Goal: Task Accomplishment & Management: Manage account settings

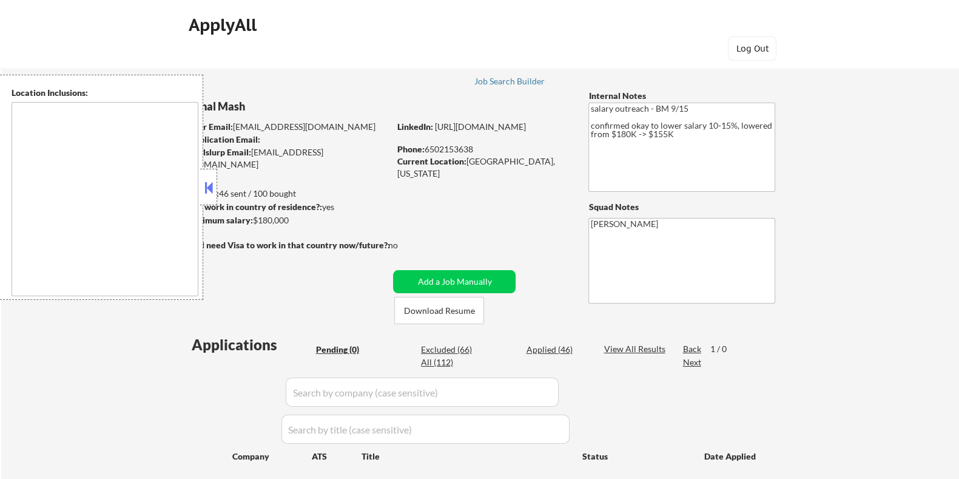
click at [212, 194] on button at bounding box center [208, 187] width 13 height 18
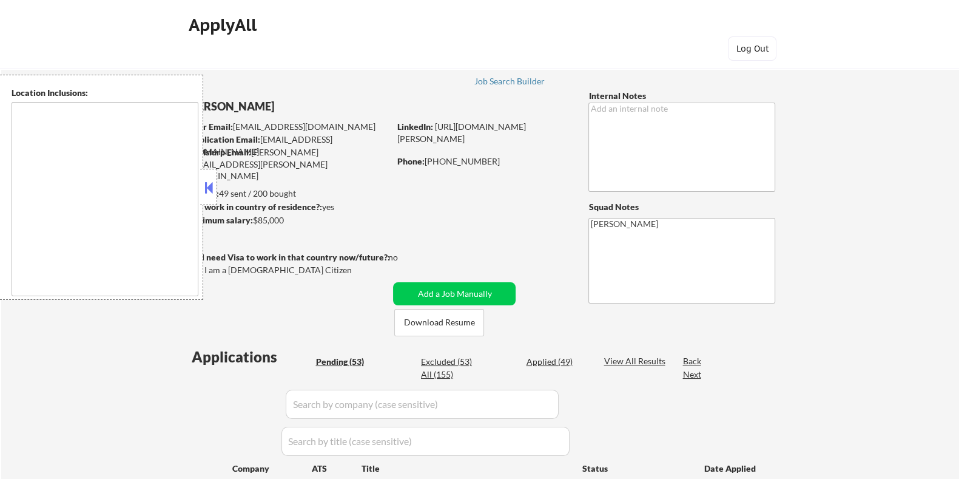
select select ""pending""
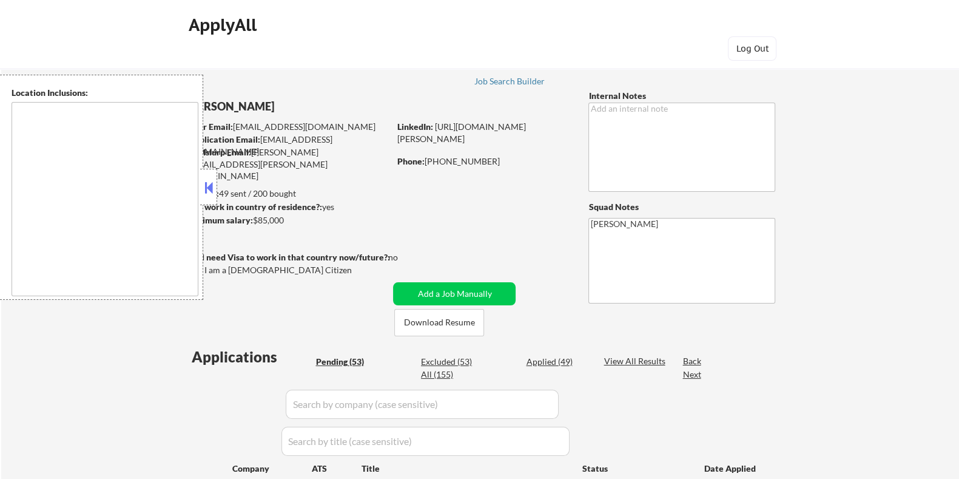
select select ""pending""
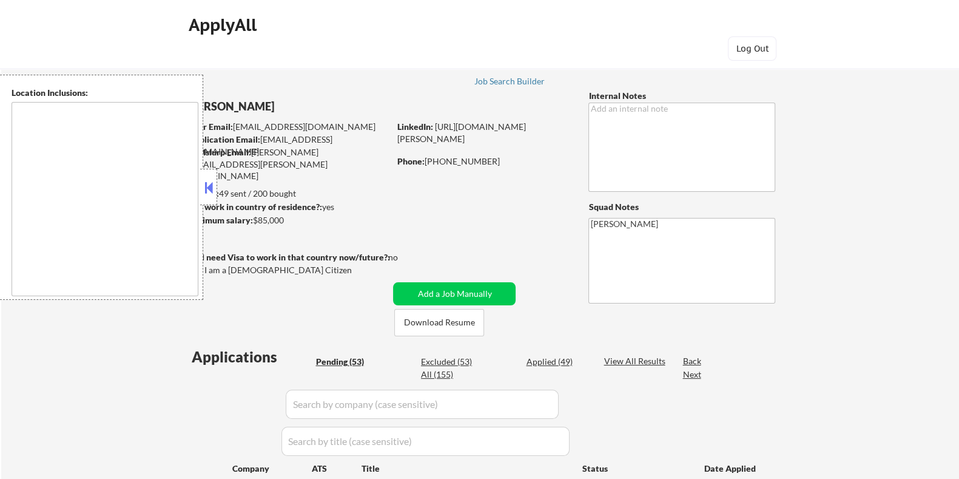
select select ""pending""
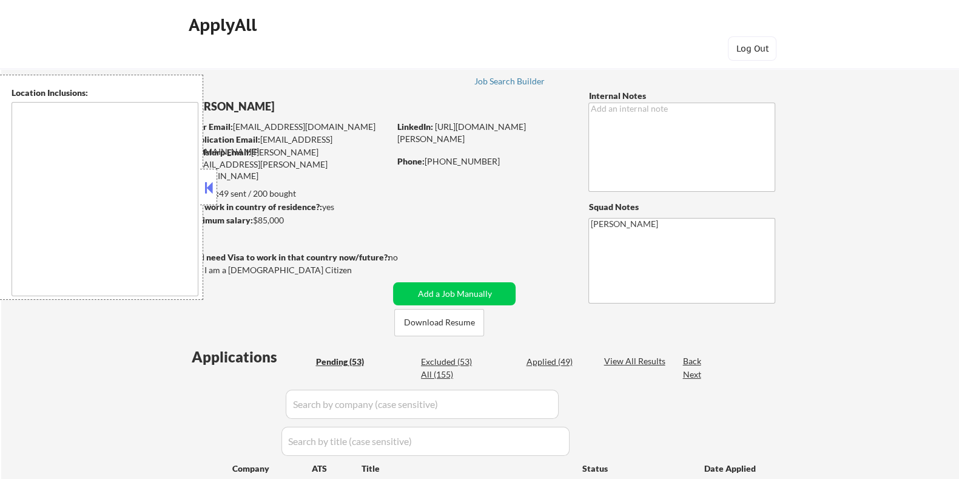
select select ""pending""
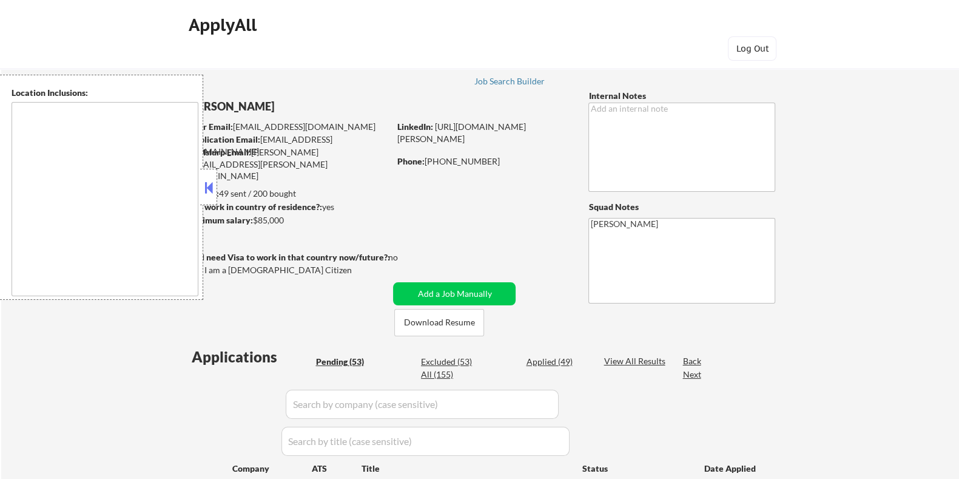
select select ""pending""
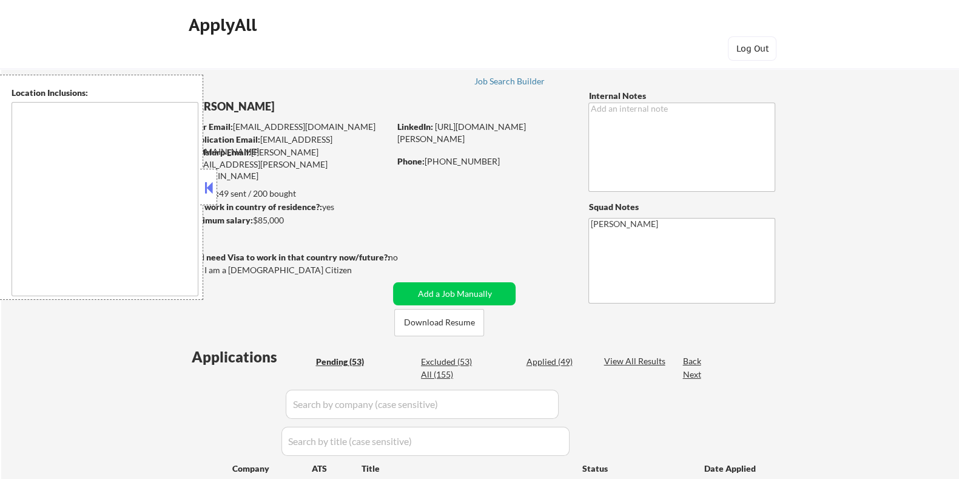
select select ""pending""
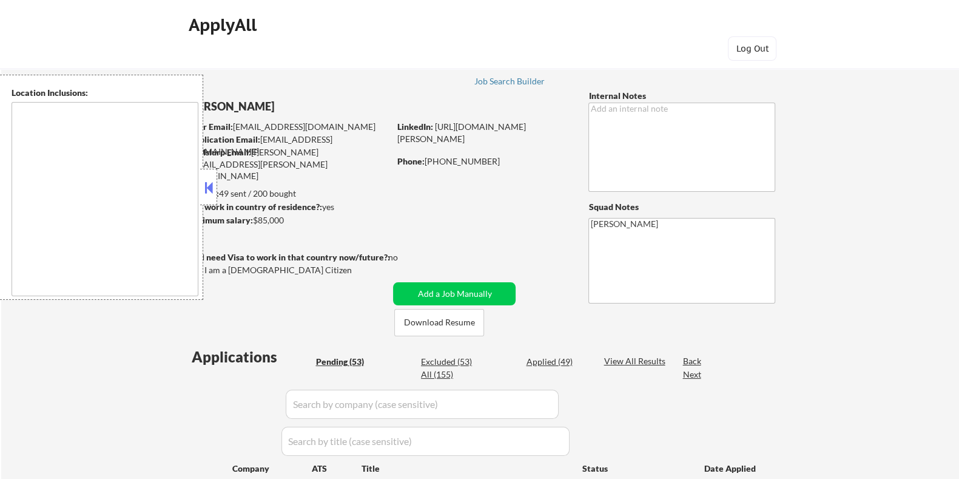
select select ""pending""
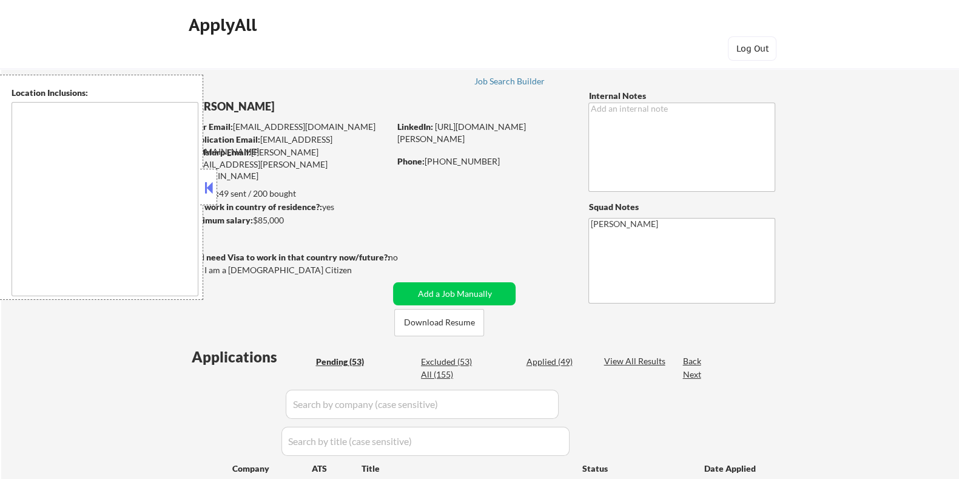
select select ""pending""
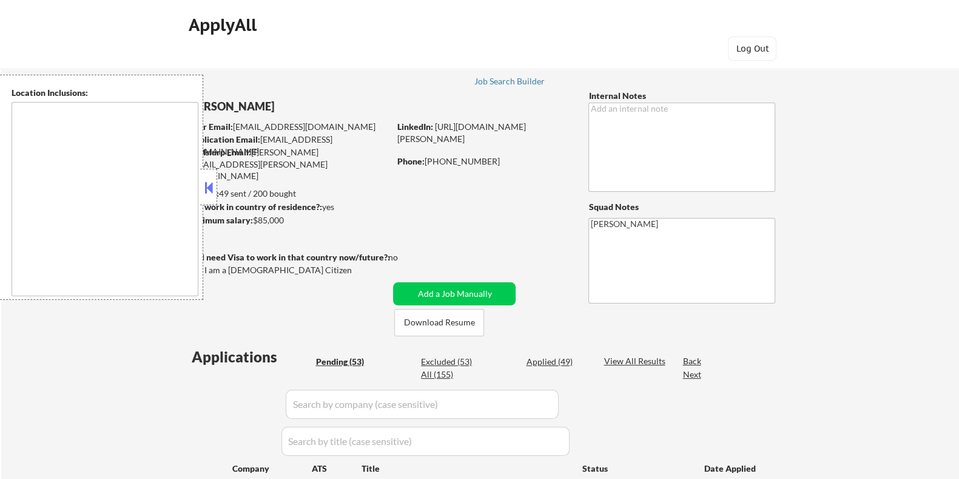
select select ""pending""
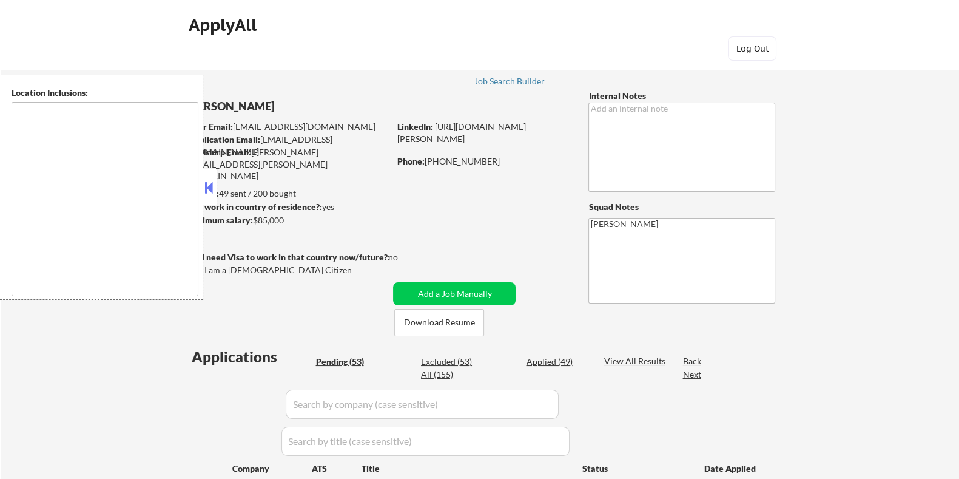
select select ""pending""
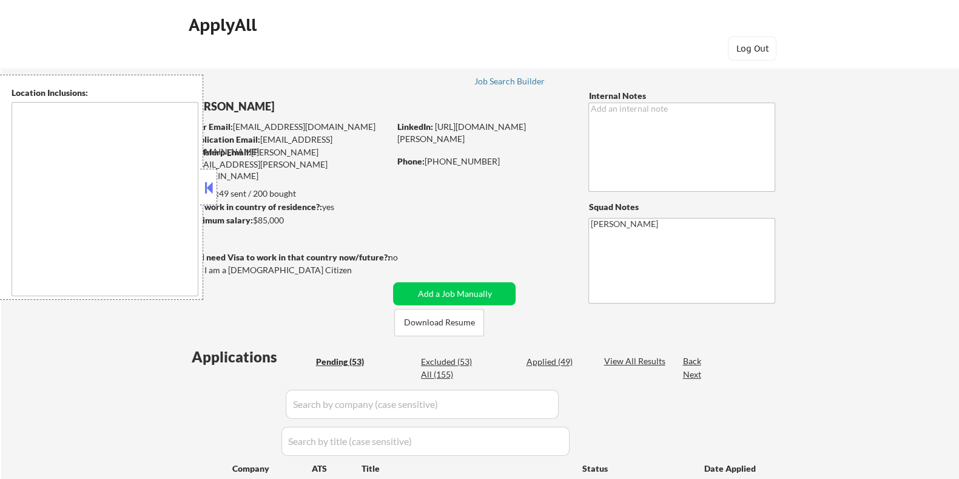
select select ""pending""
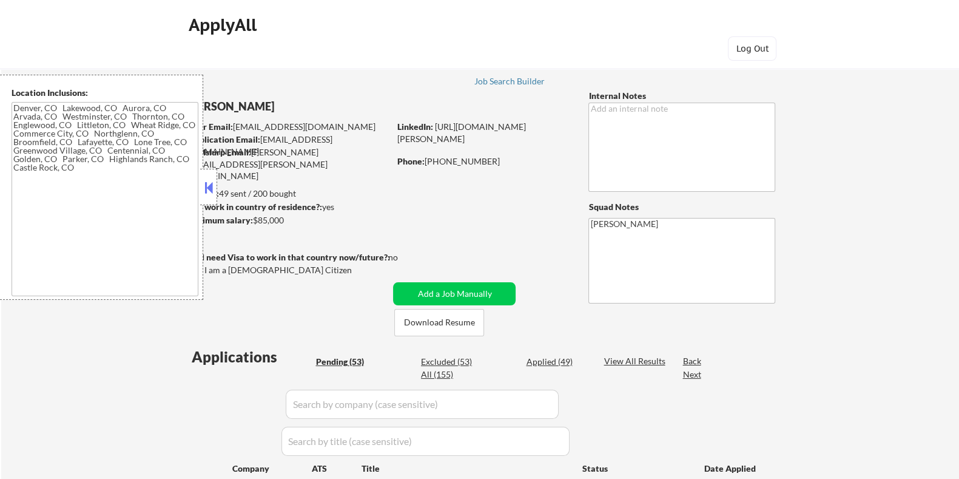
type textarea "Denver, CO Lakewood, CO Aurora, CO Arvada, CO Westminster, CO Thornton, CO Engl…"
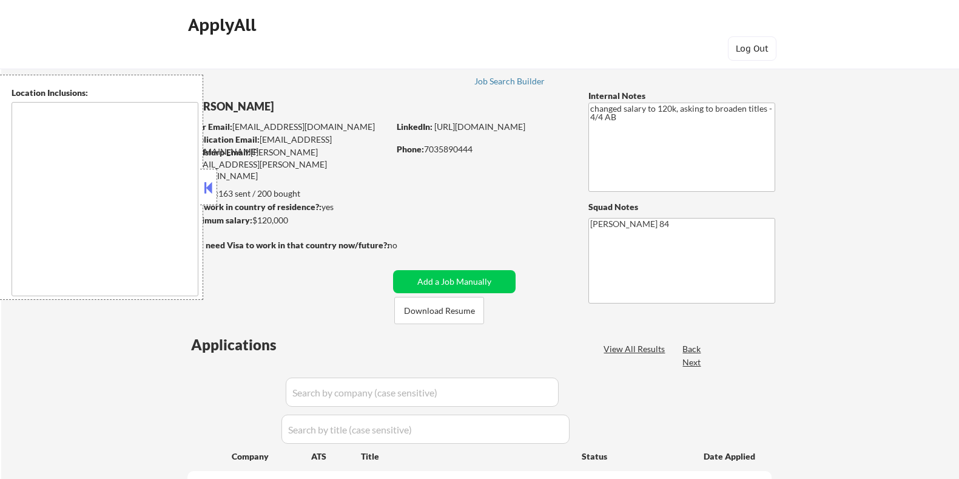
select select ""pending""
type textarea "Santa Monica, CA Culver City, CA Beverly Hills, CA West Hollywood, CA Inglewood…"
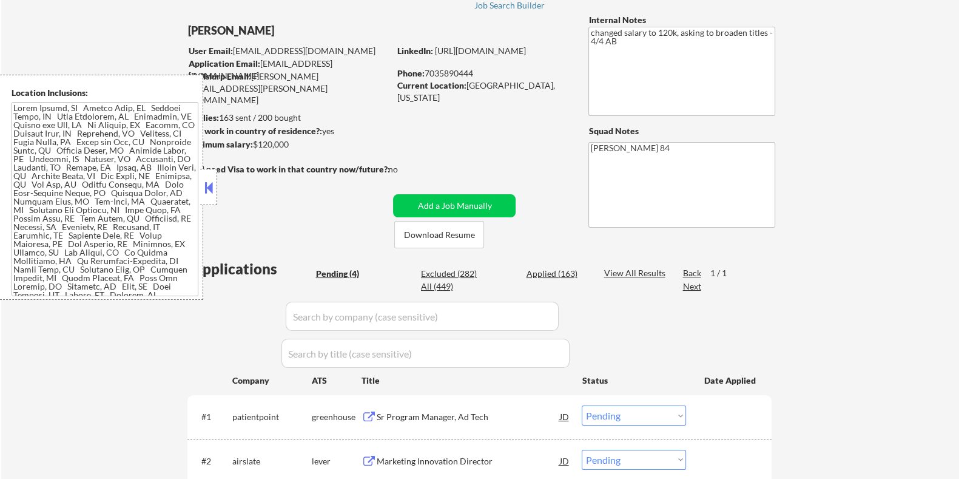
scroll to position [75, 0]
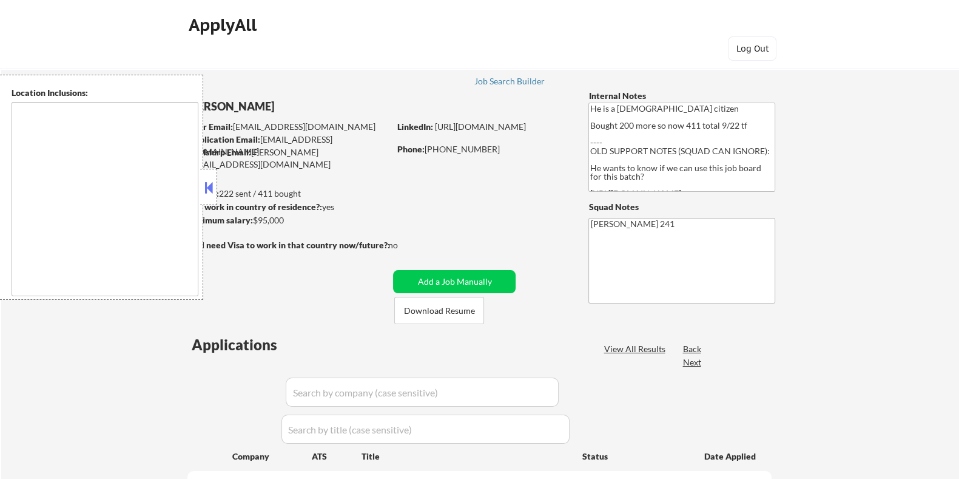
type textarea "Winter Park, FL Maitland, FL Altamonte Springs, FL Casselberry, FL Oviedo, FL W…"
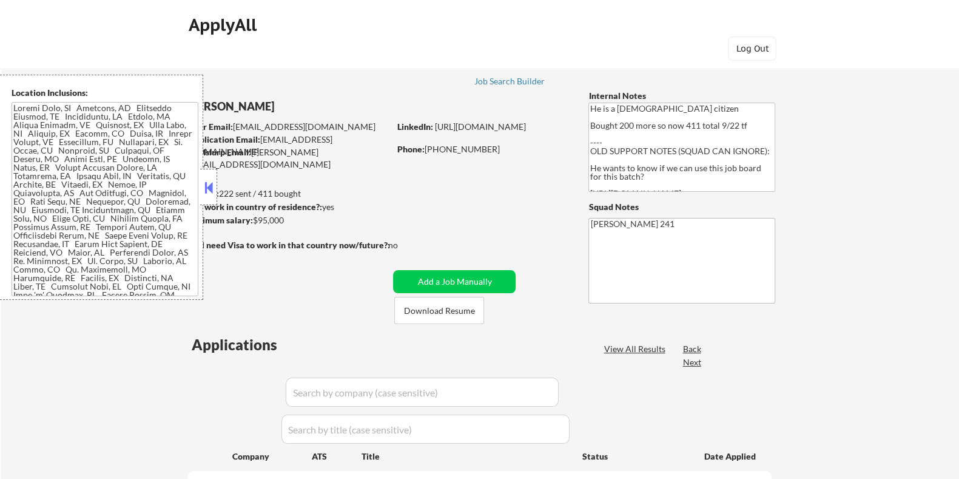
select select ""pending""
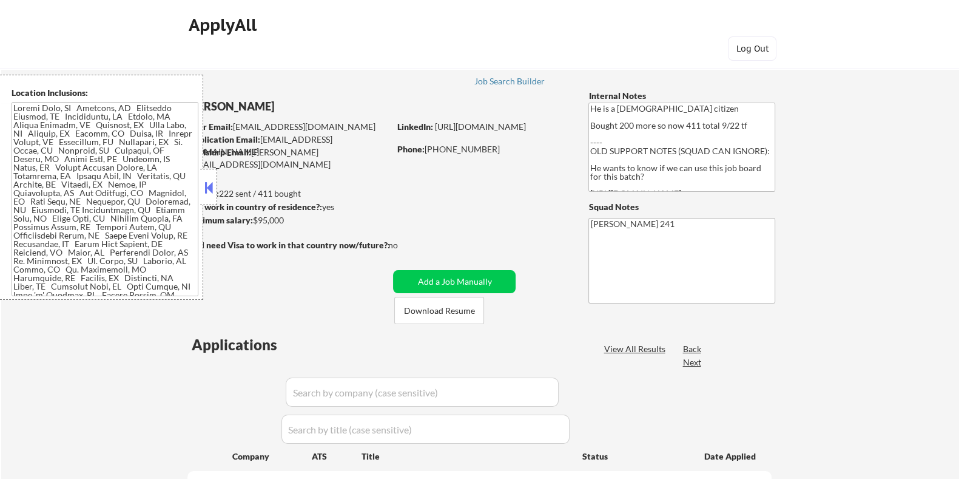
select select ""pending""
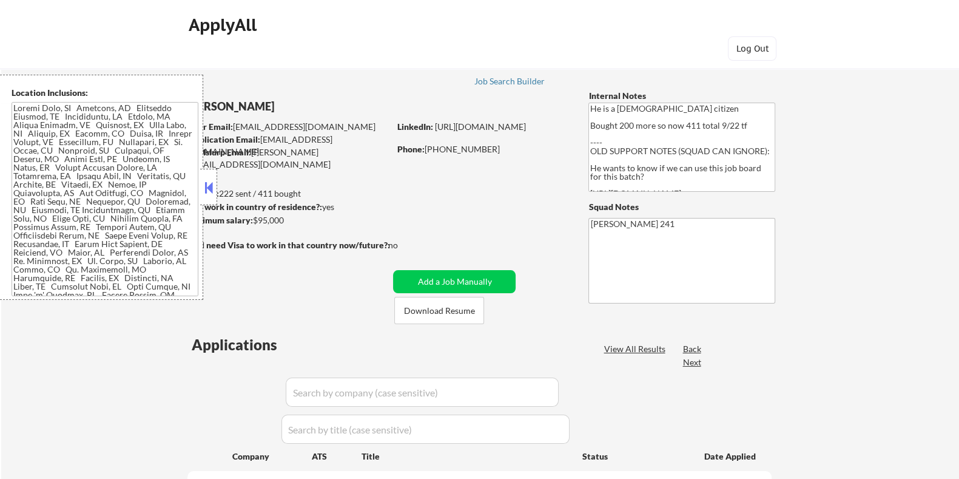
select select ""pending""
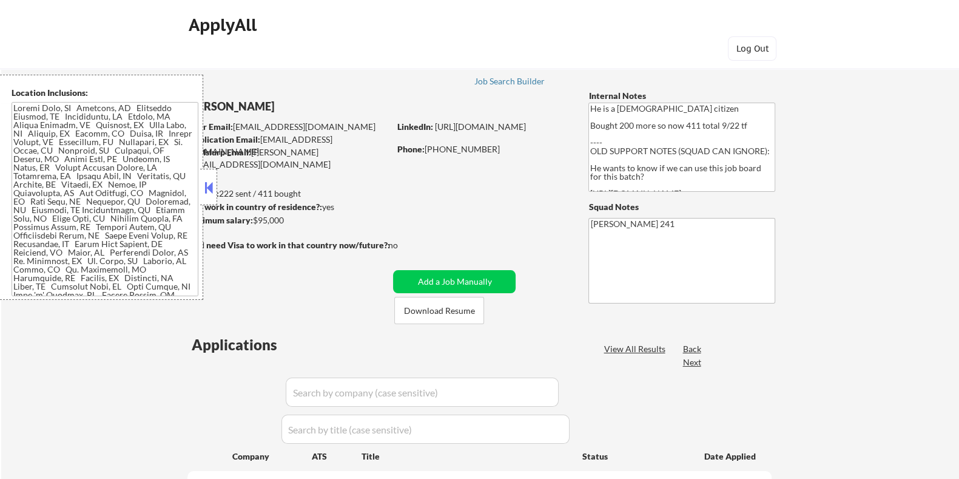
select select ""pending""
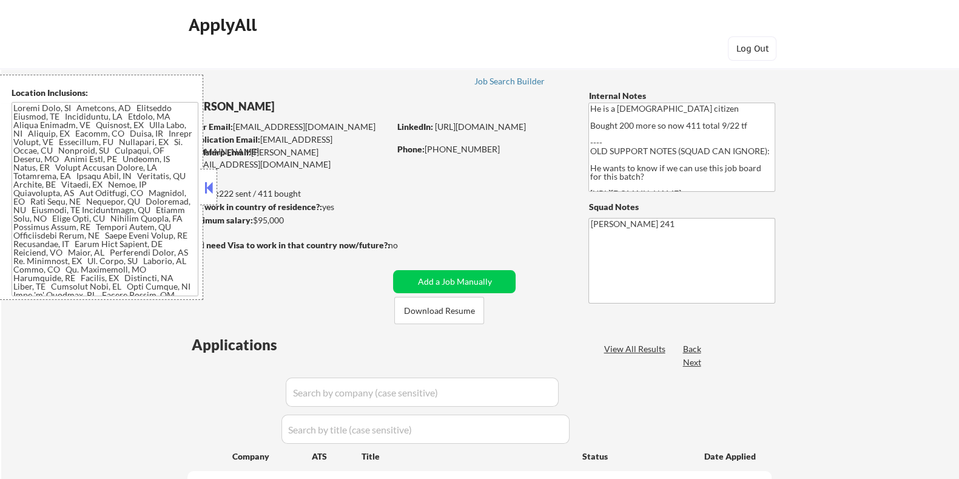
select select ""pending""
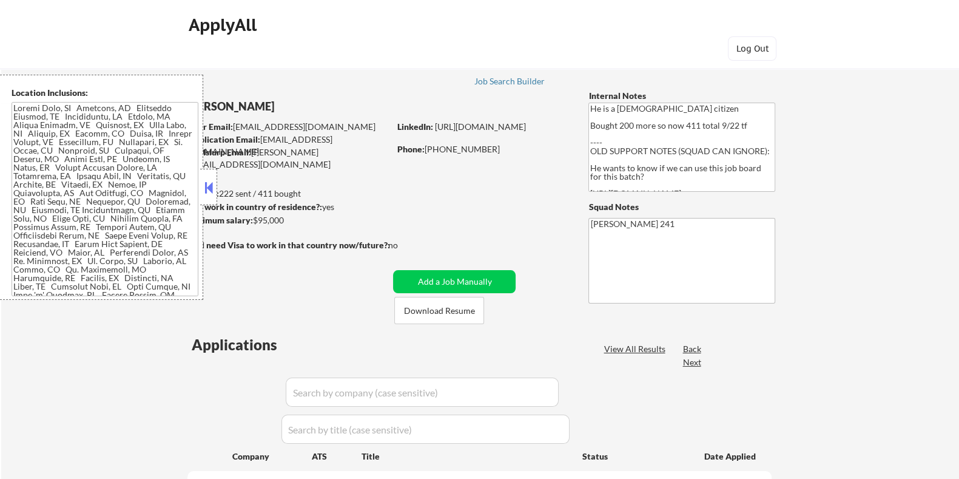
select select ""pending""
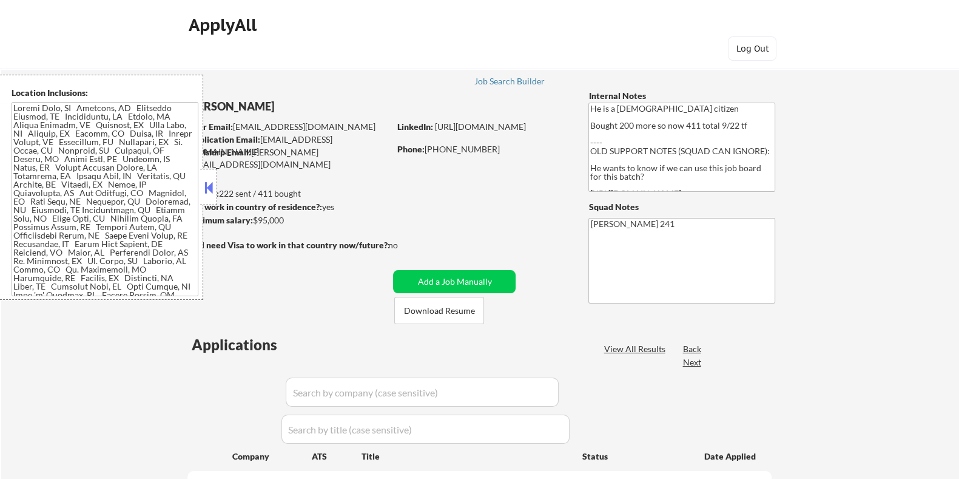
select select ""pending""
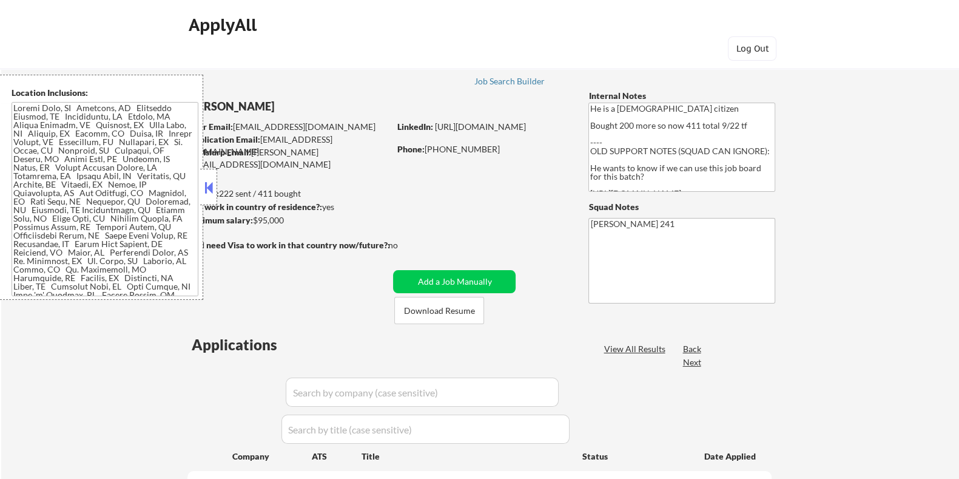
select select ""pending""
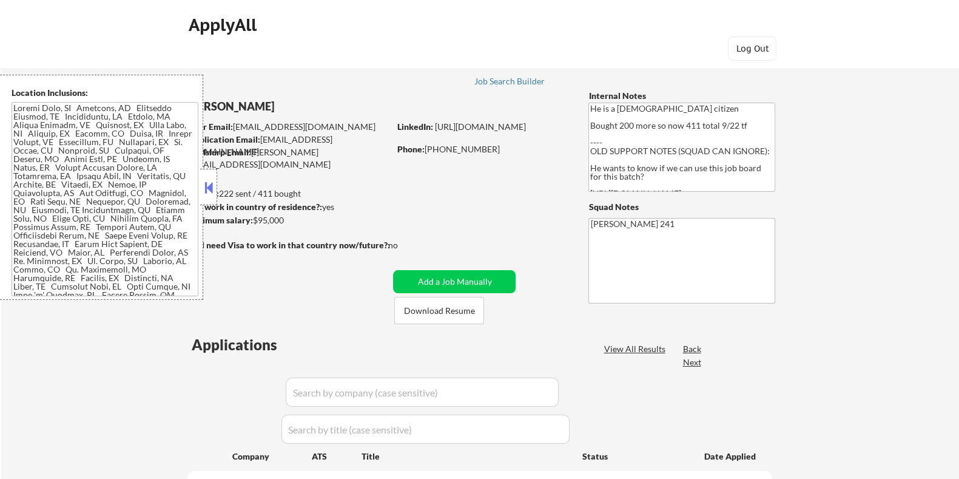
select select ""pending""
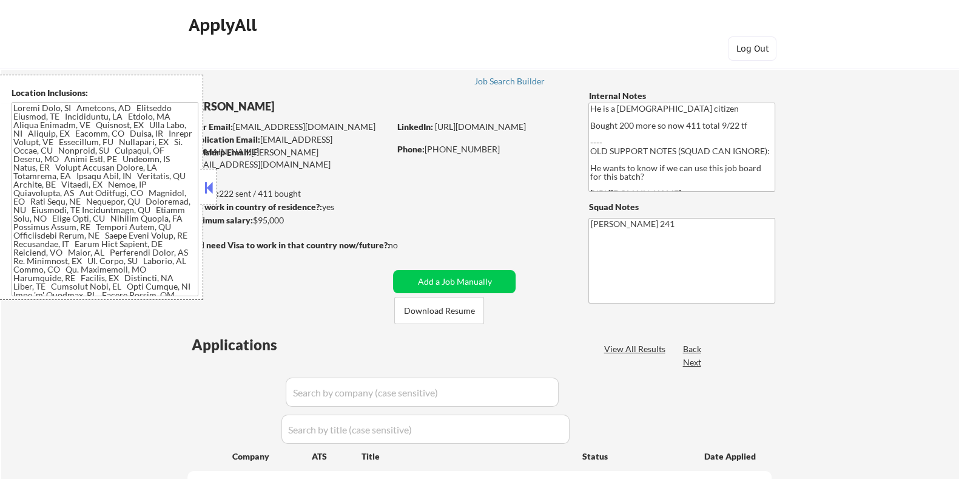
select select ""pending""
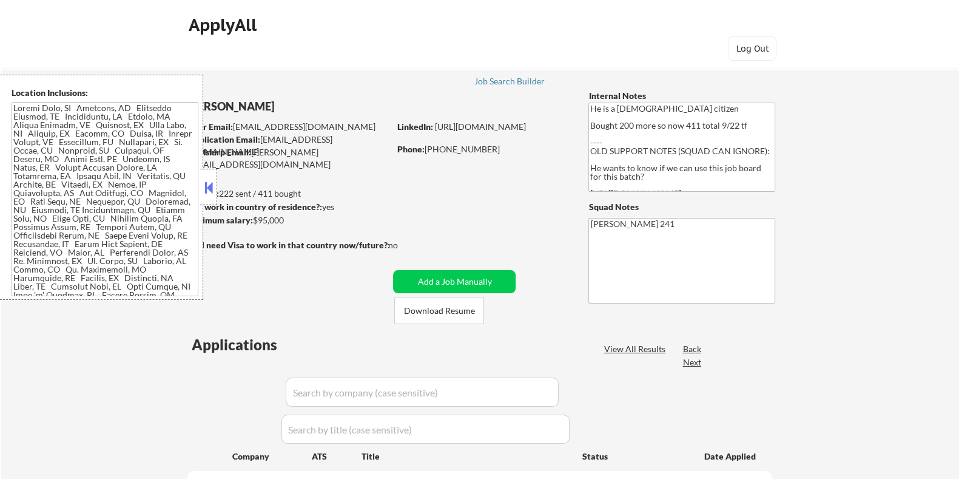
select select ""pending""
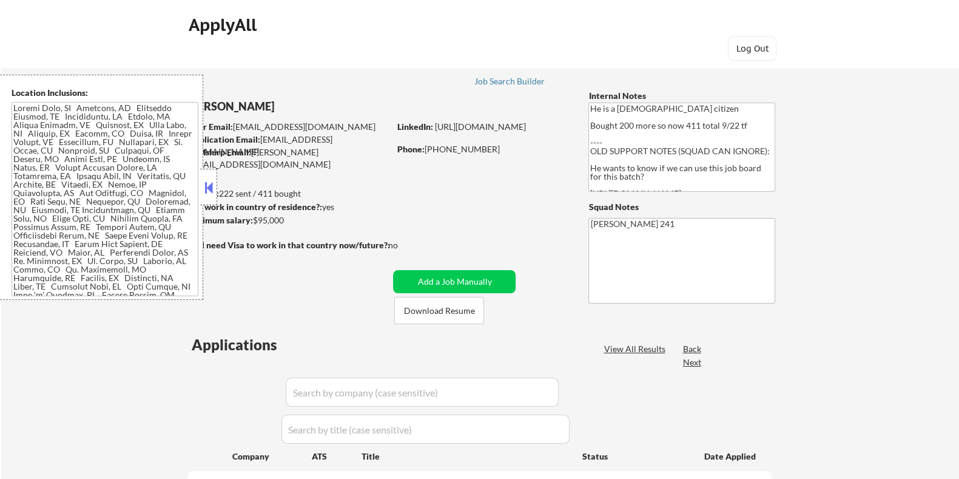
select select ""pending""
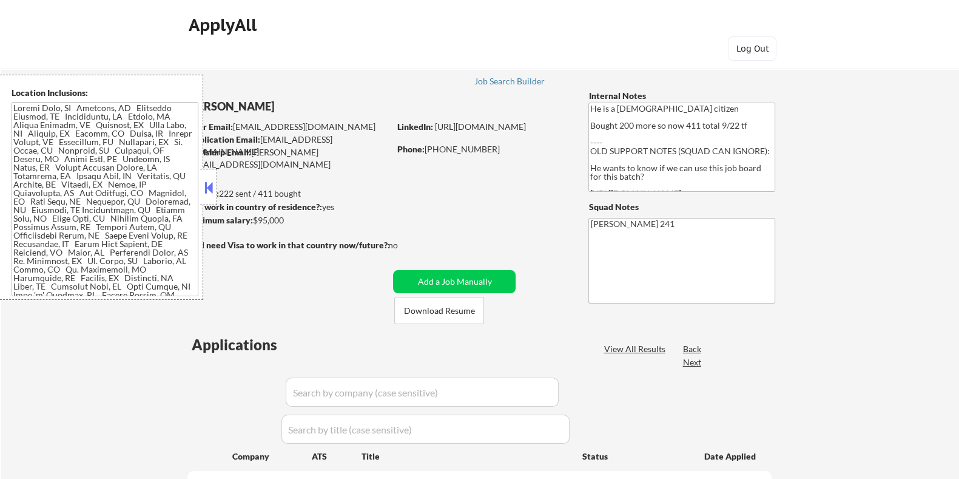
select select ""pending""
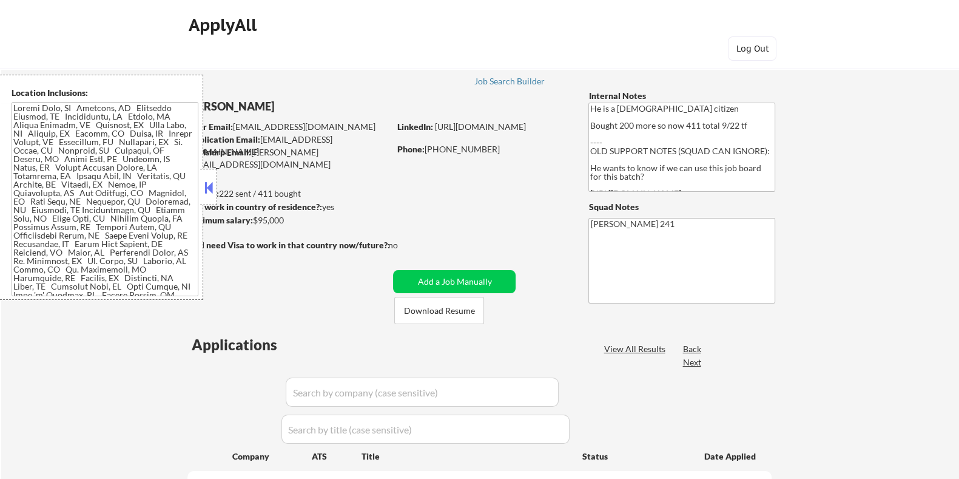
select select ""pending""
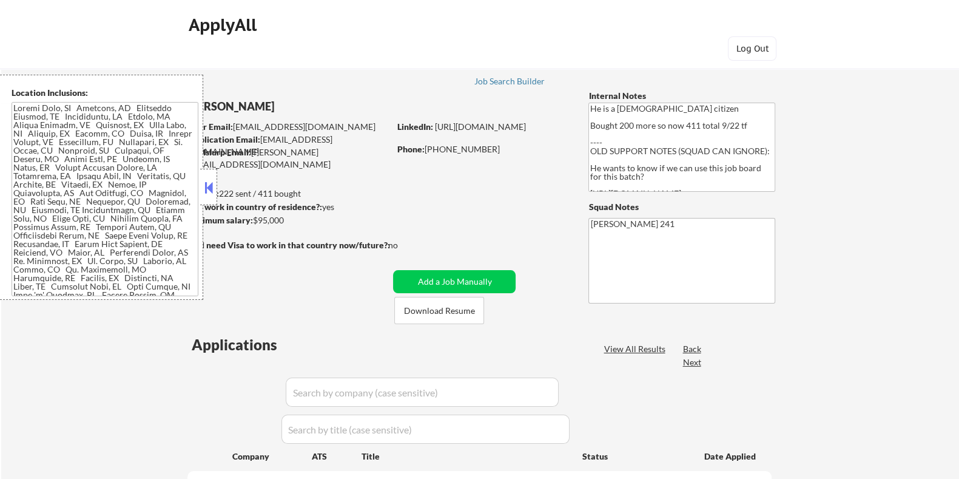
select select ""pending""
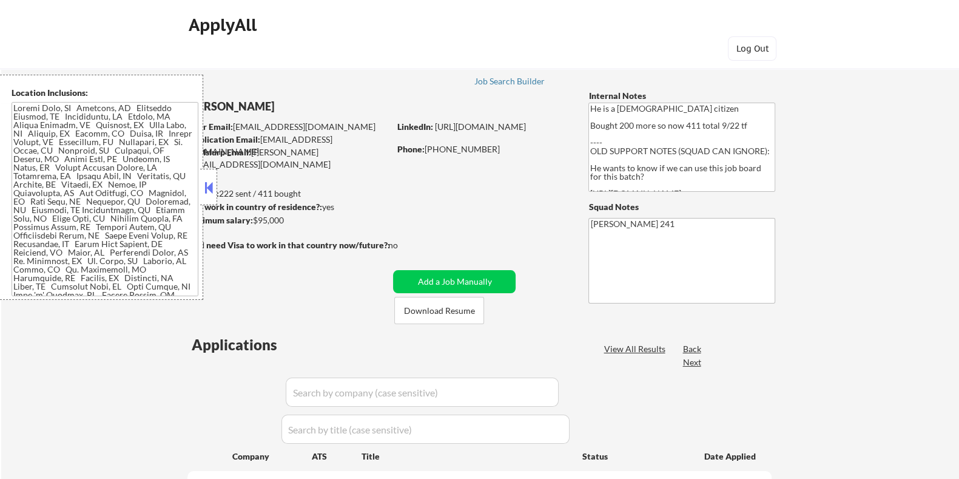
select select ""pending""
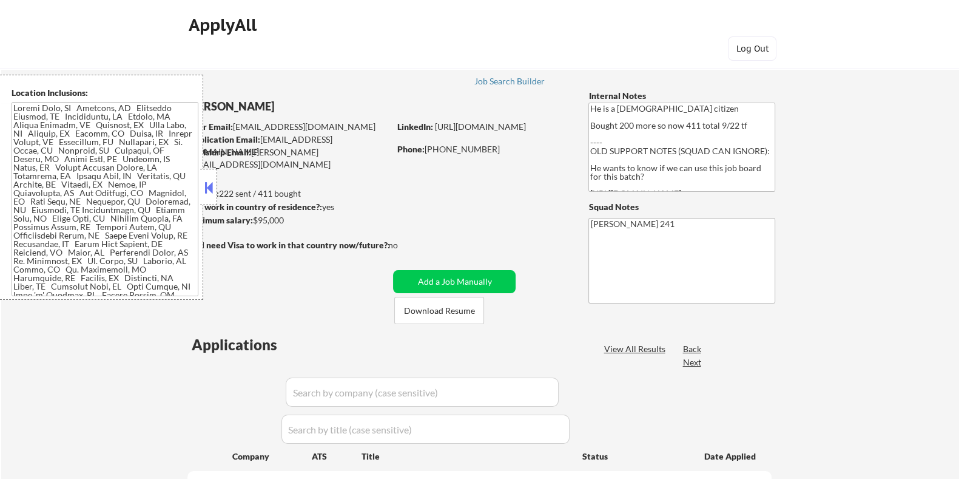
select select ""pending""
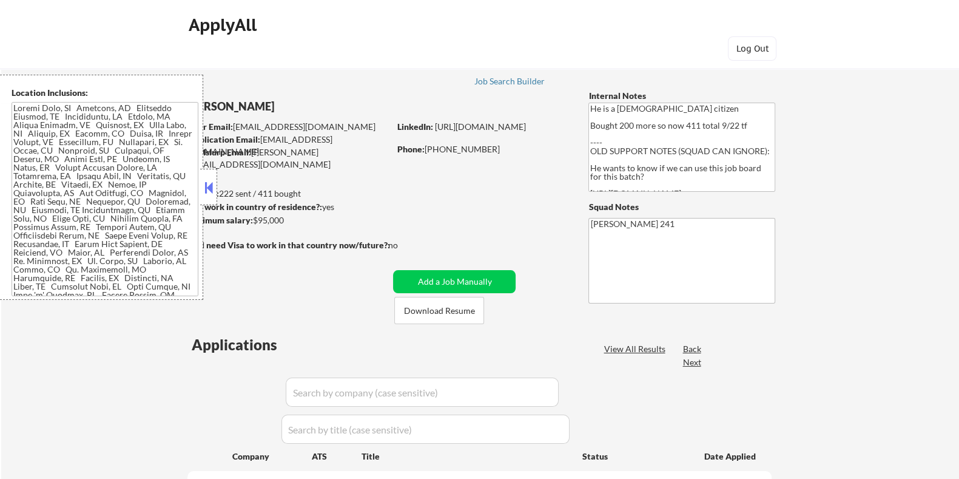
select select ""pending""
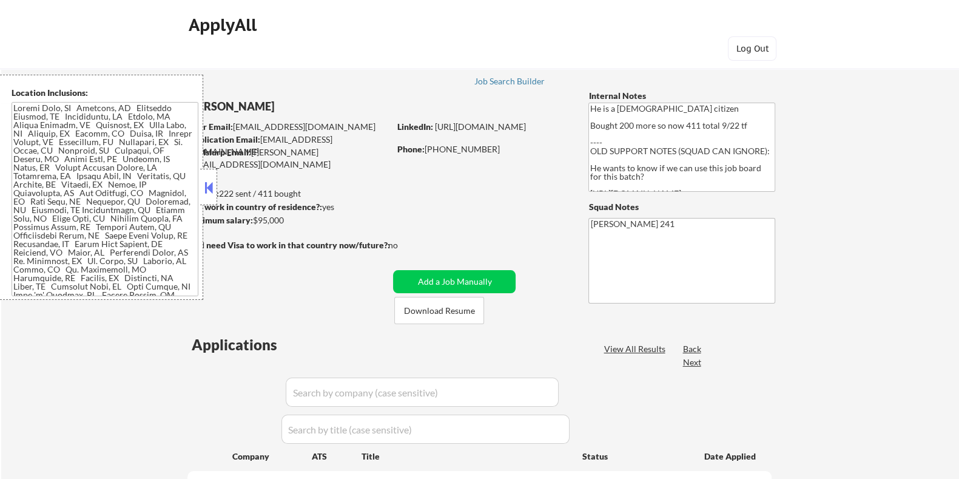
select select ""pending""
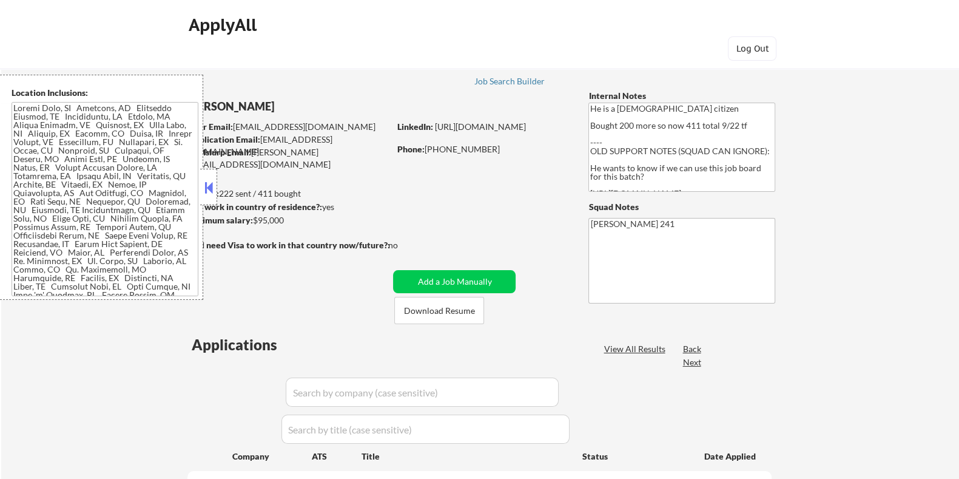
select select ""pending""
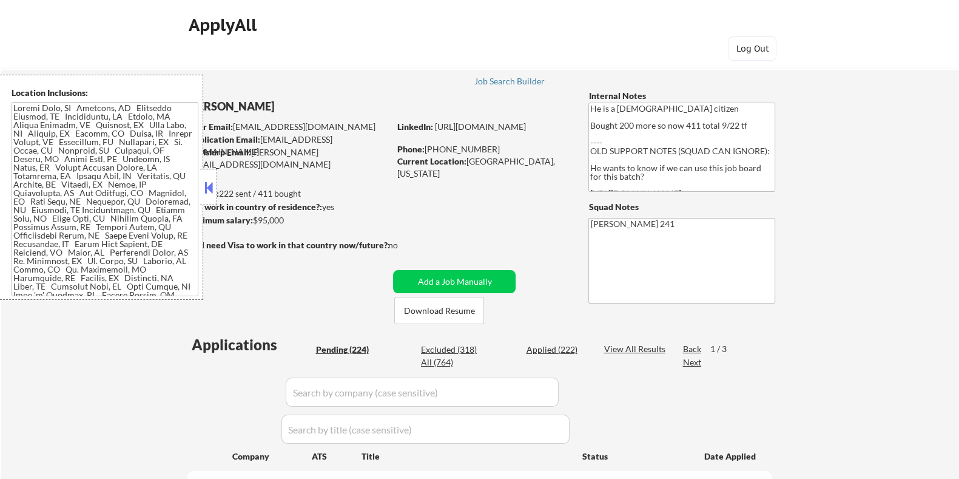
click at [207, 184] on button at bounding box center [208, 187] width 13 height 18
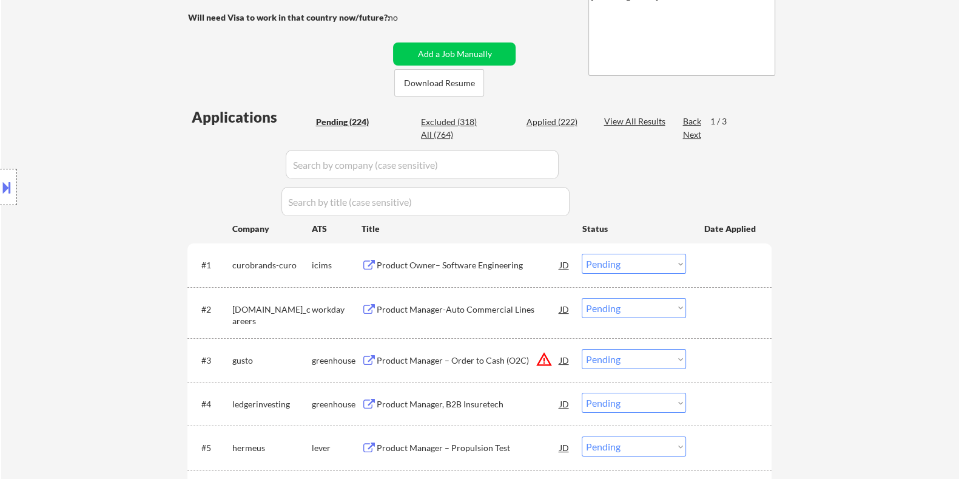
scroll to position [303, 0]
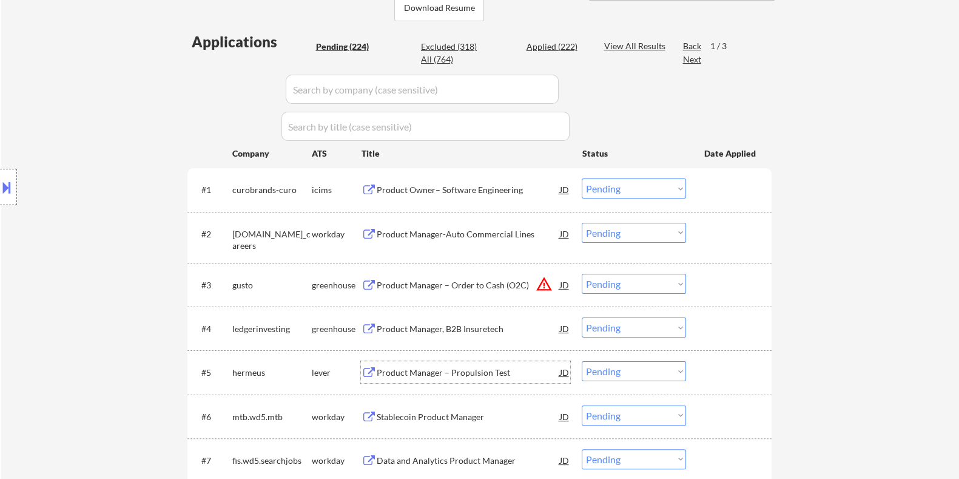
click at [431, 366] on div "Product Manager – Propulsion Test" at bounding box center [467, 372] width 183 height 12
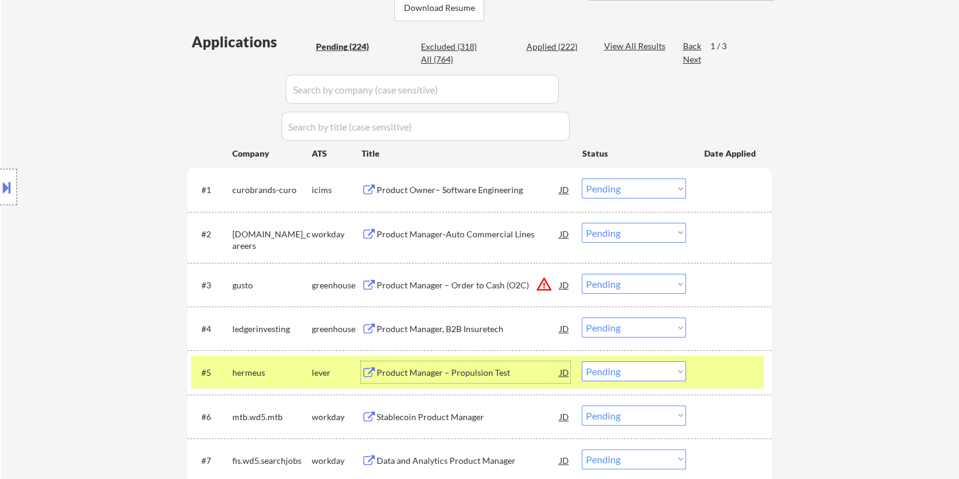
click at [678, 374] on select "Choose an option... Pending Applied Excluded (Questions) Excluded (Expired) Exc…" at bounding box center [634, 371] width 104 height 20
click at [582, 361] on select "Choose an option... Pending Applied Excluded (Questions) Excluded (Expired) Exc…" at bounding box center [634, 371] width 104 height 20
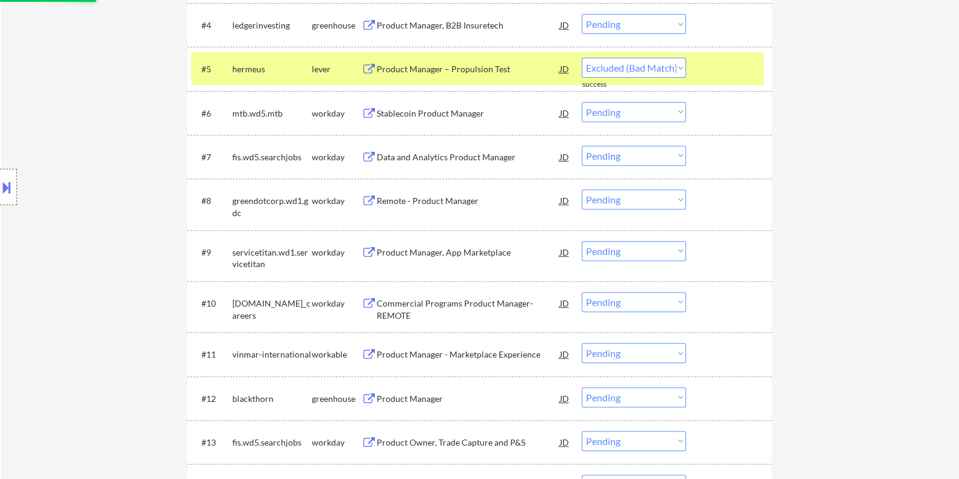
select select ""pending""
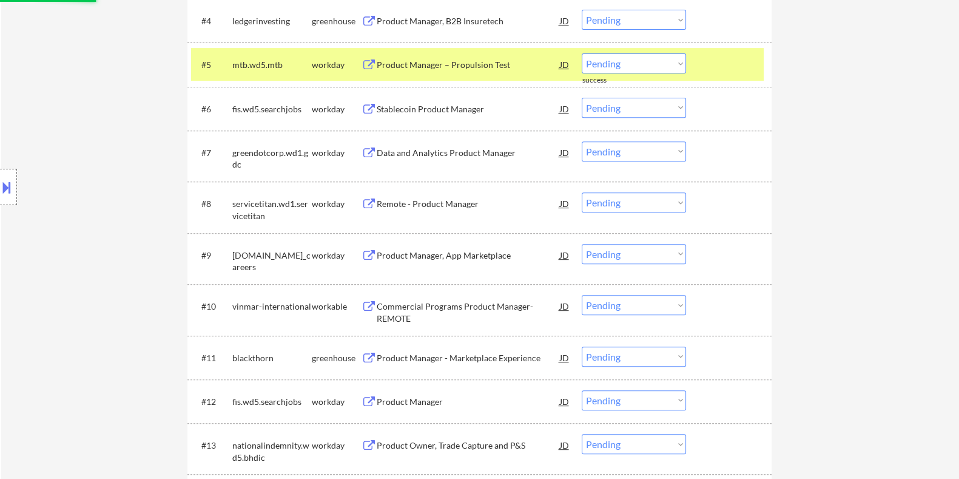
scroll to position [682, 0]
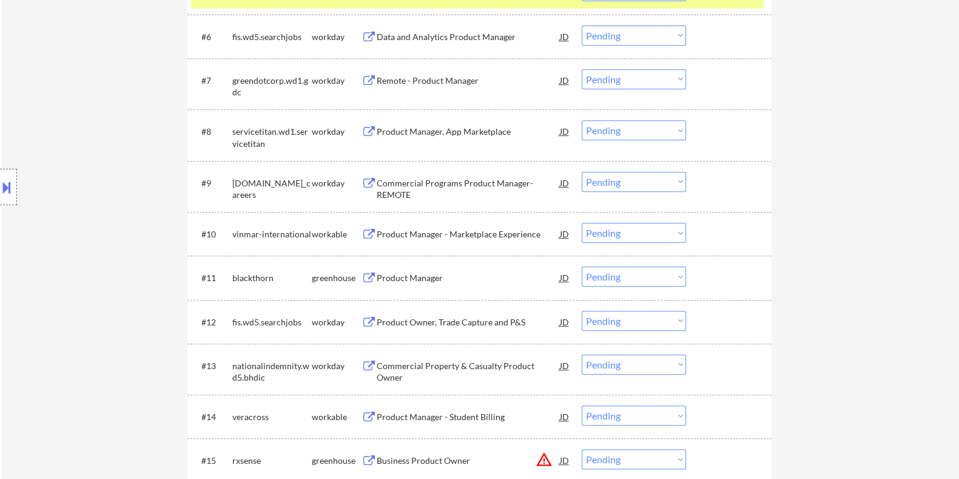
click at [415, 232] on div "Product Manager - Marketplace Experience" at bounding box center [467, 234] width 183 height 12
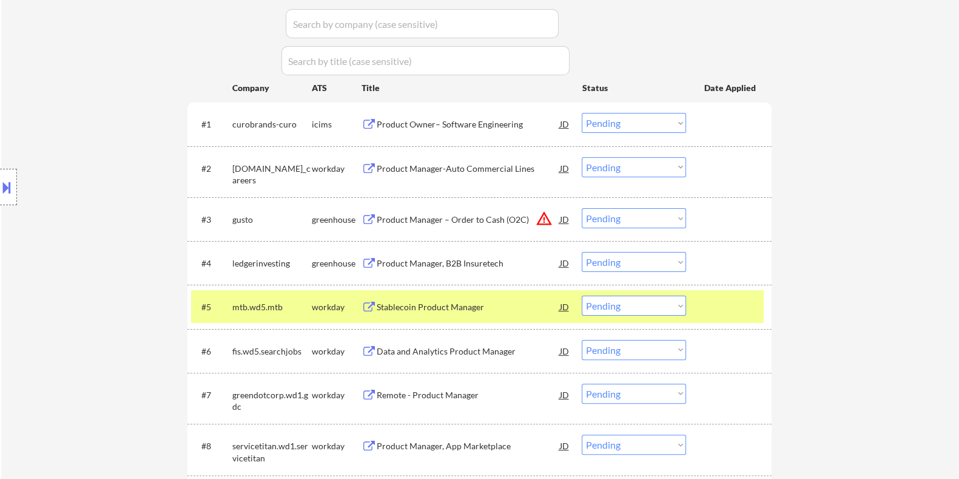
scroll to position [227, 0]
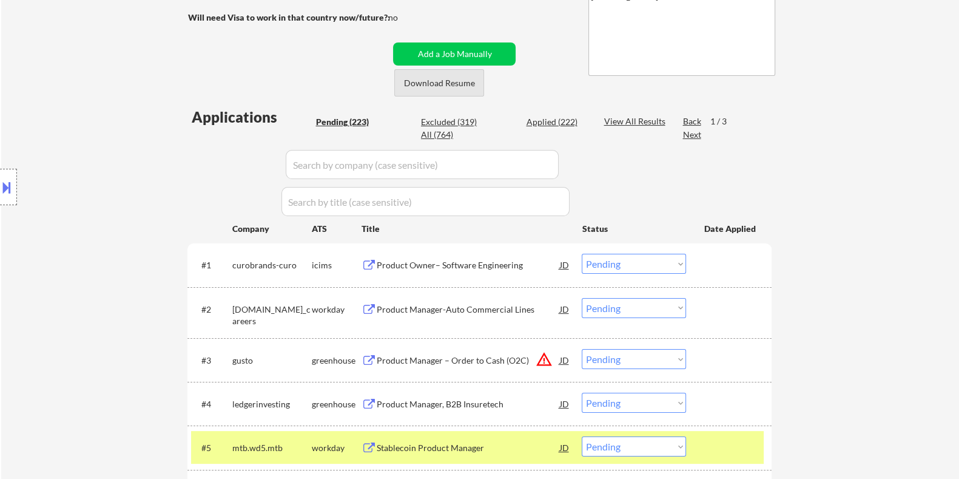
click at [465, 88] on button "Download Resume" at bounding box center [439, 82] width 90 height 27
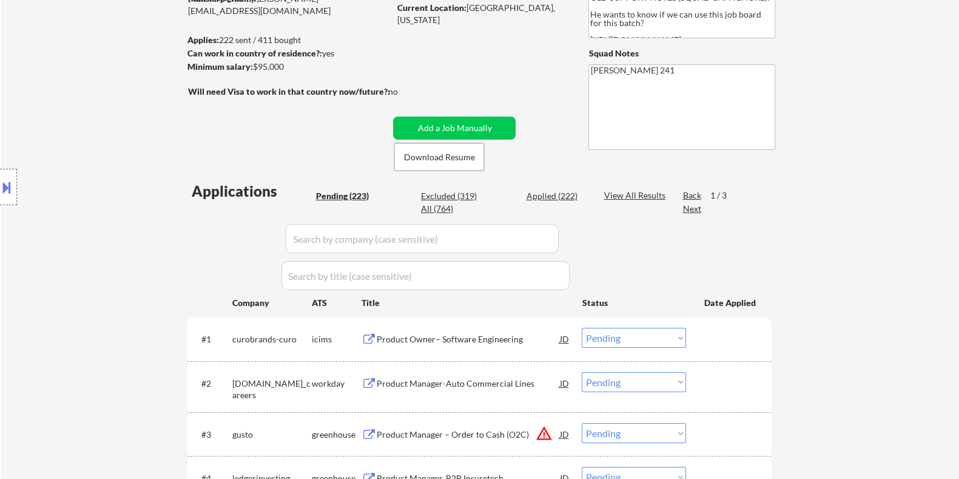
scroll to position [151, 0]
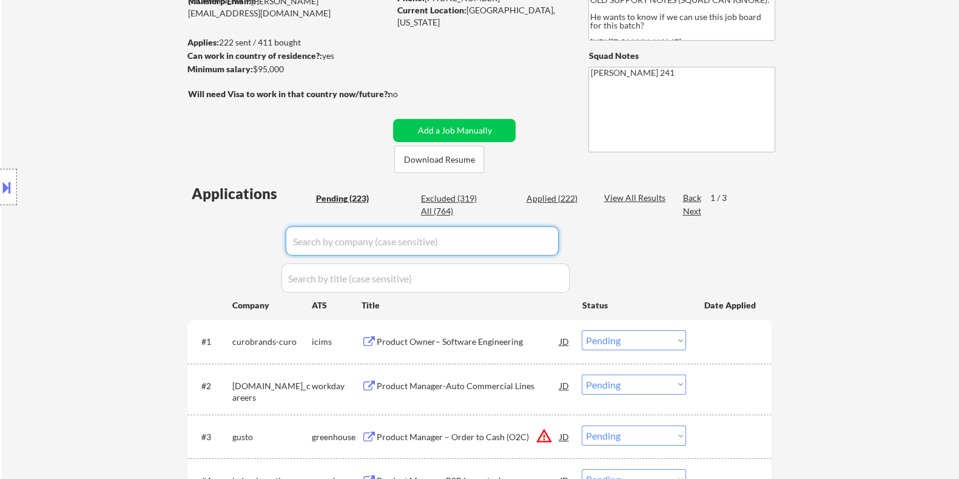
click at [330, 240] on input "input" at bounding box center [422, 240] width 273 height 29
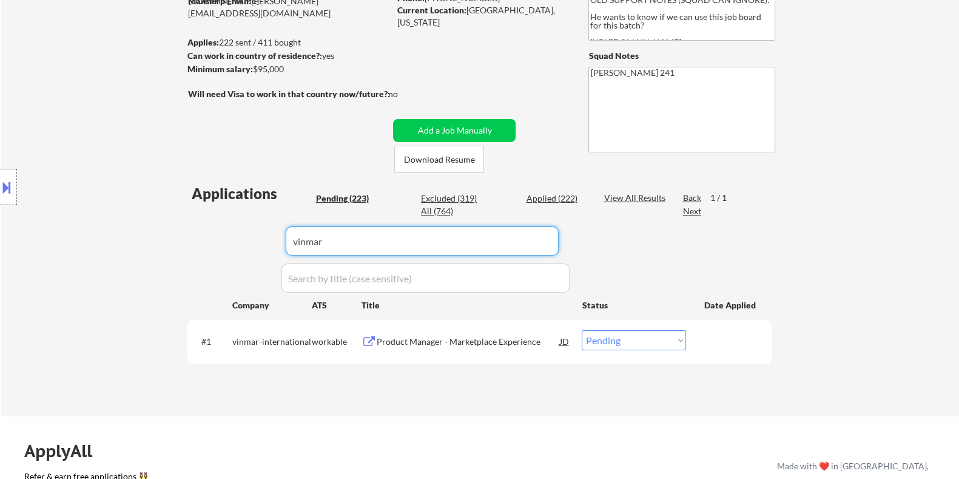
type input "vinmar"
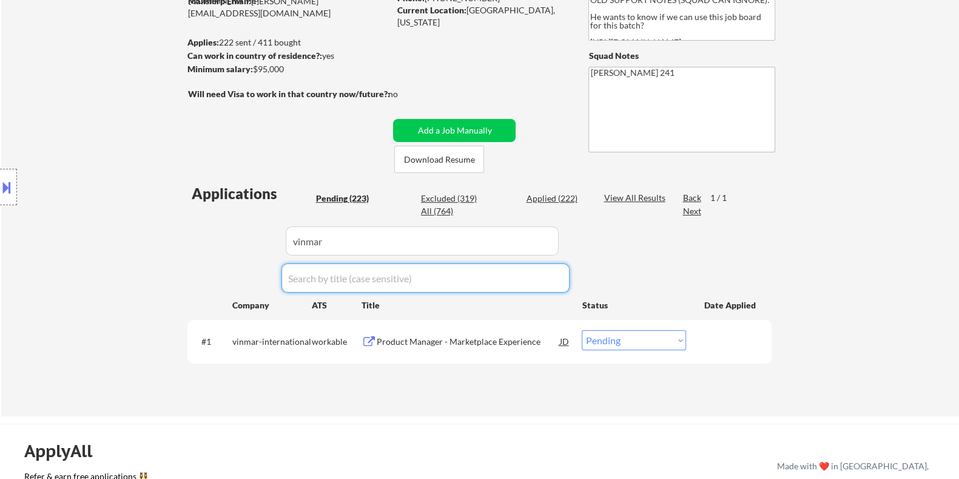
click at [614, 340] on select "Choose an option... Pending Applied Excluded (Questions) Excluded (Expired) Exc…" at bounding box center [634, 340] width 104 height 20
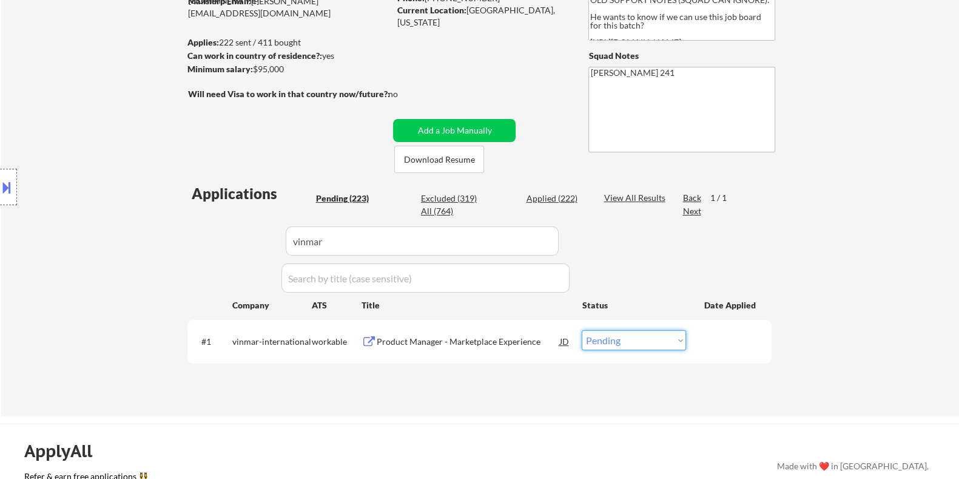
select select ""applied""
click at [582, 330] on select "Choose an option... Pending Applied Excluded (Questions) Excluded (Expired) Exc…" at bounding box center [634, 340] width 104 height 20
select select ""applied""
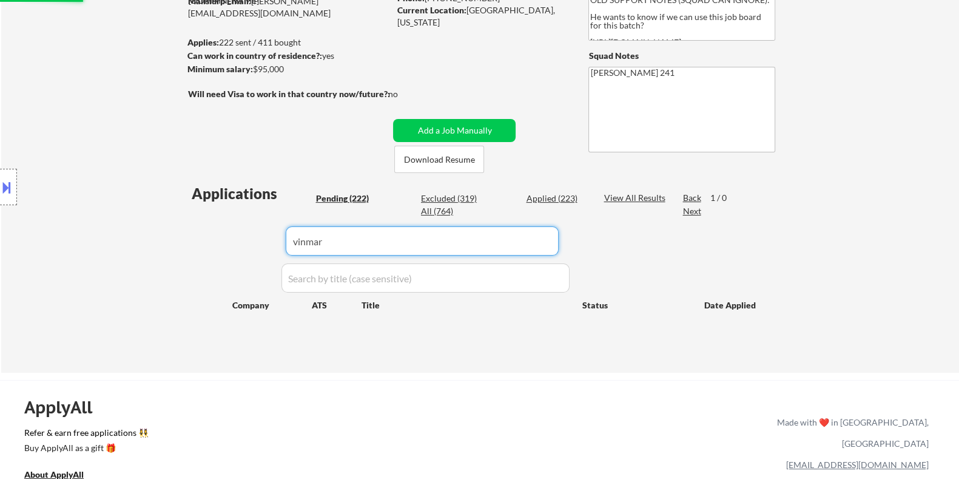
drag, startPoint x: 349, startPoint y: 242, endPoint x: 206, endPoint y: 239, distance: 143.2
click at [206, 239] on body "← Return to /applysquad Mailslurp Inbox Job Search Builder Nigel Hobbs User Ema…" at bounding box center [479, 88] width 959 height 479
select select ""pending""
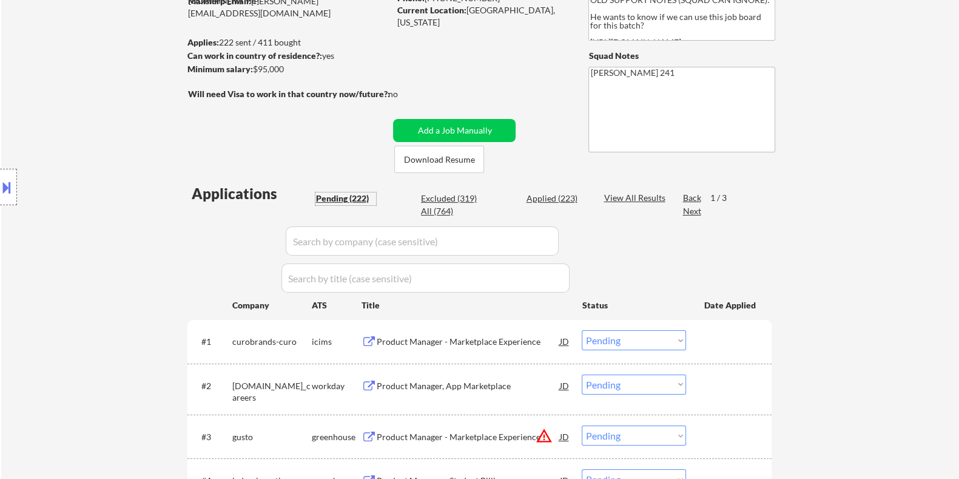
click at [339, 192] on div "Pending (222)" at bounding box center [345, 198] width 61 height 12
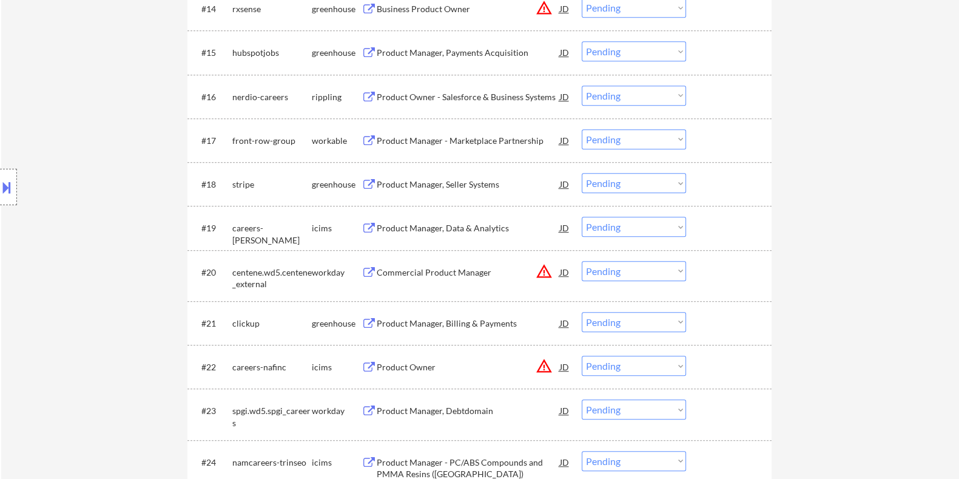
scroll to position [1137, 0]
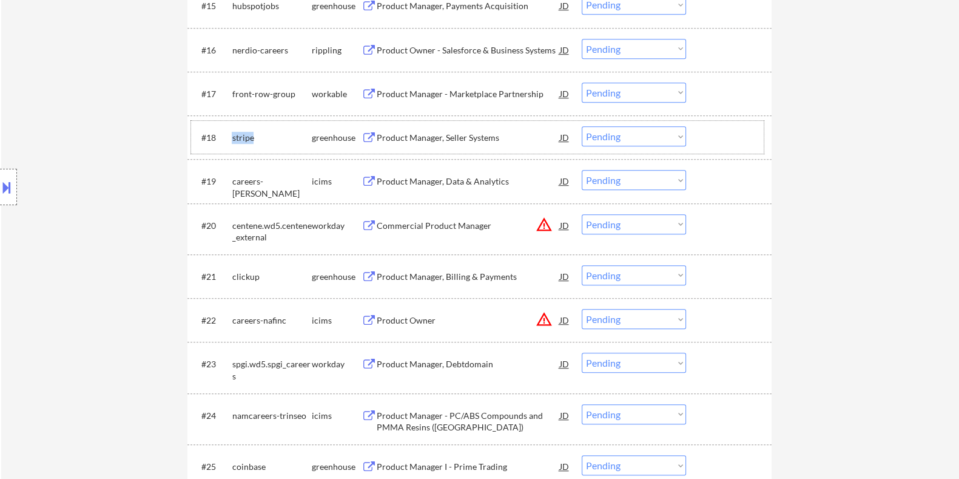
drag, startPoint x: 256, startPoint y: 133, endPoint x: 228, endPoint y: 140, distance: 28.6
click at [228, 140] on div "#18 stripe greenhouse Product Manager, Seller Systems JD Choose an option... Pe…" at bounding box center [477, 137] width 573 height 33
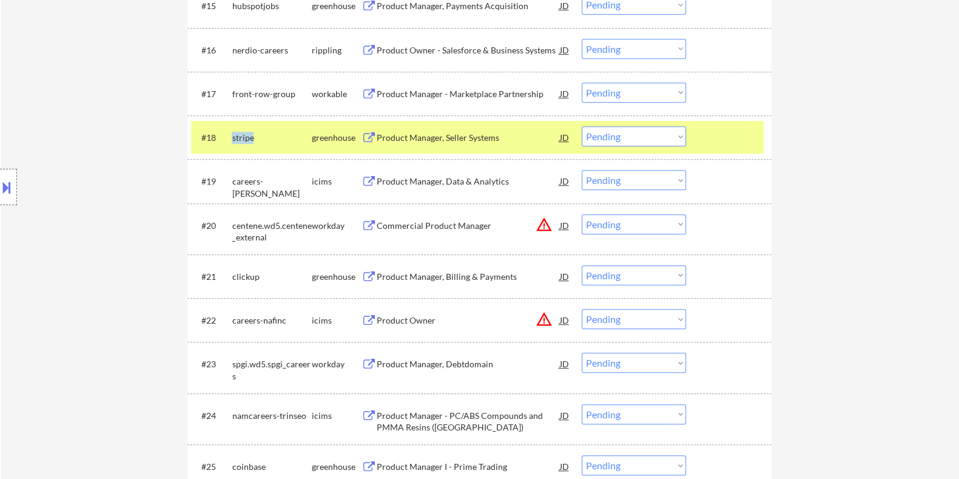
copy div "stripe"
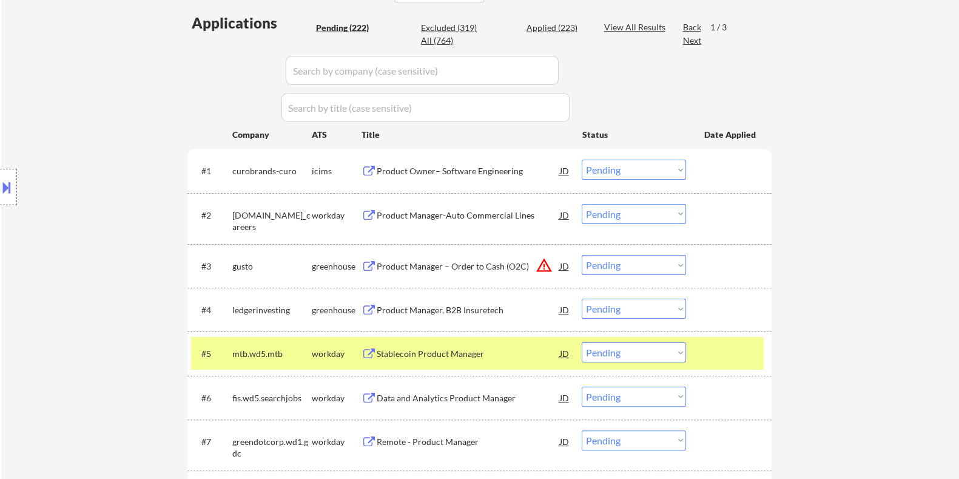
scroll to position [303, 0]
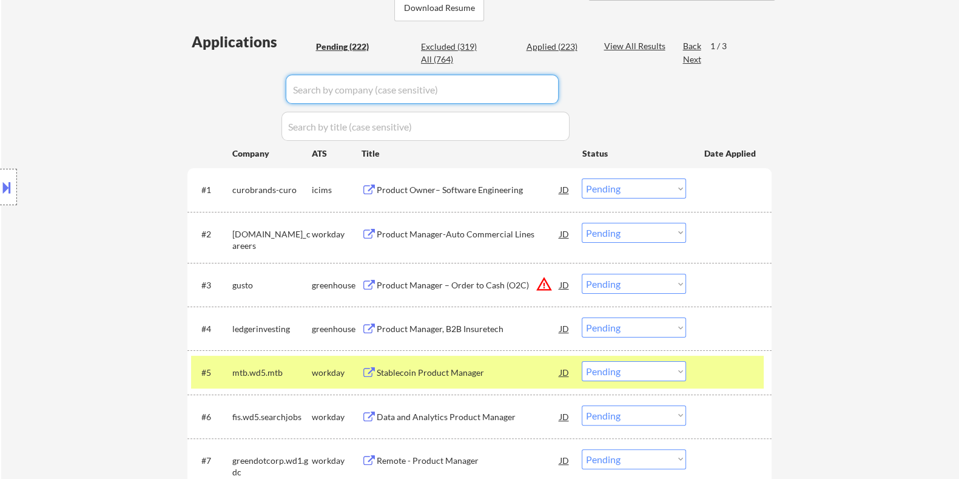
click at [323, 92] on input "input" at bounding box center [422, 89] width 273 height 29
paste input "stripe"
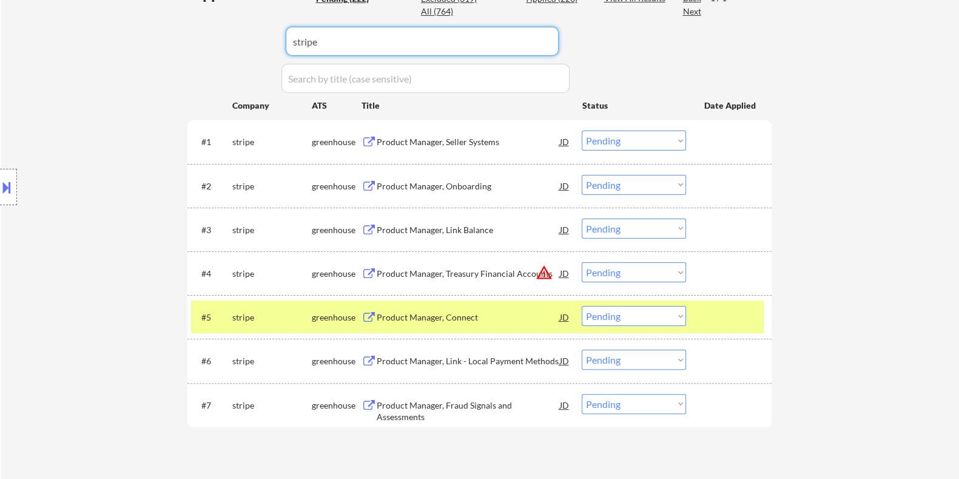
scroll to position [379, 0]
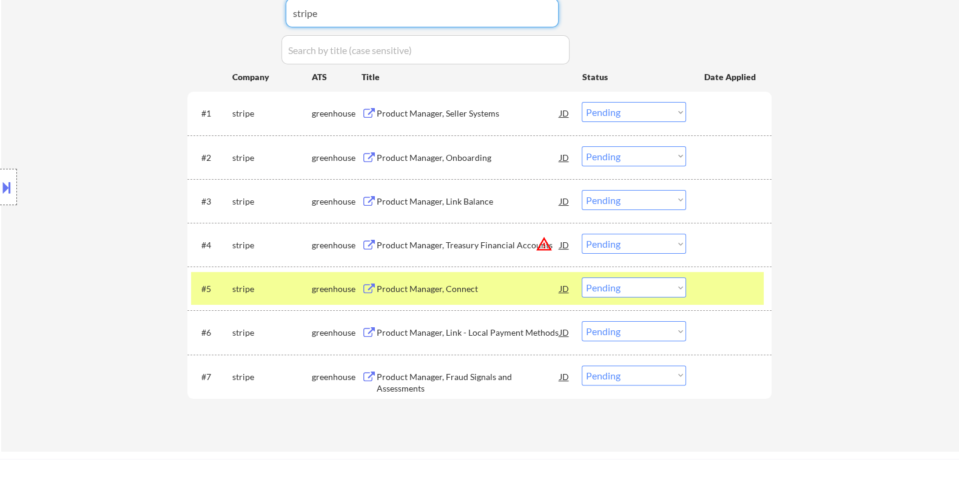
type input "stripe"
click at [443, 111] on div "Product Manager, Seller Systems" at bounding box center [467, 113] width 183 height 12
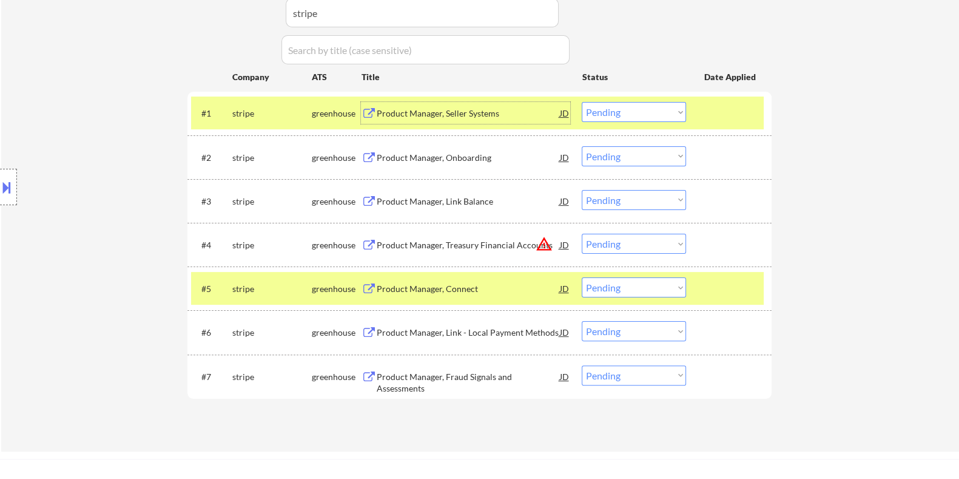
click at [440, 160] on div "Product Manager, Onboarding" at bounding box center [467, 158] width 183 height 12
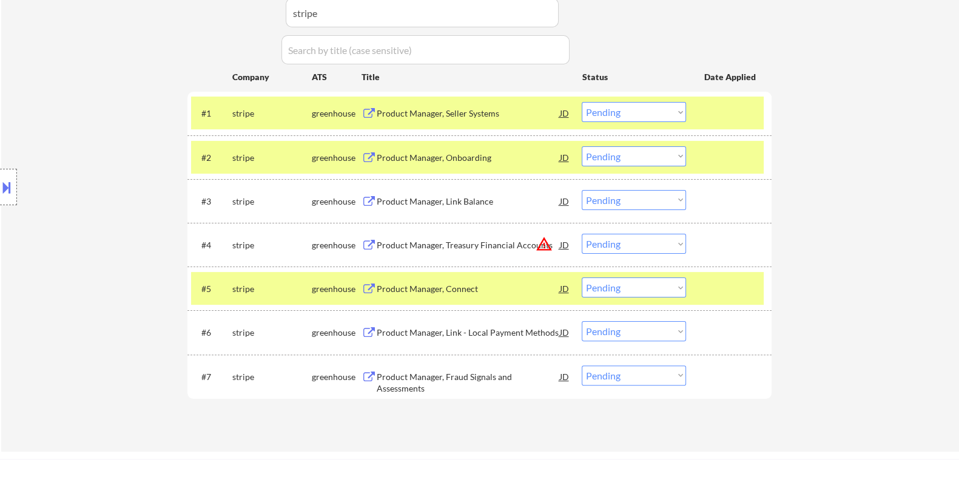
click at [3, 186] on button at bounding box center [6, 187] width 13 height 20
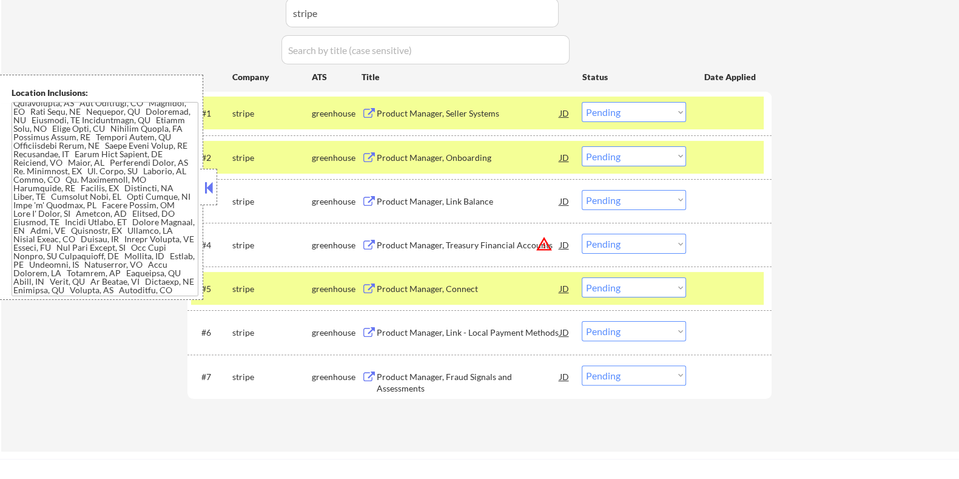
scroll to position [98, 0]
click at [628, 157] on select "Choose an option... Pending Applied Excluded (Questions) Excluded (Expired) Exc…" at bounding box center [634, 156] width 104 height 20
click at [582, 146] on select "Choose an option... Pending Applied Excluded (Questions) Excluded (Expired) Exc…" at bounding box center [634, 156] width 104 height 20
select select ""pending""
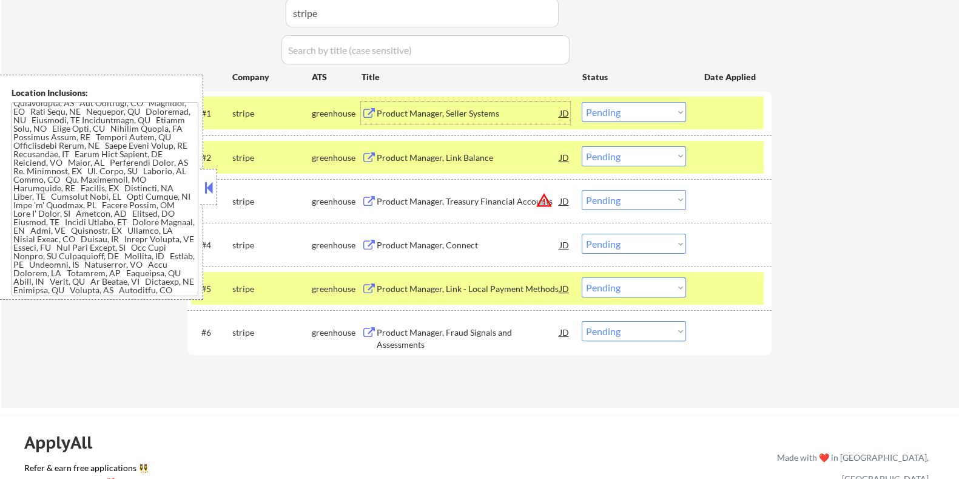
click at [412, 116] on div "Product Manager, Seller Systems" at bounding box center [467, 113] width 183 height 12
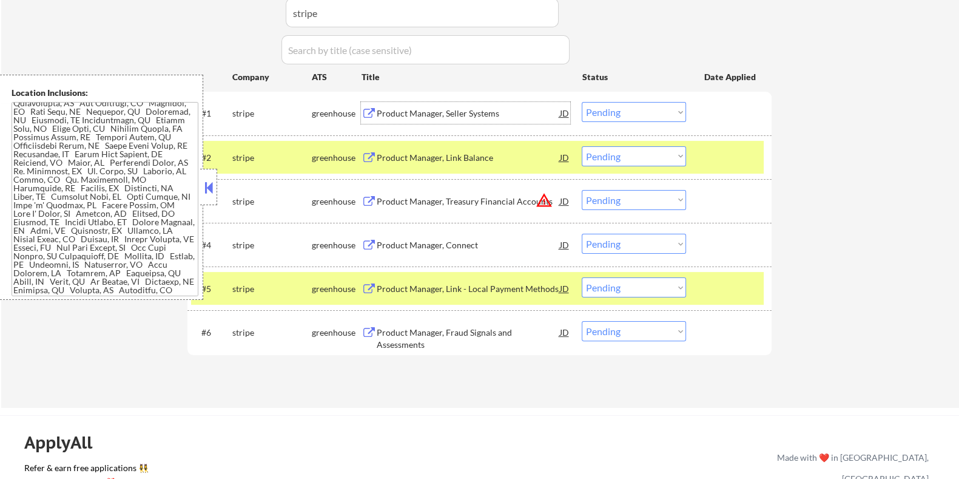
click at [638, 110] on select "Choose an option... Pending Applied Excluded (Questions) Excluded (Expired) Exc…" at bounding box center [634, 112] width 104 height 20
click at [582, 102] on select "Choose an option... Pending Applied Excluded (Questions) Excluded (Expired) Exc…" at bounding box center [634, 112] width 104 height 20
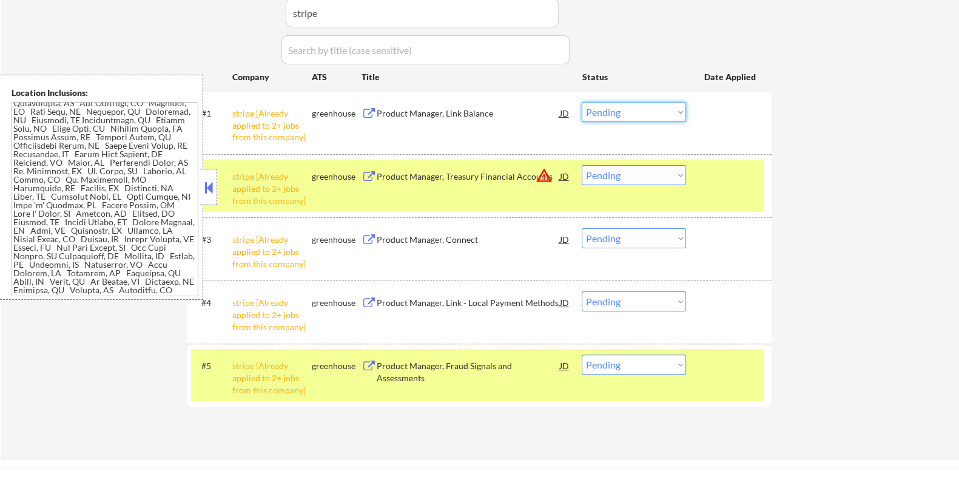
click at [655, 107] on select "Choose an option... Pending Applied Excluded (Questions) Excluded (Expired) Exc…" at bounding box center [634, 112] width 104 height 20
click at [582, 102] on select "Choose an option... Pending Applied Excluded (Questions) Excluded (Expired) Exc…" at bounding box center [634, 112] width 104 height 20
select select ""pending""
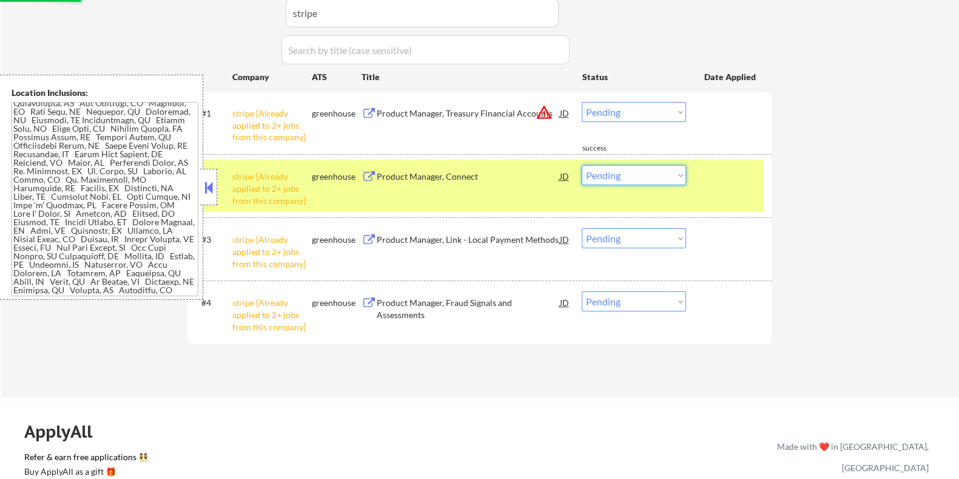
click at [656, 169] on select "Choose an option... Pending Applied Excluded (Questions) Excluded (Expired) Exc…" at bounding box center [634, 175] width 104 height 20
click at [582, 165] on select "Choose an option... Pending Applied Excluded (Questions) Excluded (Expired) Exc…" at bounding box center [634, 175] width 104 height 20
click at [655, 237] on select "Choose an option... Pending Applied Excluded (Questions) Excluded (Expired) Exc…" at bounding box center [634, 238] width 104 height 20
select select ""pending""
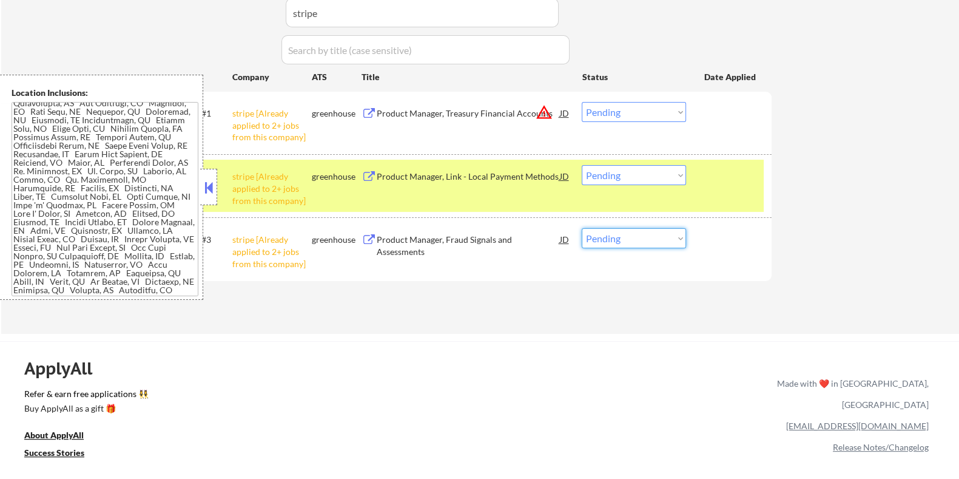
select select ""excluded__other_""
click at [582, 228] on select "Choose an option... Pending Applied Excluded (Questions) Excluded (Expired) Exc…" at bounding box center [634, 238] width 104 height 20
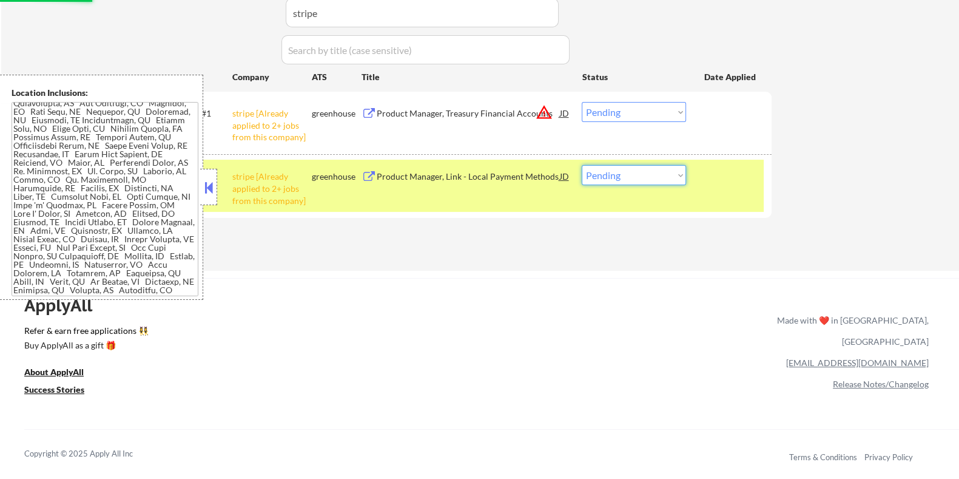
click at [637, 174] on select "Choose an option... Pending Applied Excluded (Questions) Excluded (Expired) Exc…" at bounding box center [634, 175] width 104 height 20
select select ""excluded__other_""
click at [582, 165] on select "Choose an option... Pending Applied Excluded (Questions) Excluded (Expired) Exc…" at bounding box center [634, 175] width 104 height 20
click at [624, 109] on select "Choose an option... Pending Applied Excluded (Questions) Excluded (Expired) Exc…" at bounding box center [634, 112] width 104 height 20
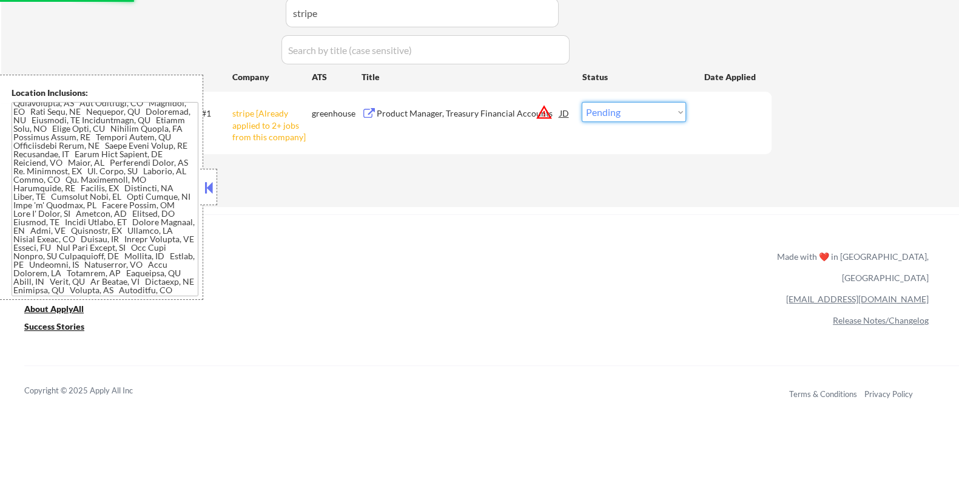
select select ""excluded__other_""
click at [582, 102] on select "Choose an option... Pending Applied Excluded (Questions) Excluded (Expired) Exc…" at bounding box center [634, 112] width 104 height 20
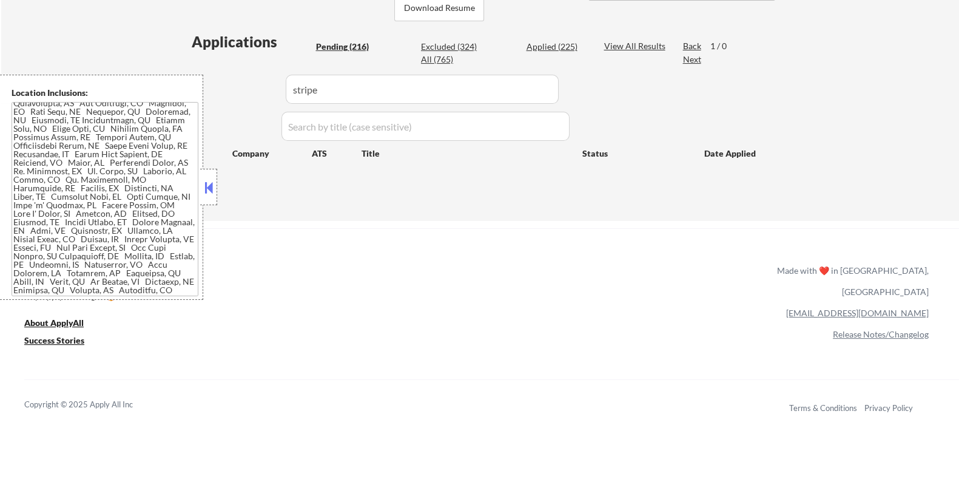
scroll to position [227, 0]
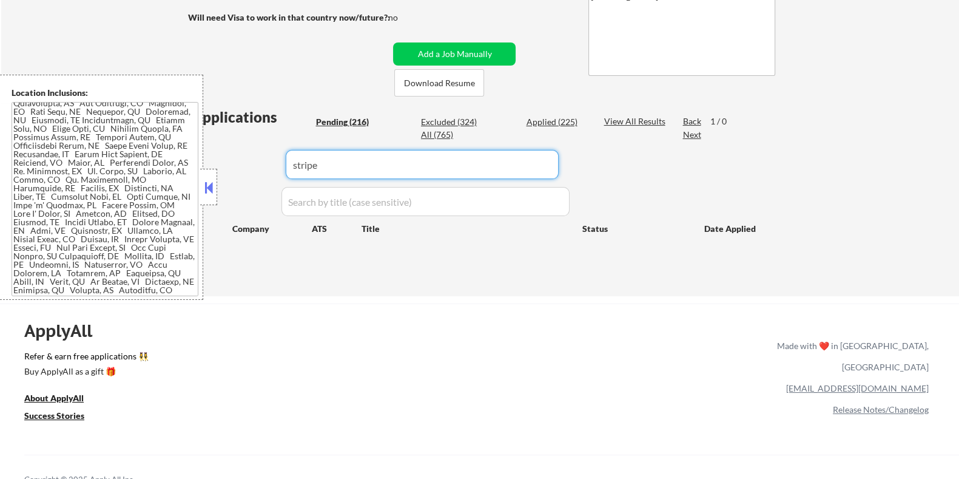
drag, startPoint x: 332, startPoint y: 163, endPoint x: 234, endPoint y: 174, distance: 98.9
click at [234, 174] on div "Applications Pending (216) Excluded (324) Applied (225) All (765) View All Resu…" at bounding box center [479, 190] width 584 height 166
select select ""pending""
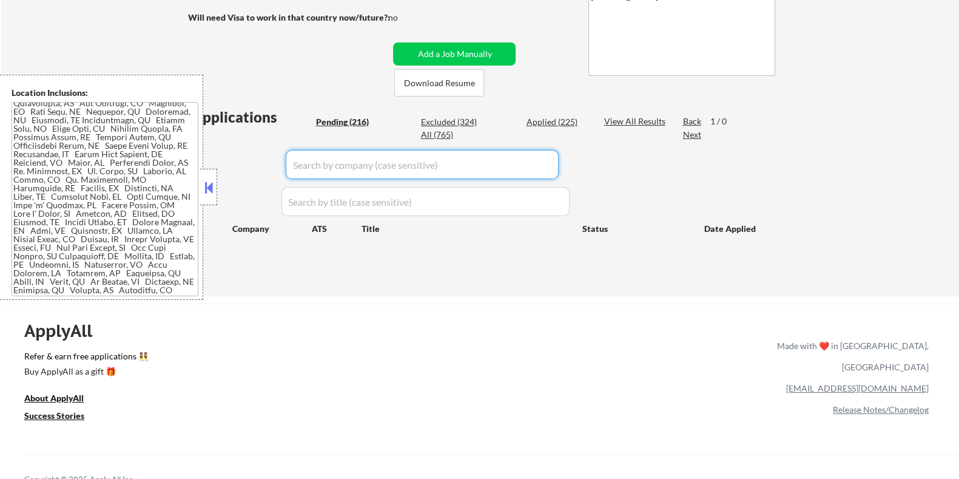
select select ""pending""
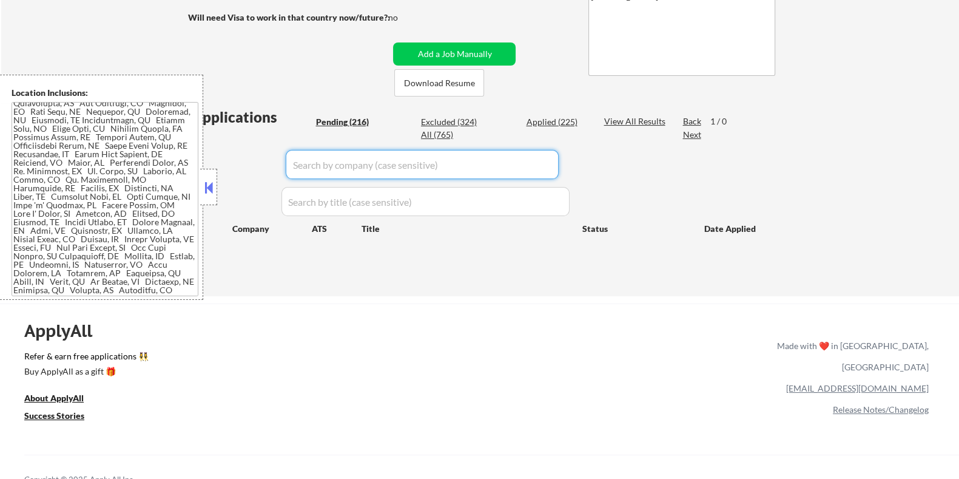
select select ""pending""
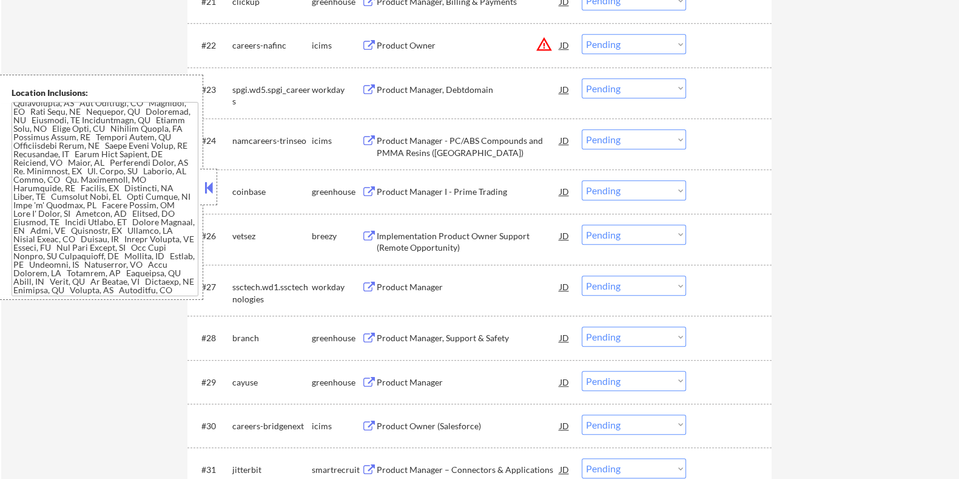
scroll to position [1441, 0]
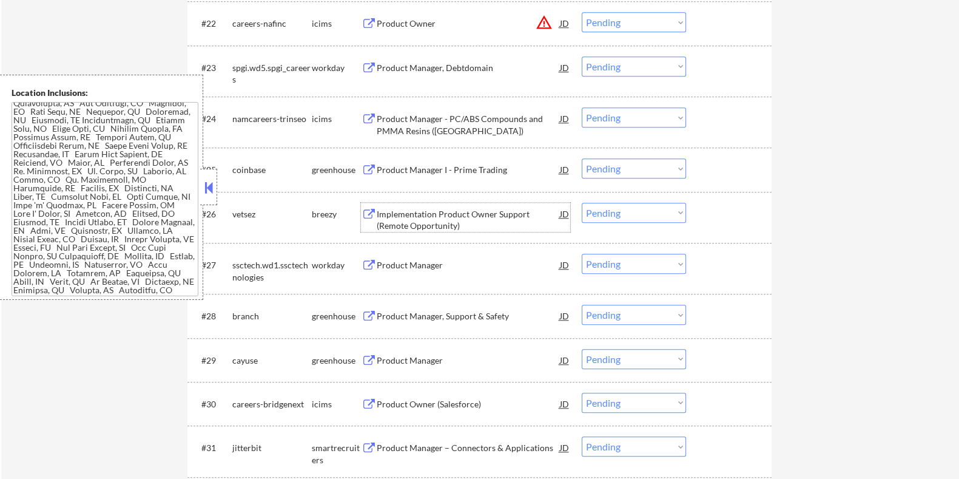
click at [384, 219] on div "Implementation Product Owner Support (Remote Opportunity)" at bounding box center [467, 220] width 183 height 24
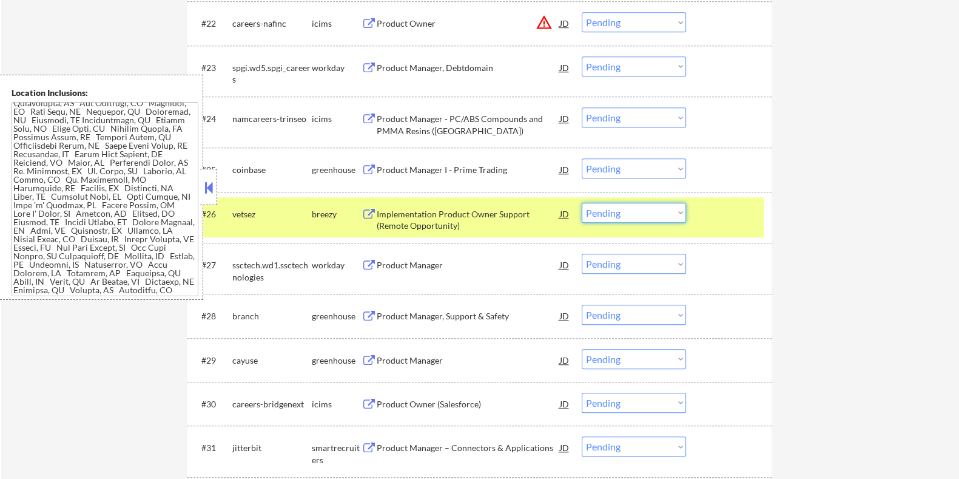
click at [644, 215] on select "Choose an option... Pending Applied Excluded (Questions) Excluded (Expired) Exc…" at bounding box center [634, 213] width 104 height 20
click at [582, 203] on select "Choose an option... Pending Applied Excluded (Questions) Excluded (Expired) Exc…" at bounding box center [634, 213] width 104 height 20
select select ""pending""
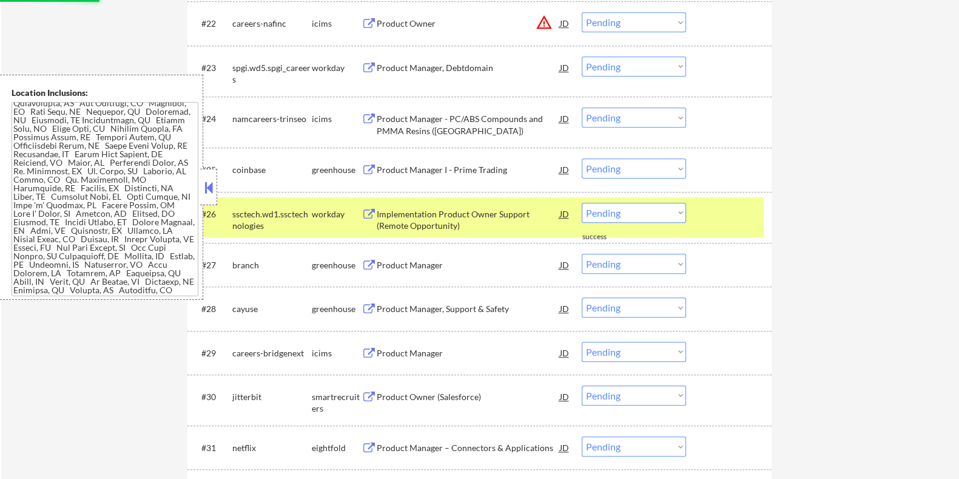
click at [209, 190] on button at bounding box center [208, 187] width 13 height 18
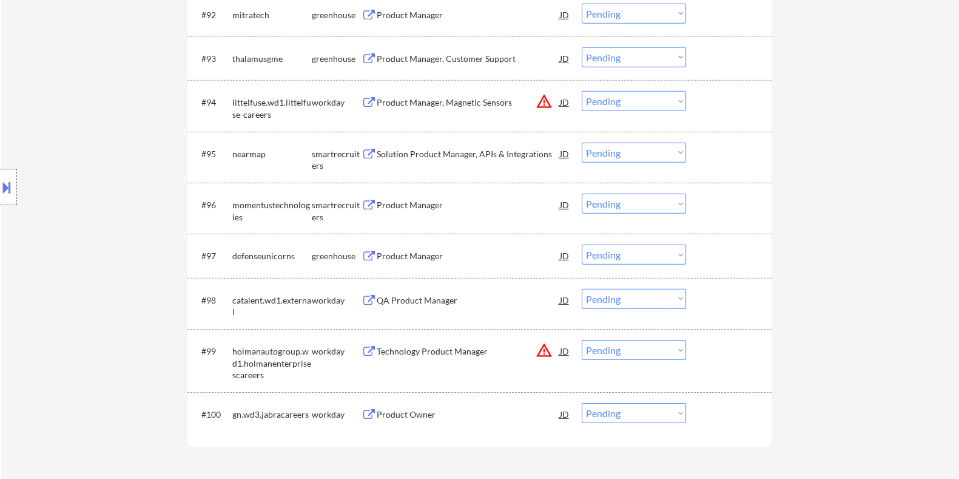
scroll to position [4701, 0]
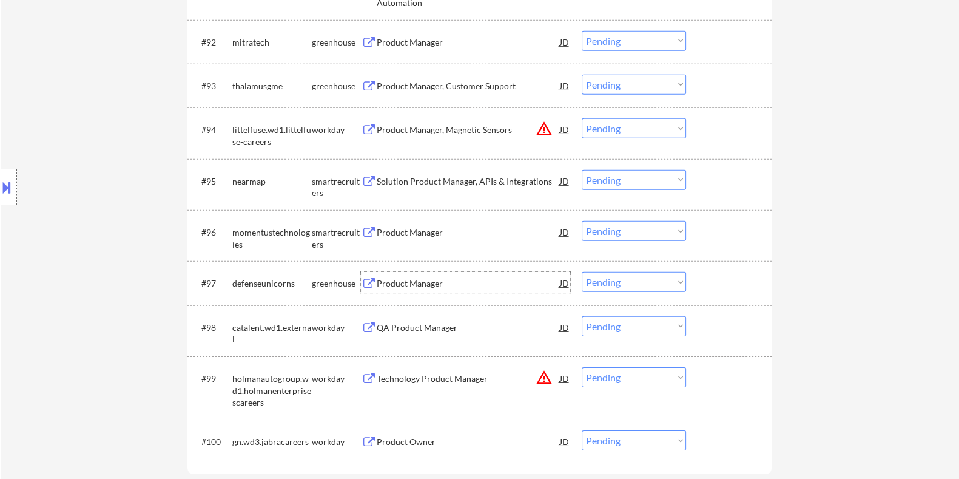
click at [406, 281] on div "Product Manager" at bounding box center [467, 283] width 183 height 12
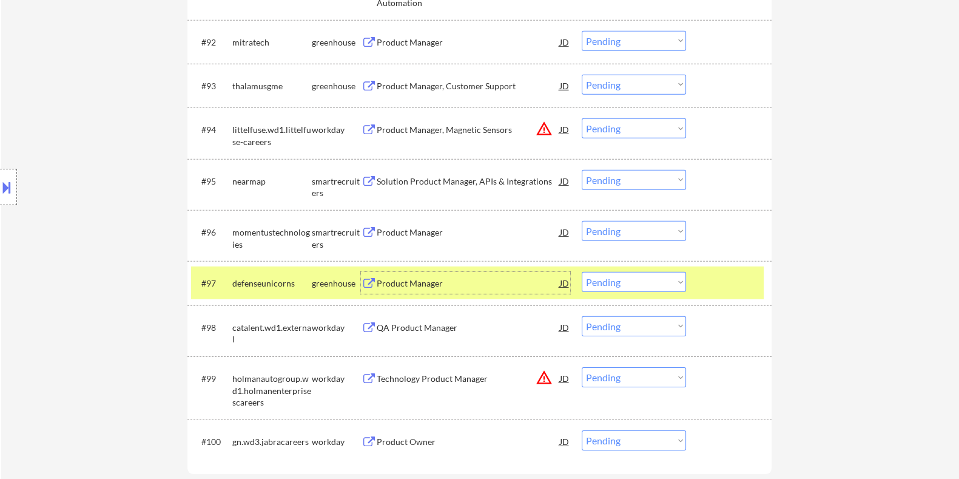
click at [636, 277] on select "Choose an option... Pending Applied Excluded (Questions) Excluded (Expired) Exc…" at bounding box center [634, 282] width 104 height 20
click at [582, 272] on select "Choose an option... Pending Applied Excluded (Questions) Excluded (Expired) Exc…" at bounding box center [634, 282] width 104 height 20
select select ""pending""
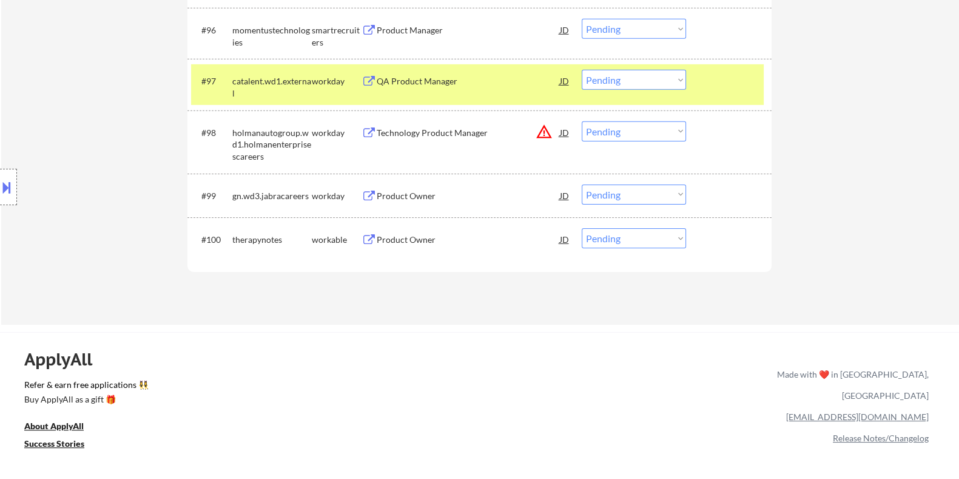
scroll to position [4928, 0]
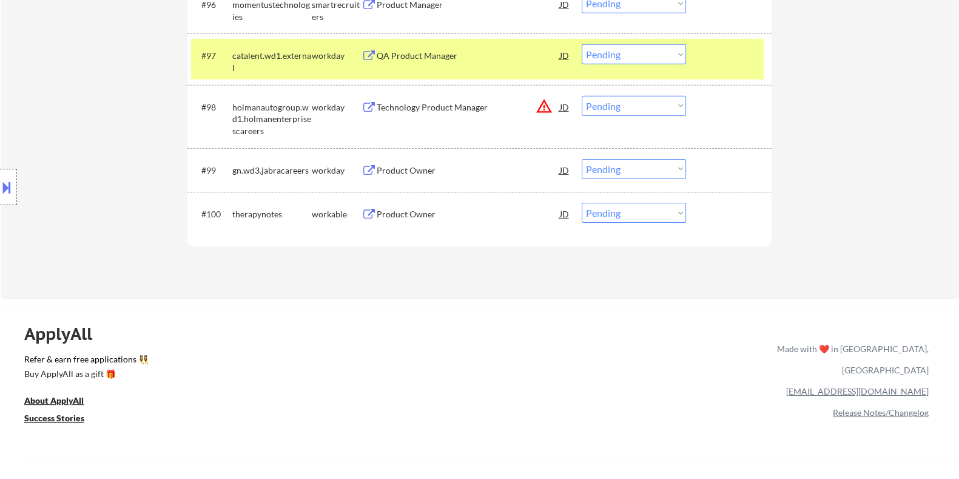
click at [379, 210] on div "Product Owner" at bounding box center [467, 214] width 183 height 12
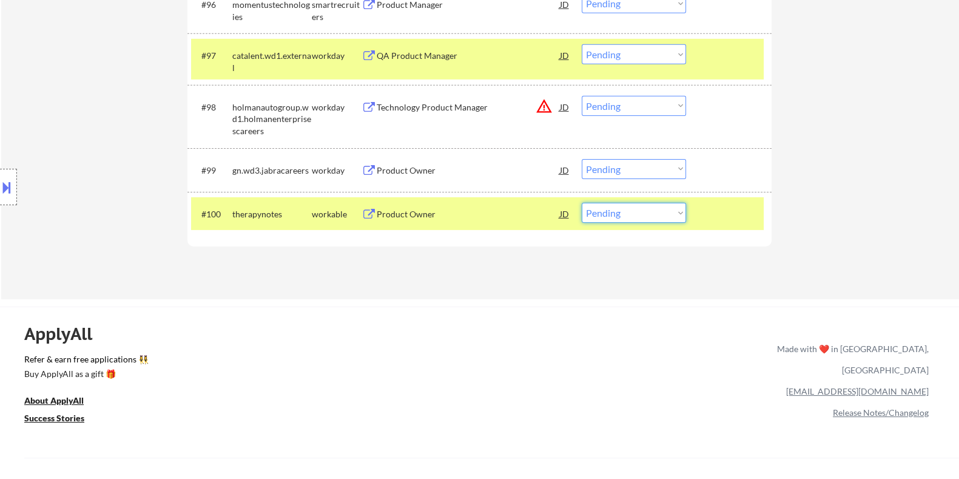
click at [645, 217] on select "Choose an option... Pending Applied Excluded (Questions) Excluded (Expired) Exc…" at bounding box center [634, 213] width 104 height 20
click at [582, 203] on select "Choose an option... Pending Applied Excluded (Questions) Excluded (Expired) Exc…" at bounding box center [634, 213] width 104 height 20
click at [434, 210] on div "Product Owner" at bounding box center [467, 214] width 183 height 12
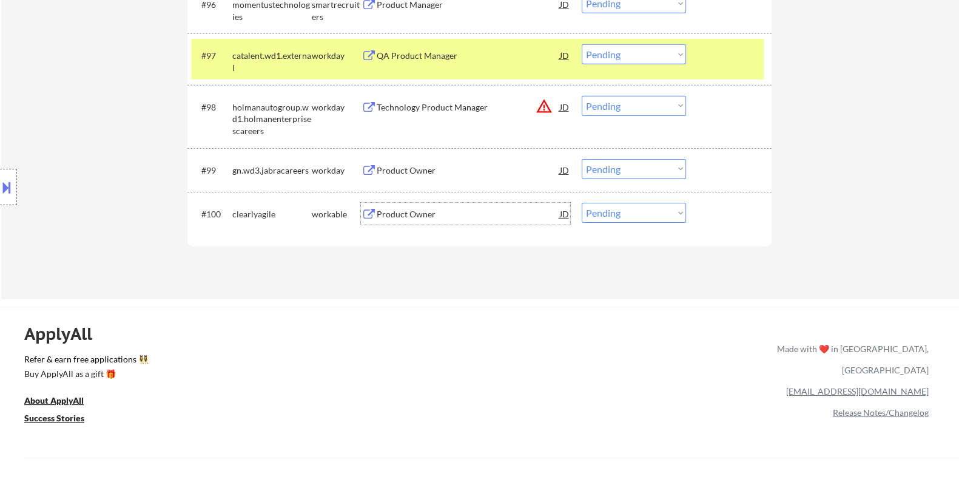
click at [10, 183] on button at bounding box center [6, 187] width 13 height 20
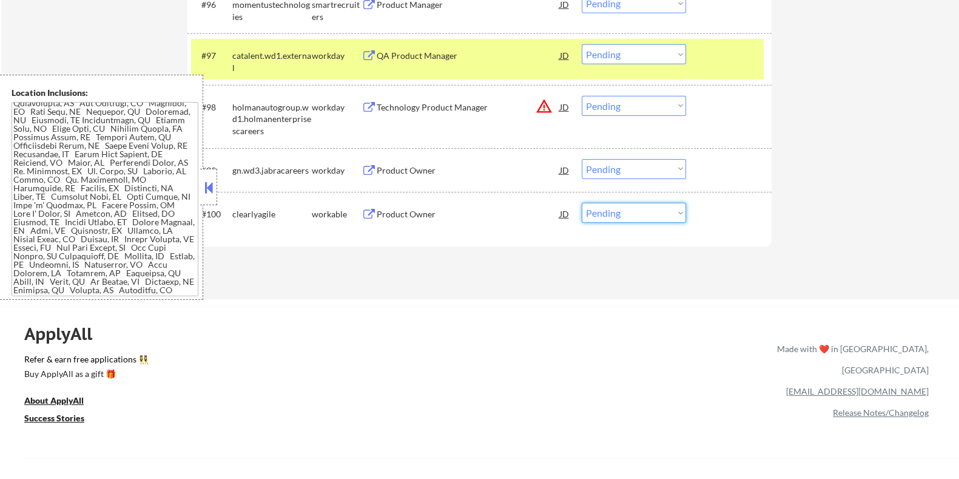
click at [617, 217] on select "Choose an option... Pending Applied Excluded (Questions) Excluded (Expired) Exc…" at bounding box center [634, 213] width 104 height 20
click at [582, 203] on select "Choose an option... Pending Applied Excluded (Questions) Excluded (Expired) Exc…" at bounding box center [634, 213] width 104 height 20
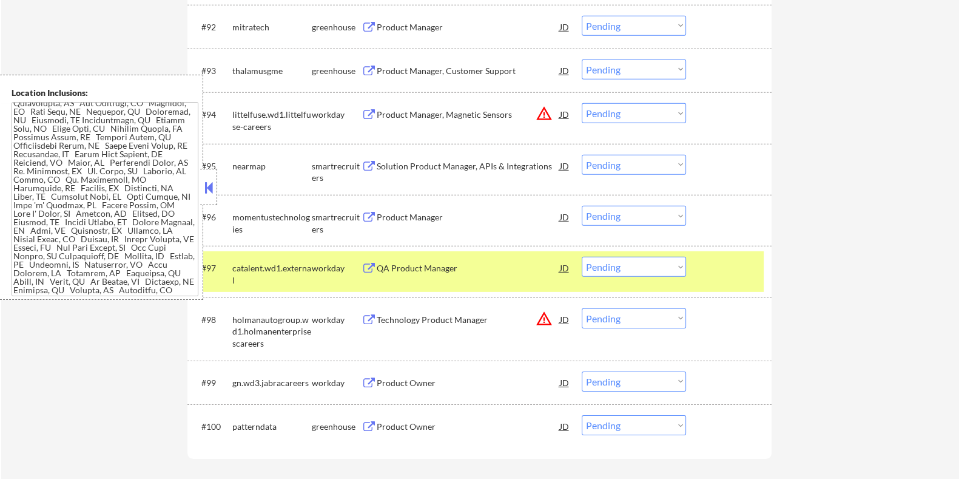
scroll to position [4701, 0]
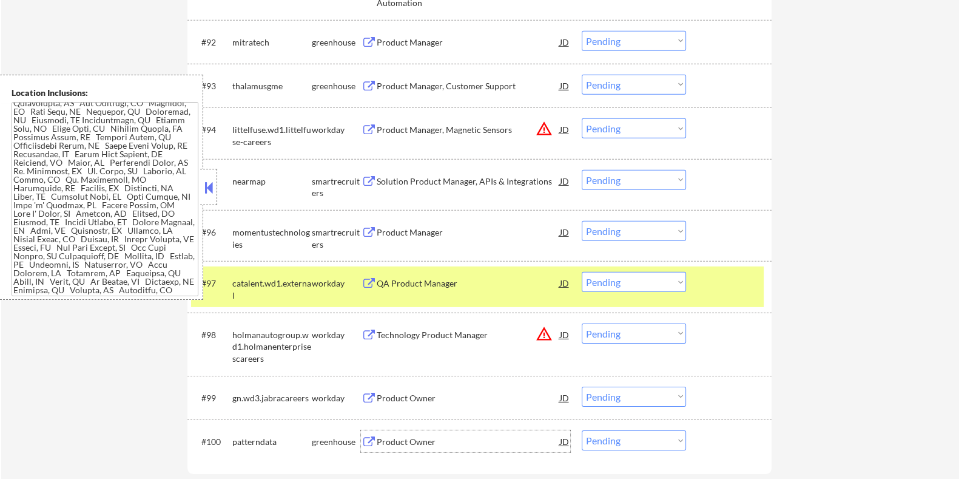
click at [416, 443] on div "Product Owner" at bounding box center [467, 442] width 183 height 12
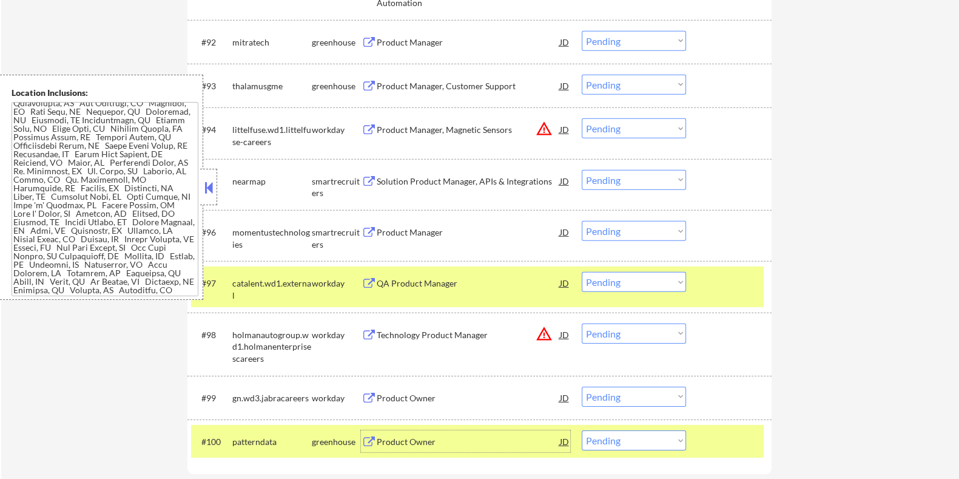
scroll to position [4777, 0]
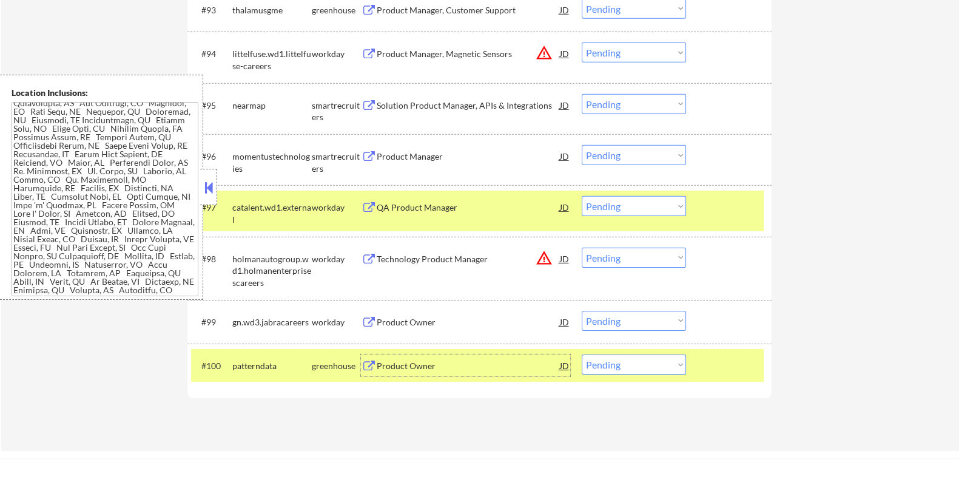
click at [454, 365] on div "Product Owner" at bounding box center [467, 366] width 183 height 12
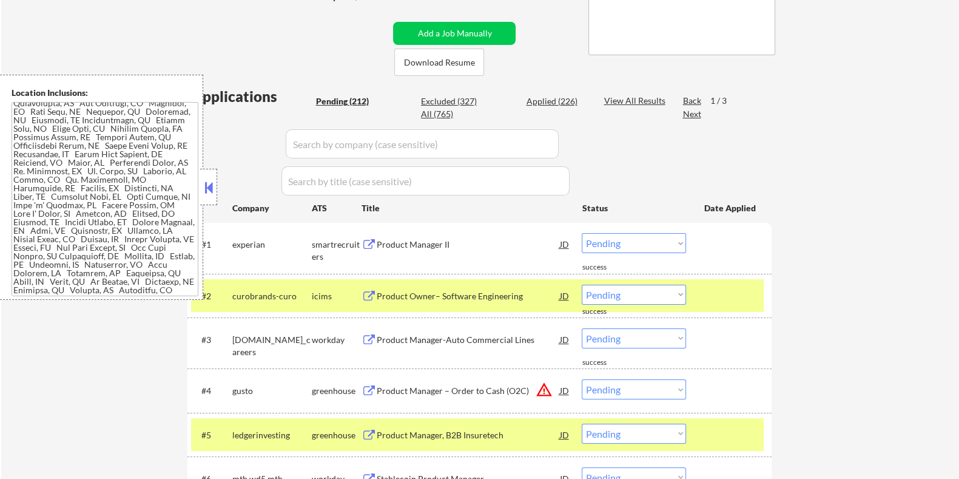
scroll to position [176, 0]
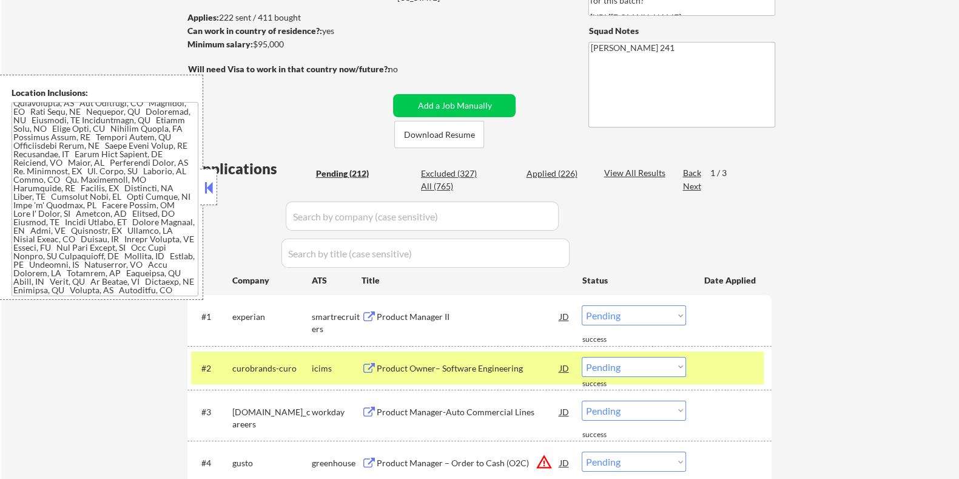
drag, startPoint x: 255, startPoint y: 42, endPoint x: 286, endPoint y: 42, distance: 31.5
click at [286, 42] on div "Minimum salary: $95,000" at bounding box center [288, 44] width 202 height 12
copy div "$95,000"
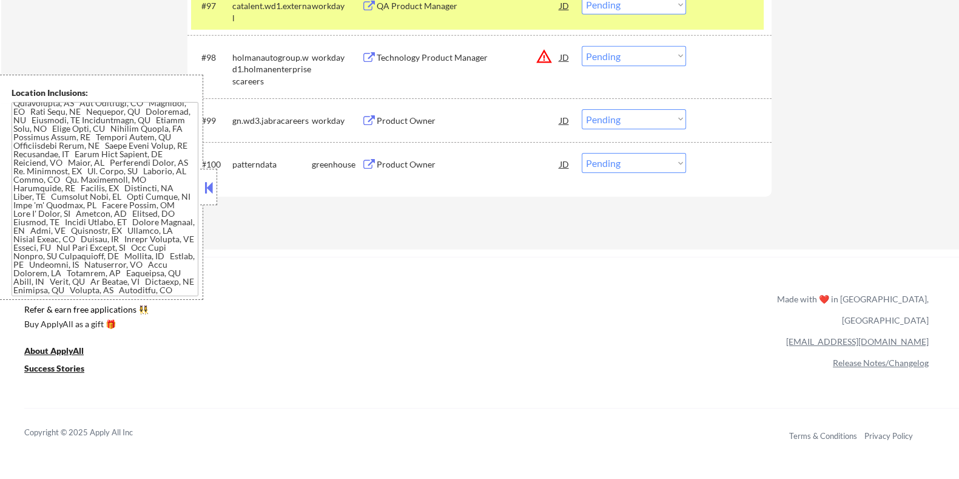
scroll to position [4974, 0]
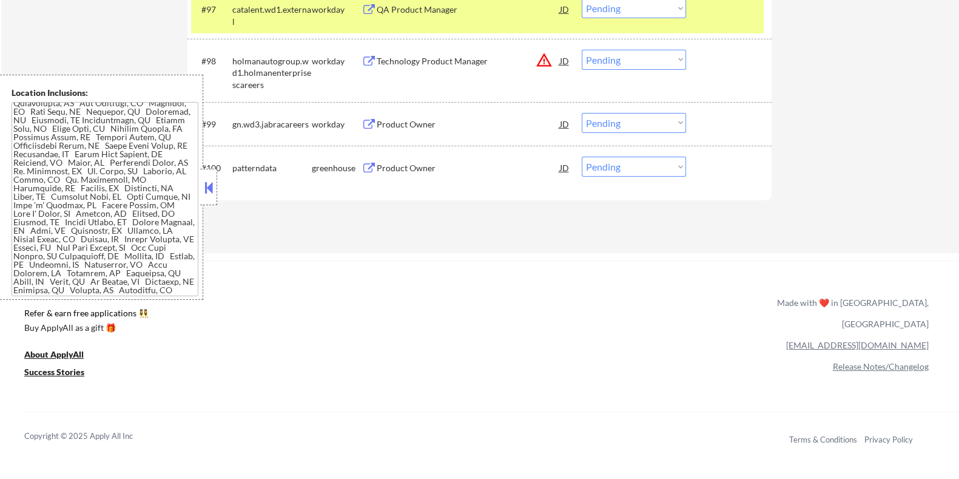
click at [648, 166] on select "Choose an option... Pending Applied Excluded (Questions) Excluded (Expired) Exc…" at bounding box center [634, 167] width 104 height 20
click at [582, 157] on select "Choose an option... Pending Applied Excluded (Questions) Excluded (Expired) Exc…" at bounding box center [634, 167] width 104 height 20
select select ""pending""
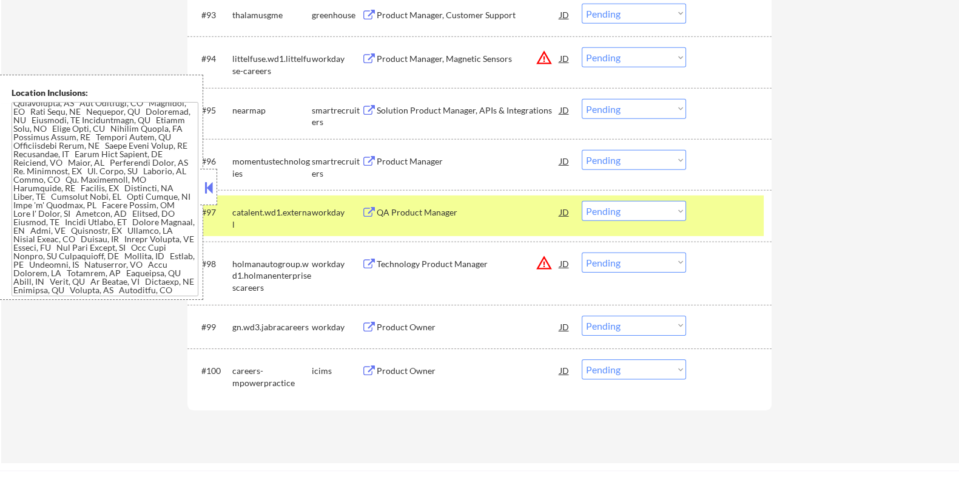
scroll to position [4746, 0]
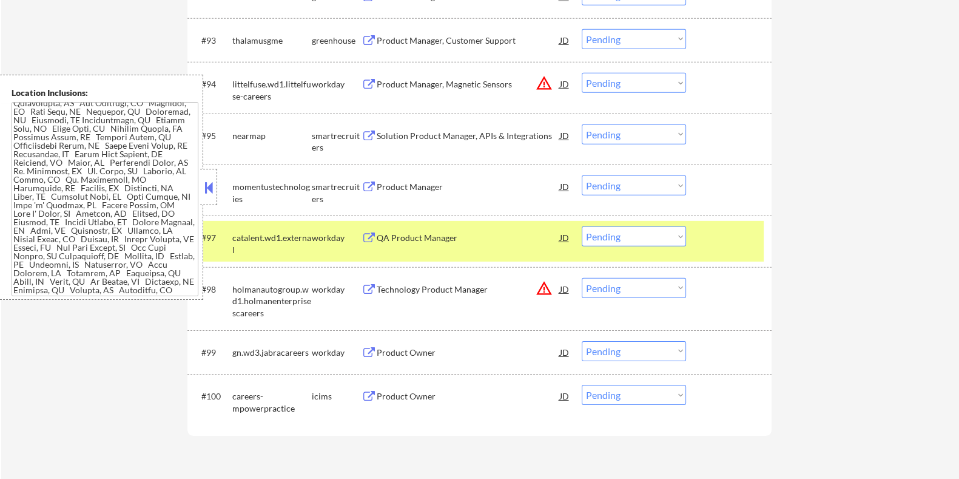
click at [376, 187] on button at bounding box center [368, 187] width 15 height 12
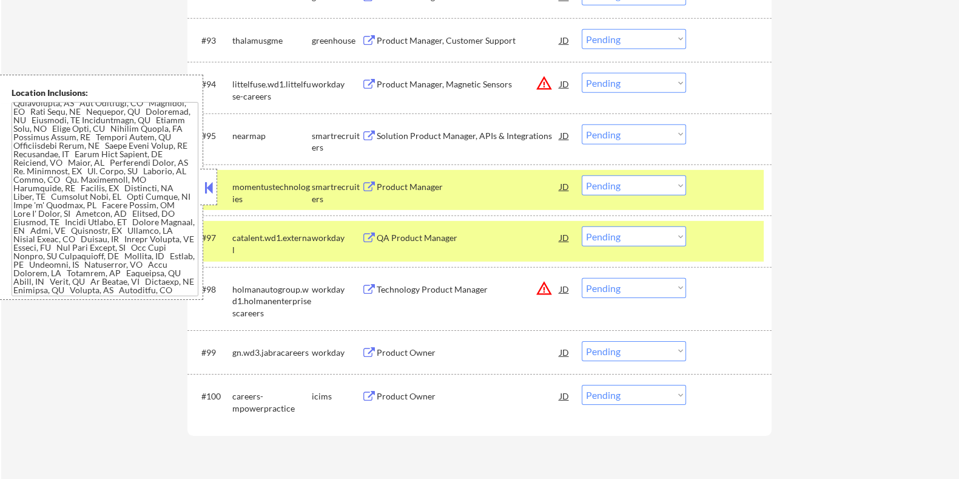
click at [645, 191] on select "Choose an option... Pending Applied Excluded (Questions) Excluded (Expired) Exc…" at bounding box center [634, 185] width 104 height 20
click at [582, 175] on select "Choose an option... Pending Applied Excluded (Questions) Excluded (Expired) Exc…" at bounding box center [634, 185] width 104 height 20
select select ""pending""
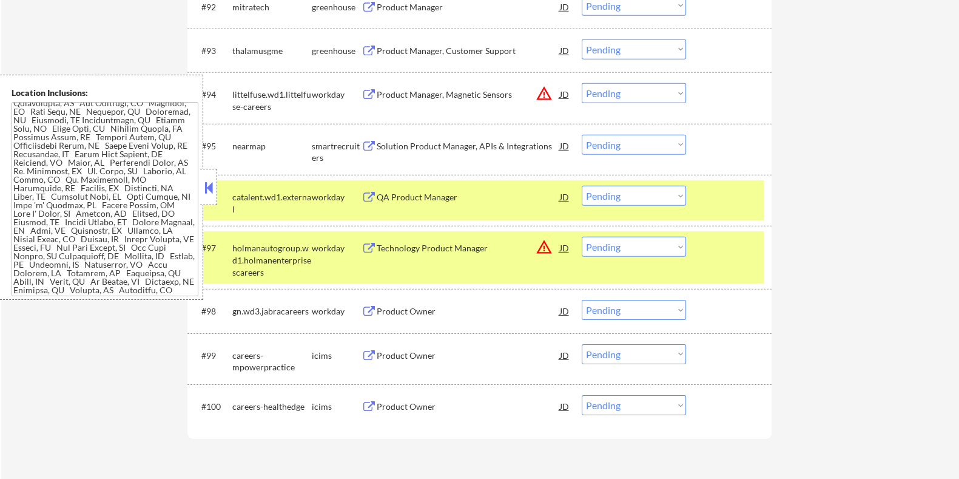
scroll to position [4670, 0]
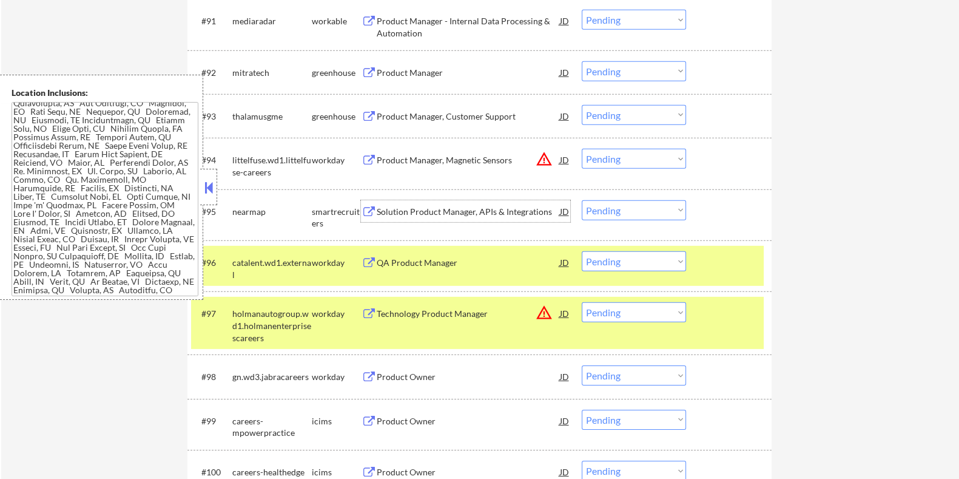
click at [408, 215] on div "Solution Product Manager, APIs & Integrations" at bounding box center [467, 212] width 183 height 12
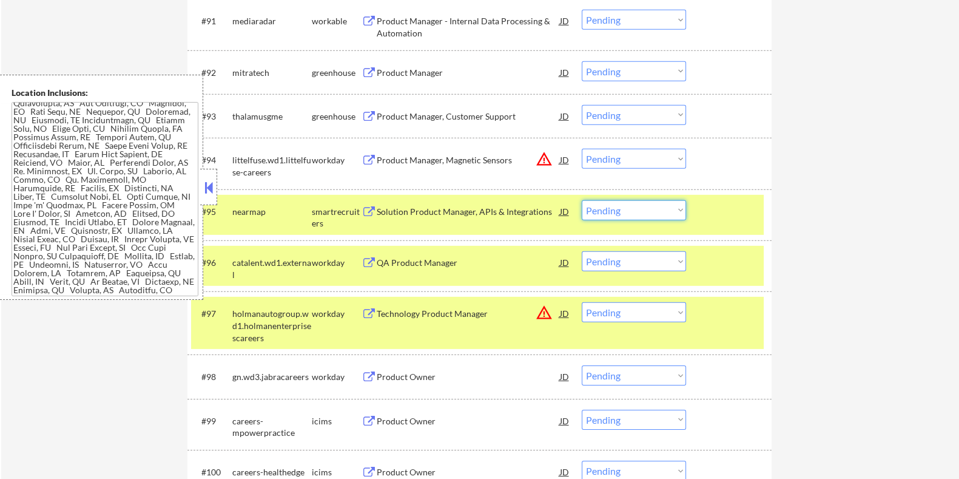
click at [610, 212] on select "Choose an option... Pending Applied Excluded (Questions) Excluded (Expired) Exc…" at bounding box center [634, 210] width 104 height 20
click at [582, 200] on select "Choose an option... Pending Applied Excluded (Questions) Excluded (Expired) Exc…" at bounding box center [634, 210] width 104 height 20
select select ""pending""
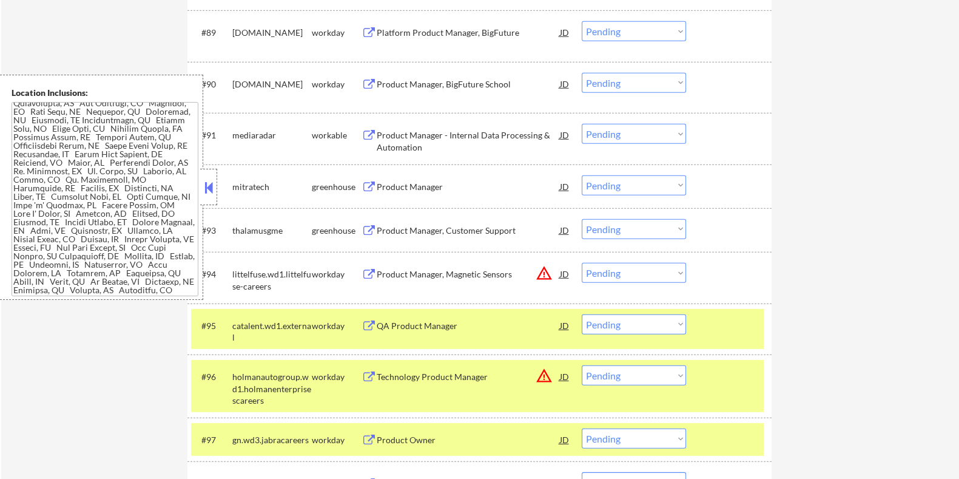
scroll to position [4519, 0]
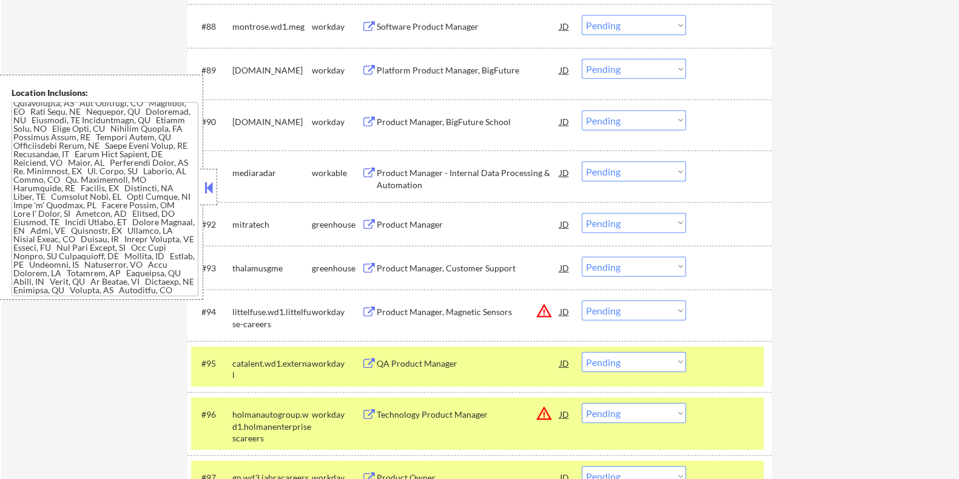
click at [395, 218] on div "Product Manager" at bounding box center [467, 224] width 183 height 12
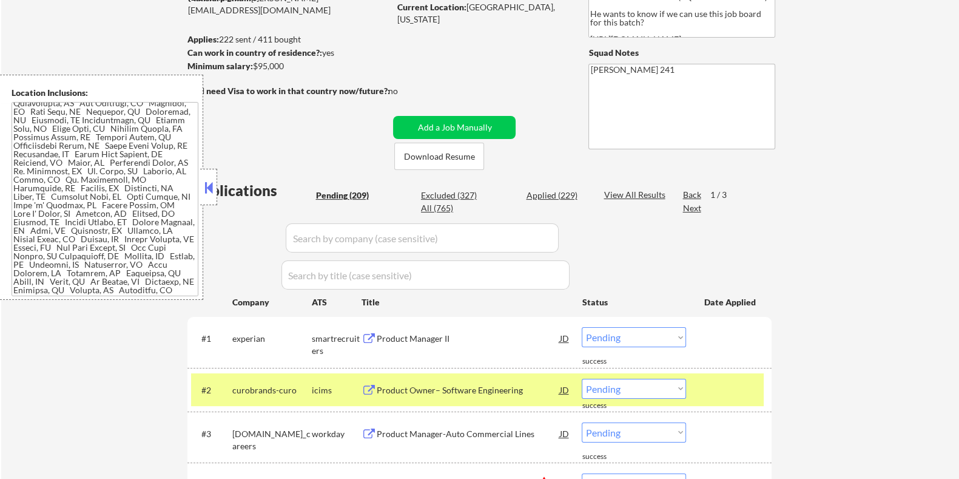
scroll to position [30, 0]
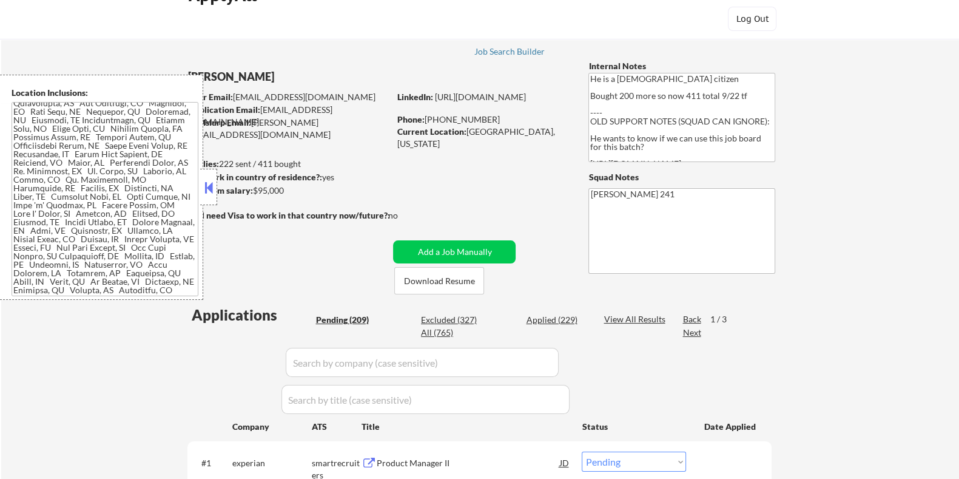
drag, startPoint x: 295, startPoint y: 195, endPoint x: 251, endPoint y: 192, distance: 44.4
click at [251, 192] on div "Minimum salary: $95,000" at bounding box center [288, 190] width 202 height 12
copy div ": $95,000"
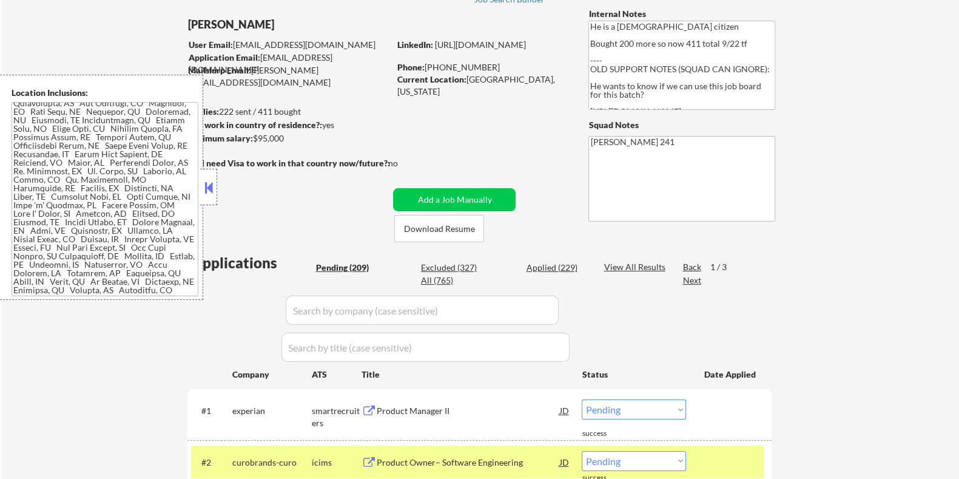
scroll to position [75, 0]
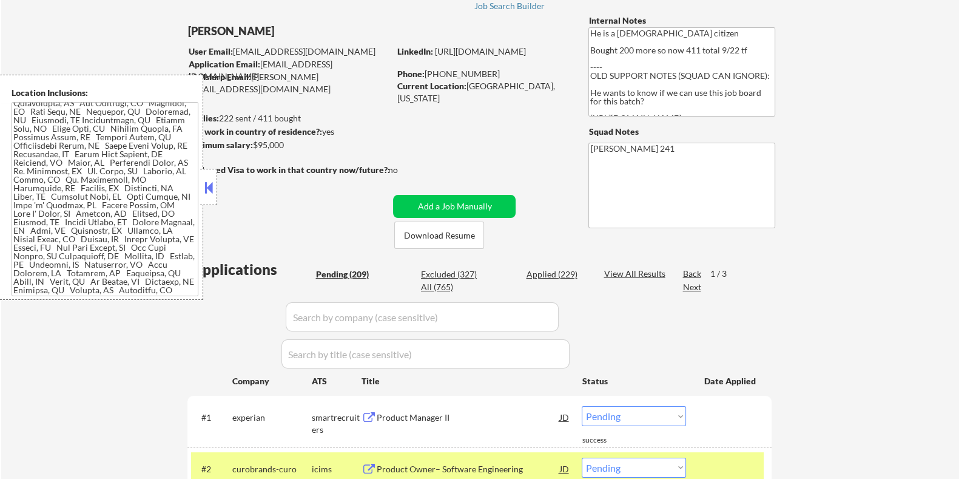
click at [315, 317] on input "input" at bounding box center [422, 316] width 273 height 29
paste input "mitratech"
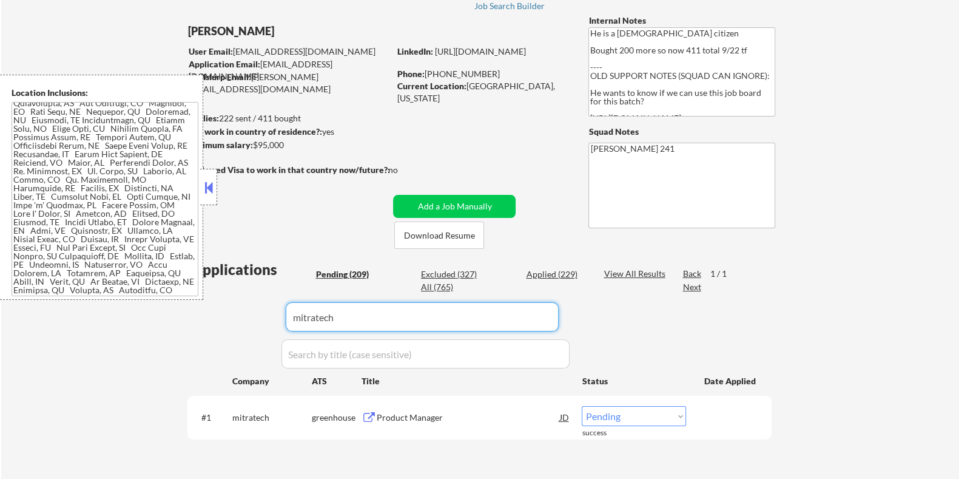
type input "mitratech"
click at [616, 270] on div "View All Results" at bounding box center [636, 274] width 65 height 12
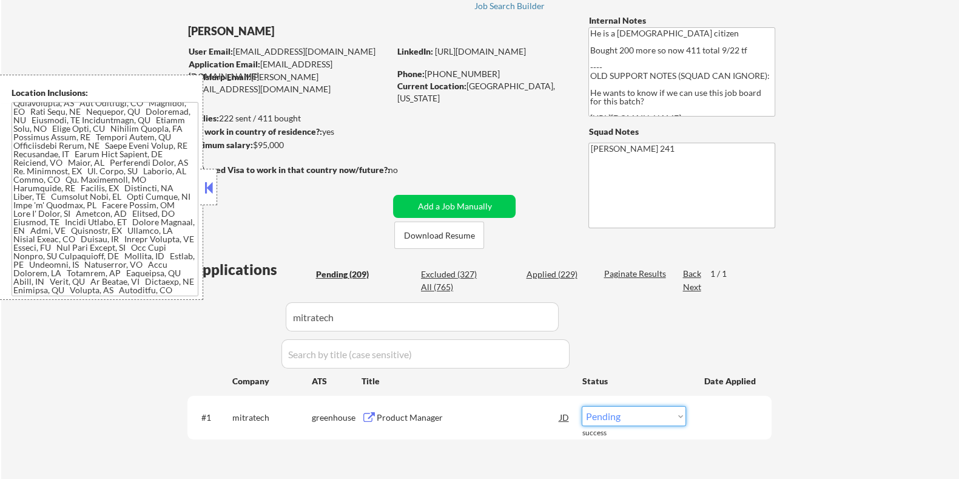
click at [635, 416] on select "Choose an option... Pending Applied Excluded (Questions) Excluded (Expired) Exc…" at bounding box center [634, 416] width 104 height 20
select select ""applied""
click at [582, 406] on select "Choose an option... Pending Applied Excluded (Questions) Excluded (Expired) Exc…" at bounding box center [634, 416] width 104 height 20
select select ""applied""
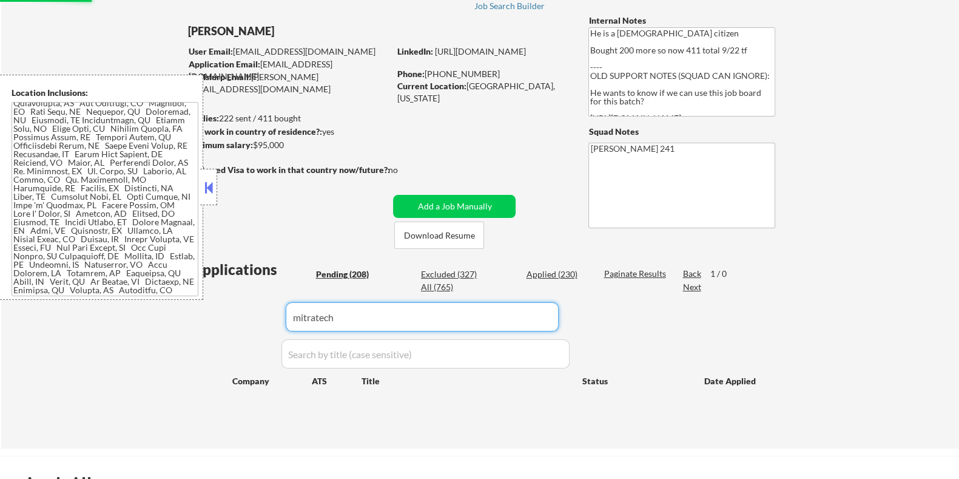
drag, startPoint x: 406, startPoint y: 316, endPoint x: 173, endPoint y: 327, distance: 233.8
click at [173, 327] on div "← Return to /applysquad Mailslurp Inbox Job Search Builder Nigel Hobbs User Ema…" at bounding box center [480, 210] width 958 height 475
select select ""pending""
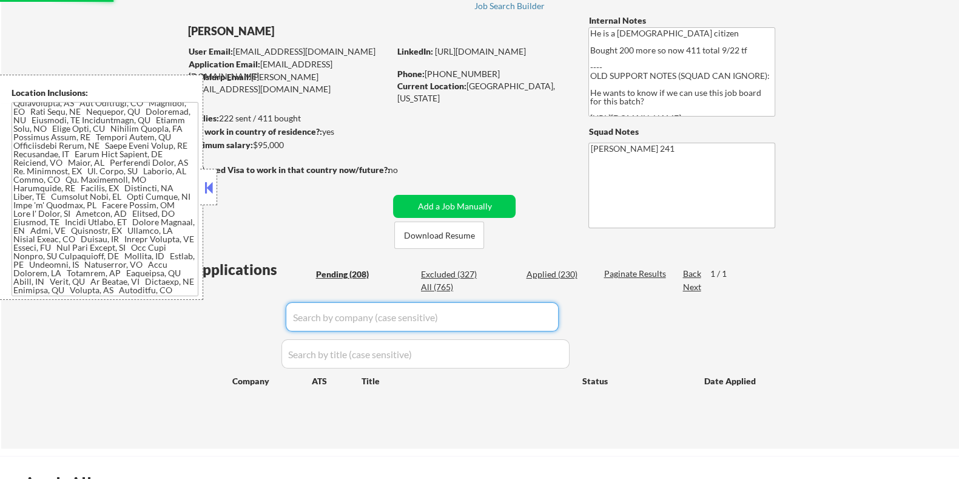
select select ""pending""
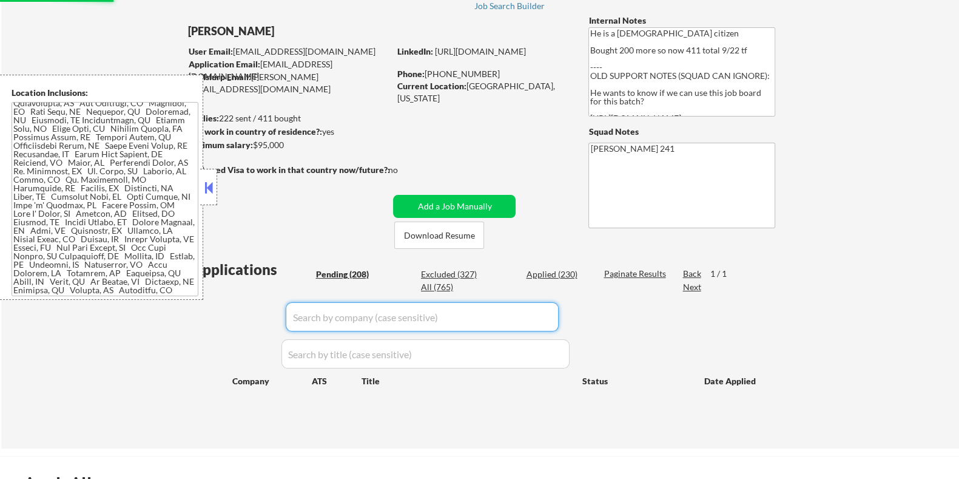
select select ""pending""
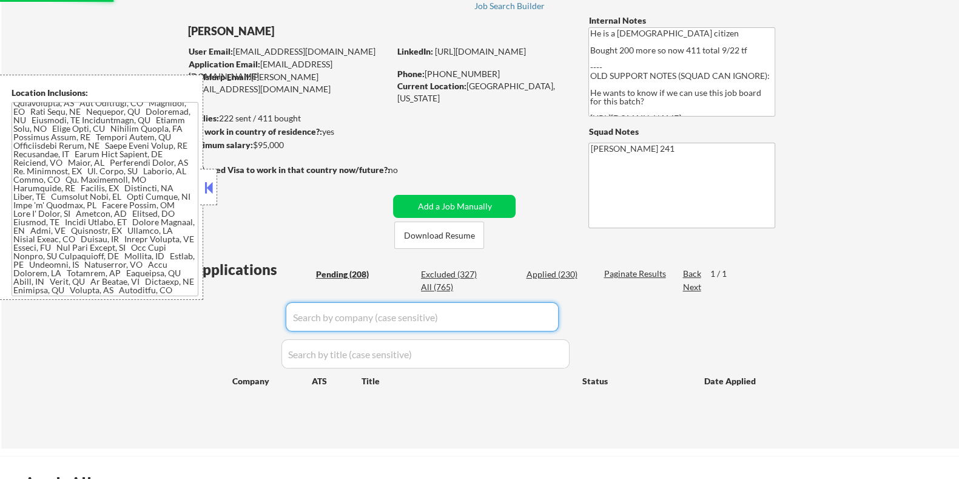
select select ""pending""
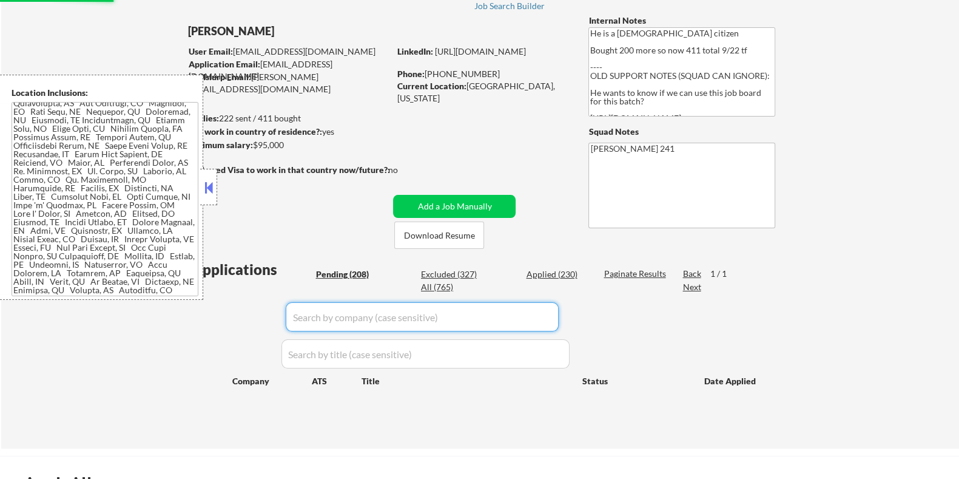
select select ""pending""
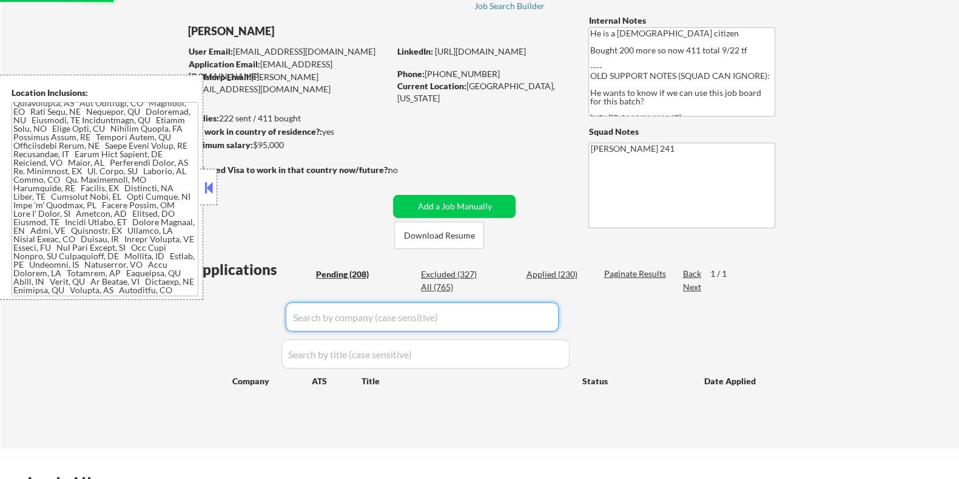
select select ""pending""
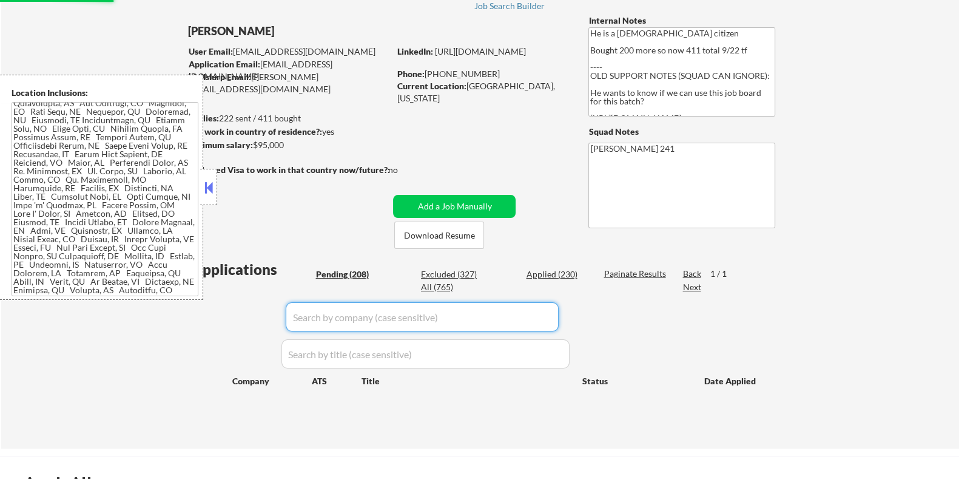
select select ""pending""
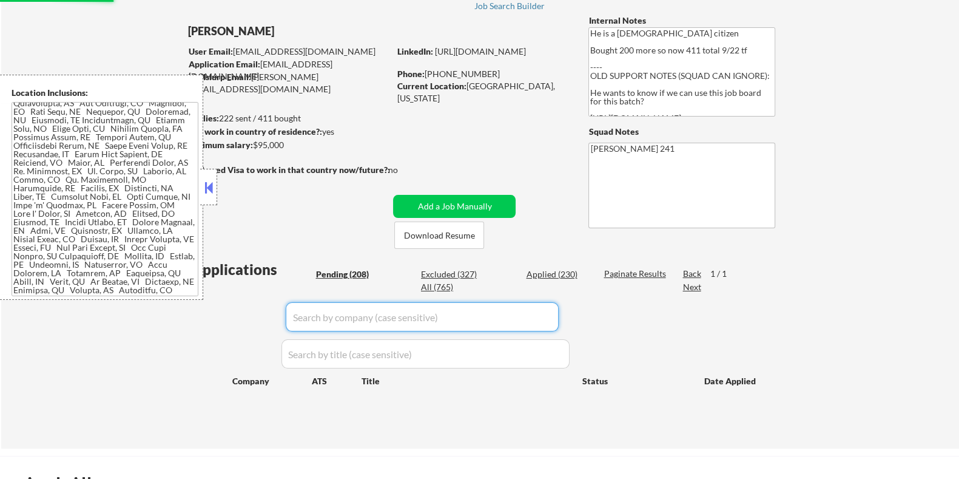
select select ""pending""
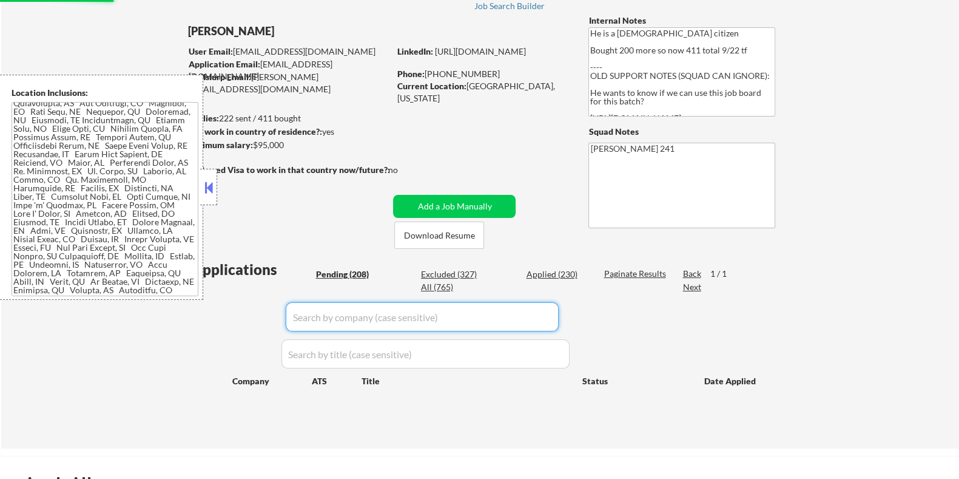
select select ""pending""
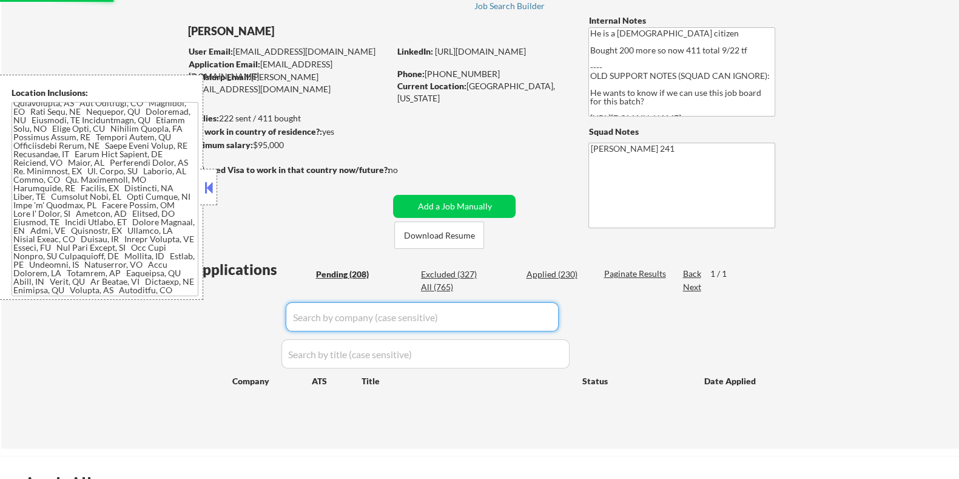
select select ""pending""
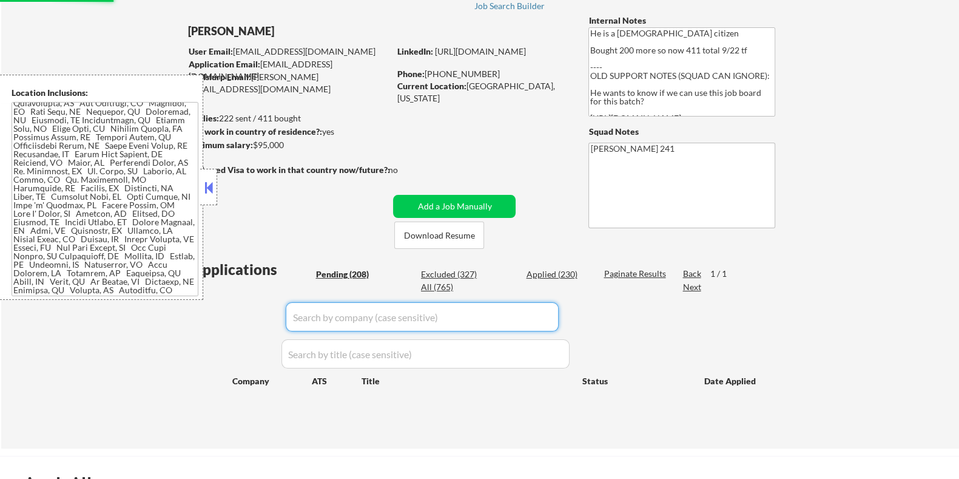
select select ""pending""
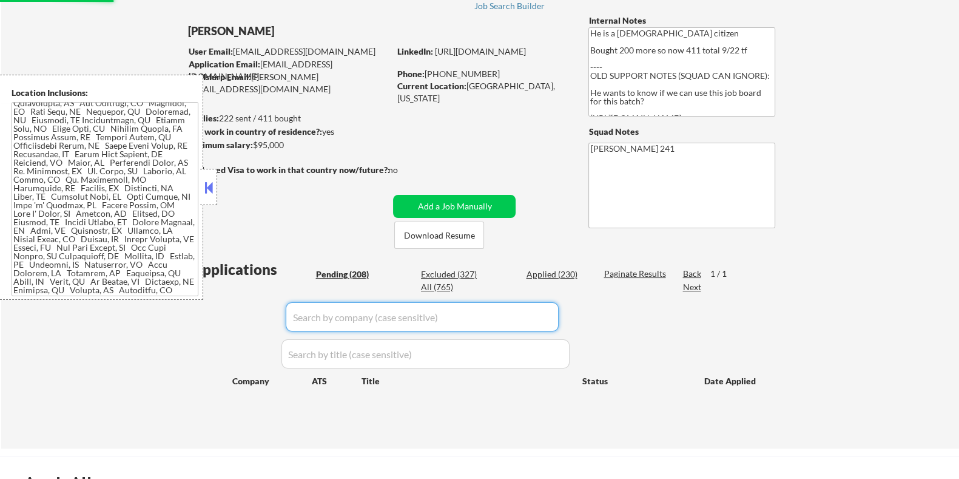
select select ""pending""
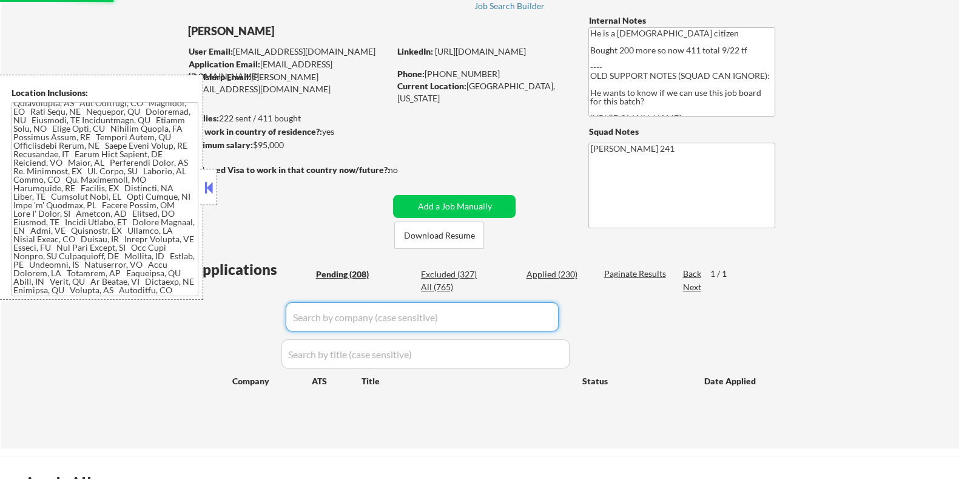
select select ""pending""
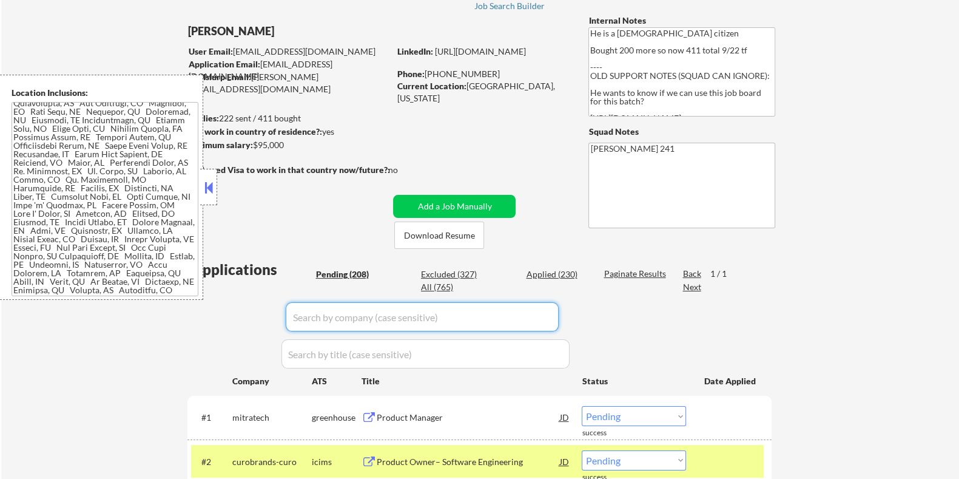
click at [337, 274] on div "Pending (208)" at bounding box center [345, 274] width 61 height 12
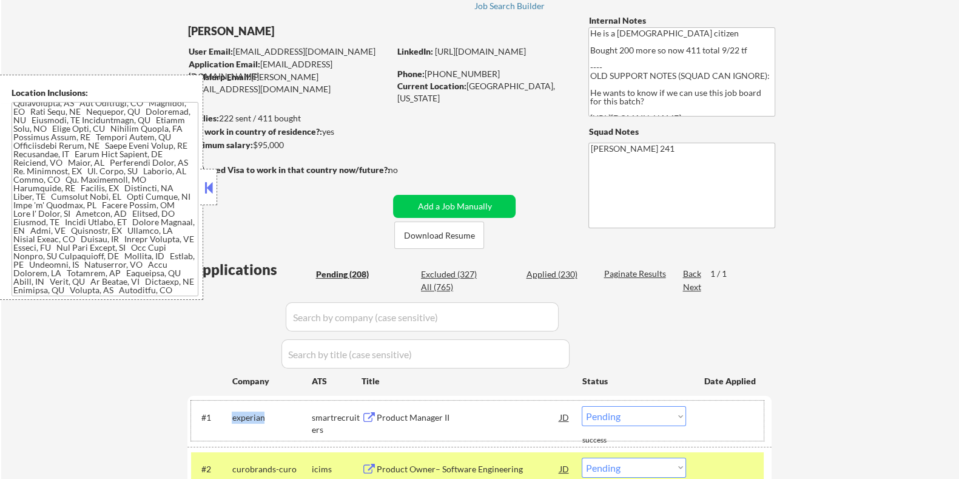
drag, startPoint x: 258, startPoint y: 416, endPoint x: 229, endPoint y: 418, distance: 29.2
click at [229, 418] on div "#1 experian smartrecruiters Product Manager II JD warning_amber Choose an optio…" at bounding box center [477, 420] width 573 height 40
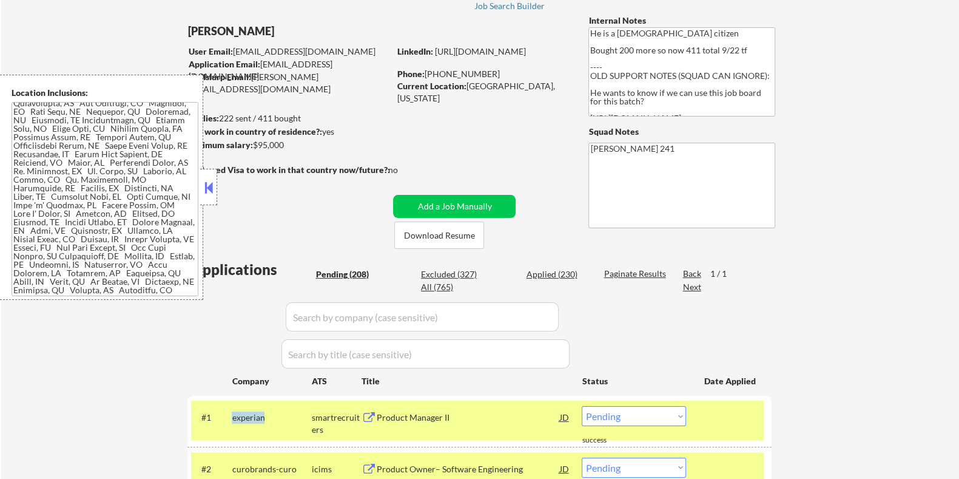
copy div "experian"
click at [345, 314] on input "input" at bounding box center [422, 316] width 273 height 29
paste input "experian"
click at [613, 268] on div "Paginate Results" at bounding box center [636, 274] width 65 height 12
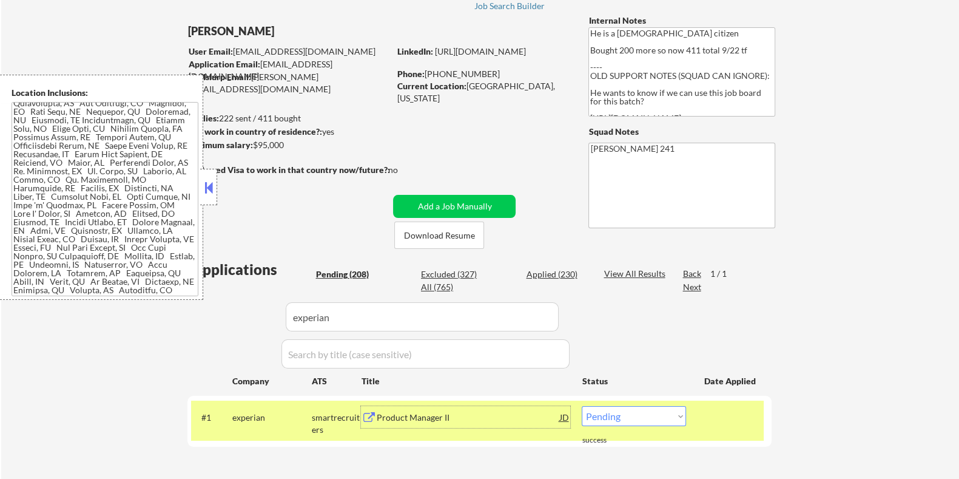
click at [397, 419] on div "Product Manager II" at bounding box center [467, 417] width 183 height 12
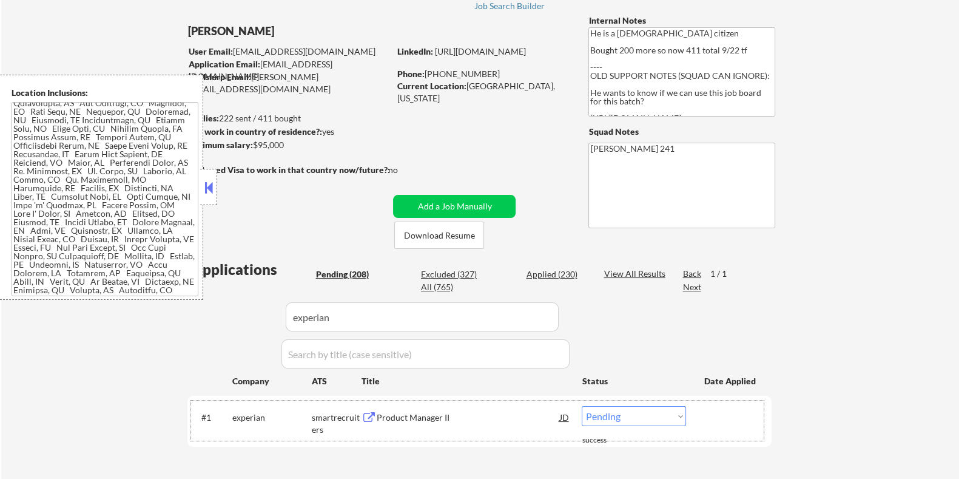
click at [616, 426] on div "#1 experian smartrecruiters Product Manager II JD warning_amber Choose an optio…" at bounding box center [477, 420] width 573 height 40
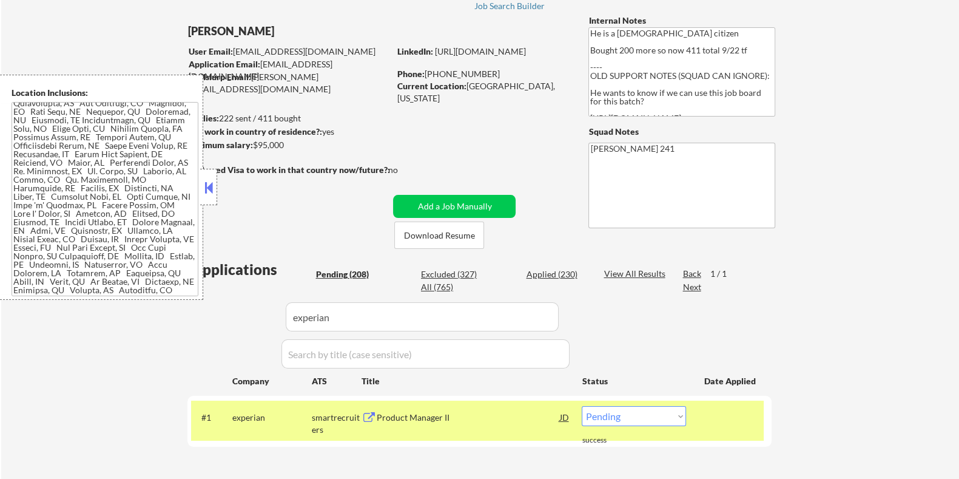
click at [616, 418] on select "Choose an option... Pending Applied Excluded (Questions) Excluded (Expired) Exc…" at bounding box center [634, 416] width 104 height 20
click at [582, 406] on select "Choose an option... Pending Applied Excluded (Questions) Excluded (Expired) Exc…" at bounding box center [634, 416] width 104 height 20
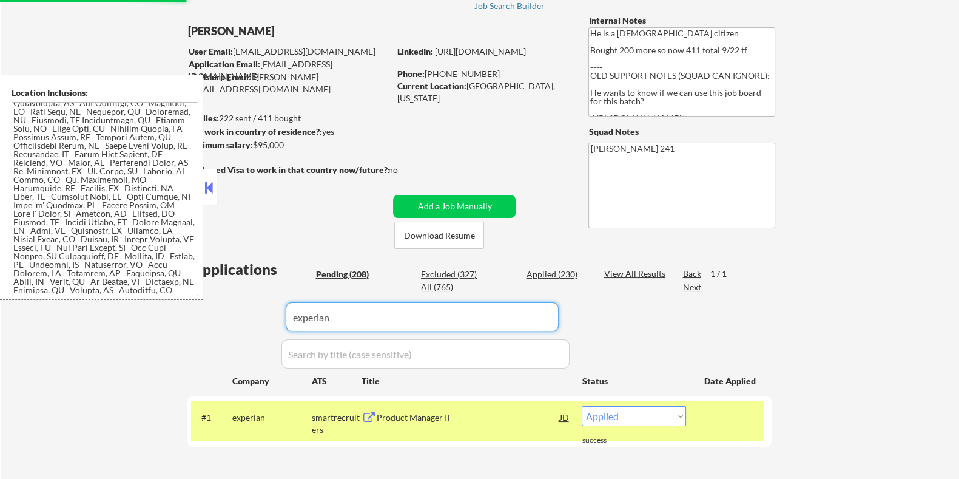
drag, startPoint x: 323, startPoint y: 309, endPoint x: 238, endPoint y: 308, distance: 84.9
click at [238, 308] on div "Applications Pending (208) Excluded (327) Applied (230) All (765) View All Resu…" at bounding box center [479, 367] width 584 height 217
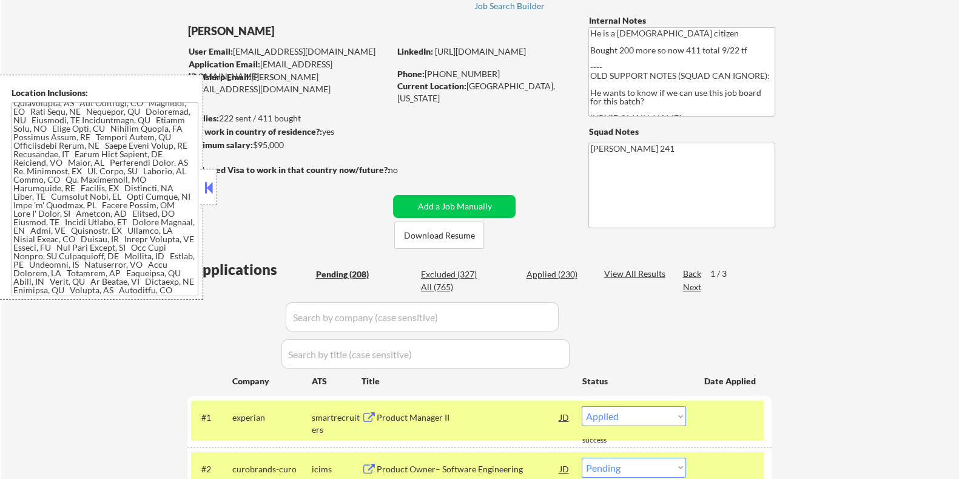
click at [348, 273] on div "Pending (208)" at bounding box center [345, 274] width 61 height 12
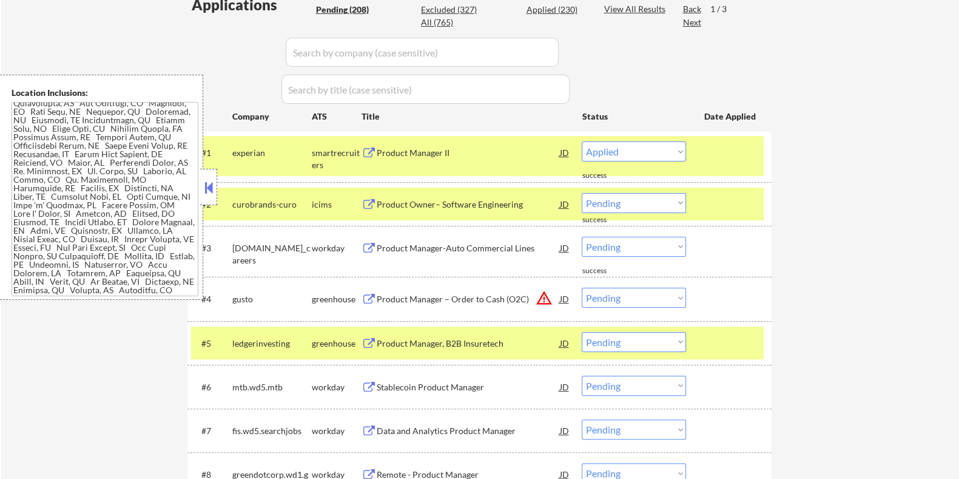
scroll to position [379, 0]
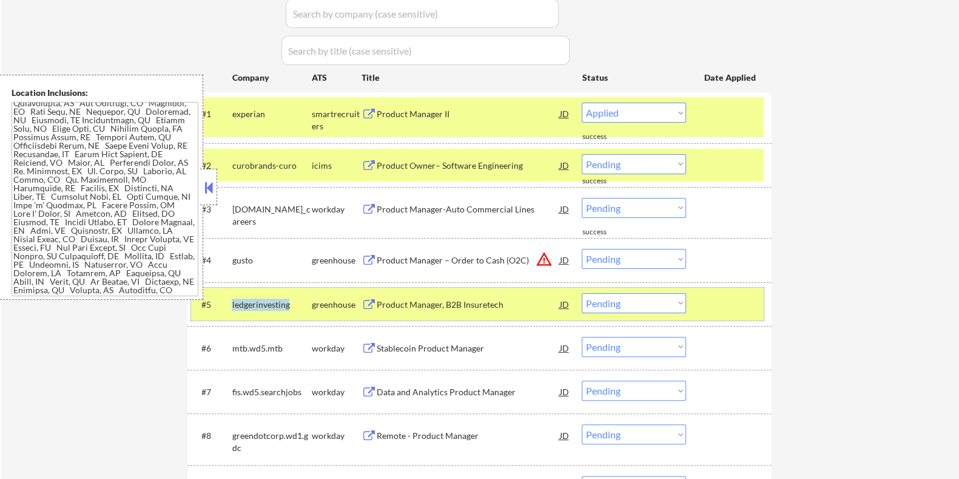
drag, startPoint x: 292, startPoint y: 301, endPoint x: 231, endPoint y: 301, distance: 61.3
click at [232, 301] on div "ledgerinvesting" at bounding box center [271, 304] width 79 height 12
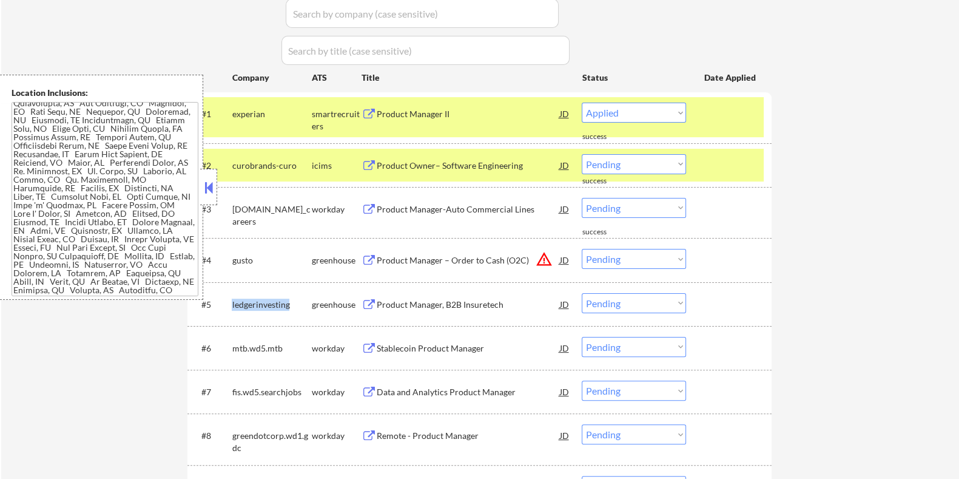
copy div "ledgerinvesting"
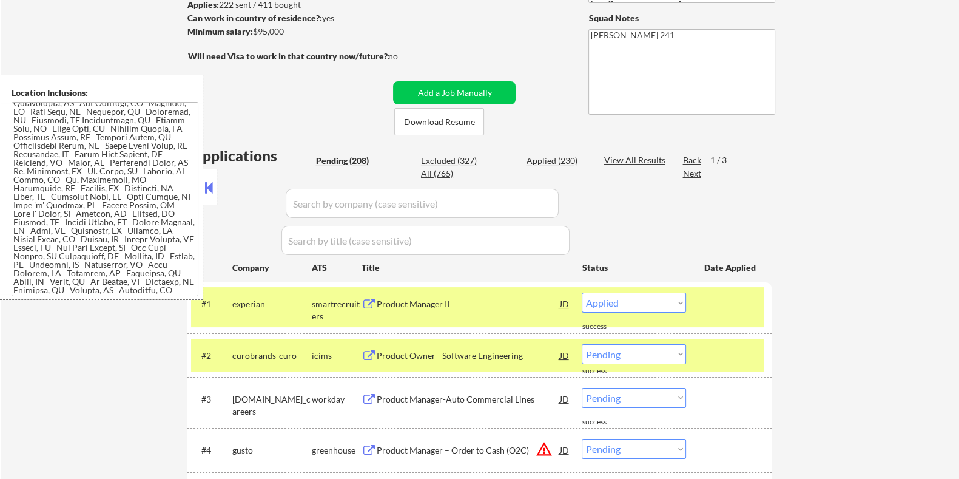
scroll to position [151, 0]
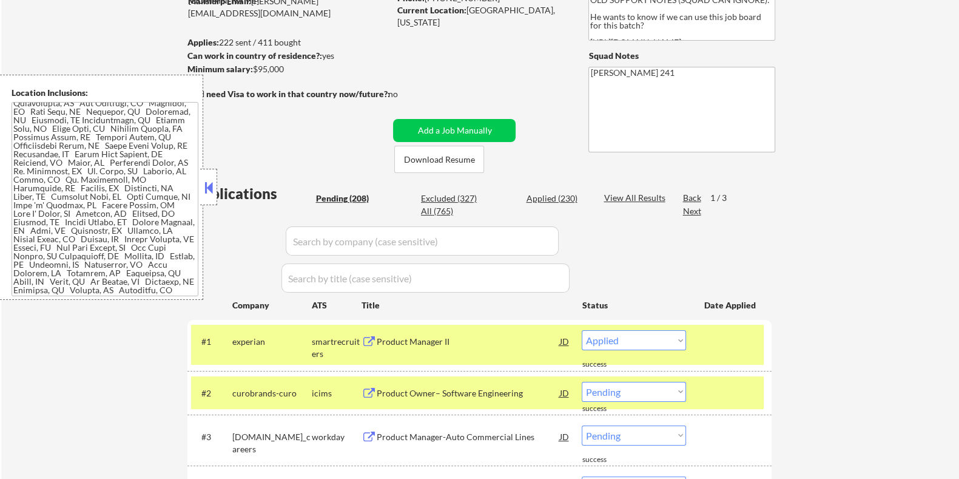
click at [349, 241] on input "input" at bounding box center [422, 240] width 273 height 29
paste input "ledgerinvesting"
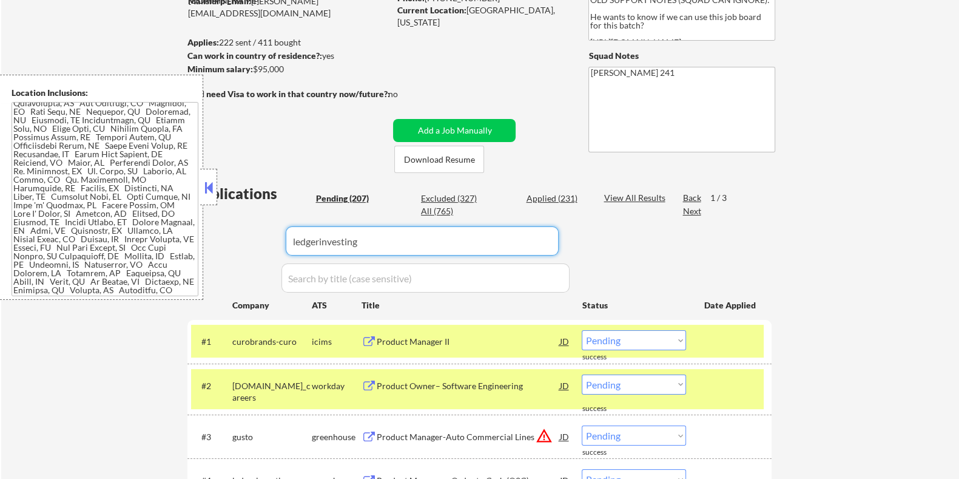
click at [616, 197] on div "View All Results" at bounding box center [636, 198] width 65 height 12
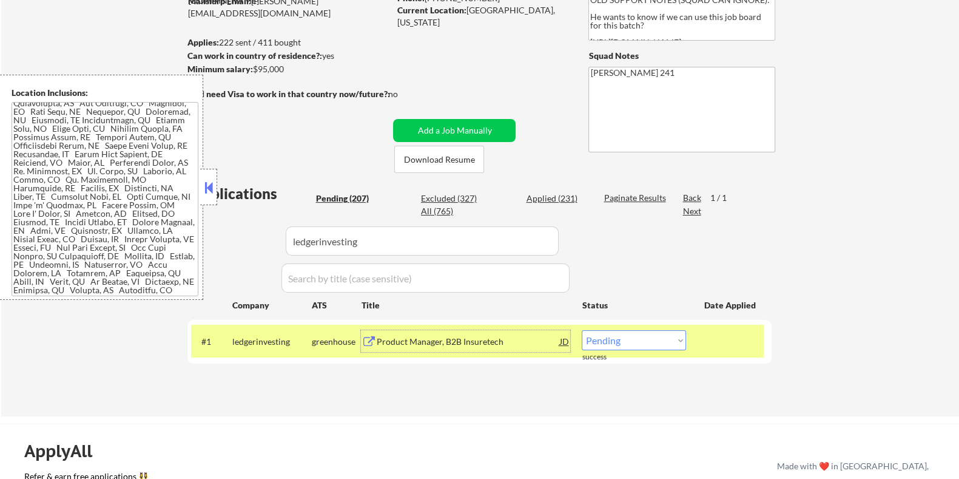
click at [439, 340] on div "Product Manager, B2B Insuretech" at bounding box center [467, 341] width 183 height 12
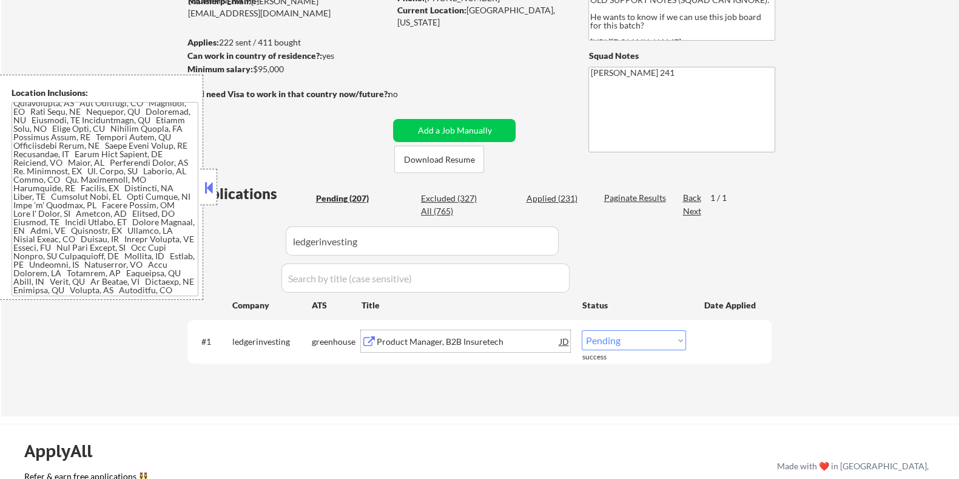
drag, startPoint x: 637, startPoint y: 340, endPoint x: 624, endPoint y: 338, distance: 13.0
click at [636, 341] on select "Choose an option... Pending Applied Excluded (Questions) Excluded (Expired) Exc…" at bounding box center [634, 340] width 104 height 20
click at [582, 330] on select "Choose an option... Pending Applied Excluded (Questions) Excluded (Expired) Exc…" at bounding box center [634, 340] width 104 height 20
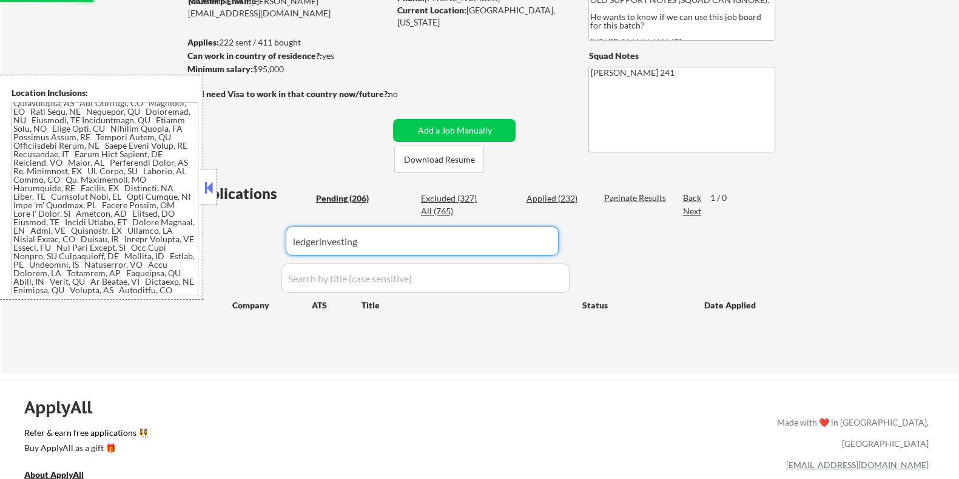
drag, startPoint x: 368, startPoint y: 235, endPoint x: 175, endPoint y: 233, distance: 192.9
click at [175, 233] on body "← Return to /applysquad Mailslurp Inbox Job Search Builder Nigel Hobbs User Ema…" at bounding box center [479, 88] width 959 height 479
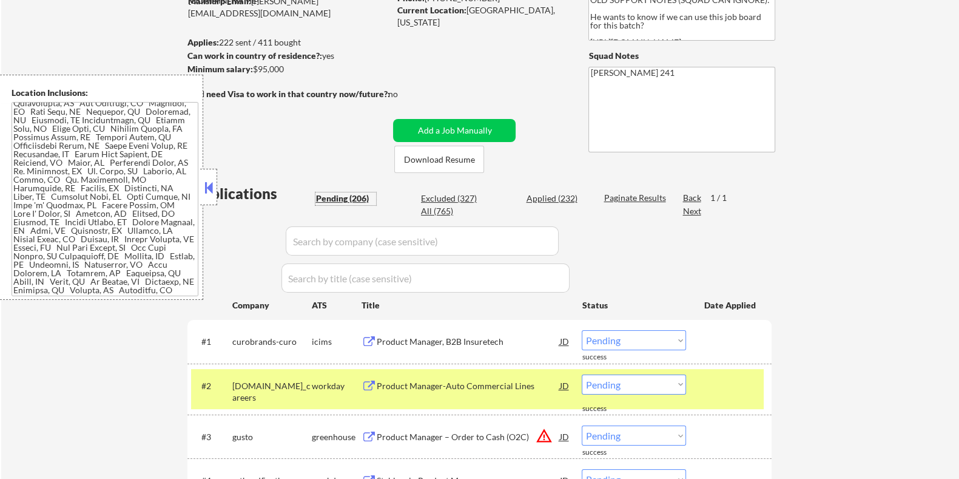
click at [331, 193] on div "Pending (206)" at bounding box center [345, 198] width 61 height 12
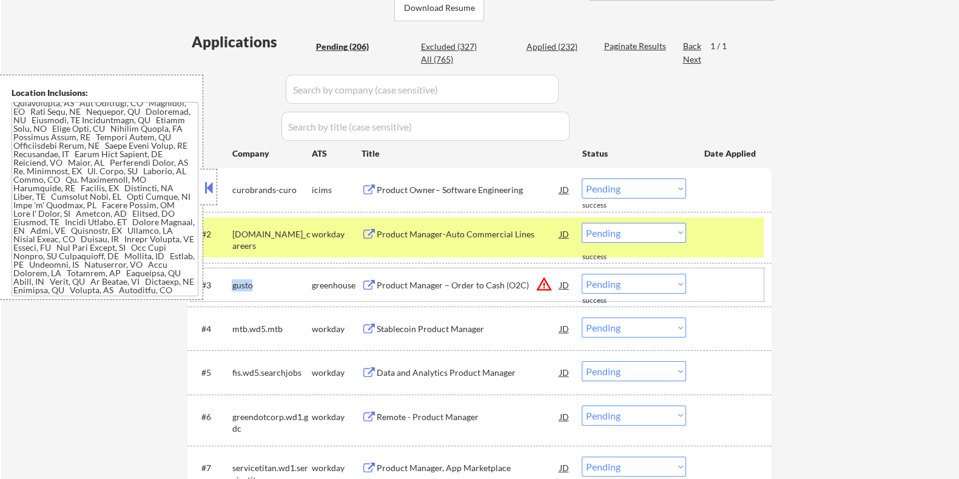
drag, startPoint x: 260, startPoint y: 286, endPoint x: 231, endPoint y: 288, distance: 29.8
click at [231, 288] on div "#3 gusto greenhouse Product Manager – Order to Cash (O2C) JD warning_amber Choo…" at bounding box center [477, 284] width 573 height 33
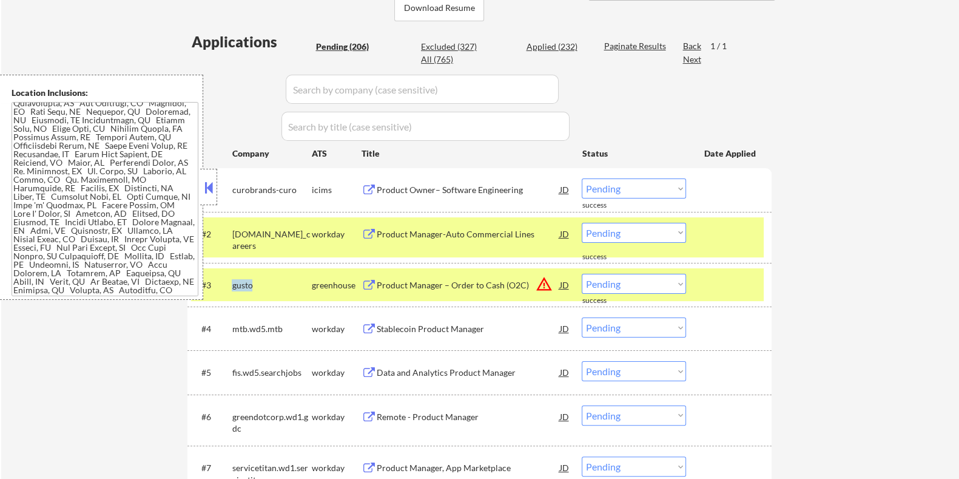
copy div "gusto"
click at [319, 95] on input "input" at bounding box center [422, 89] width 273 height 29
paste input "gusto"
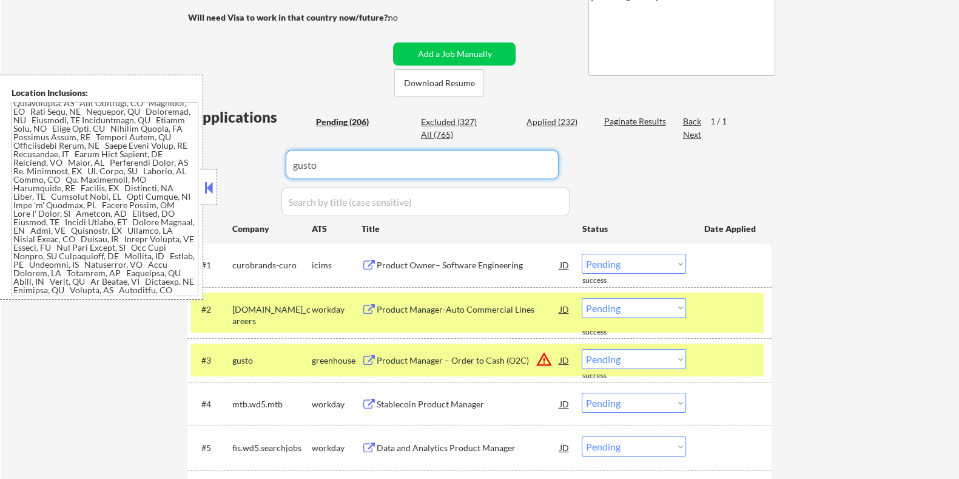
scroll to position [227, 0]
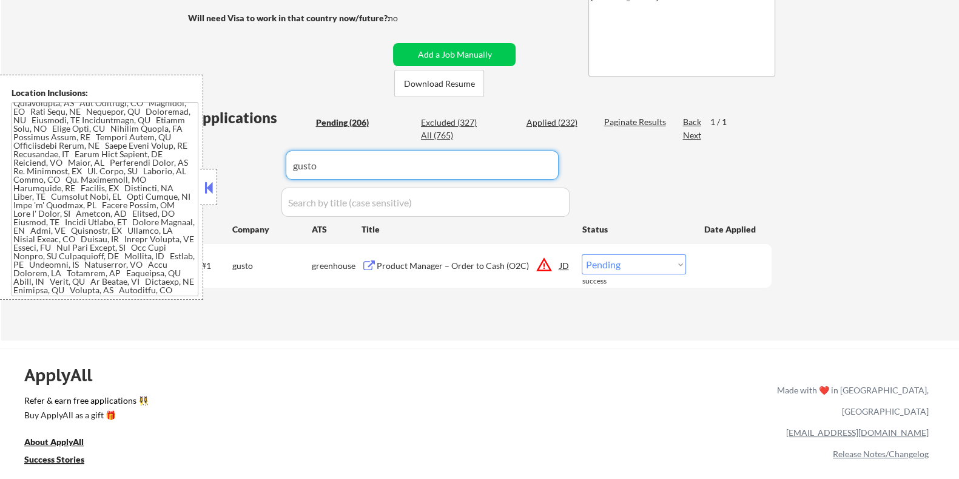
click at [634, 120] on div "Paginate Results" at bounding box center [636, 122] width 65 height 12
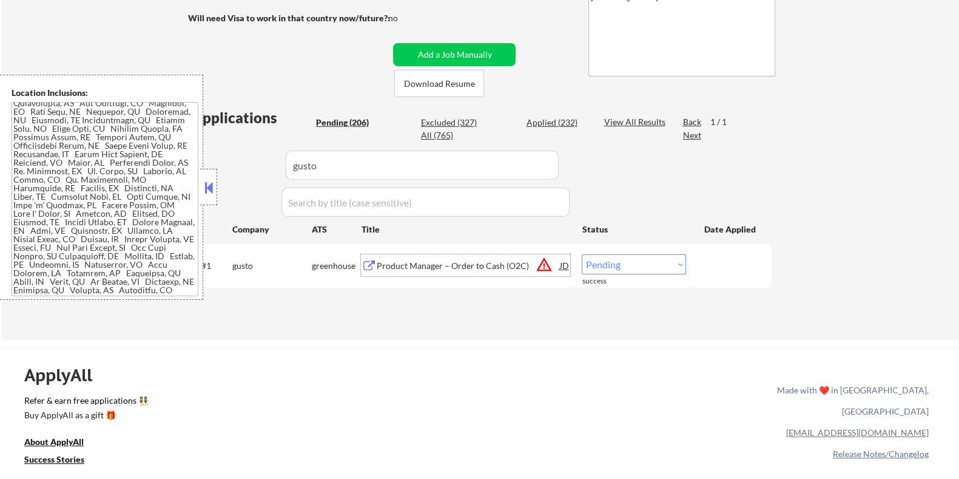
click at [404, 269] on div "Product Manager – Order to Cash (O2C)" at bounding box center [467, 266] width 183 height 12
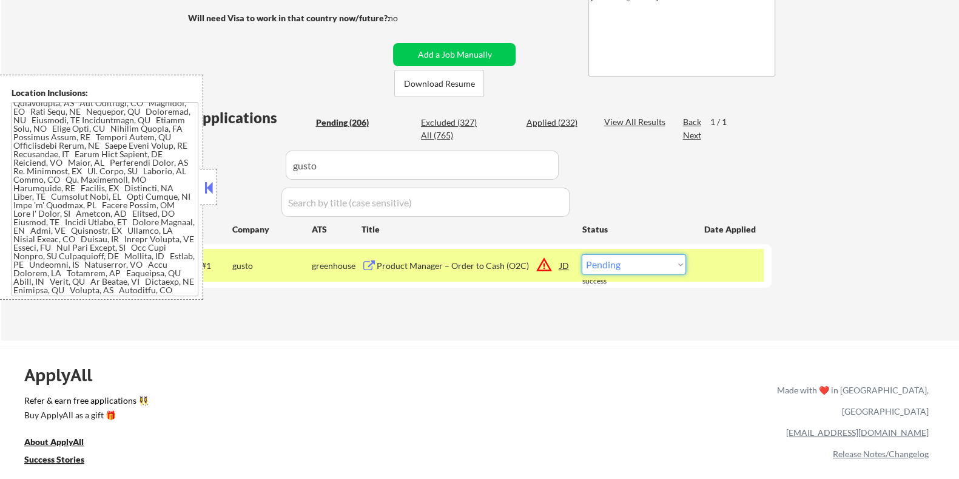
click at [640, 264] on select "Choose an option... Pending Applied Excluded (Questions) Excluded (Expired) Exc…" at bounding box center [634, 264] width 104 height 20
click at [582, 254] on select "Choose an option... Pending Applied Excluded (Questions) Excluded (Expired) Exc…" at bounding box center [634, 264] width 104 height 20
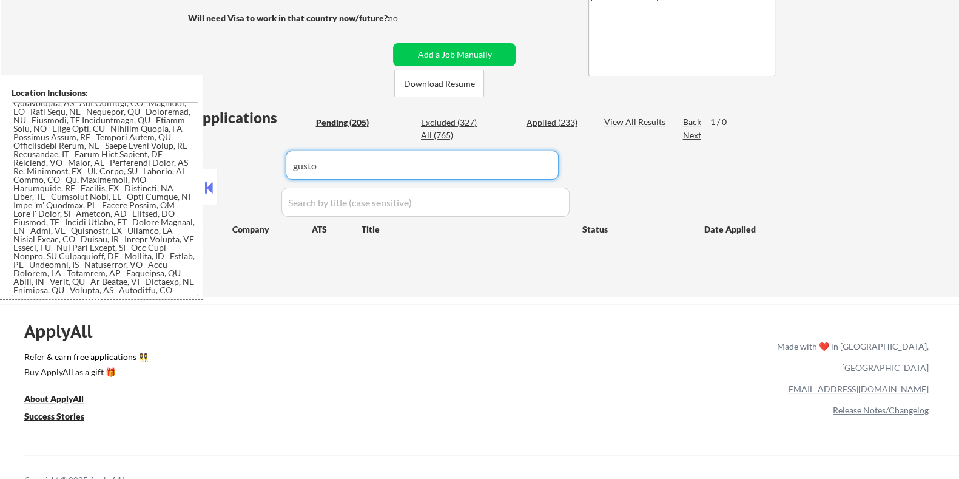
drag, startPoint x: 337, startPoint y: 166, endPoint x: 220, endPoint y: 166, distance: 117.1
click at [220, 166] on div "Applications Pending (205) Excluded (327) Applied (233) All (765) View All Resu…" at bounding box center [479, 190] width 584 height 166
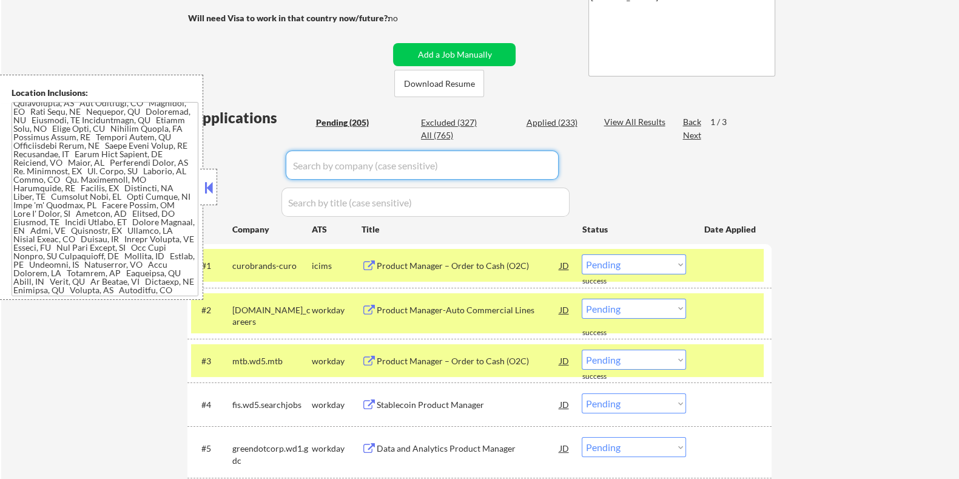
click at [348, 121] on div "Pending (205)" at bounding box center [345, 122] width 61 height 12
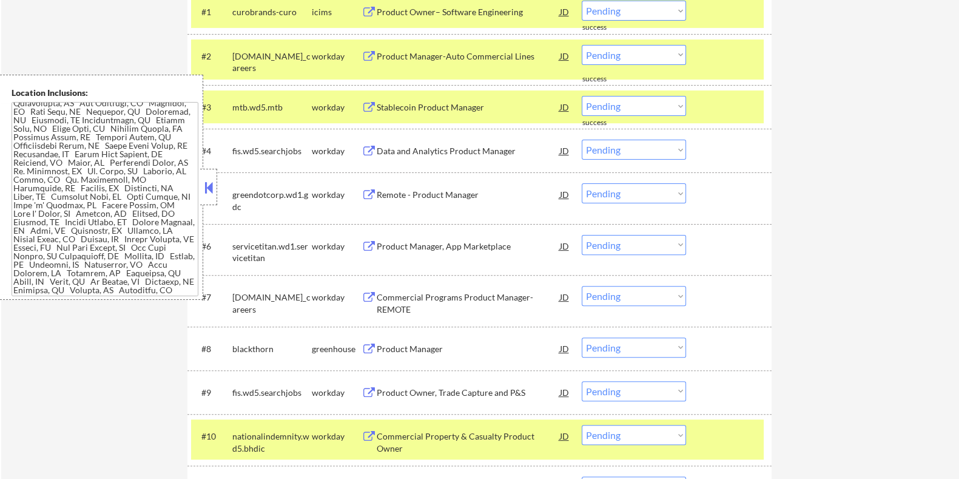
scroll to position [530, 0]
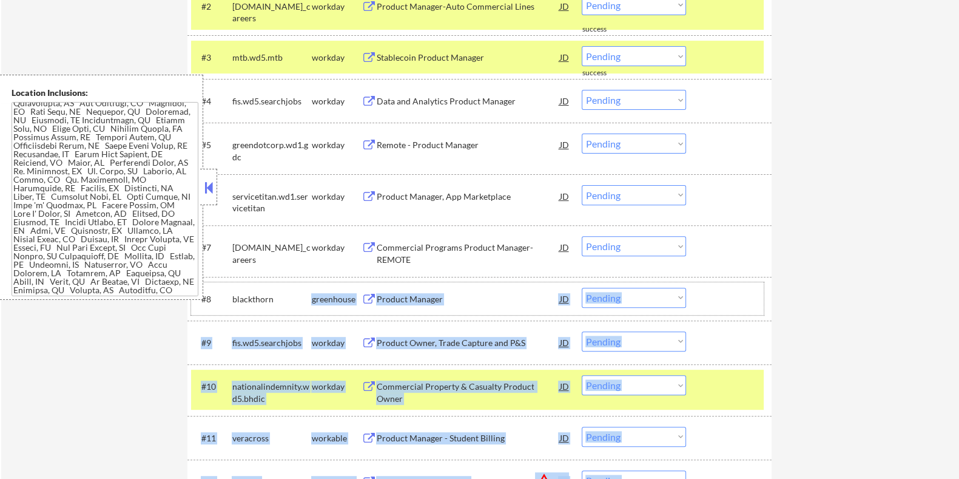
drag, startPoint x: 283, startPoint y: 299, endPoint x: 214, endPoint y: 295, distance: 69.9
click at [282, 290] on div "blackthorn" at bounding box center [271, 299] width 79 height 22
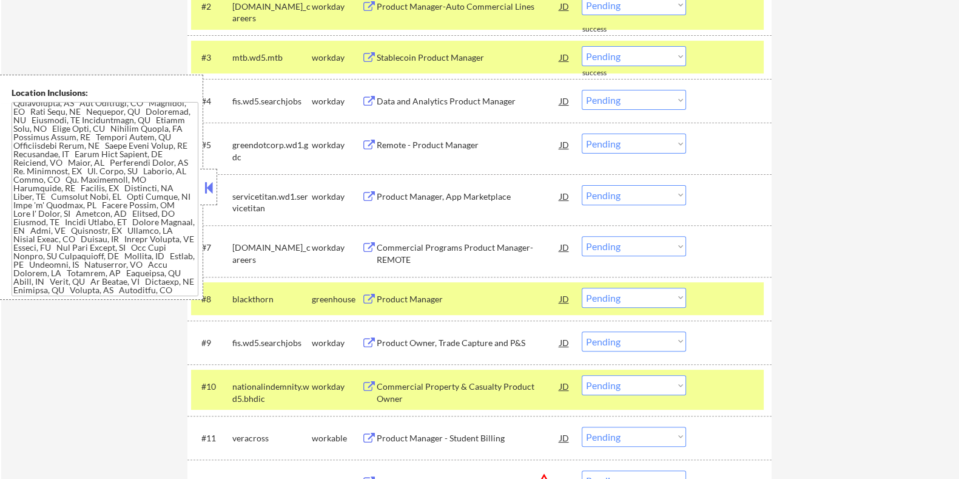
click at [275, 290] on div "blackthorn" at bounding box center [271, 299] width 79 height 22
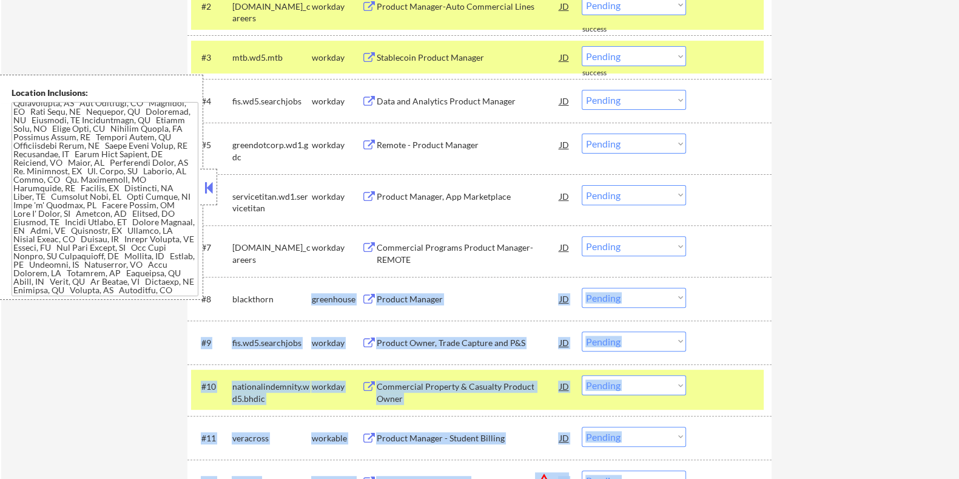
drag, startPoint x: 275, startPoint y: 292, endPoint x: 215, endPoint y: 294, distance: 59.5
click at [286, 294] on div "blackthorn" at bounding box center [271, 299] width 79 height 12
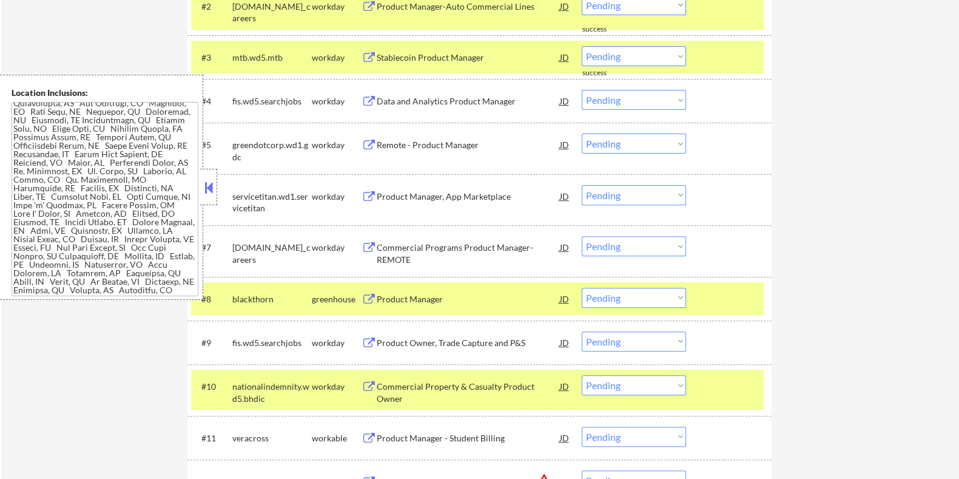
click at [232, 294] on div "blackthorn" at bounding box center [271, 299] width 79 height 12
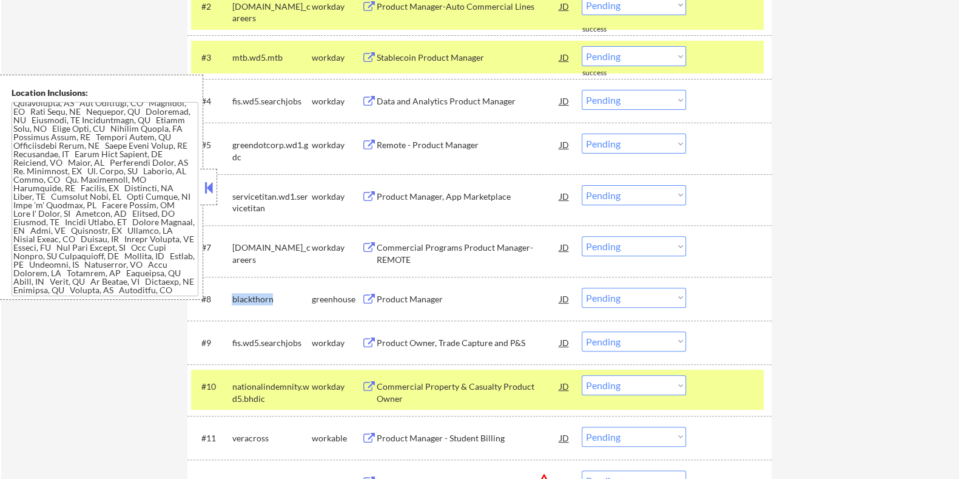
drag, startPoint x: 229, startPoint y: 291, endPoint x: 308, endPoint y: 292, distance: 78.3
click at [308, 292] on div "#8 blackthorn greenhouse Product Manager JD Choose an option... Pending Applied…" at bounding box center [477, 298] width 573 height 33
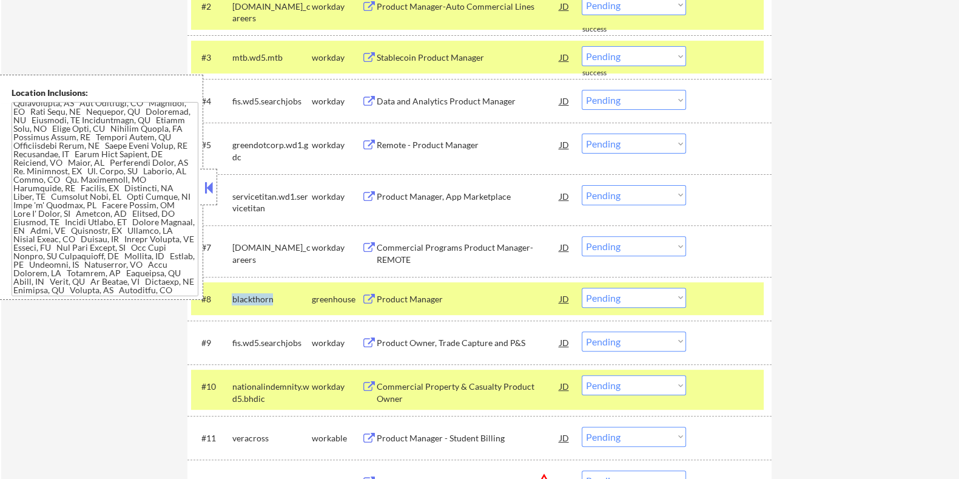
copy div "blackthorn"
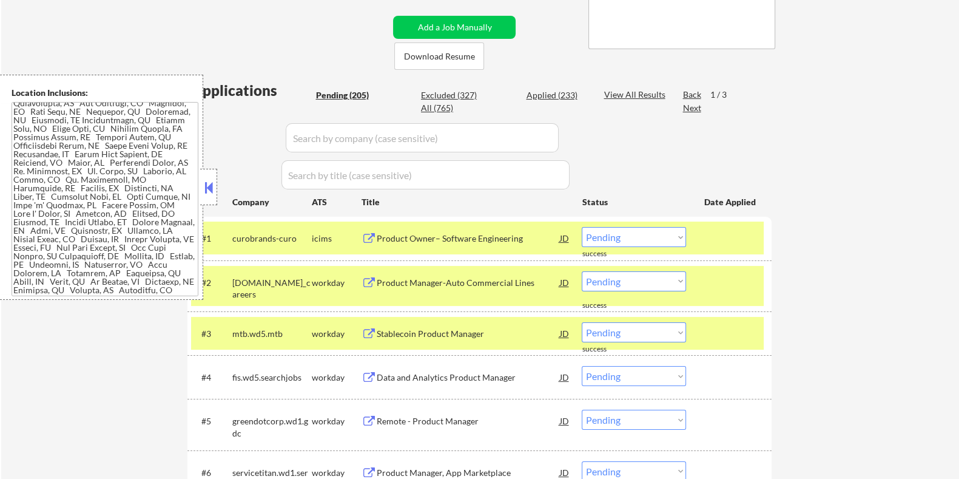
scroll to position [227, 0]
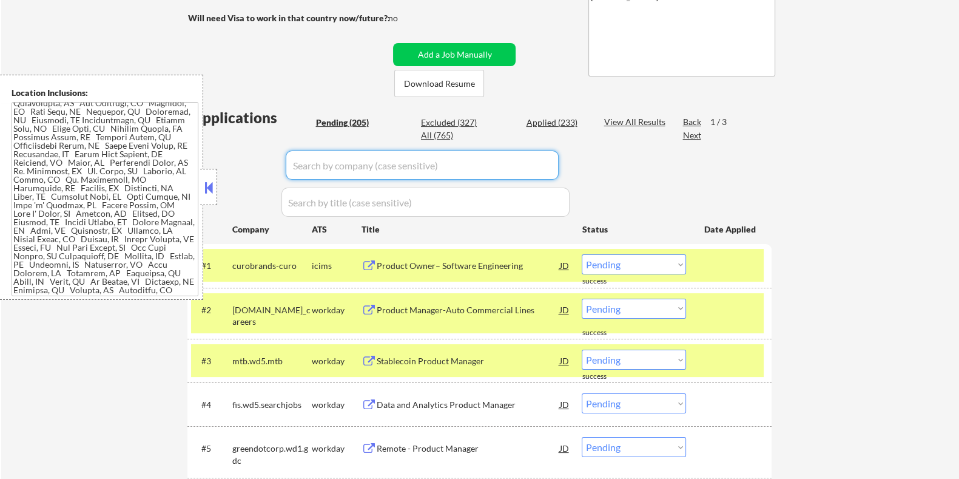
click at [307, 168] on input "input" at bounding box center [422, 164] width 273 height 29
paste input "blackthorn"
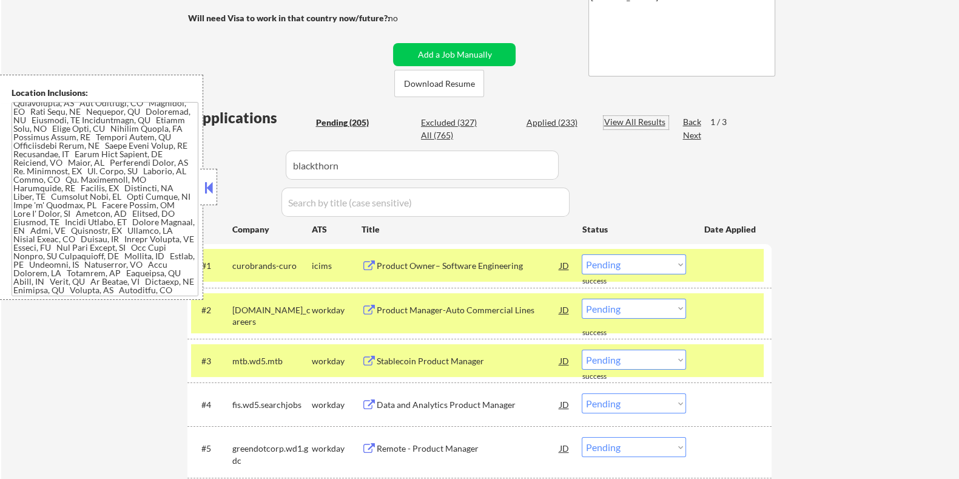
click at [626, 117] on div "View All Results" at bounding box center [636, 122] width 65 height 12
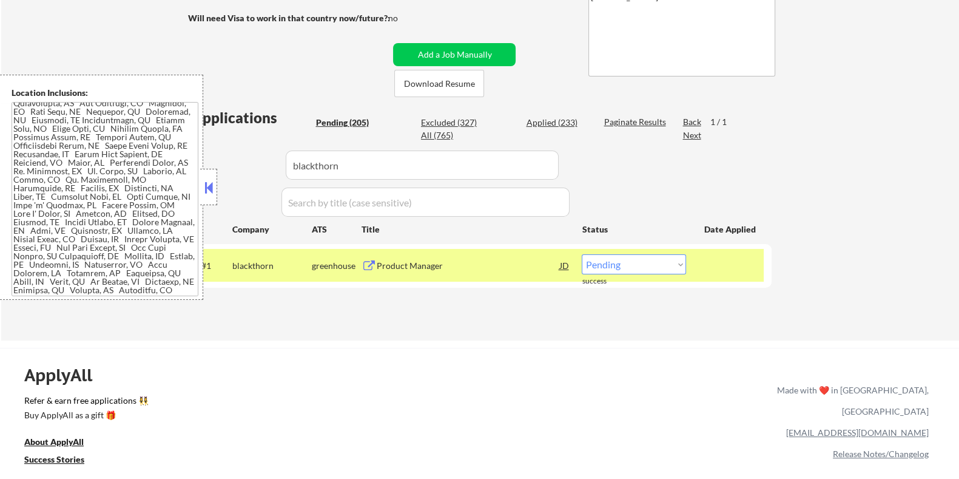
click at [395, 255] on div "Product Manager" at bounding box center [467, 265] width 183 height 22
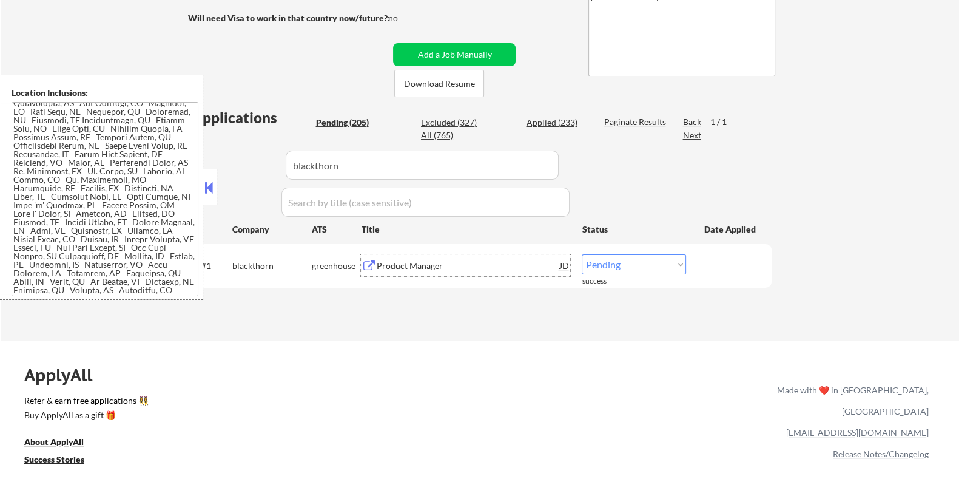
click at [621, 277] on div "success" at bounding box center [606, 281] width 49 height 10
click at [622, 262] on select "Choose an option... Pending Applied Excluded (Questions) Excluded (Expired) Exc…" at bounding box center [634, 264] width 104 height 20
click at [582, 254] on select "Choose an option... Pending Applied Excluded (Questions) Excluded (Expired) Exc…" at bounding box center [634, 264] width 104 height 20
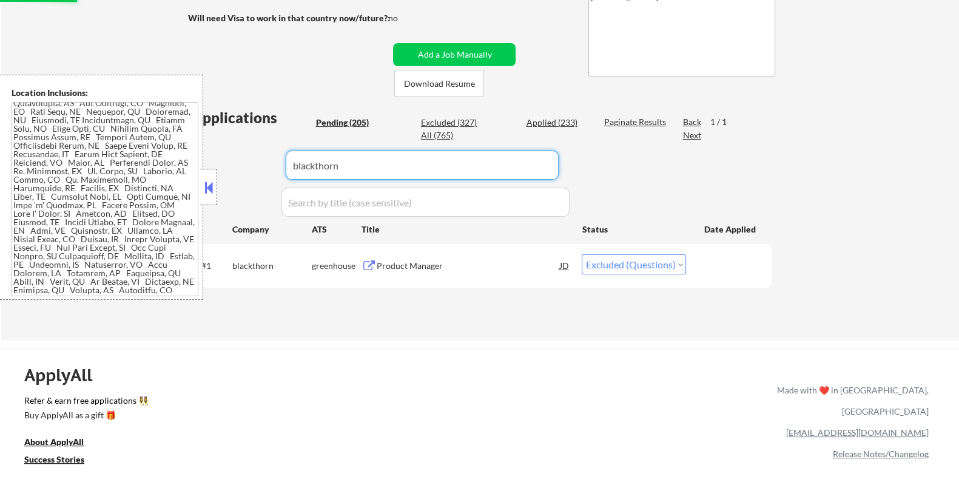
drag, startPoint x: 367, startPoint y: 173, endPoint x: 234, endPoint y: 177, distance: 132.9
click at [234, 177] on div "Applications Pending (205) Excluded (327) Applied (233) All (765) Paginate Resu…" at bounding box center [479, 211] width 584 height 209
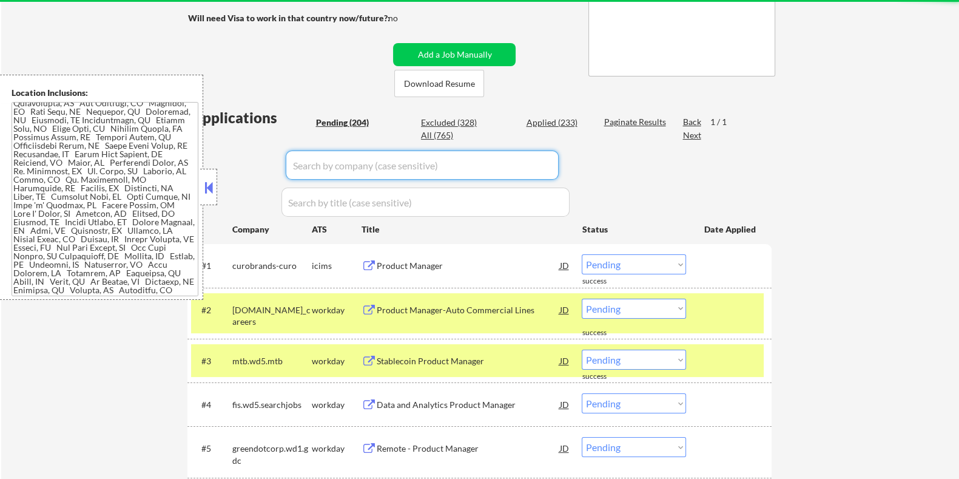
click at [349, 119] on div "Pending (204)" at bounding box center [345, 122] width 61 height 12
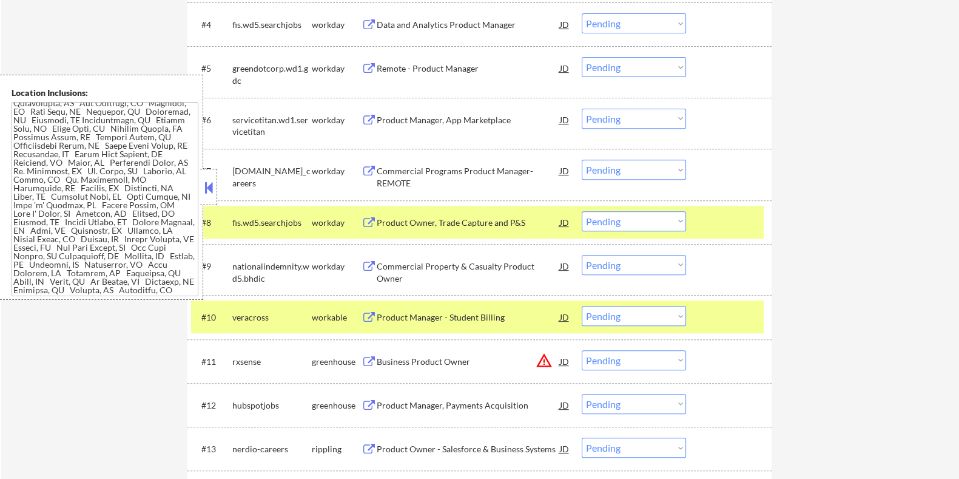
scroll to position [682, 0]
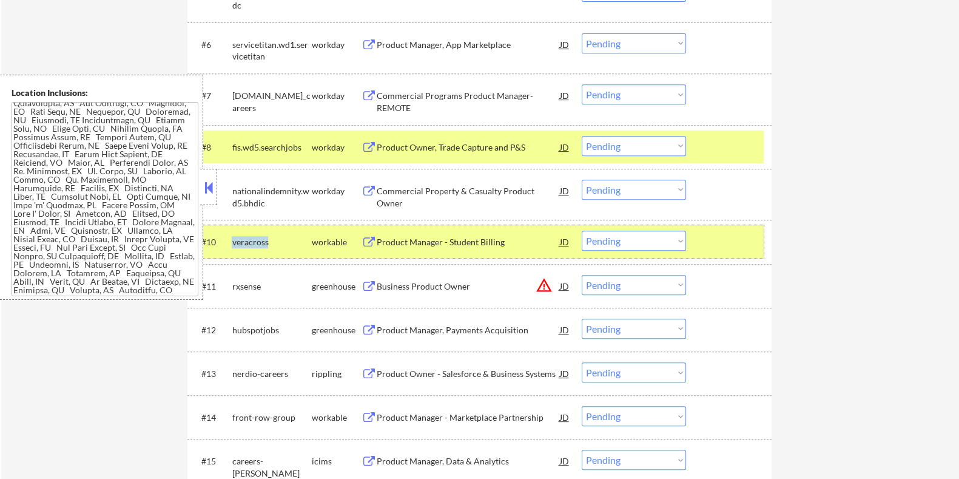
drag, startPoint x: 271, startPoint y: 244, endPoint x: 231, endPoint y: 250, distance: 41.1
click at [231, 250] on div "#10 veracross workable Product Manager - Student Billing JD Choose an option...…" at bounding box center [477, 241] width 573 height 33
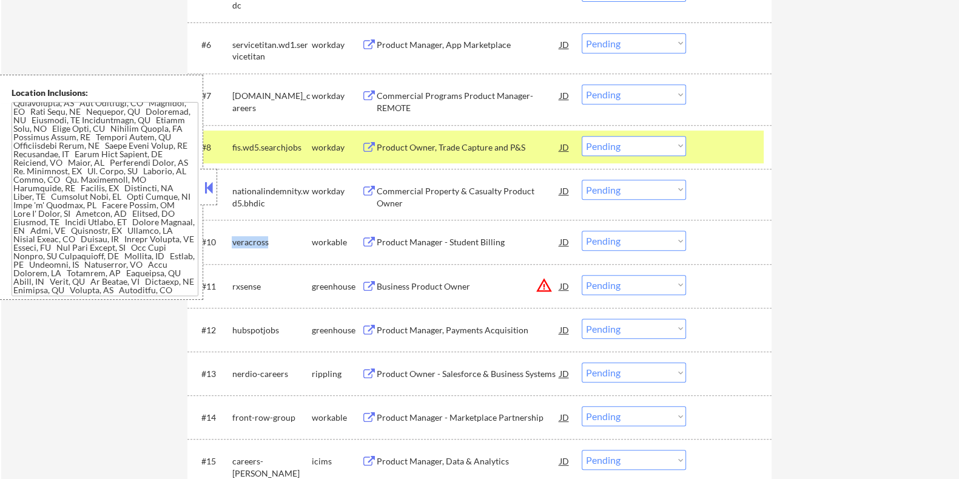
copy div "veracross"
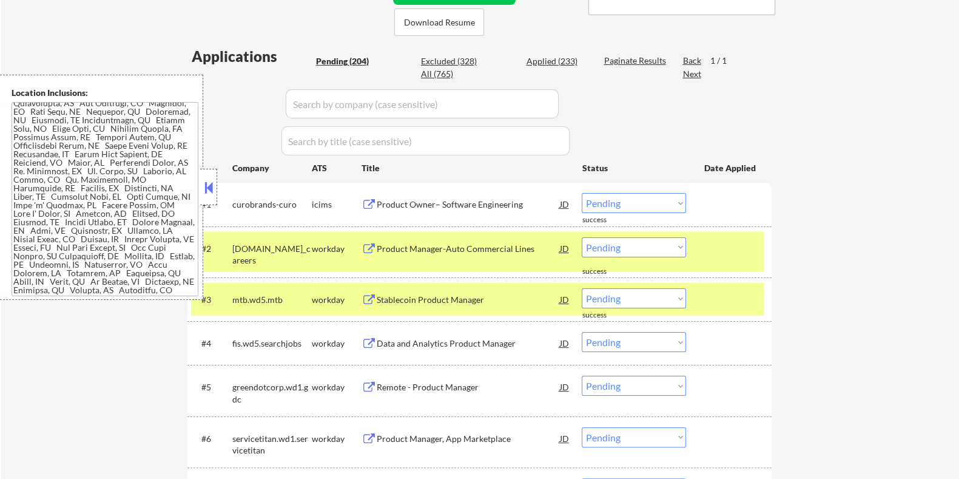
scroll to position [151, 0]
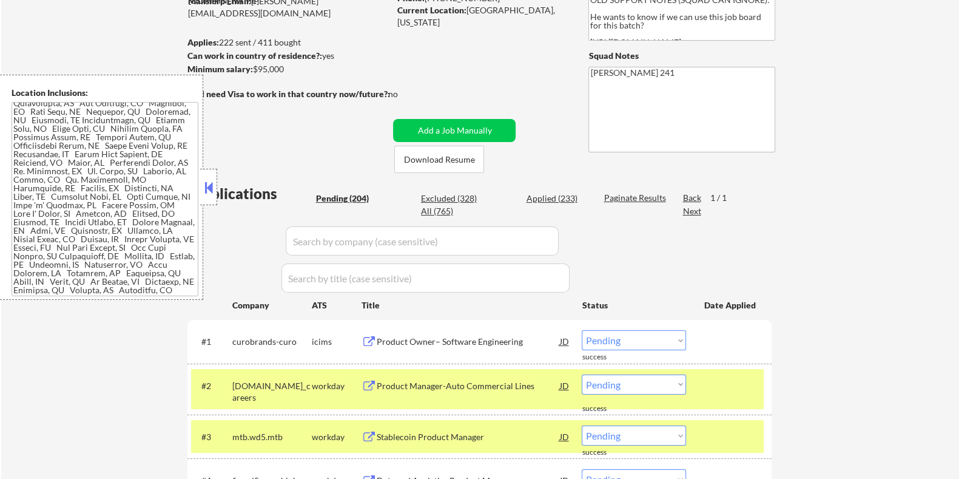
click at [314, 240] on input "input" at bounding box center [422, 240] width 273 height 29
paste input "veracross"
click at [624, 195] on div "Paginate Results" at bounding box center [636, 198] width 65 height 12
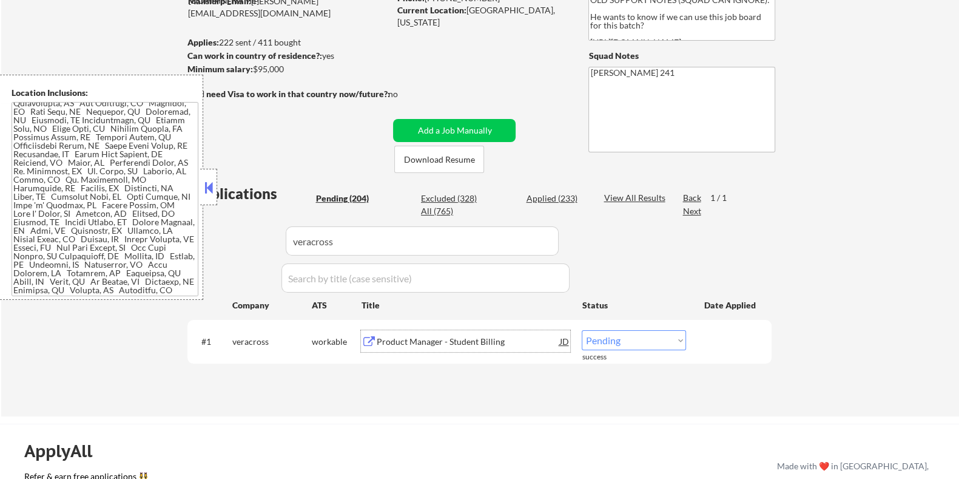
click at [392, 342] on div "Product Manager - Student Billing" at bounding box center [467, 341] width 183 height 12
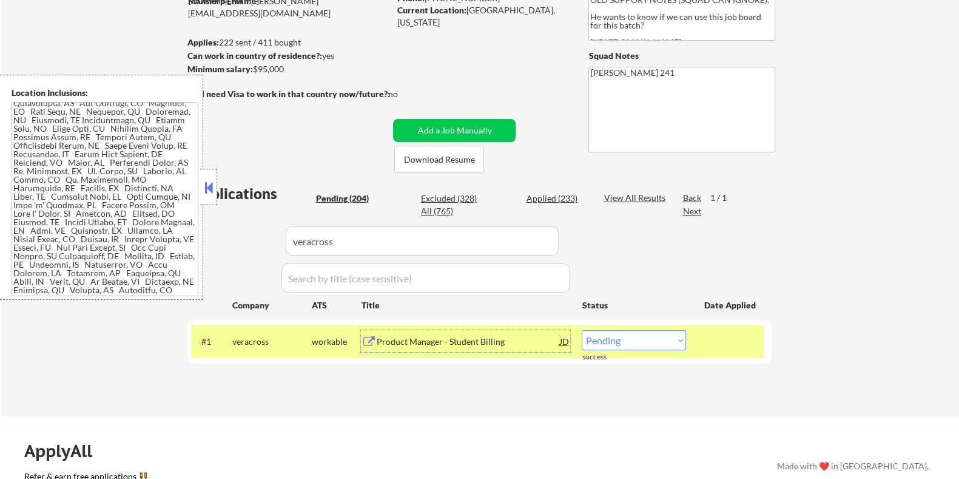
click at [655, 340] on select "Choose an option... Pending Applied Excluded (Questions) Excluded (Expired) Exc…" at bounding box center [634, 340] width 104 height 20
click at [582, 330] on select "Choose an option... Pending Applied Excluded (Questions) Excluded (Expired) Exc…" at bounding box center [634, 340] width 104 height 20
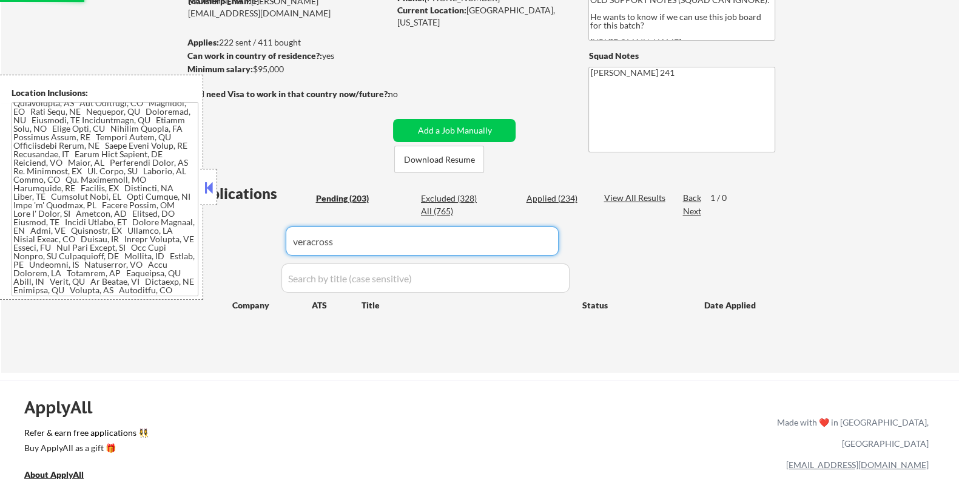
drag, startPoint x: 414, startPoint y: 251, endPoint x: 223, endPoint y: 289, distance: 194.9
click at [223, 289] on div "Applications Pending (203) Excluded (328) Applied (234) All (765) View All Resu…" at bounding box center [479, 266] width 584 height 166
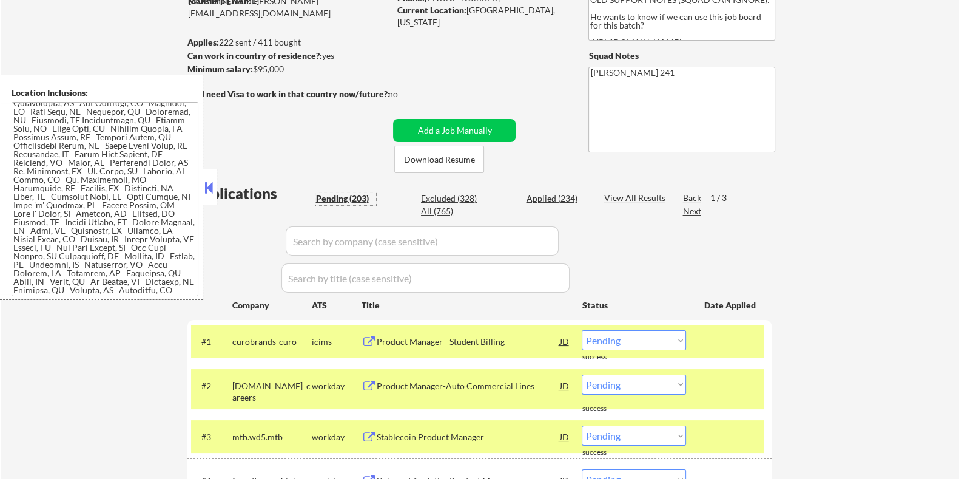
click at [343, 196] on div "Pending (203)" at bounding box center [345, 198] width 61 height 12
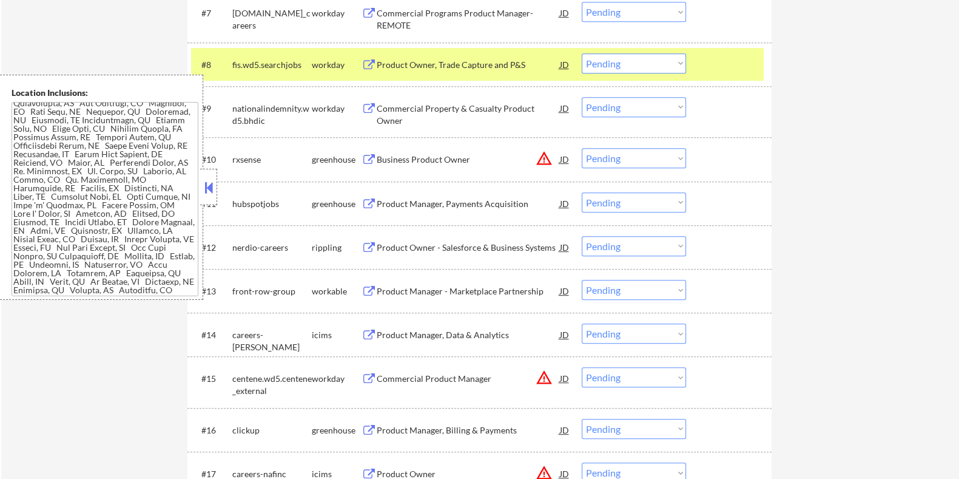
scroll to position [834, 0]
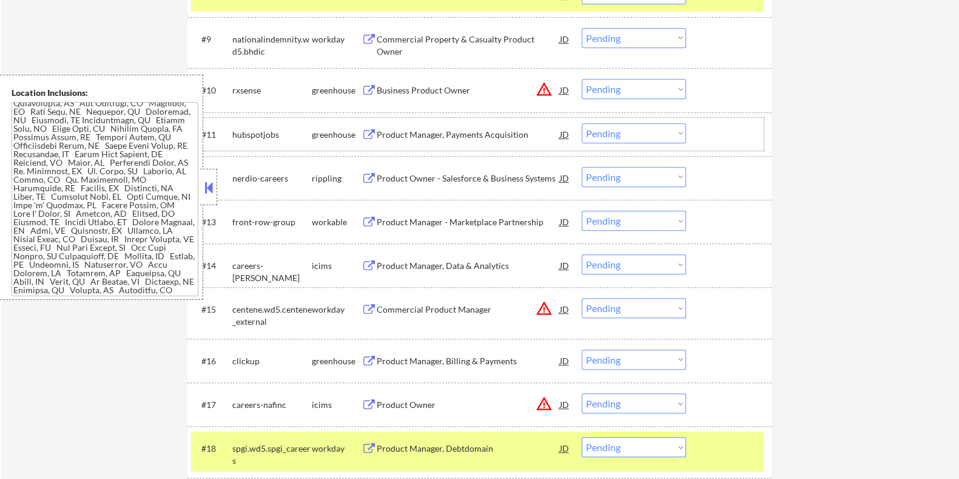
click at [279, 134] on div "hubspotjobs" at bounding box center [271, 135] width 79 height 12
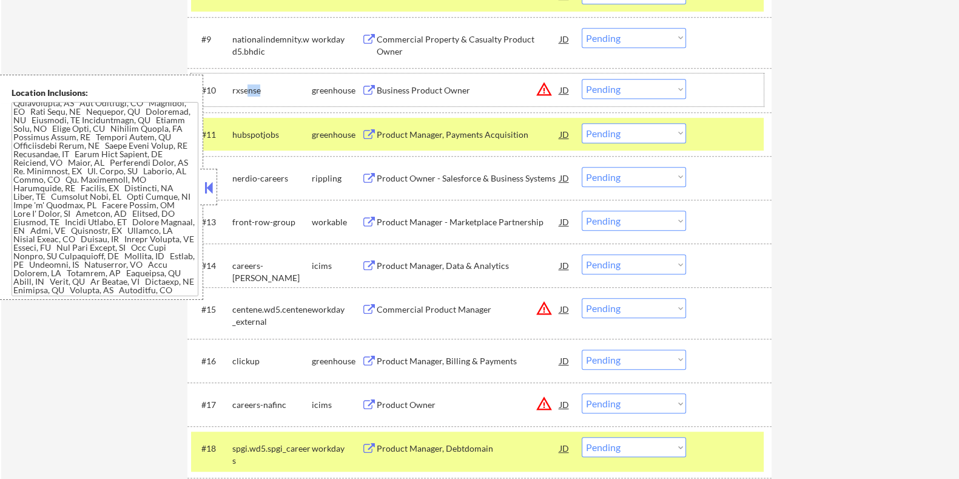
drag, startPoint x: 263, startPoint y: 92, endPoint x: 249, endPoint y: 87, distance: 14.8
click at [249, 87] on div "rxsense" at bounding box center [271, 90] width 79 height 12
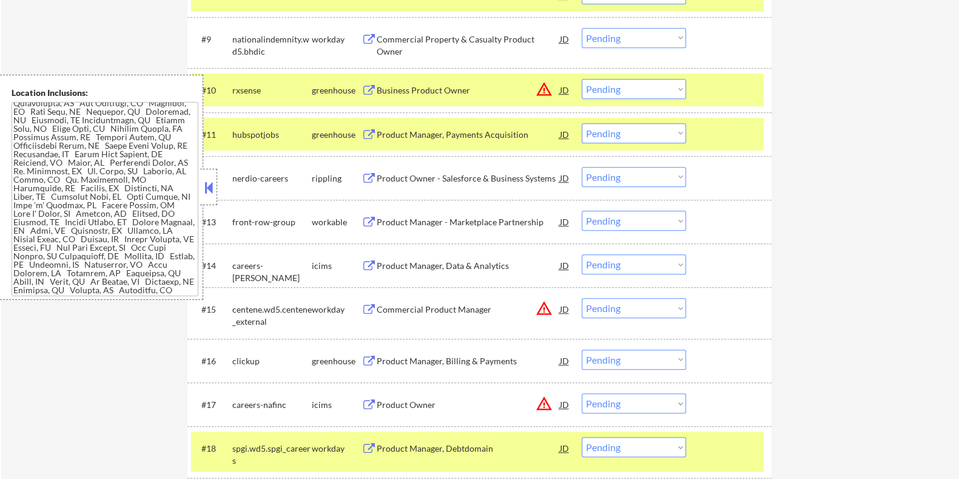
click at [275, 129] on div "hubspotjobs" at bounding box center [271, 135] width 79 height 12
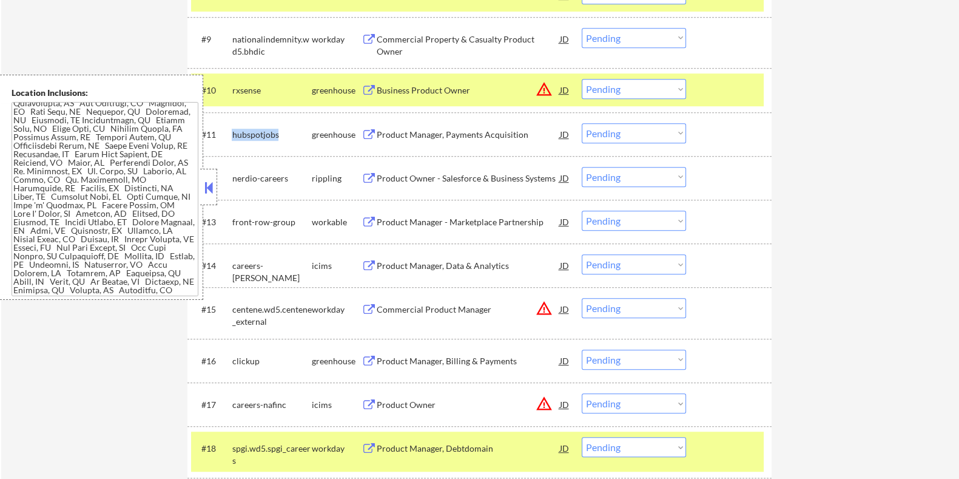
drag, startPoint x: 278, startPoint y: 130, endPoint x: 234, endPoint y: 129, distance: 44.9
click at [234, 129] on div "hubspotjobs" at bounding box center [271, 135] width 79 height 12
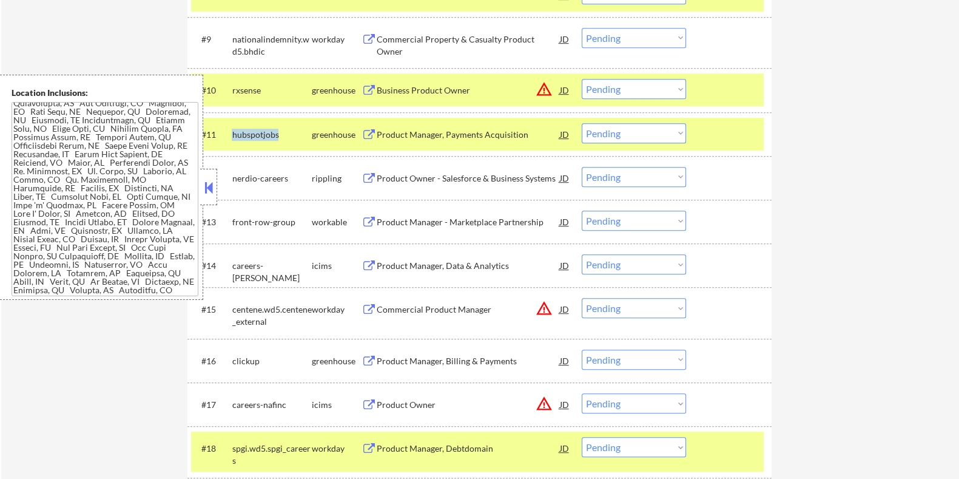
copy div "hubspotjobs"
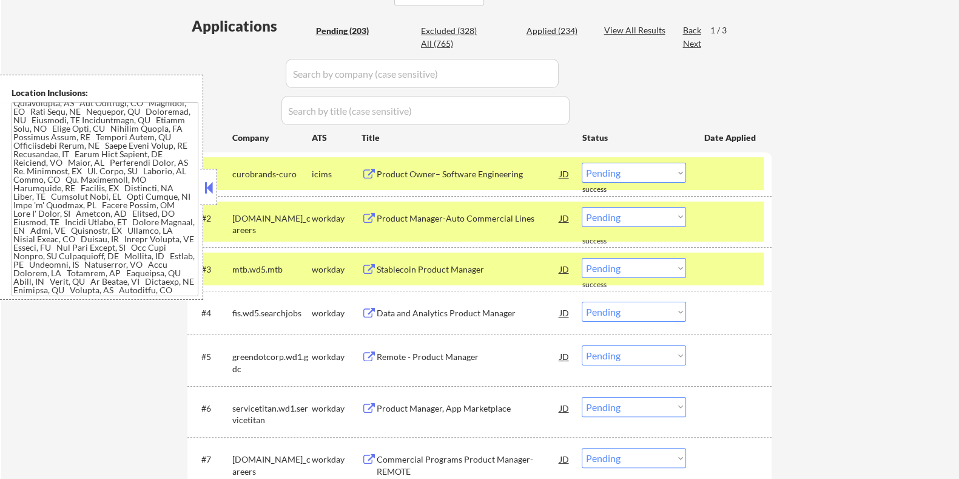
scroll to position [303, 0]
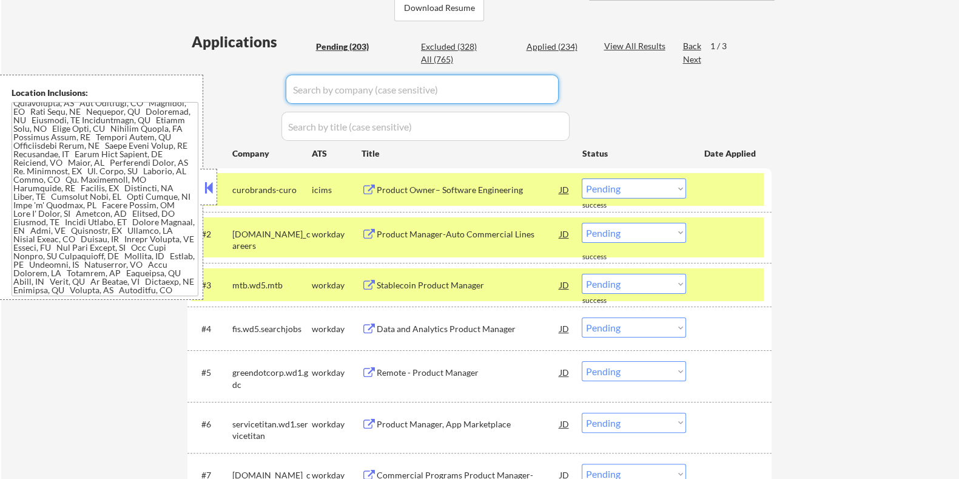
click at [345, 89] on input "input" at bounding box center [422, 89] width 273 height 29
paste input "hubspotjobs"
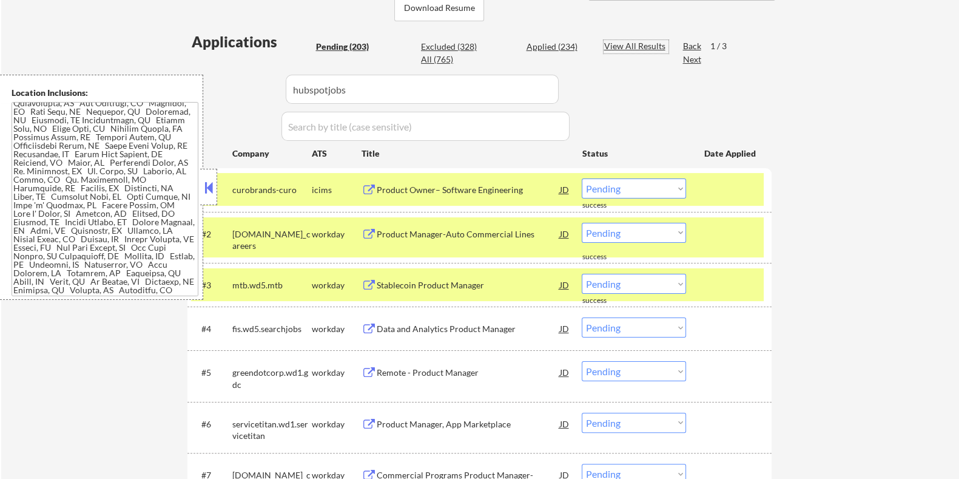
click at [627, 47] on div "View All Results" at bounding box center [636, 46] width 65 height 12
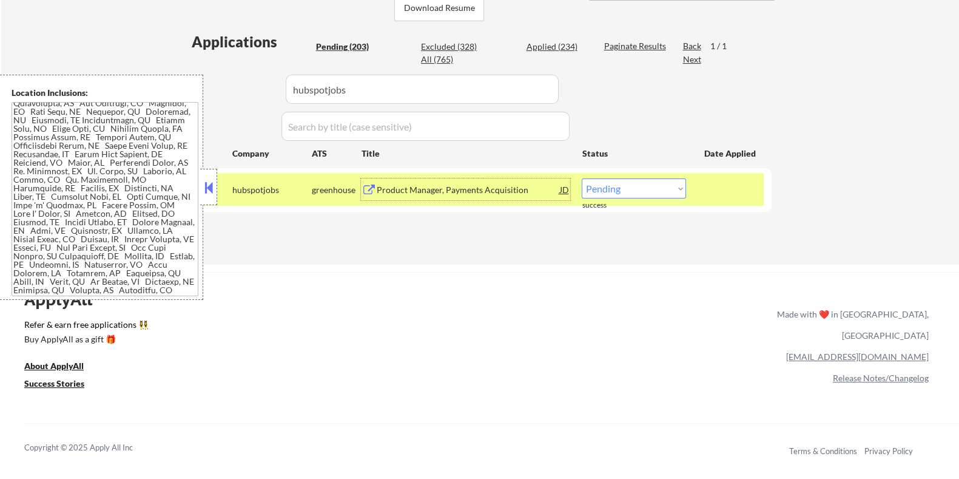
click at [425, 192] on div "Product Manager, Payments Acquisition" at bounding box center [467, 190] width 183 height 12
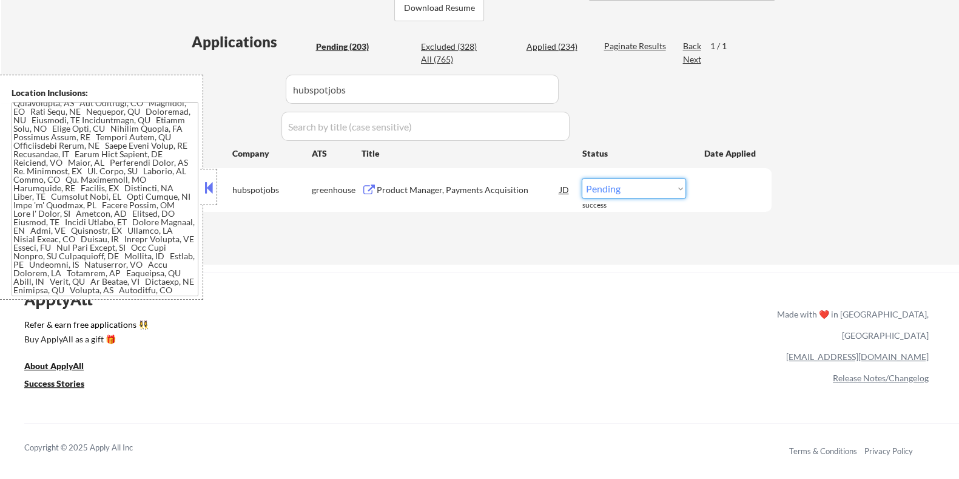
click at [649, 195] on select "Choose an option... Pending Applied Excluded (Questions) Excluded (Expired) Exc…" at bounding box center [634, 188] width 104 height 20
click at [582, 178] on select "Choose an option... Pending Applied Excluded (Questions) Excluded (Expired) Exc…" at bounding box center [634, 188] width 104 height 20
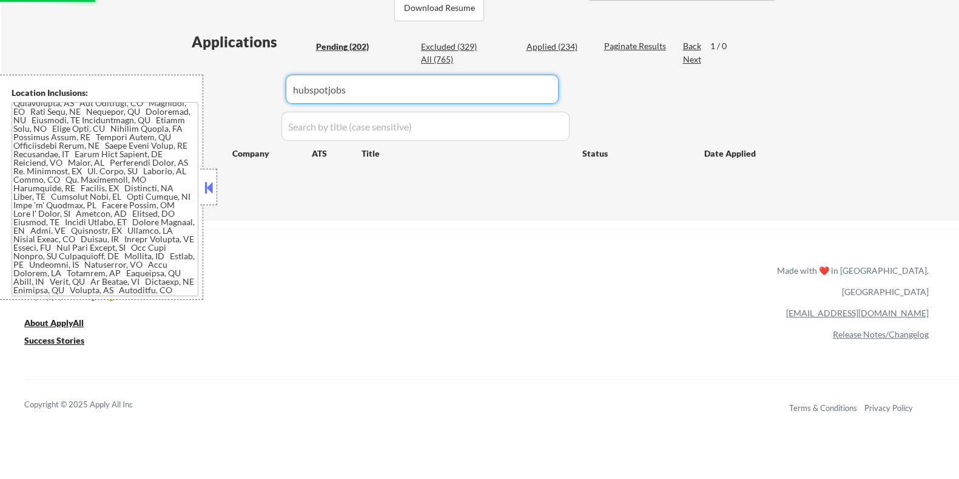
drag, startPoint x: 370, startPoint y: 98, endPoint x: 192, endPoint y: 98, distance: 178.3
click at [329, 47] on div "Pending (202)" at bounding box center [345, 47] width 61 height 12
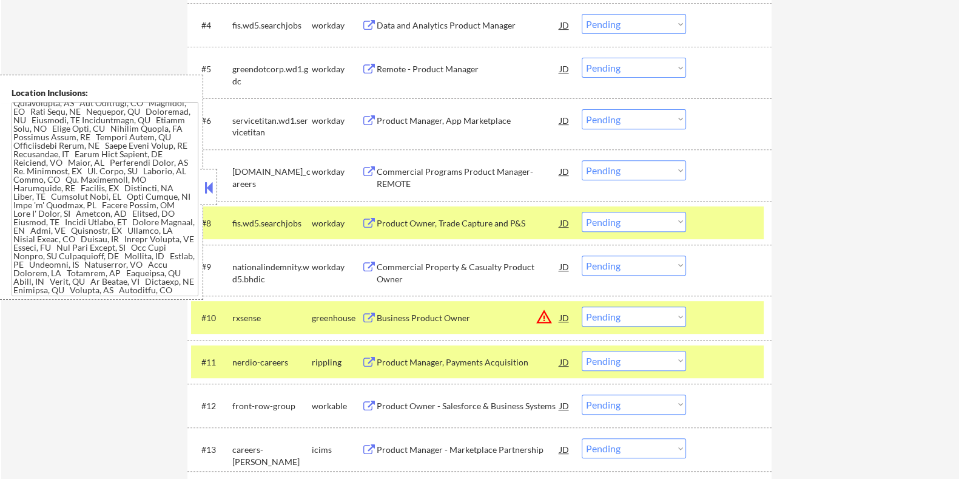
scroll to position [682, 0]
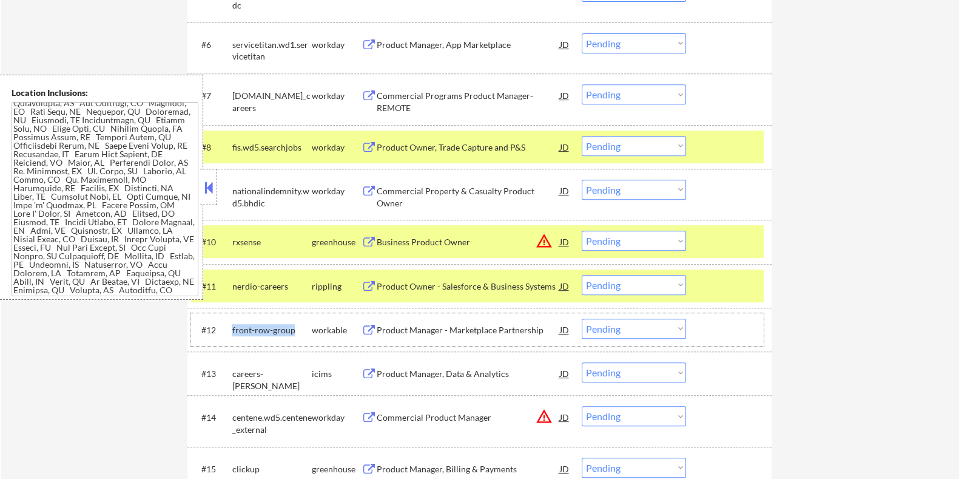
drag, startPoint x: 295, startPoint y: 323, endPoint x: 232, endPoint y: 323, distance: 63.1
click at [232, 323] on div "front-row-group" at bounding box center [271, 329] width 79 height 22
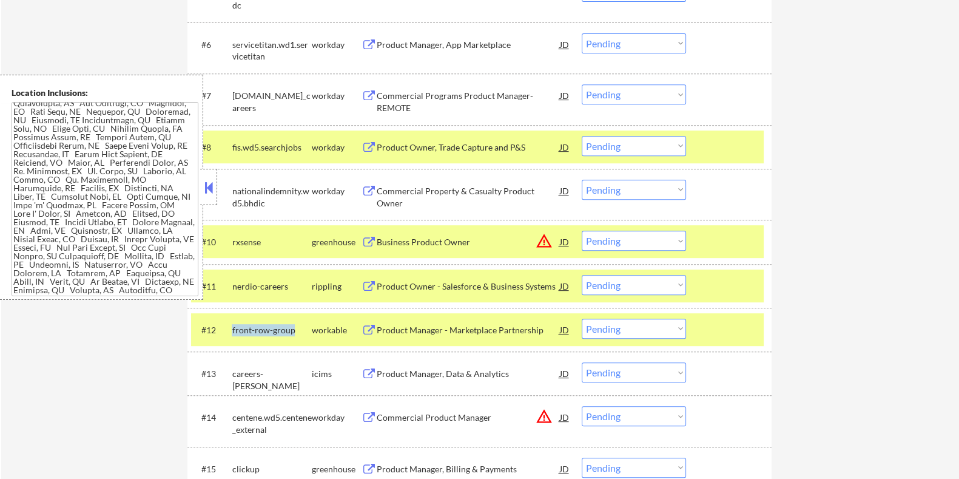
copy div "front-row-group"
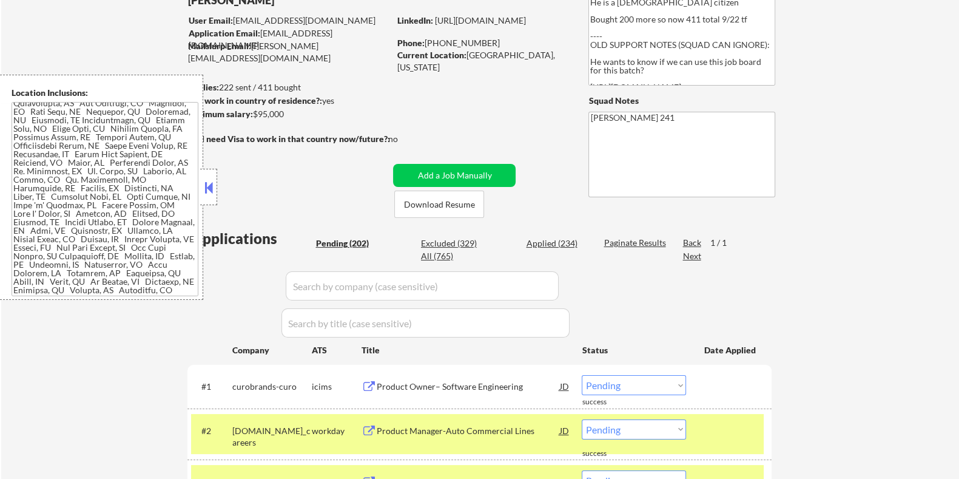
scroll to position [75, 0]
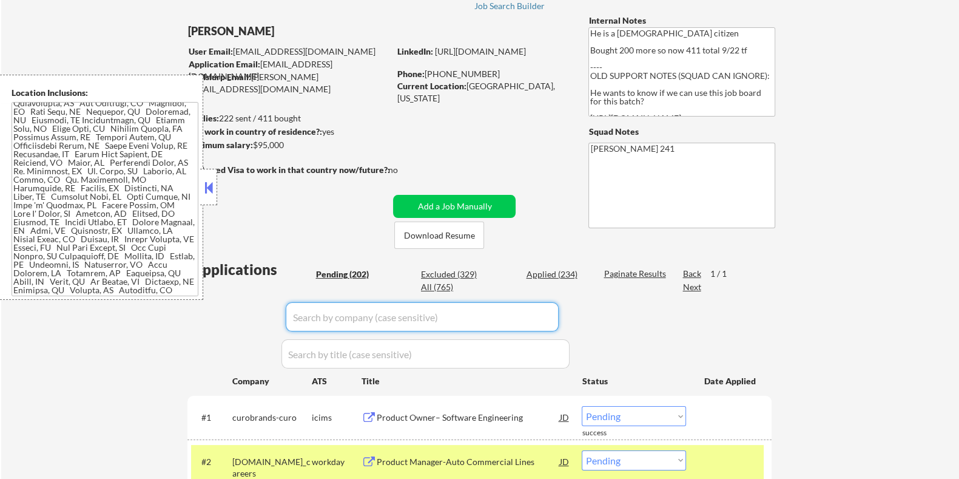
click at [320, 318] on input "input" at bounding box center [422, 316] width 273 height 29
paste input "front-row-group"
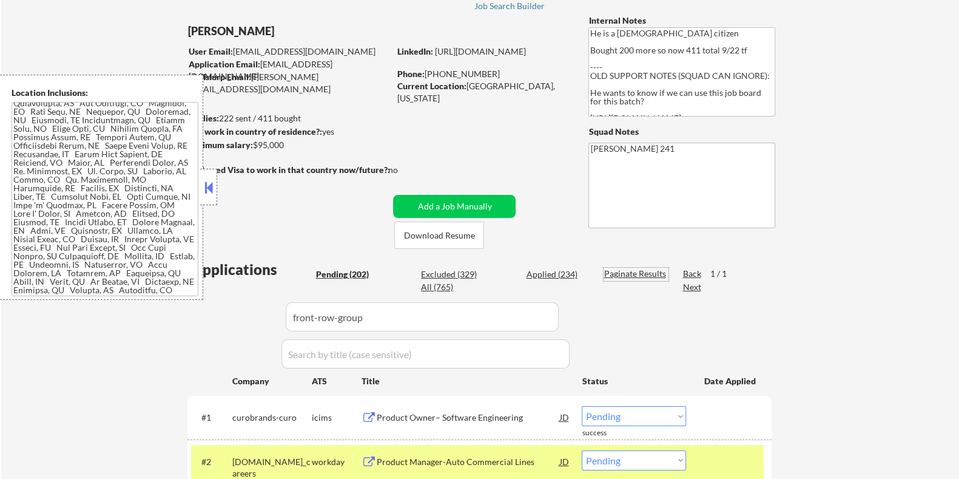
click at [616, 274] on div "Paginate Results" at bounding box center [636, 274] width 65 height 12
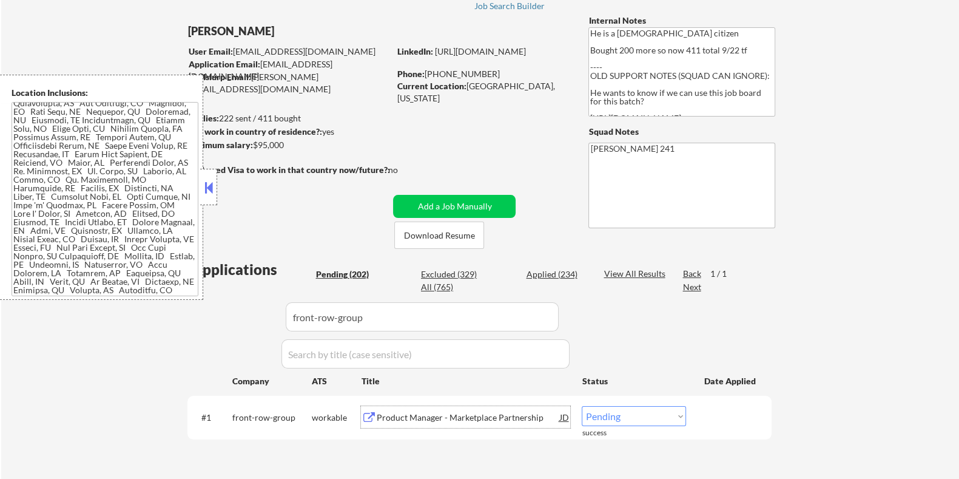
click at [399, 423] on div "Product Manager - Marketplace Partnership" at bounding box center [467, 417] width 183 height 22
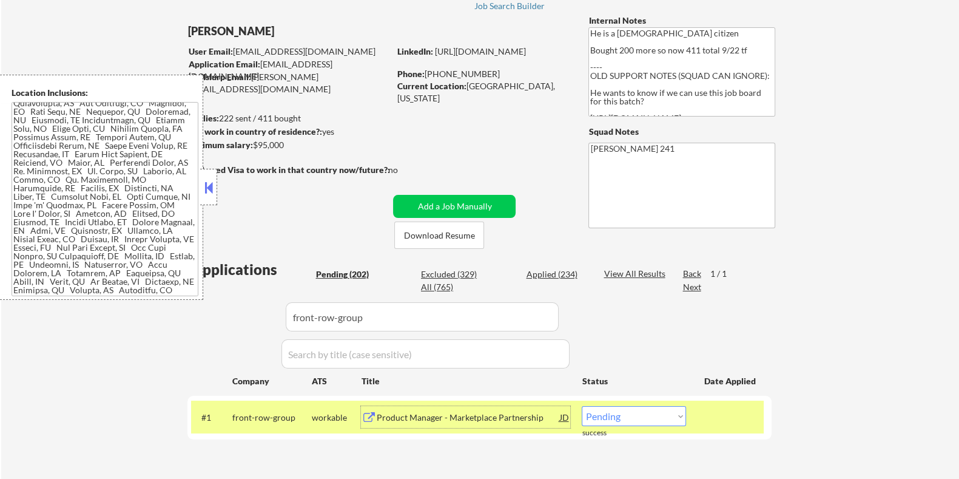
click at [645, 410] on select "Choose an option... Pending Applied Excluded (Questions) Excluded (Expired) Exc…" at bounding box center [634, 416] width 104 height 20
click at [582, 406] on select "Choose an option... Pending Applied Excluded (Questions) Excluded (Expired) Exc…" at bounding box center [634, 416] width 104 height 20
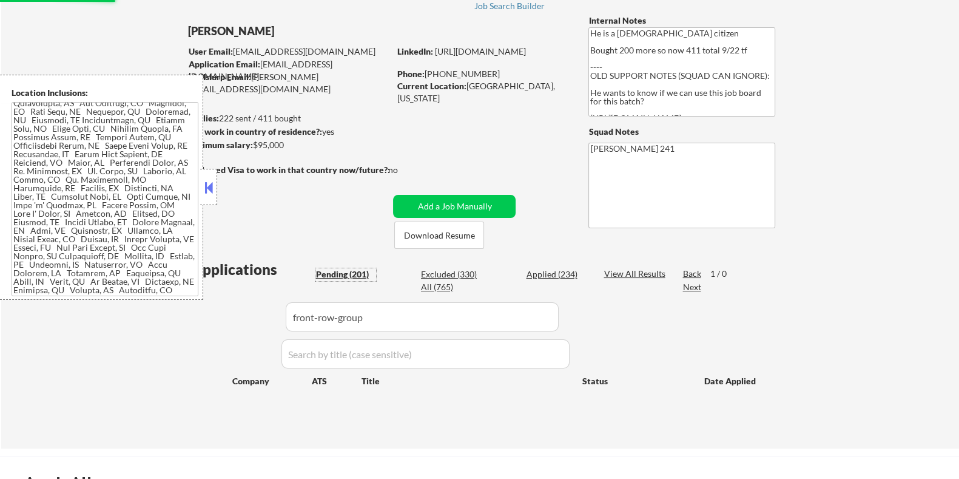
click at [353, 274] on div "Pending (201)" at bounding box center [345, 274] width 61 height 12
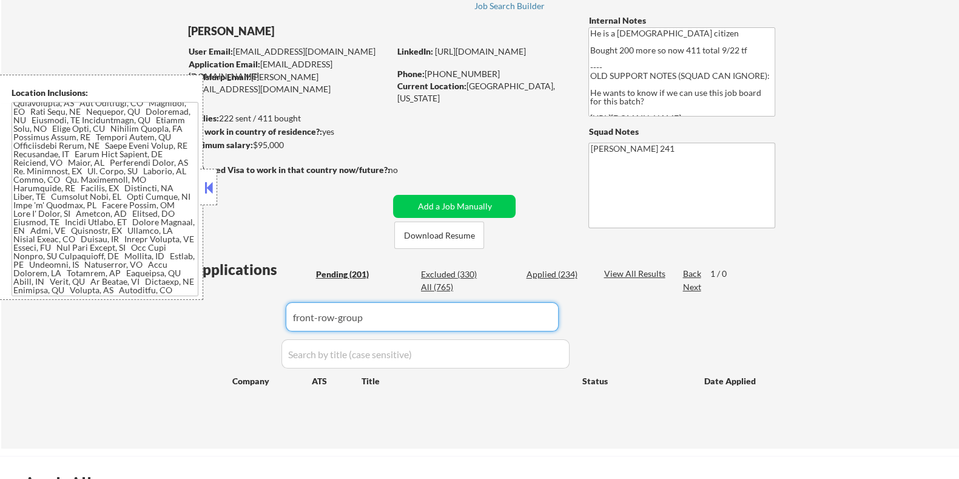
drag, startPoint x: 378, startPoint y: 318, endPoint x: 194, endPoint y: 317, distance: 184.4
click at [194, 317] on div "Applications Pending (201) Excluded (330) Applied (234) All (765) View All Resu…" at bounding box center [479, 342] width 584 height 166
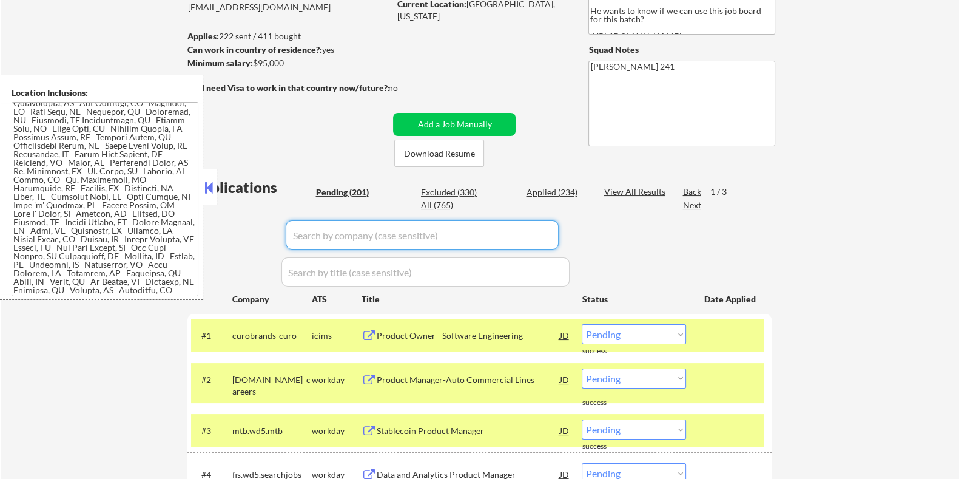
scroll to position [303, 0]
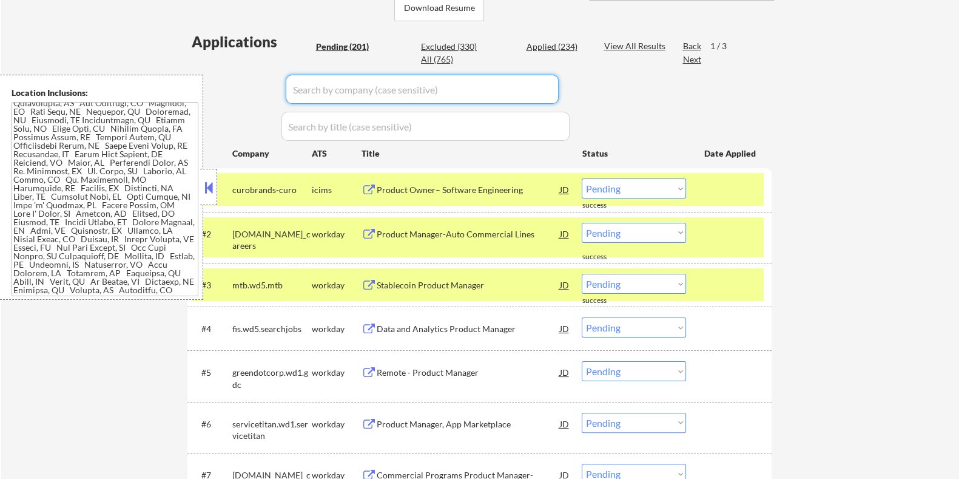
click at [715, 189] on div at bounding box center [730, 189] width 53 height 22
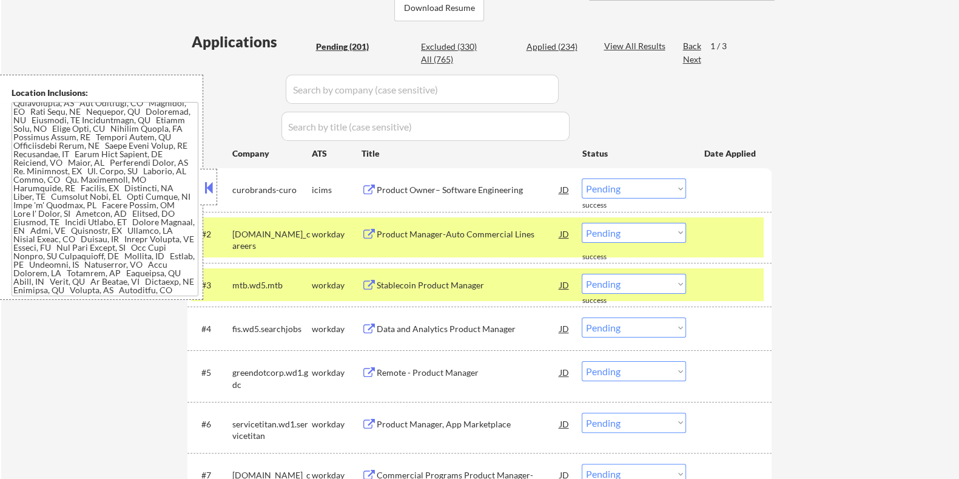
click at [719, 247] on div "#2 allstate.wd5.allstate_careers workday Product Manager-Auto Commercial Lines …" at bounding box center [477, 237] width 573 height 40
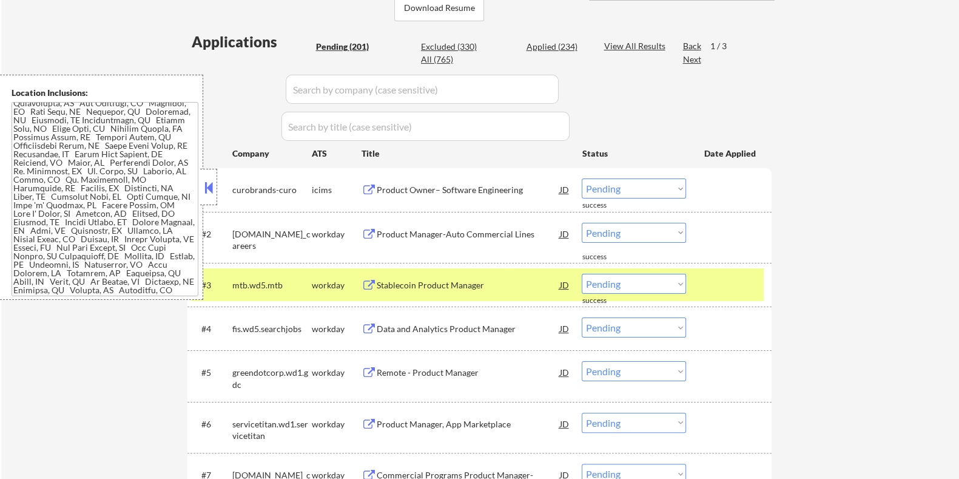
click at [726, 270] on div "#3 mtb.wd5.mtb workday Stablecoin Product Manager JD warning_amber Choose an op…" at bounding box center [477, 284] width 573 height 33
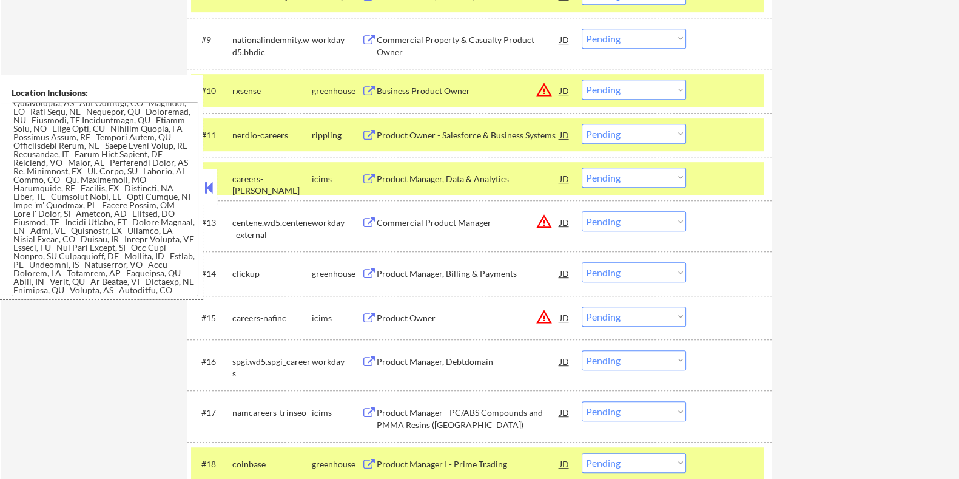
scroll to position [834, 0]
drag, startPoint x: 263, startPoint y: 269, endPoint x: 232, endPoint y: 271, distance: 31.6
click at [232, 271] on div "clickup" at bounding box center [271, 273] width 79 height 12
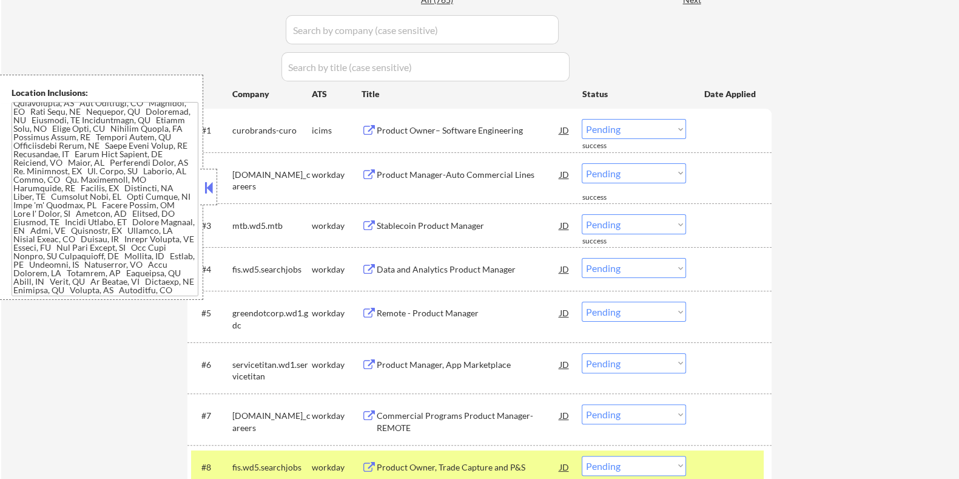
scroll to position [303, 0]
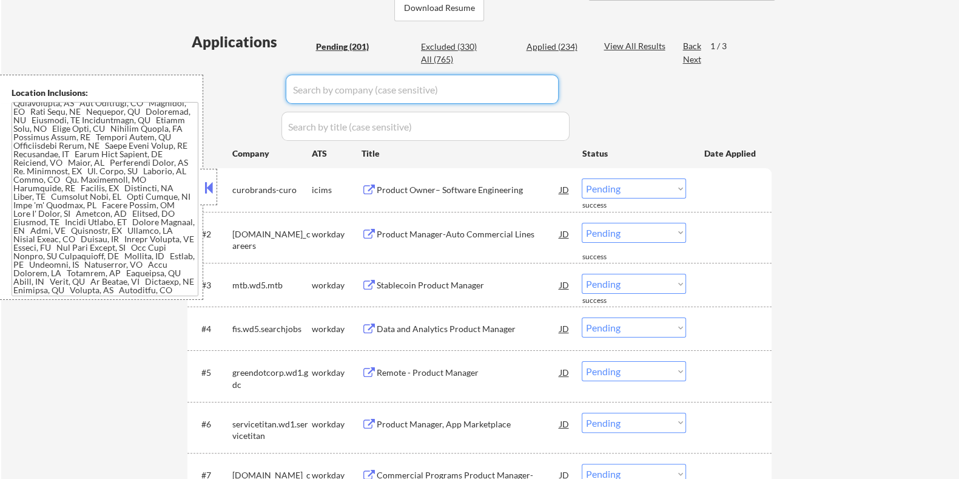
click at [343, 90] on input "input" at bounding box center [422, 89] width 273 height 29
paste input "clickup"
click at [611, 43] on div "View All Results" at bounding box center [636, 46] width 65 height 12
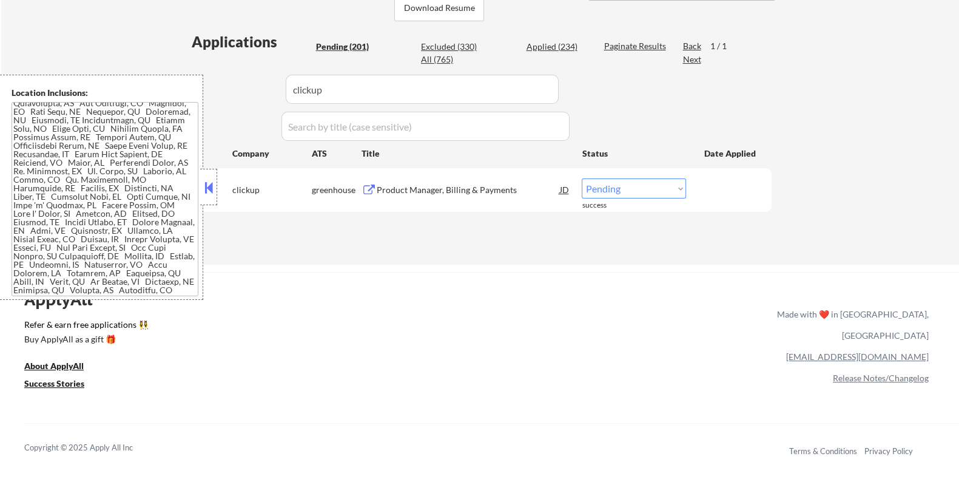
click at [451, 187] on div "Product Manager, Billing & Payments" at bounding box center [467, 190] width 183 height 12
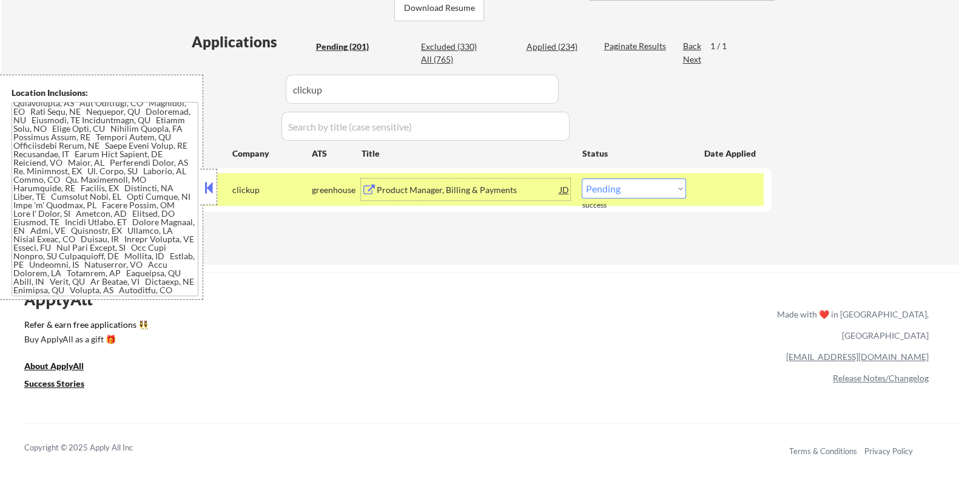
click at [609, 187] on select "Choose an option... Pending Applied Excluded (Questions) Excluded (Expired) Exc…" at bounding box center [634, 188] width 104 height 20
click at [582, 178] on select "Choose an option... Pending Applied Excluded (Questions) Excluded (Expired) Exc…" at bounding box center [634, 188] width 104 height 20
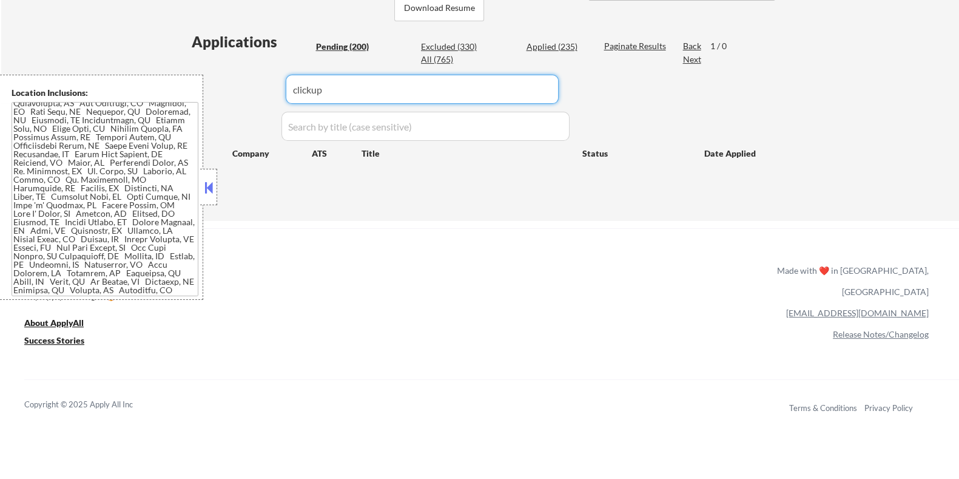
drag, startPoint x: 334, startPoint y: 101, endPoint x: 269, endPoint y: 95, distance: 65.2
click at [269, 95] on div "Applications Pending (200) Excluded (330) Applied (235) All (765) Paginate Resu…" at bounding box center [479, 115] width 584 height 166
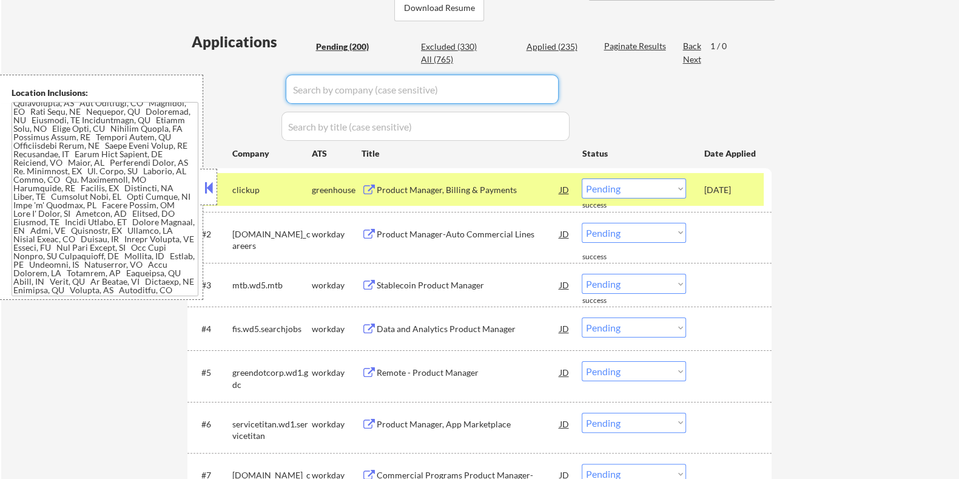
click at [334, 44] on div "Pending (200)" at bounding box center [345, 47] width 61 height 12
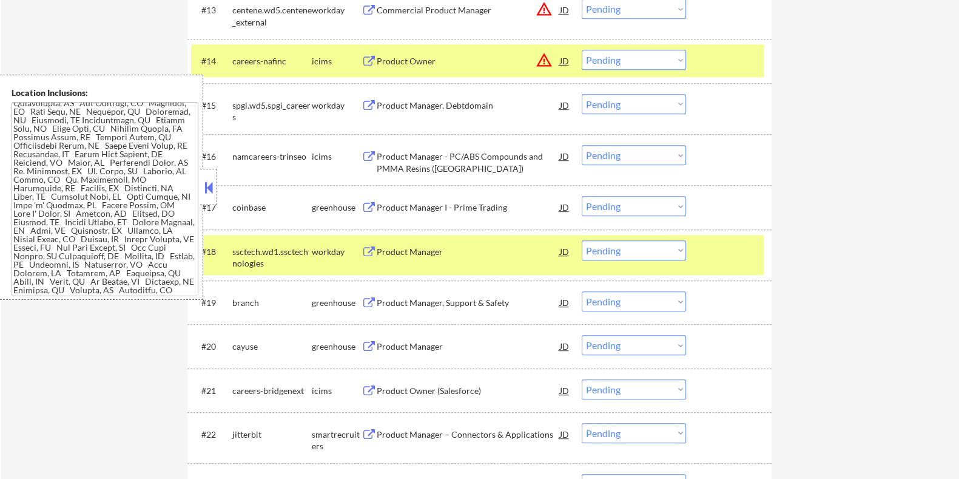
scroll to position [1061, 0]
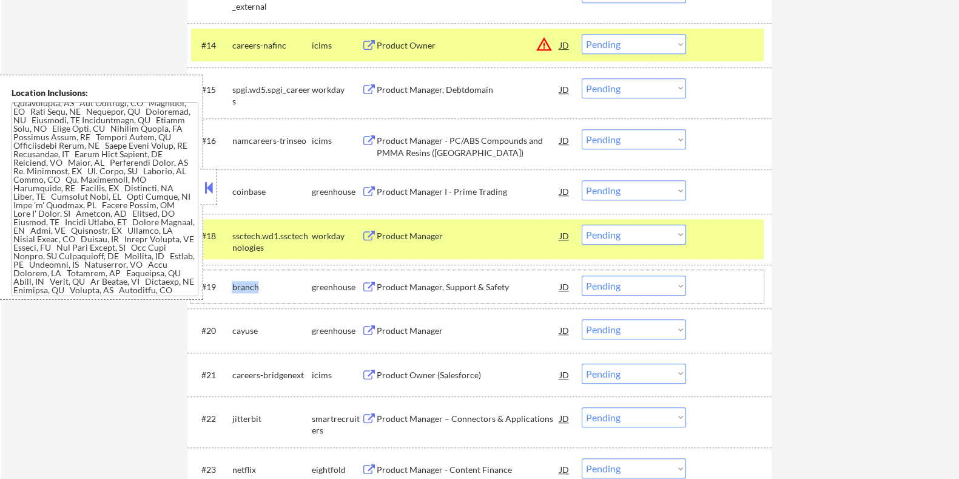
drag, startPoint x: 260, startPoint y: 285, endPoint x: 231, endPoint y: 281, distance: 29.3
click at [232, 281] on div "branch" at bounding box center [271, 287] width 79 height 12
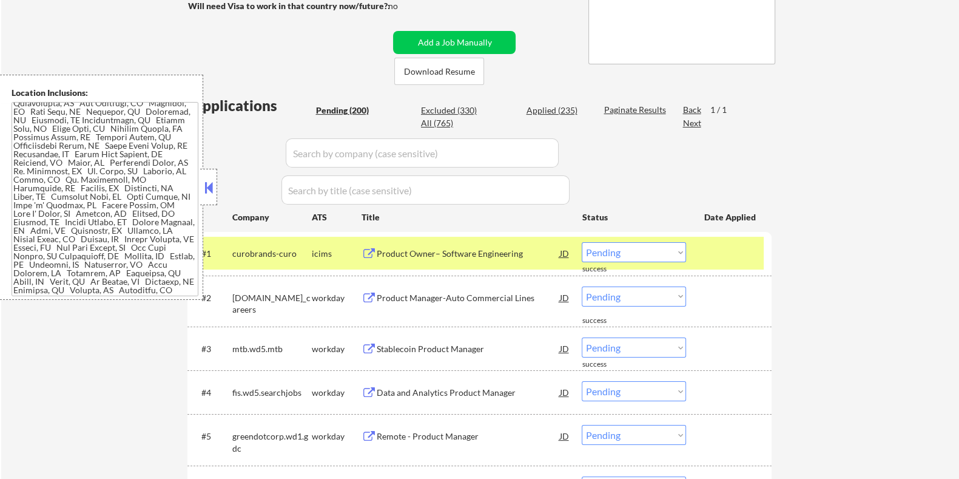
scroll to position [227, 0]
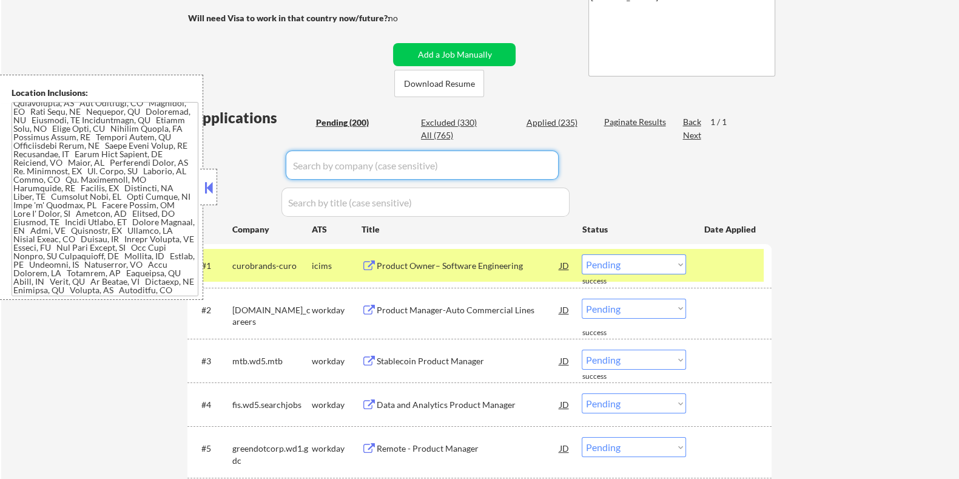
click at [331, 163] on input "input" at bounding box center [422, 164] width 273 height 29
paste input "branch"
click at [632, 118] on div "Paginate Results" at bounding box center [636, 122] width 65 height 12
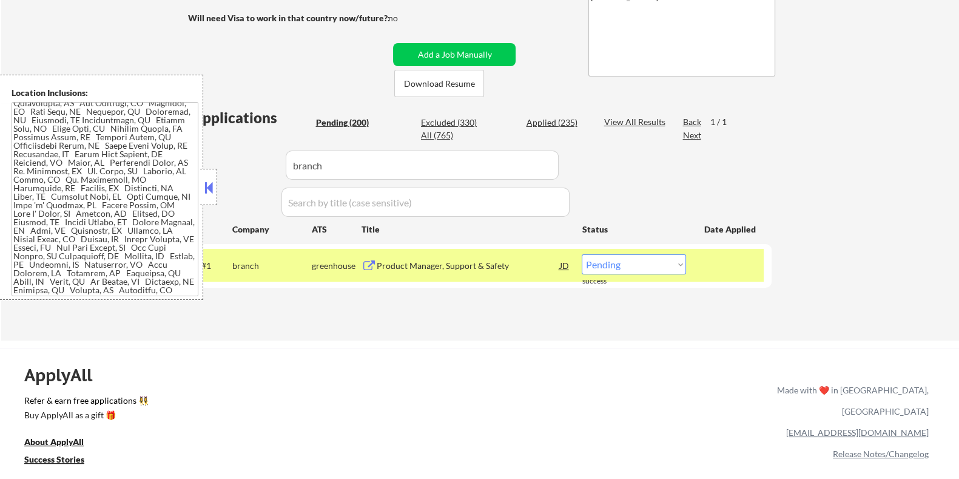
click at [409, 267] on div "Product Manager, Support & Safety" at bounding box center [467, 266] width 183 height 12
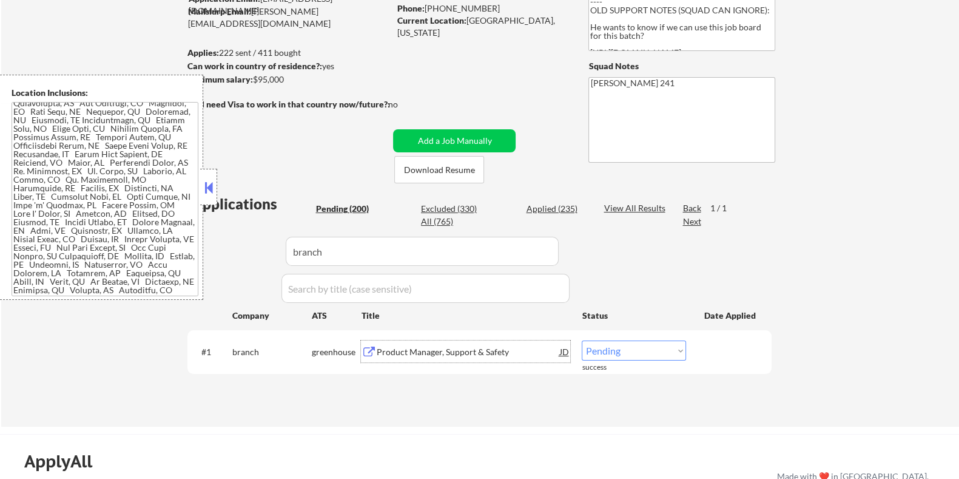
scroll to position [75, 0]
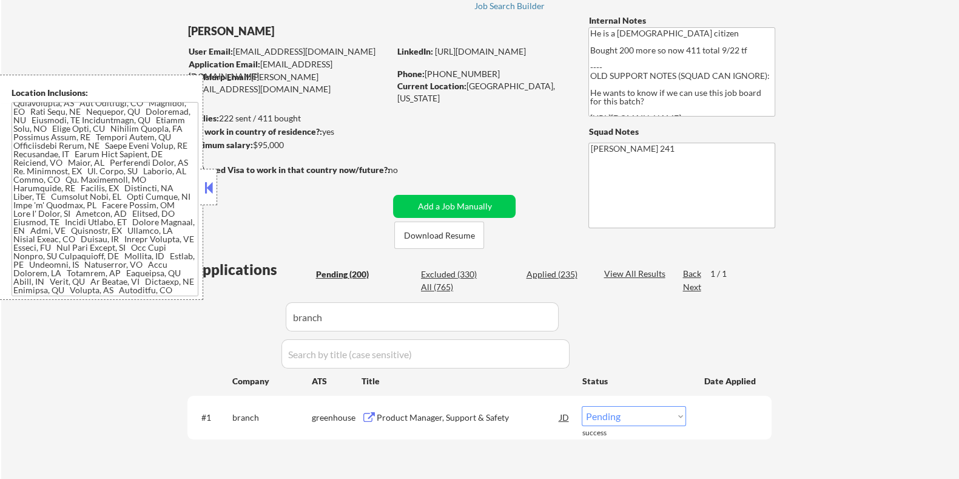
drag, startPoint x: 285, startPoint y: 142, endPoint x: 254, endPoint y: 144, distance: 31.0
click at [254, 144] on div "Minimum salary: $95,000" at bounding box center [288, 145] width 202 height 12
click at [621, 417] on select "Choose an option... Pending Applied Excluded (Questions) Excluded (Expired) Exc…" at bounding box center [634, 416] width 104 height 20
click at [582, 406] on select "Choose an option... Pending Applied Excluded (Questions) Excluded (Expired) Exc…" at bounding box center [634, 416] width 104 height 20
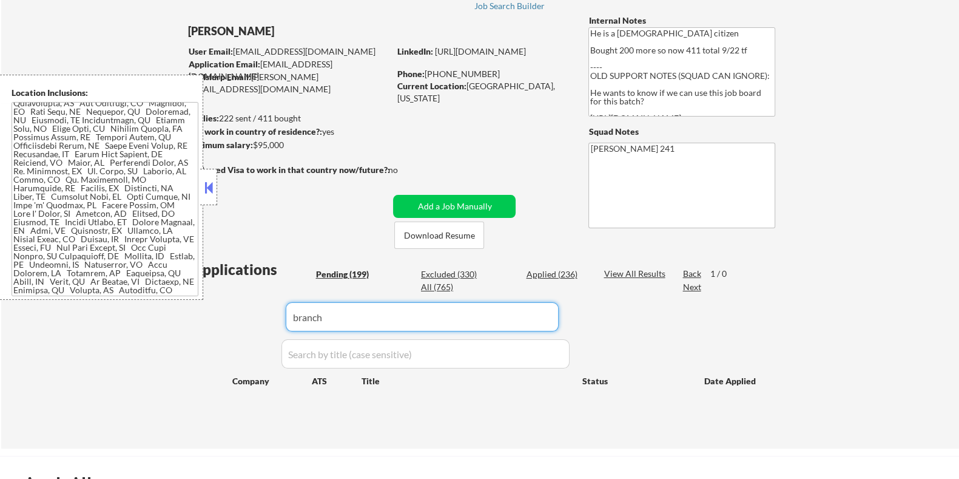
drag, startPoint x: 328, startPoint y: 318, endPoint x: 271, endPoint y: 309, distance: 58.3
click at [272, 309] on div "Applications Pending (199) Excluded (330) Applied (236) All (765) View All Resu…" at bounding box center [479, 342] width 584 height 166
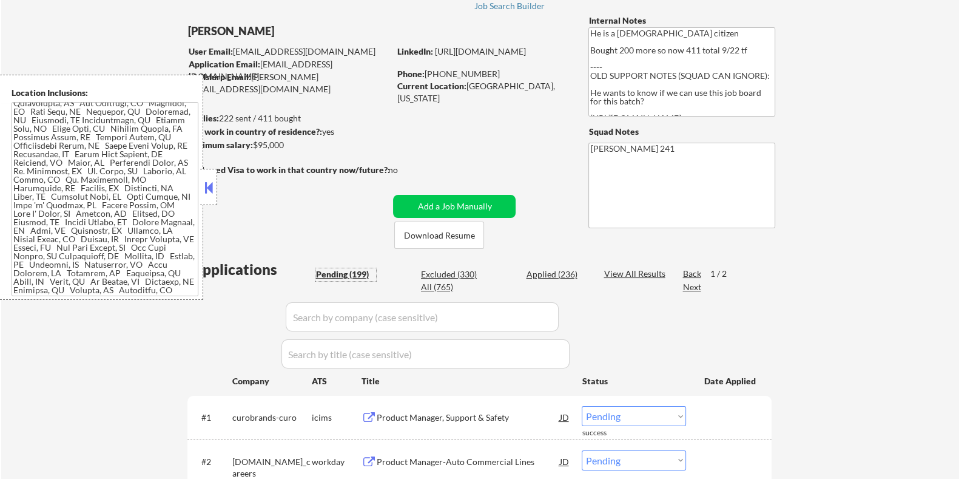
click at [326, 272] on div "Pending (199)" at bounding box center [345, 274] width 61 height 12
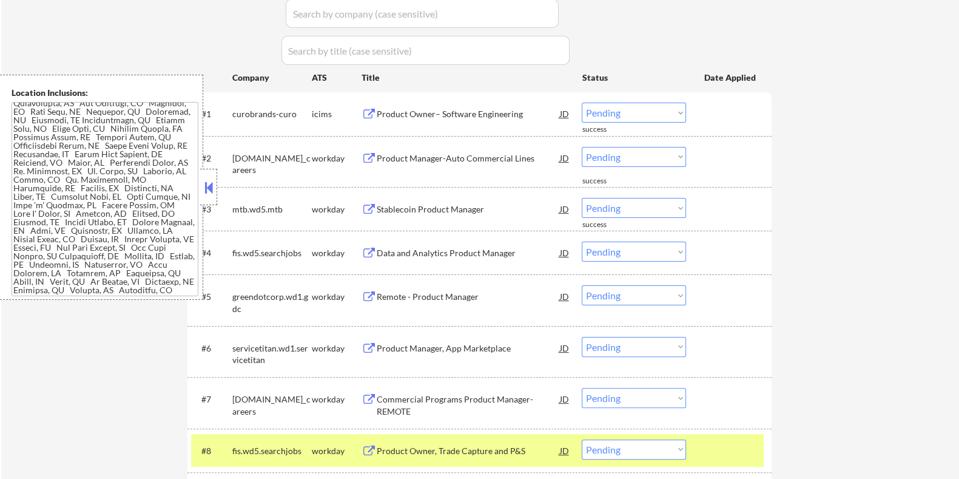
scroll to position [606, 0]
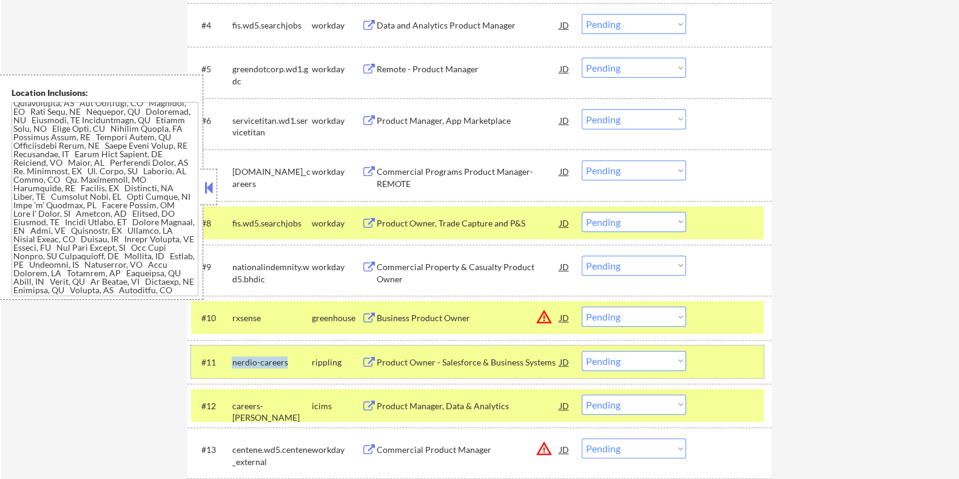
drag, startPoint x: 291, startPoint y: 362, endPoint x: 231, endPoint y: 359, distance: 60.1
click at [232, 359] on div "nerdio-careers" at bounding box center [271, 362] width 79 height 12
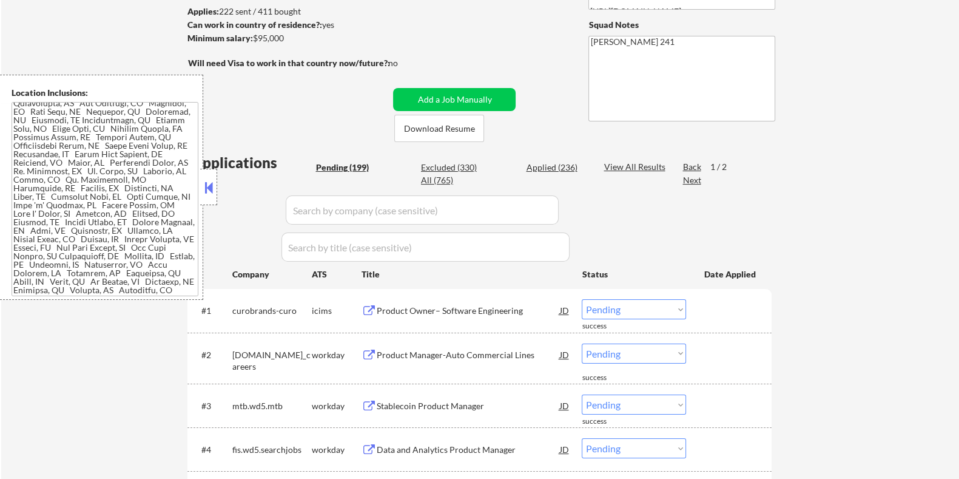
scroll to position [75, 0]
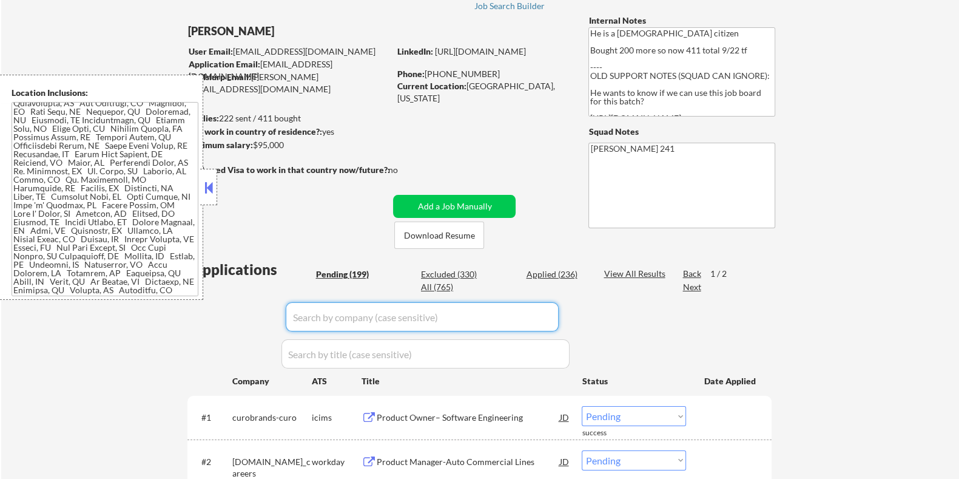
click at [331, 317] on input "input" at bounding box center [422, 316] width 273 height 29
paste input "nerdio-careers"
click at [615, 269] on div "View All Results" at bounding box center [636, 274] width 65 height 12
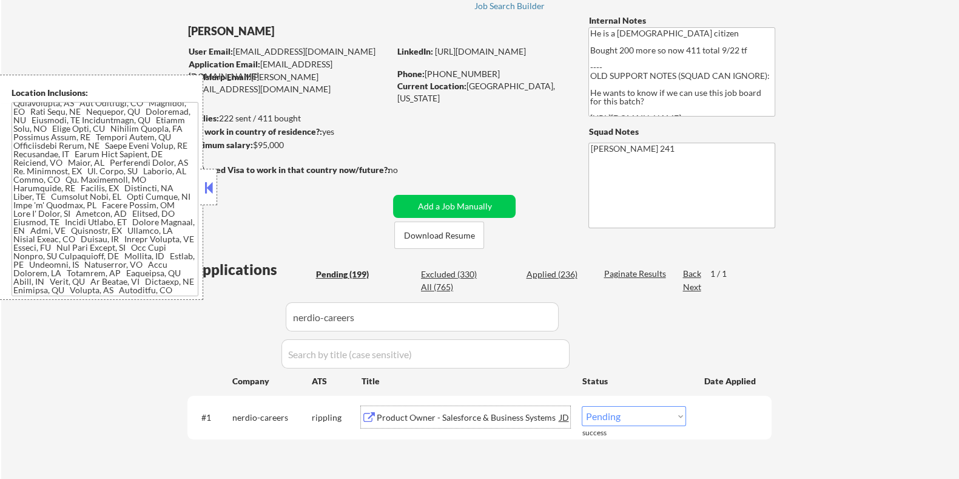
click at [431, 414] on div "Product Owner - Salesforce & Business Systems" at bounding box center [467, 417] width 183 height 12
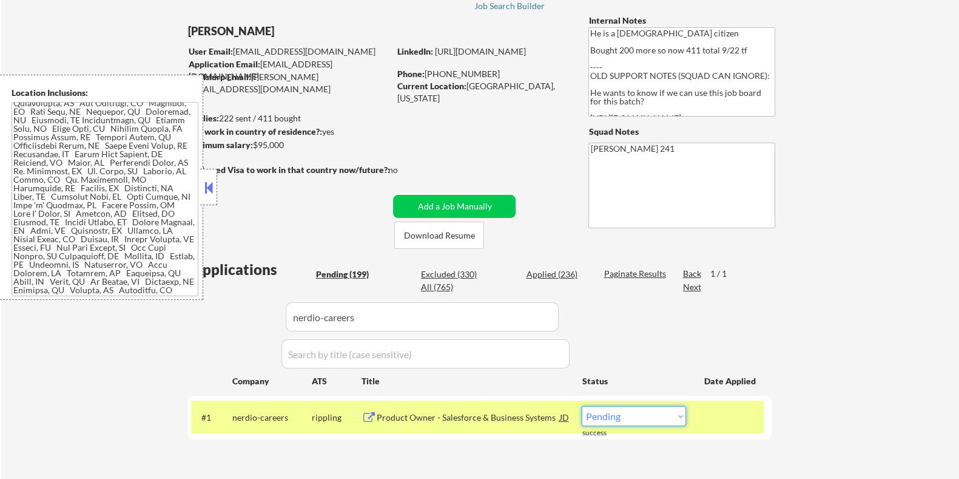
click at [637, 419] on select "Choose an option... Pending Applied Excluded (Questions) Excluded (Expired) Exc…" at bounding box center [634, 416] width 104 height 20
click at [582, 406] on select "Choose an option... Pending Applied Excluded (Questions) Excluded (Expired) Exc…" at bounding box center [634, 416] width 104 height 20
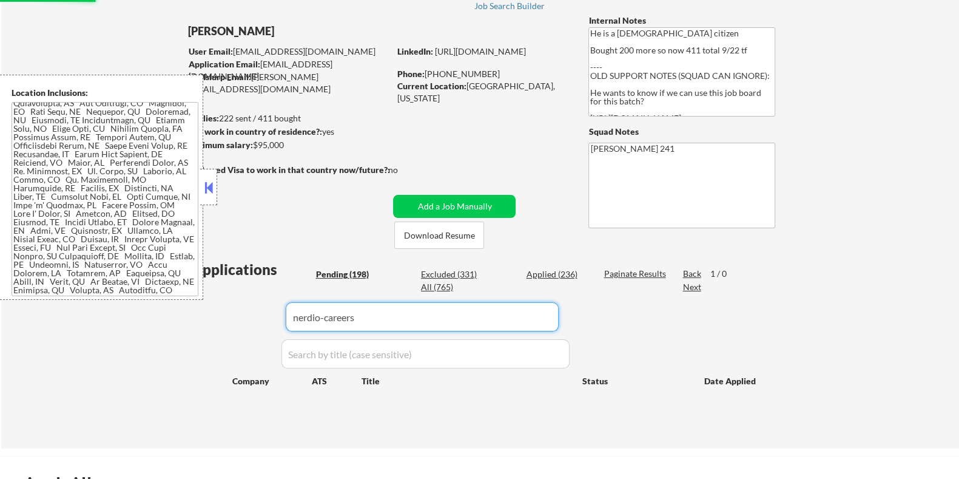
drag, startPoint x: 346, startPoint y: 319, endPoint x: 218, endPoint y: 326, distance: 128.2
click at [218, 326] on div "Applications Pending (198) Excluded (331) Applied (236) All (765) Paginate Resu…" at bounding box center [479, 342] width 584 height 166
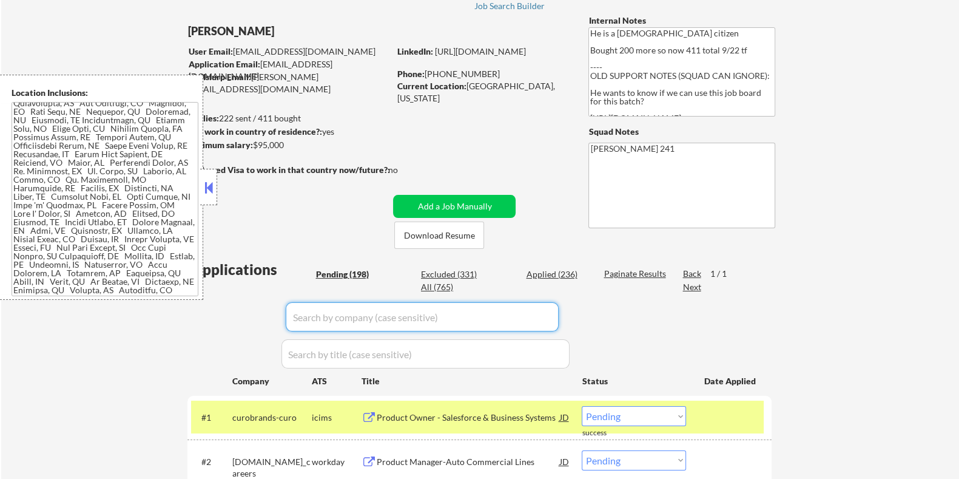
click at [347, 275] on div "Pending (198)" at bounding box center [345, 274] width 61 height 12
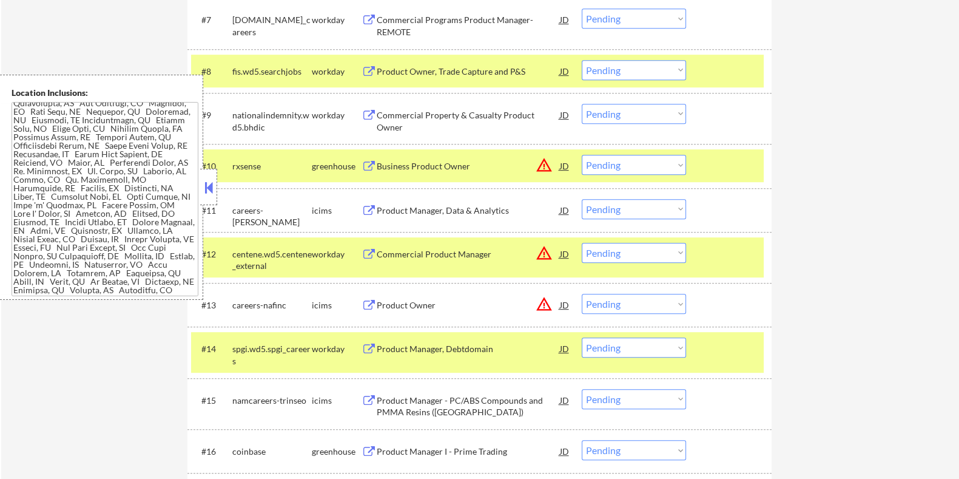
scroll to position [985, 0]
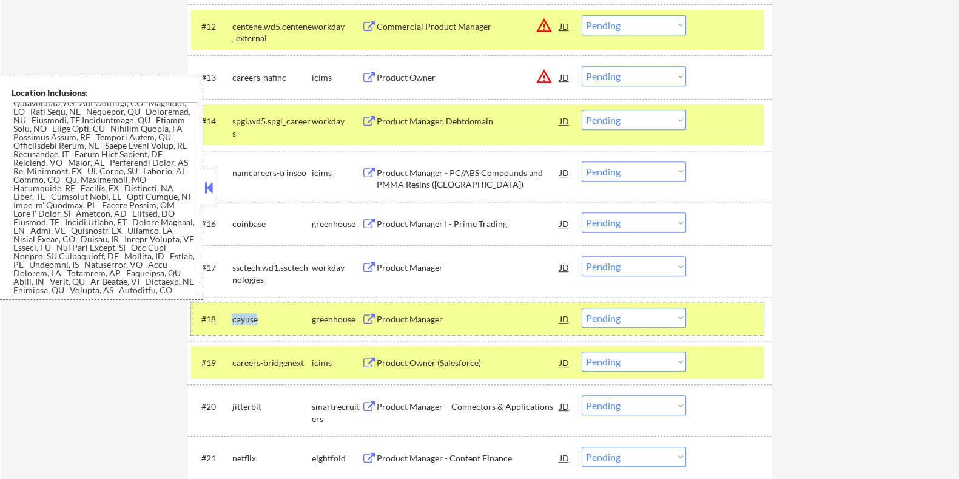
drag, startPoint x: 264, startPoint y: 320, endPoint x: 228, endPoint y: 323, distance: 35.9
click at [228, 323] on div "#18 cayuse greenhouse Product Manager JD warning_amber Choose an option... Pend…" at bounding box center [477, 318] width 573 height 33
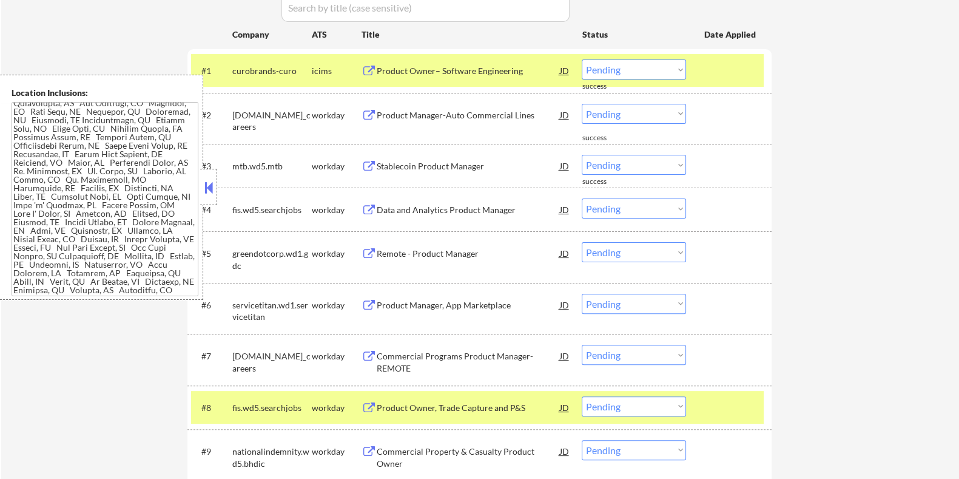
scroll to position [303, 0]
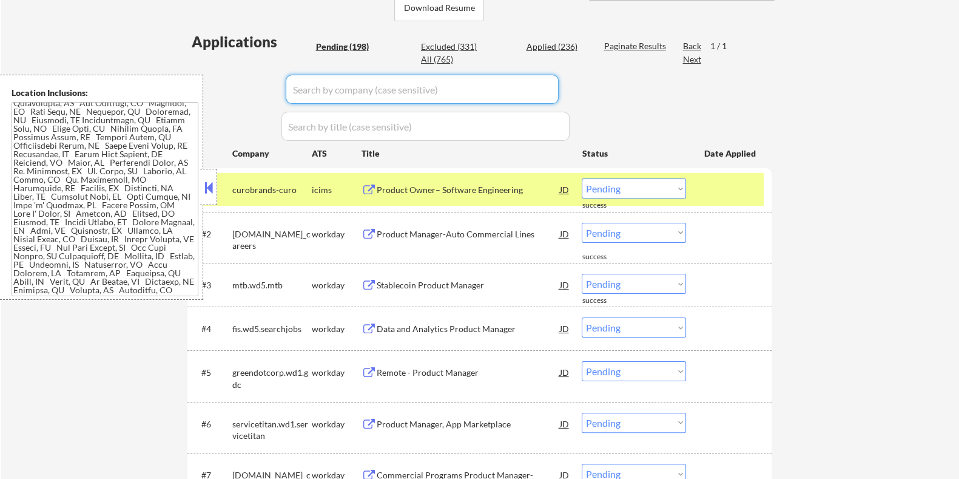
click at [337, 85] on input "input" at bounding box center [422, 89] width 273 height 29
paste input "cayuse"
click at [545, 44] on div "Applied (236)" at bounding box center [556, 47] width 61 height 12
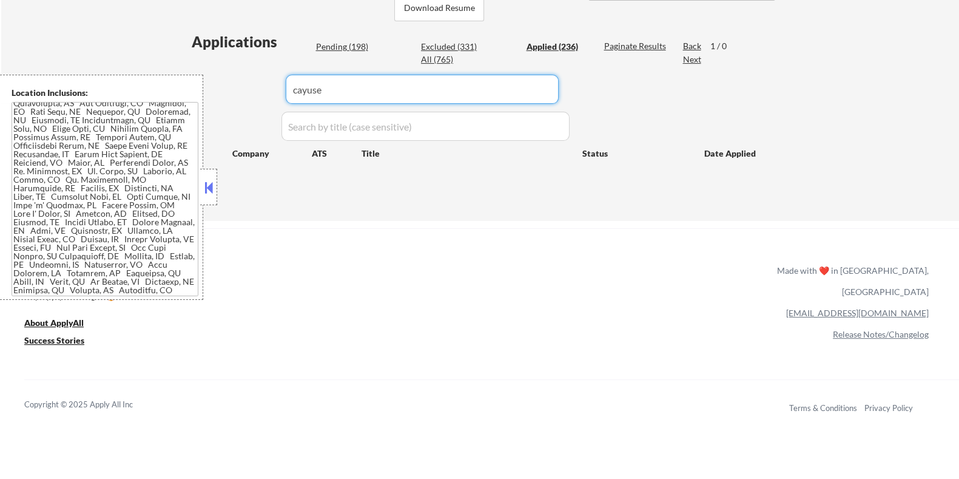
drag, startPoint x: 345, startPoint y: 98, endPoint x: 255, endPoint y: 98, distance: 89.2
click at [256, 98] on div "Applications Pending (198) Excluded (331) Applied (236) All (765) Paginate Resu…" at bounding box center [479, 115] width 584 height 166
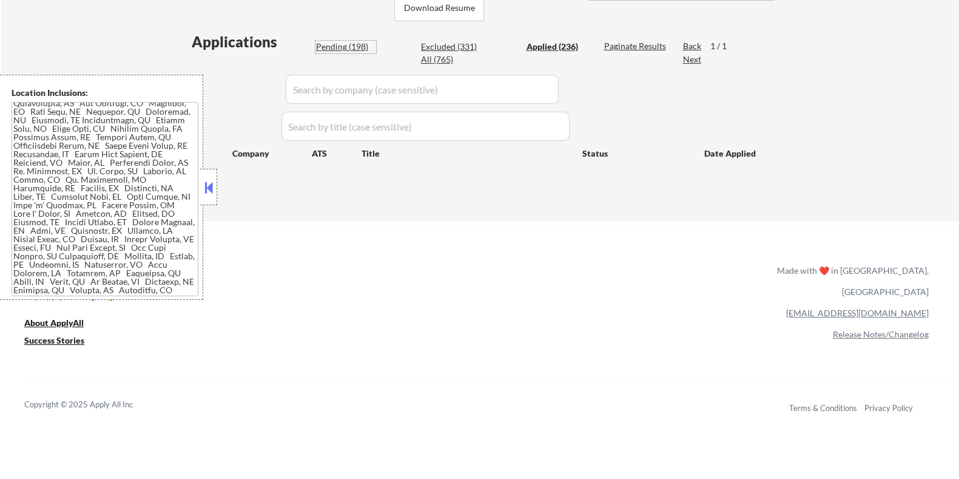
click at [337, 44] on div "Pending (198)" at bounding box center [345, 47] width 61 height 12
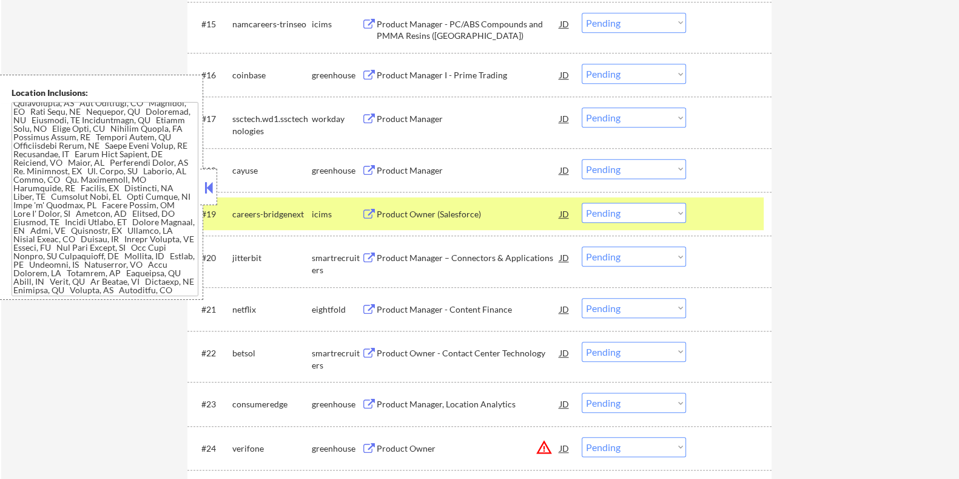
scroll to position [1137, 0]
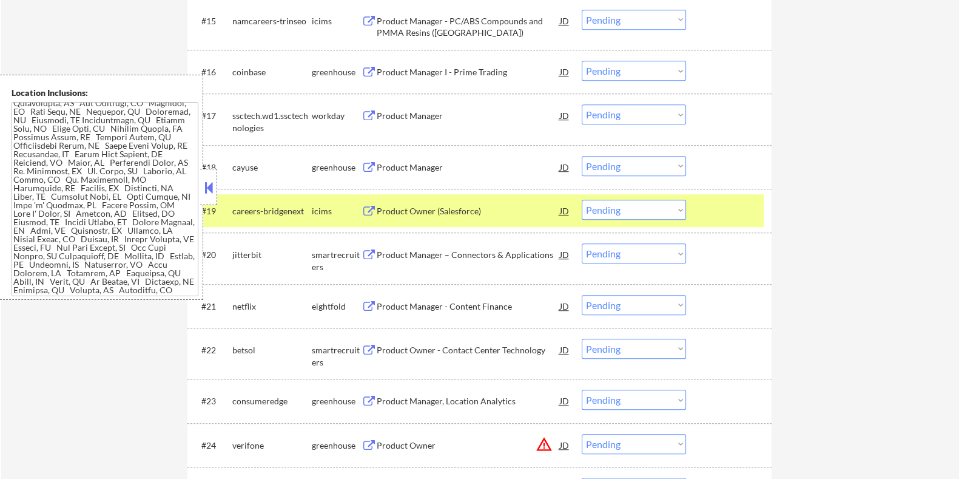
click at [388, 163] on div "Product Manager" at bounding box center [467, 167] width 183 height 12
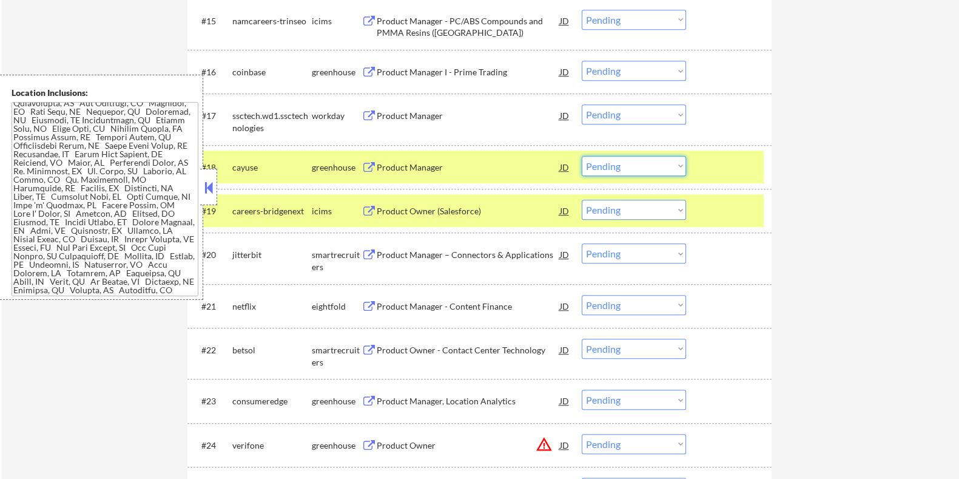
click at [608, 162] on select "Choose an option... Pending Applied Excluded (Questions) Excluded (Expired) Exc…" at bounding box center [634, 166] width 104 height 20
click at [582, 156] on select "Choose an option... Pending Applied Excluded (Questions) Excluded (Expired) Exc…" at bounding box center [634, 166] width 104 height 20
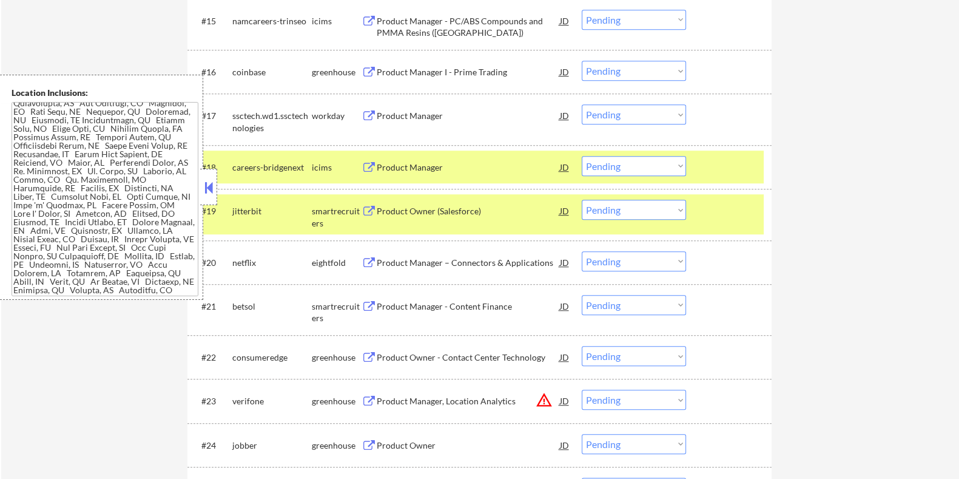
click at [366, 207] on button at bounding box center [368, 212] width 15 height 12
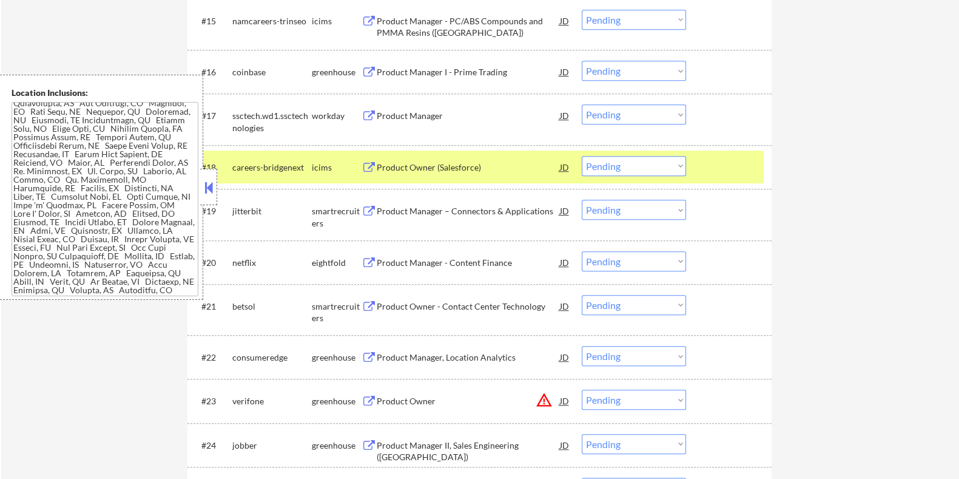
click at [646, 209] on select "Choose an option... Pending Applied Excluded (Questions) Excluded (Expired) Exc…" at bounding box center [634, 210] width 104 height 20
click at [582, 200] on select "Choose an option... Pending Applied Excluded (Questions) Excluded (Expired) Exc…" at bounding box center [634, 210] width 104 height 20
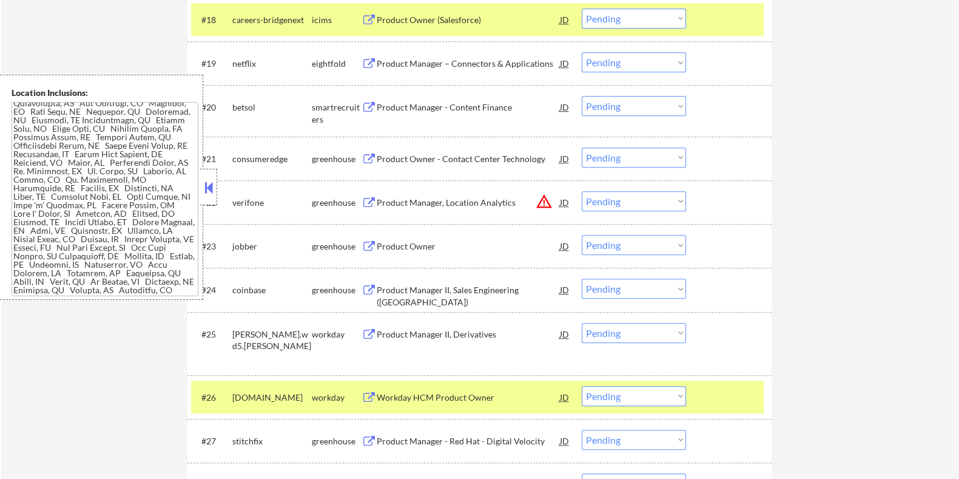
scroll to position [1288, 0]
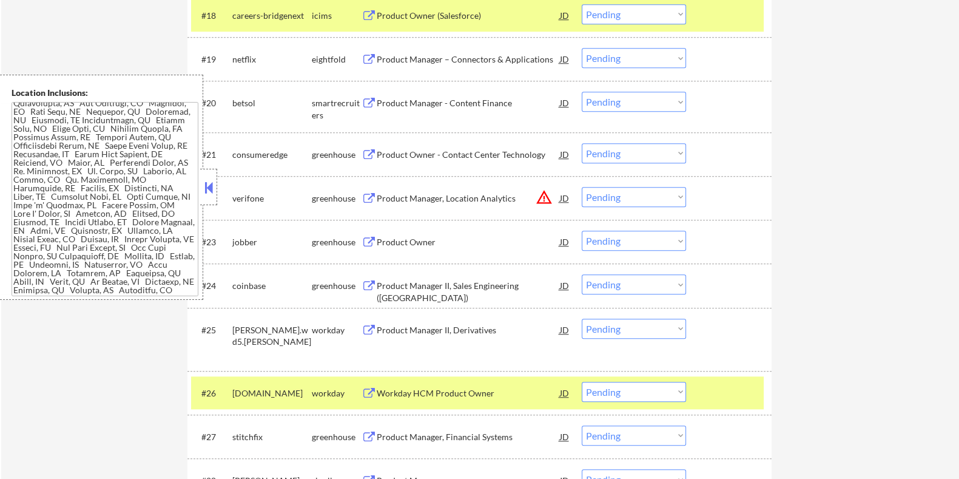
click at [403, 102] on div "Product Manager - Content Finance" at bounding box center [467, 103] width 183 height 12
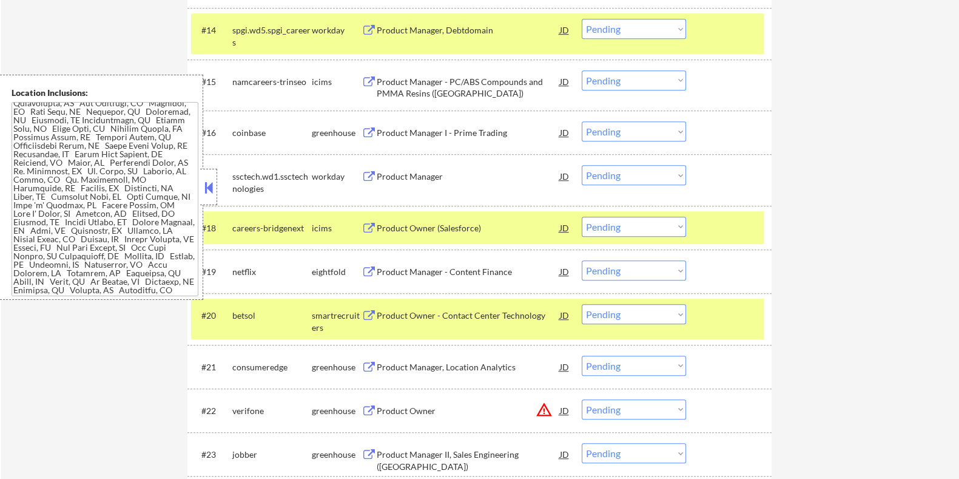
scroll to position [1137, 0]
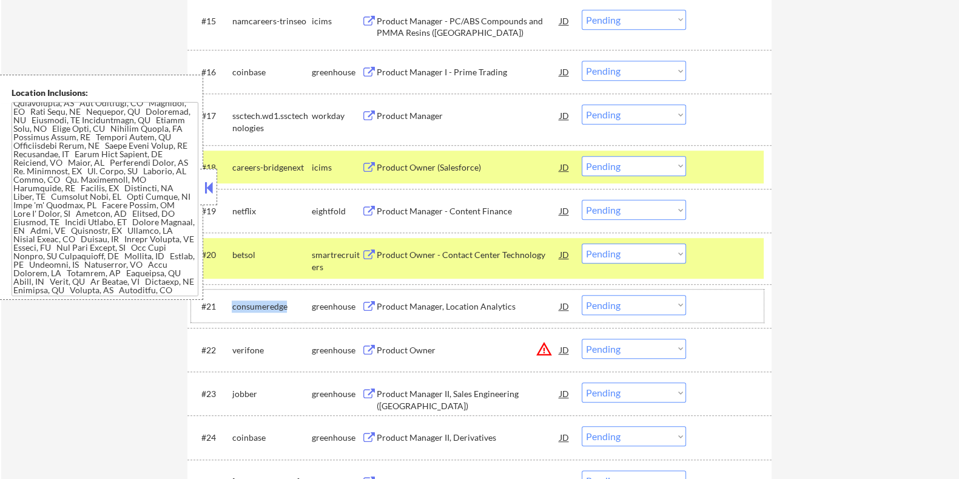
drag, startPoint x: 288, startPoint y: 308, endPoint x: 230, endPoint y: 306, distance: 58.2
click at [230, 306] on div "#21 consumeredge greenhouse Product Manager, Location Analytics JD warning_ambe…" at bounding box center [477, 305] width 573 height 33
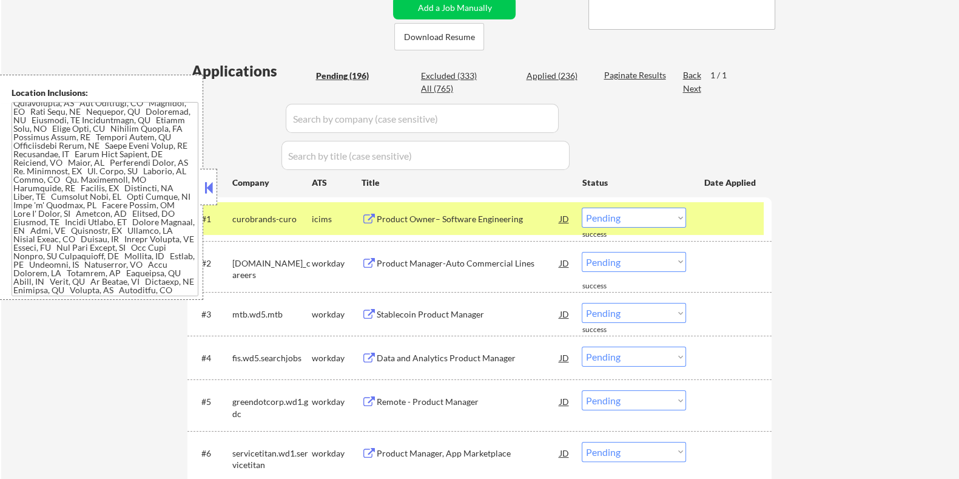
scroll to position [151, 0]
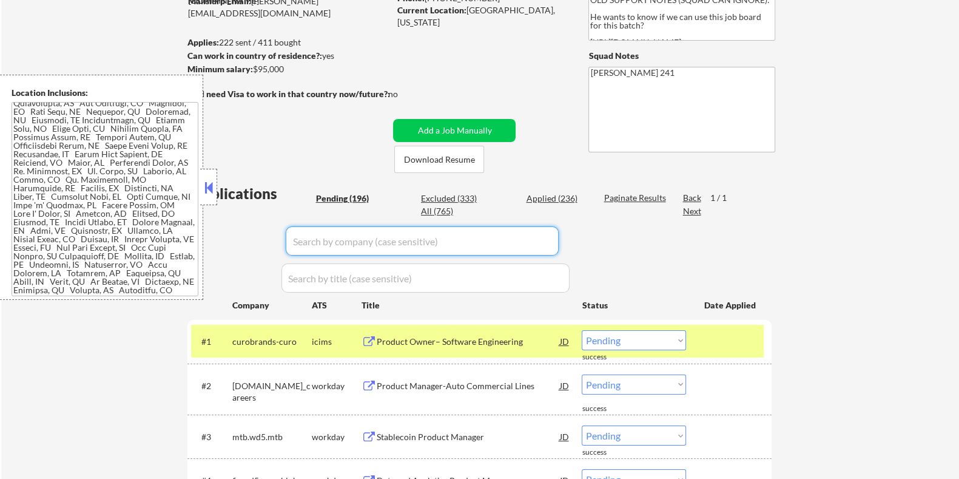
click at [331, 247] on input "input" at bounding box center [422, 240] width 273 height 29
paste input "consumeredge"
click at [623, 195] on div "Paginate Results" at bounding box center [636, 198] width 65 height 12
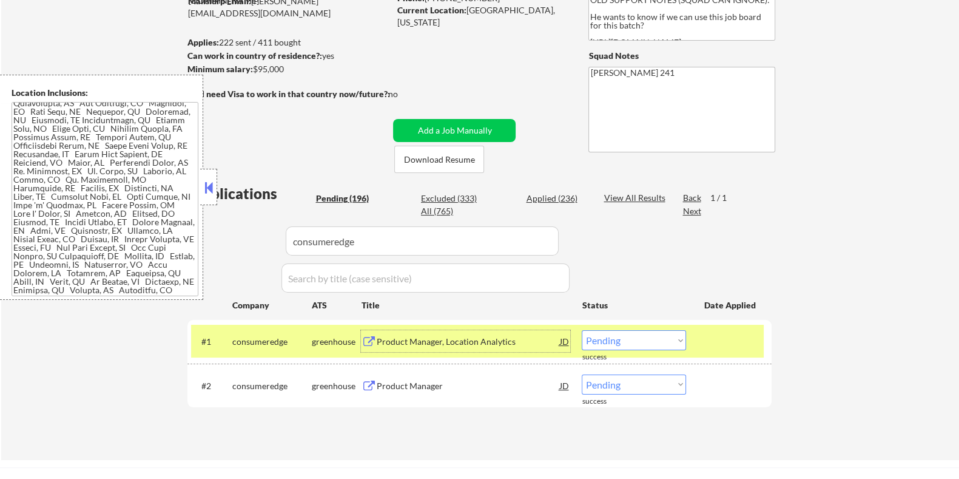
click at [435, 340] on div "Product Manager, Location Analytics" at bounding box center [467, 341] width 183 height 12
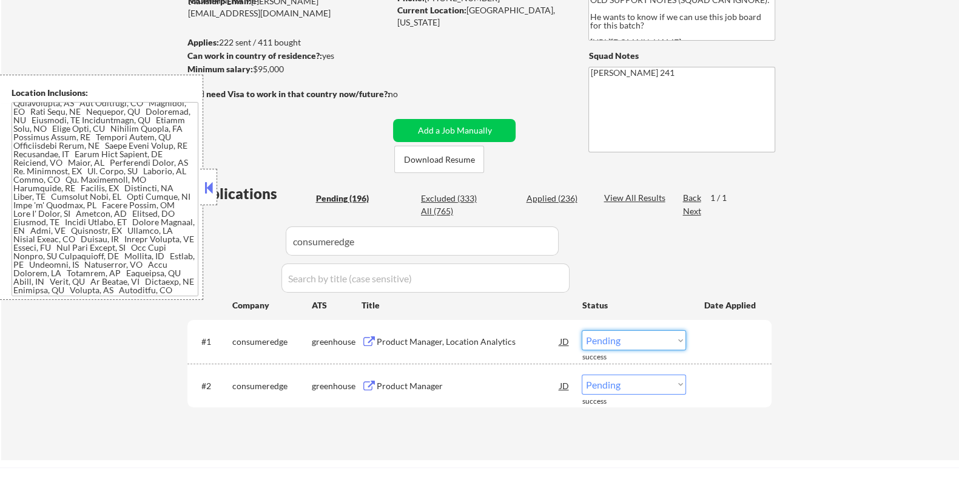
click at [619, 341] on select "Choose an option... Pending Applied Excluded (Questions) Excluded (Expired) Exc…" at bounding box center [634, 340] width 104 height 20
click at [582, 330] on select "Choose an option... Pending Applied Excluded (Questions) Excluded (Expired) Exc…" at bounding box center [634, 340] width 104 height 20
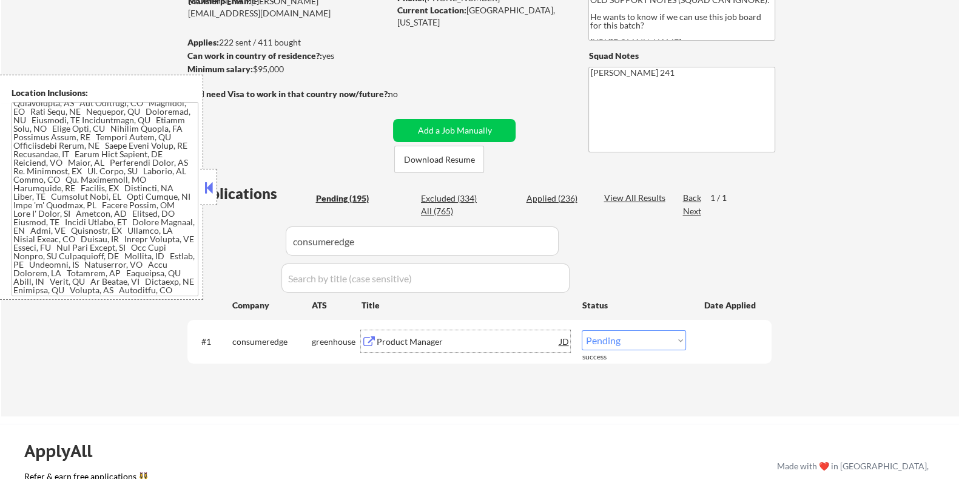
click at [411, 341] on div "Product Manager" at bounding box center [467, 341] width 183 height 12
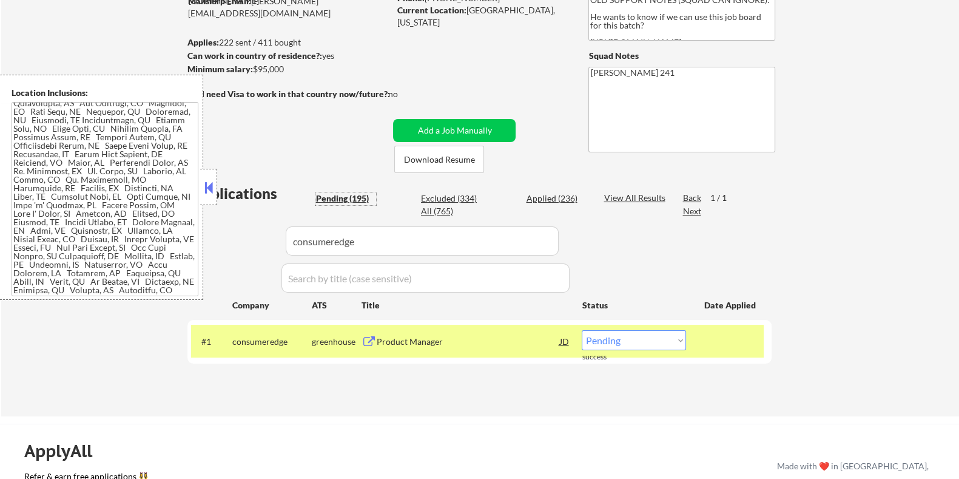
click at [344, 195] on div "Pending (195)" at bounding box center [345, 198] width 61 height 12
drag, startPoint x: 389, startPoint y: 250, endPoint x: 236, endPoint y: 247, distance: 153.5
click at [236, 247] on div "Applications Pending (195) Excluded (334) Applied (236) All (765) View All Resu…" at bounding box center [479, 287] width 584 height 209
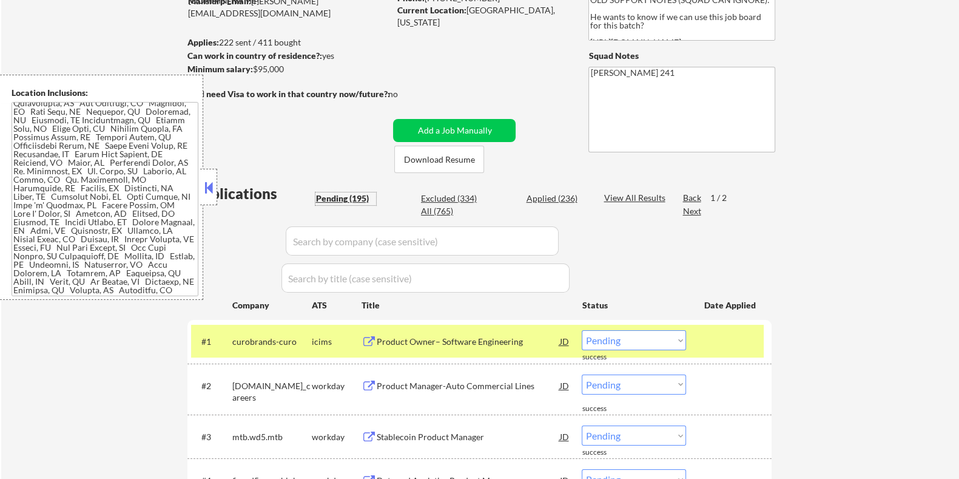
click at [344, 198] on div "Pending (195)" at bounding box center [345, 198] width 61 height 12
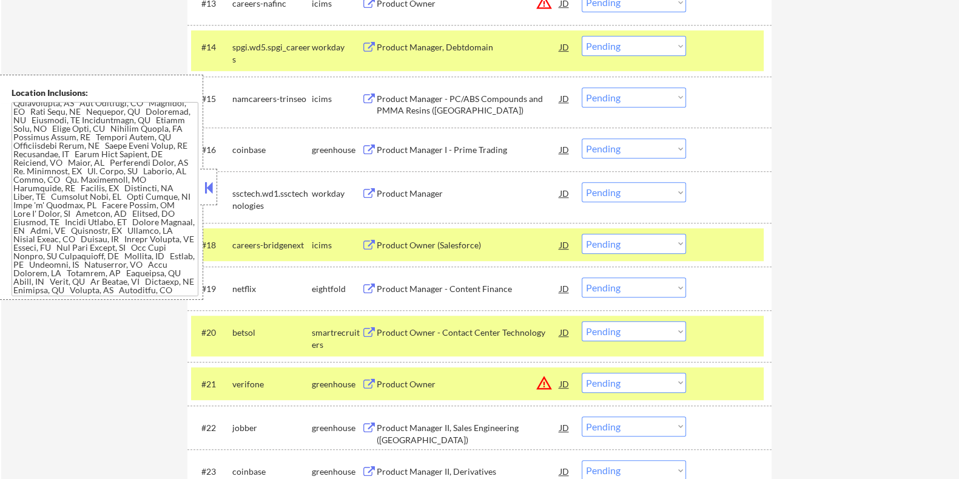
scroll to position [1137, 0]
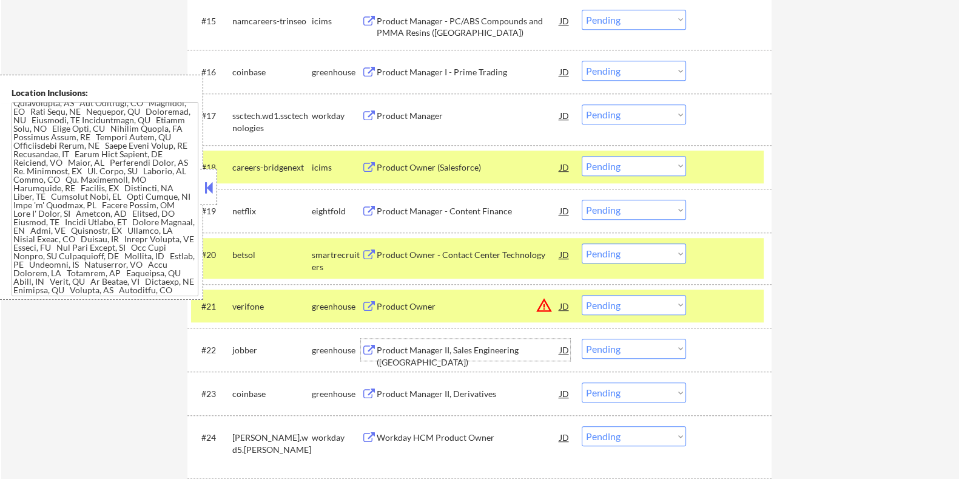
click at [389, 351] on div "Product Manager II, Sales Engineering (US)" at bounding box center [467, 356] width 183 height 24
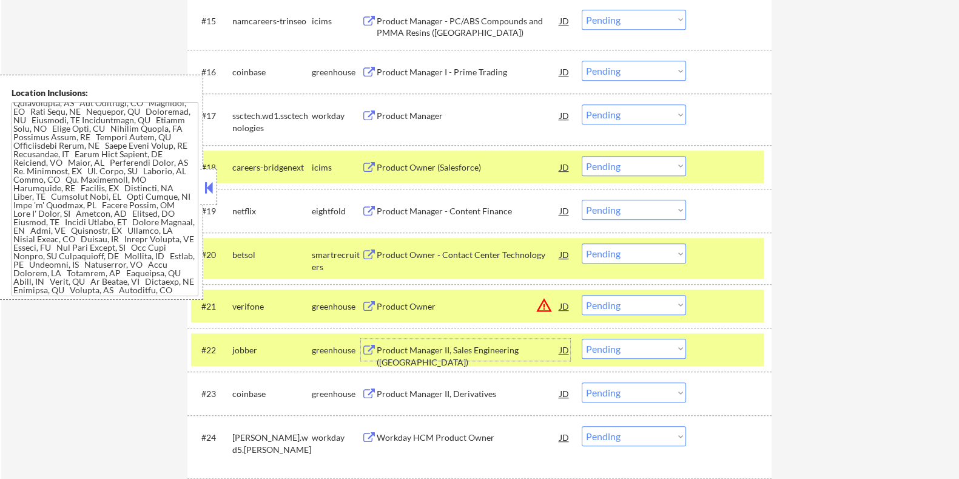
click at [638, 347] on select "Choose an option... Pending Applied Excluded (Questions) Excluded (Expired) Exc…" at bounding box center [634, 348] width 104 height 20
click at [582, 338] on select "Choose an option... Pending Applied Excluded (Questions) Excluded (Expired) Exc…" at bounding box center [634, 348] width 104 height 20
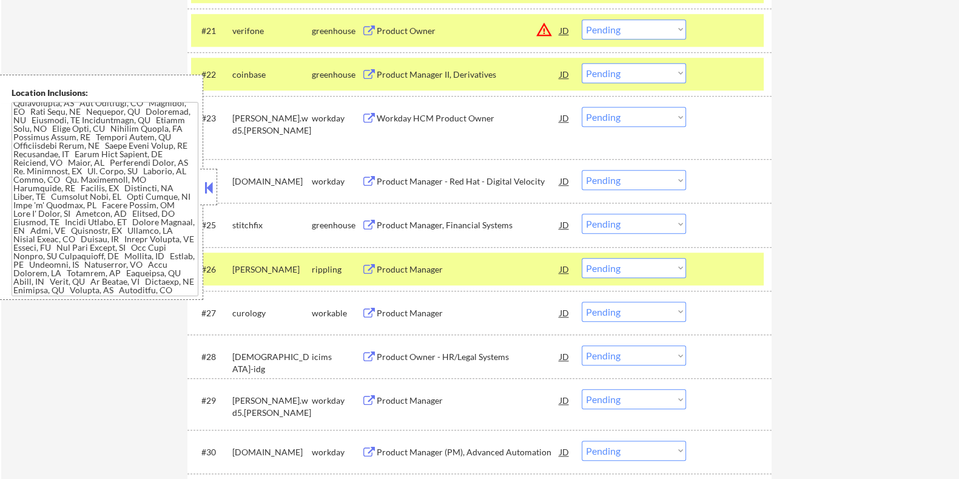
scroll to position [1441, 0]
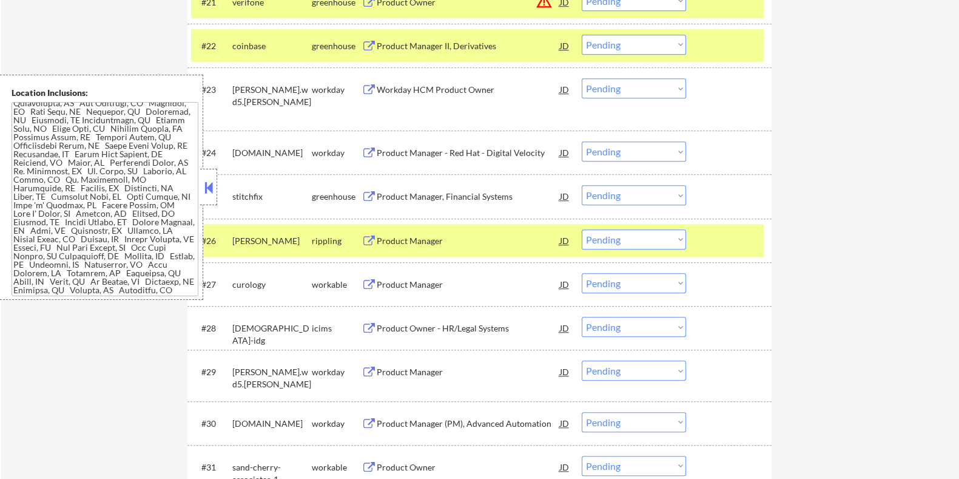
click at [370, 286] on button at bounding box center [368, 285] width 15 height 12
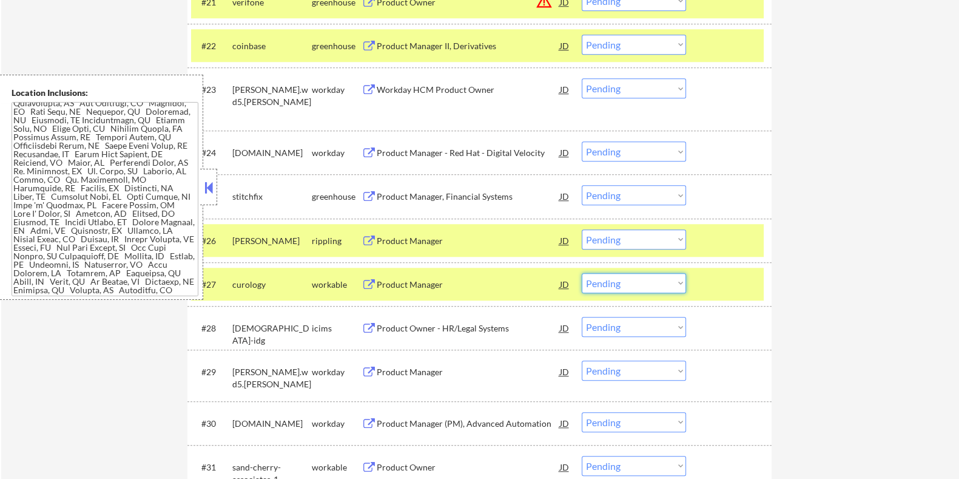
click at [611, 283] on select "Choose an option... Pending Applied Excluded (Questions) Excluded (Expired) Exc…" at bounding box center [634, 283] width 104 height 20
click at [582, 273] on select "Choose an option... Pending Applied Excluded (Questions) Excluded (Expired) Exc…" at bounding box center [634, 283] width 104 height 20
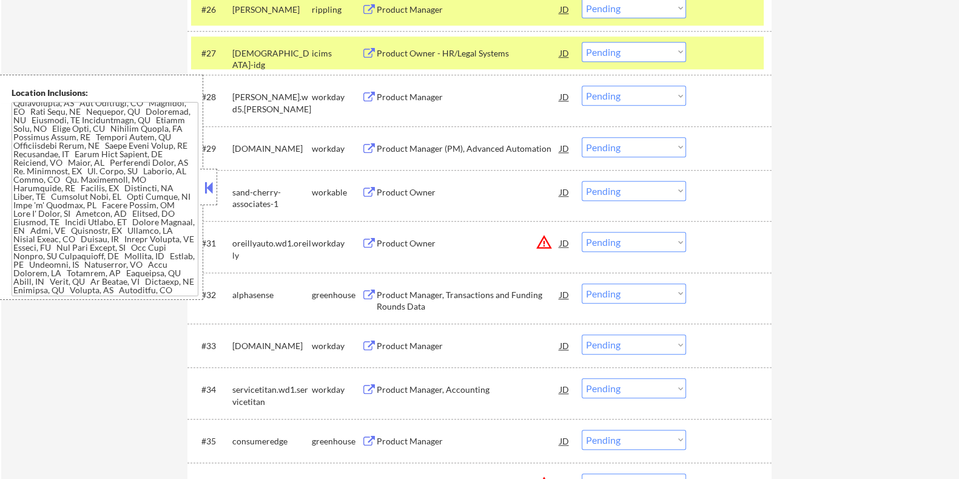
scroll to position [1744, 0]
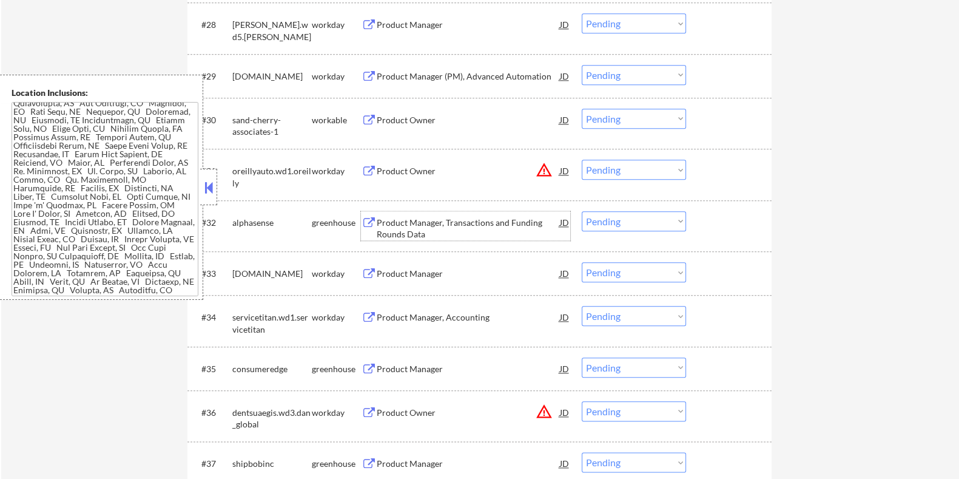
click at [387, 223] on div "Product Manager, Transactions and Funding Rounds Data" at bounding box center [467, 229] width 183 height 24
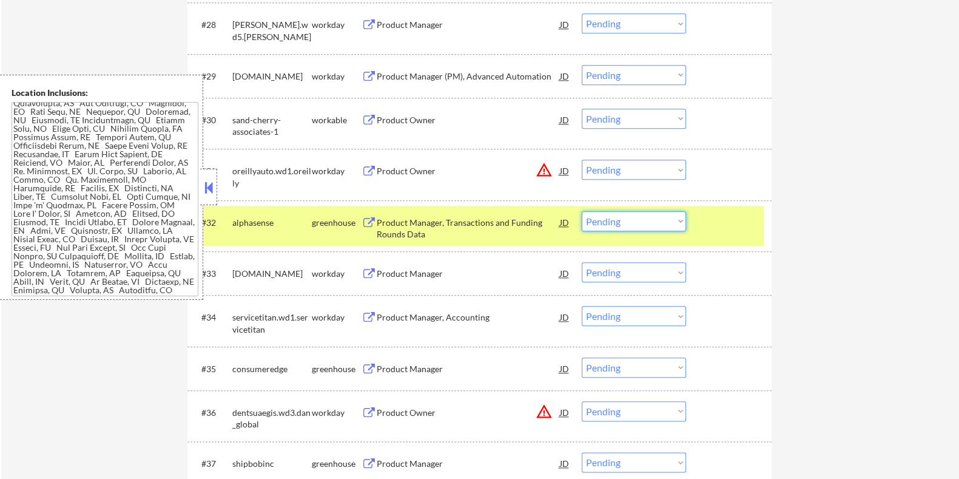
click at [649, 223] on select "Choose an option... Pending Applied Excluded (Questions) Excluded (Expired) Exc…" at bounding box center [634, 221] width 104 height 20
click at [582, 211] on select "Choose an option... Pending Applied Excluded (Questions) Excluded (Expired) Exc…" at bounding box center [634, 221] width 104 height 20
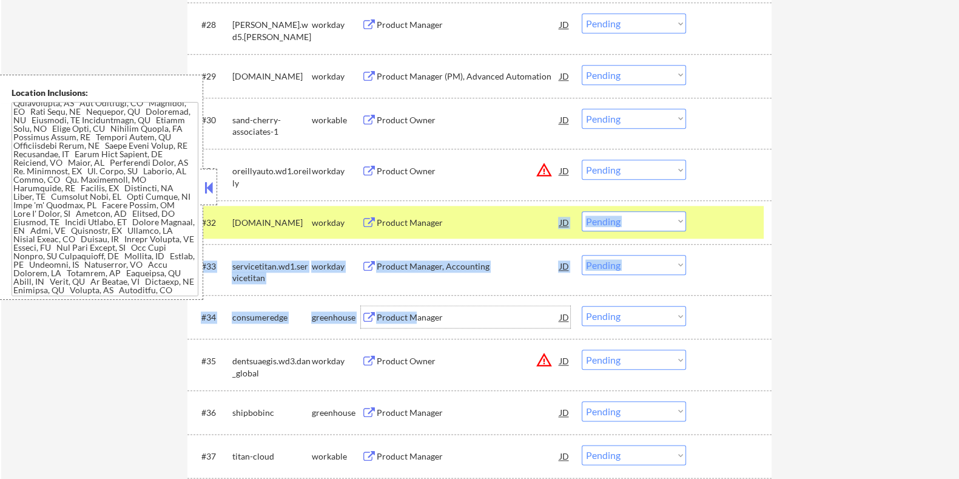
drag, startPoint x: 414, startPoint y: 314, endPoint x: 529, endPoint y: 210, distance: 154.6
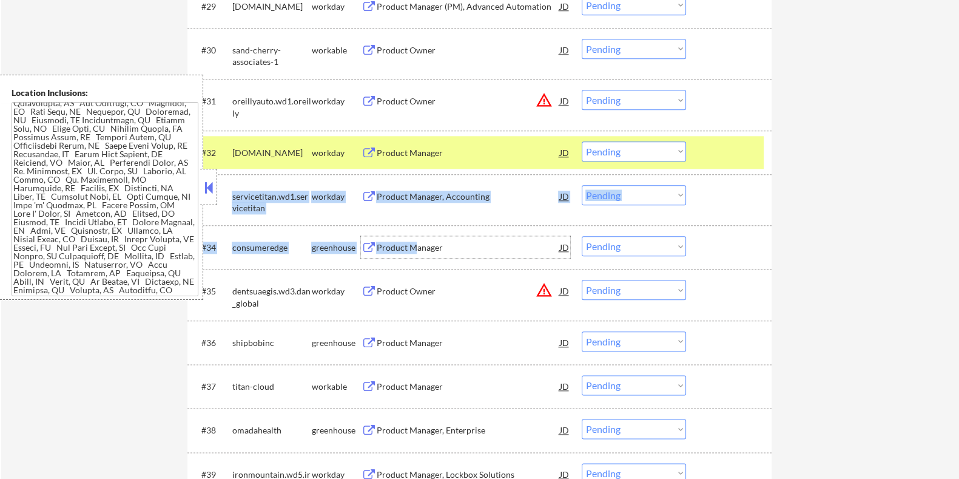
scroll to position [1895, 0]
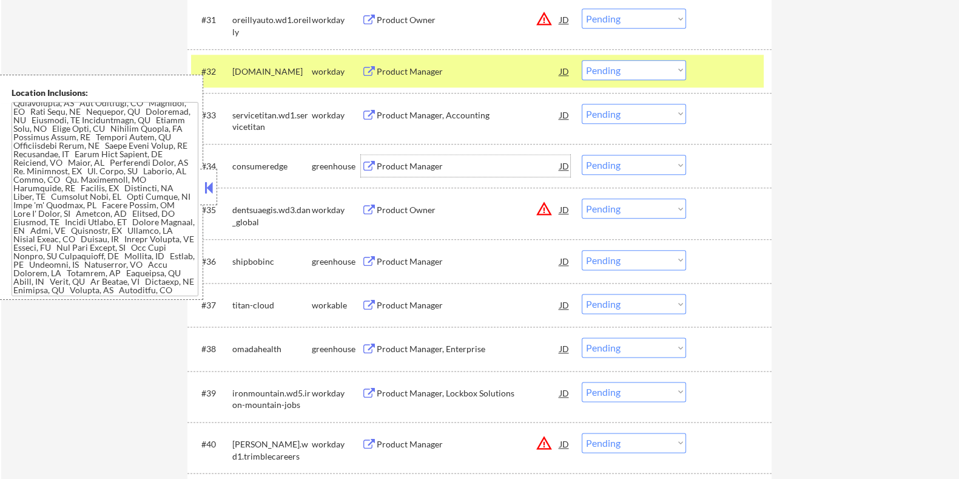
click at [401, 258] on div "Product Manager" at bounding box center [467, 261] width 183 height 12
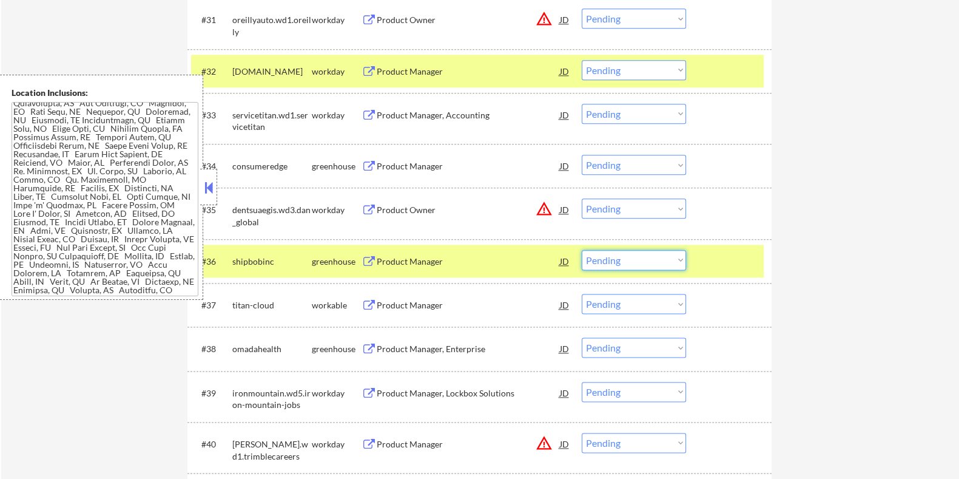
click at [615, 261] on select "Choose an option... Pending Applied Excluded (Questions) Excluded (Expired) Exc…" at bounding box center [634, 260] width 104 height 20
click at [582, 250] on select "Choose an option... Pending Applied Excluded (Questions) Excluded (Expired) Exc…" at bounding box center [634, 260] width 104 height 20
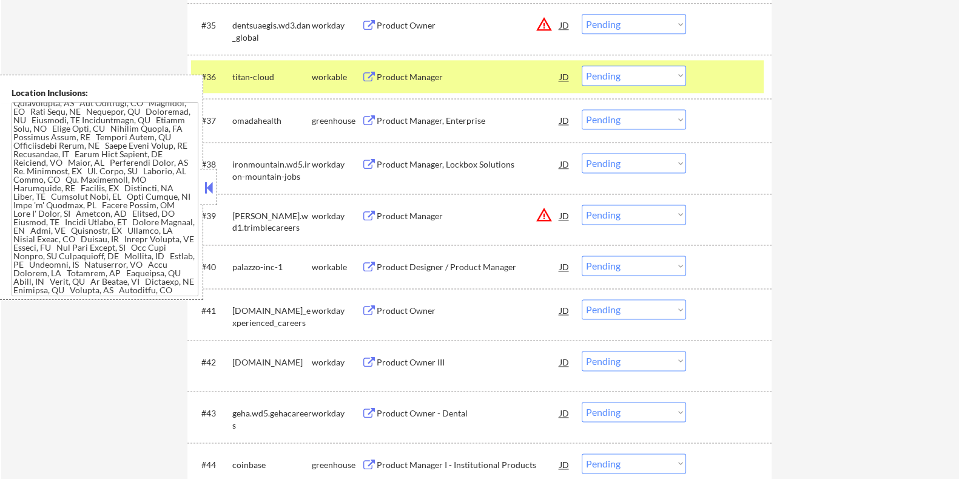
scroll to position [2123, 0]
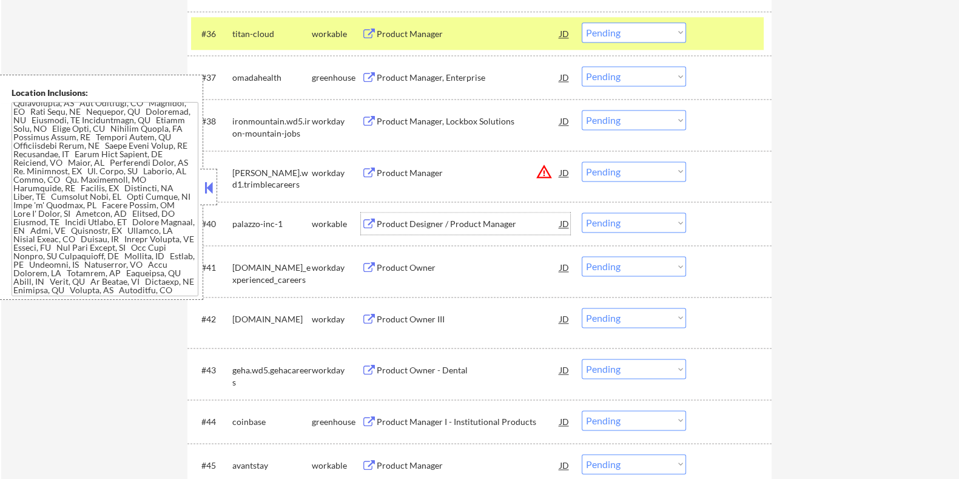
click at [389, 226] on div "Product Designer / Product Manager" at bounding box center [467, 224] width 183 height 12
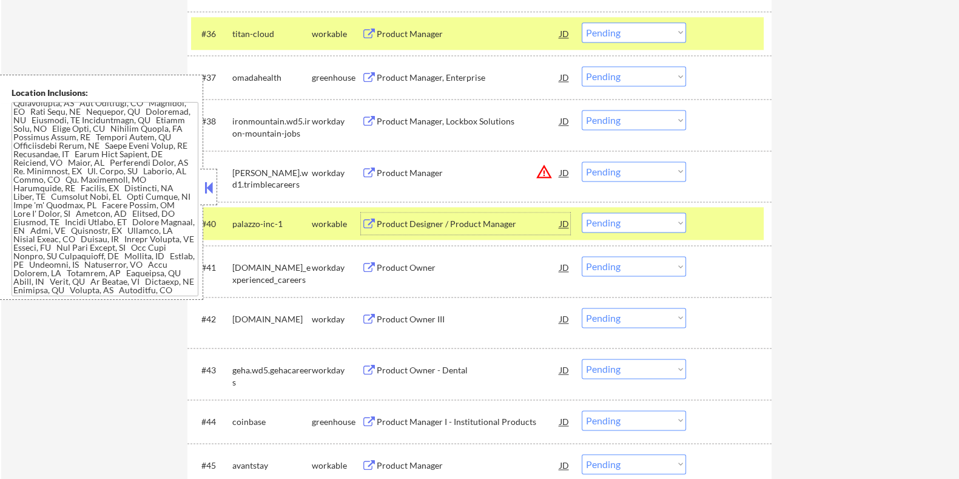
click at [621, 223] on select "Choose an option... Pending Applied Excluded (Questions) Excluded (Expired) Exc…" at bounding box center [634, 222] width 104 height 20
click at [582, 212] on select "Choose an option... Pending Applied Excluded (Questions) Excluded (Expired) Exc…" at bounding box center [634, 222] width 104 height 20
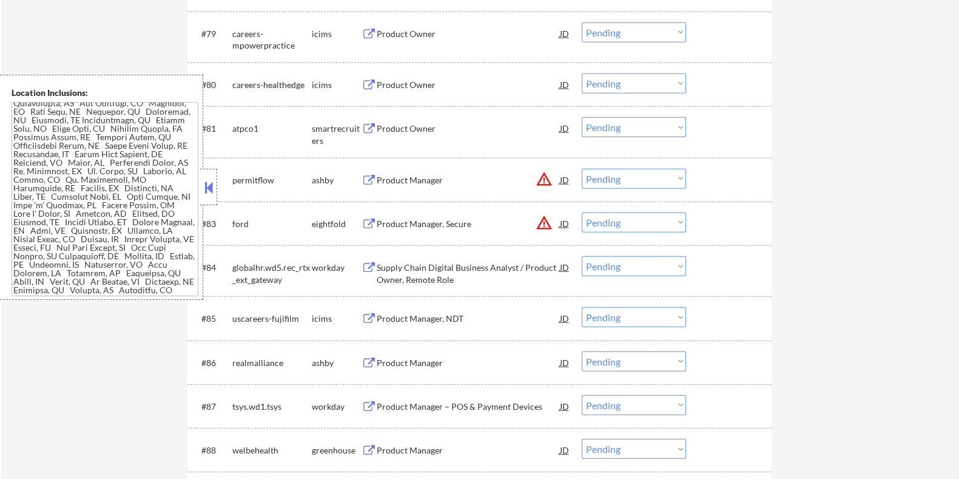
scroll to position [4170, 0]
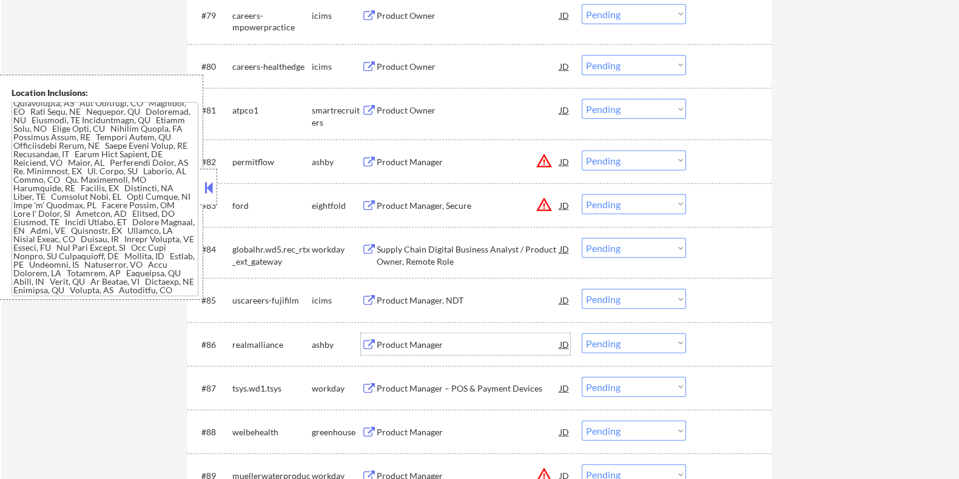
click at [396, 337] on div "Product Manager" at bounding box center [467, 344] width 183 height 22
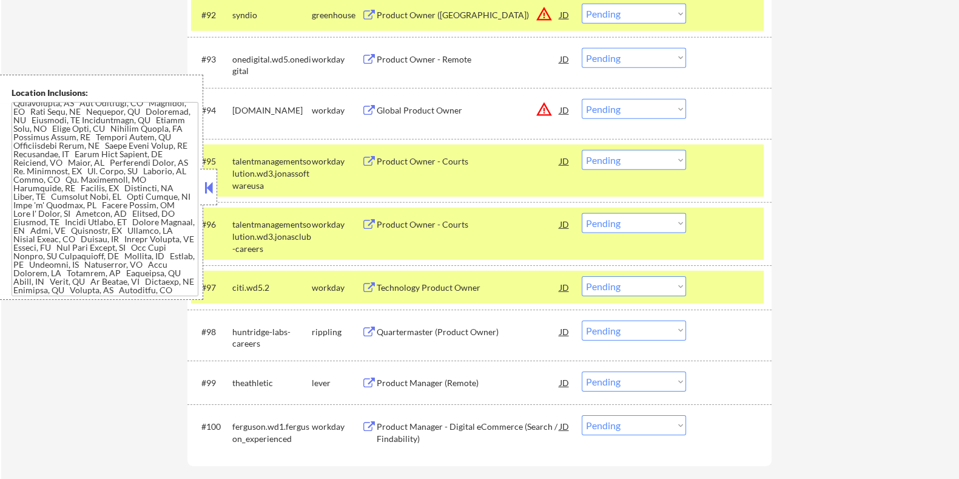
scroll to position [4928, 0]
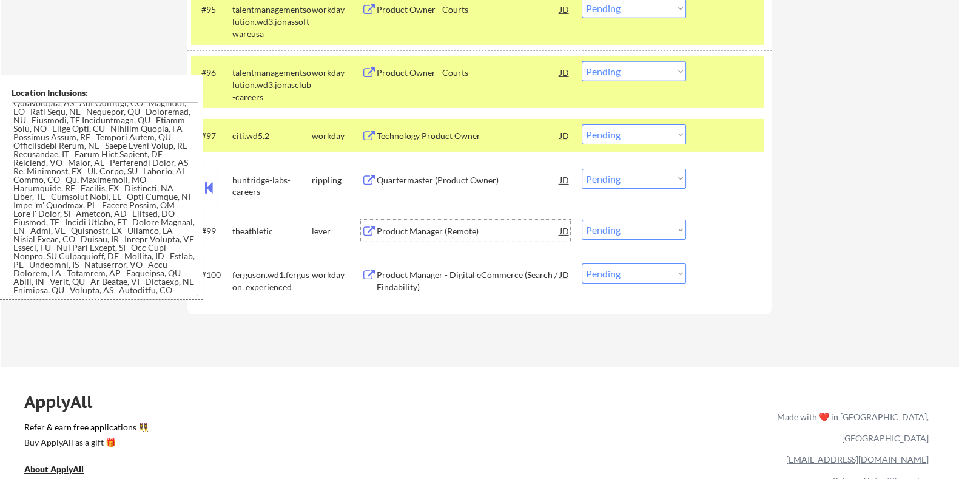
click at [402, 226] on div "Product Manager (Remote)" at bounding box center [467, 231] width 183 height 12
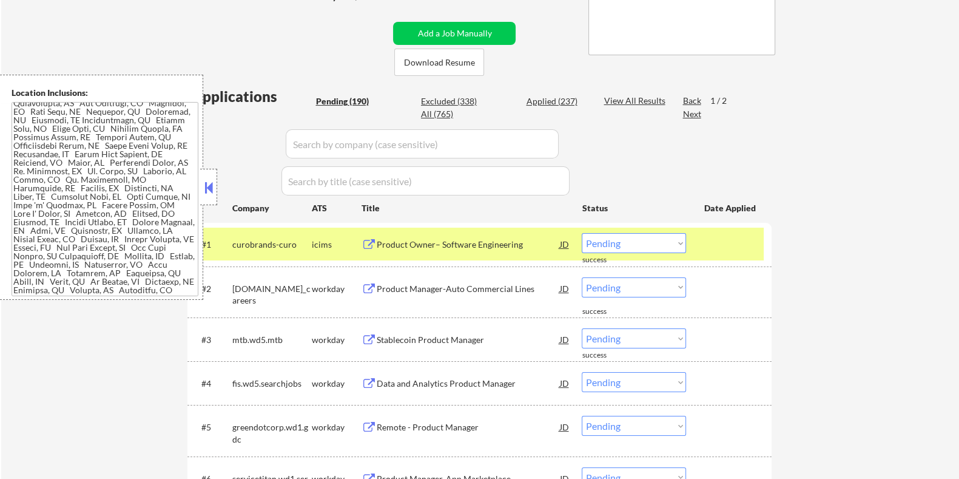
scroll to position [0, 0]
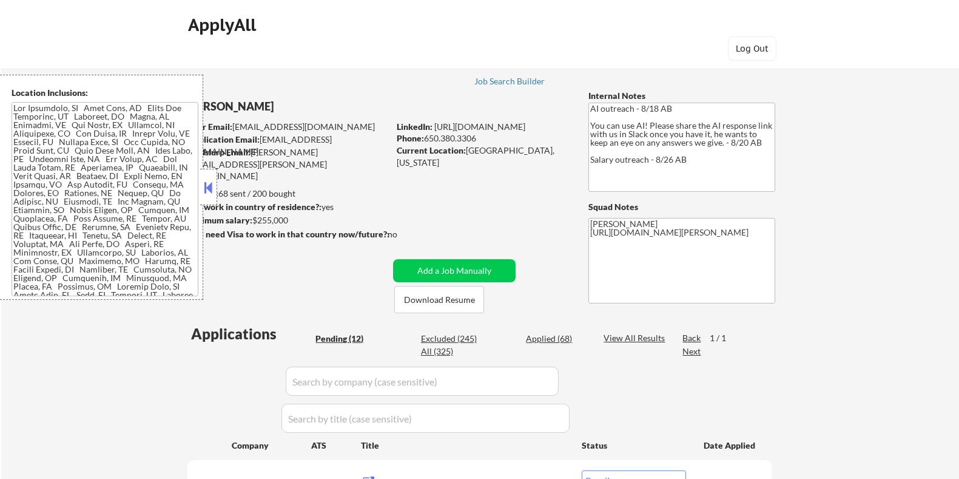
select select ""pending""
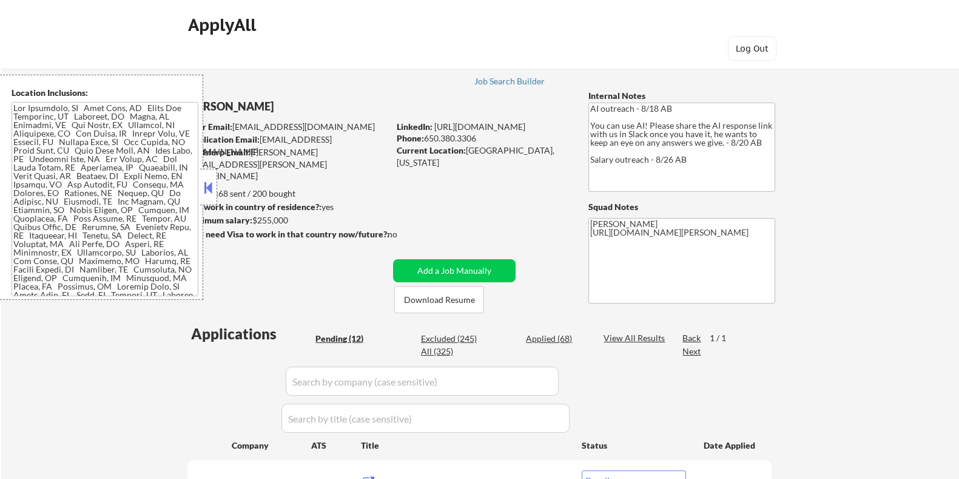
select select ""pending""
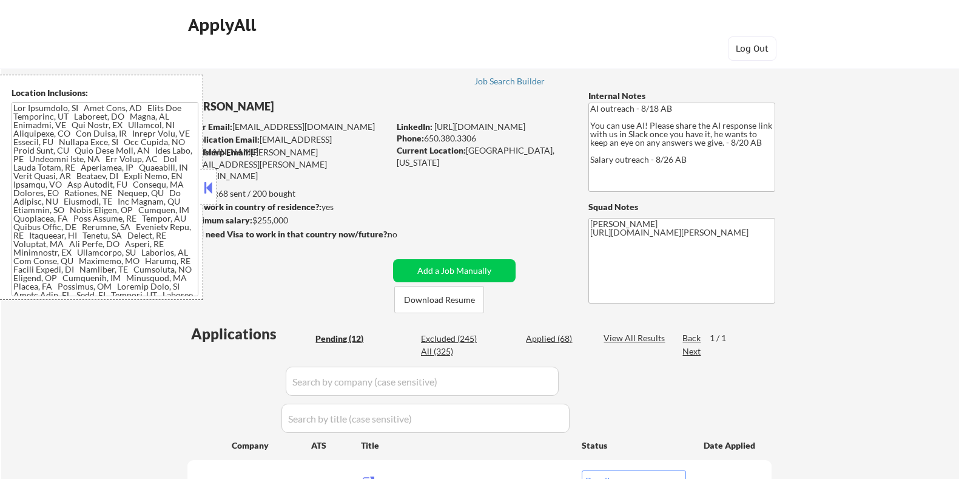
select select ""pending""
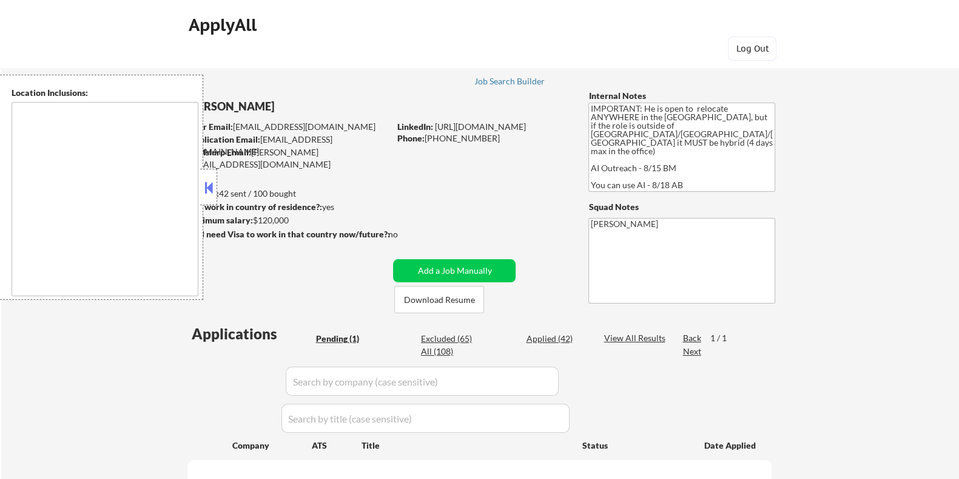
type textarea "country:[GEOGRAPHIC_DATA]"
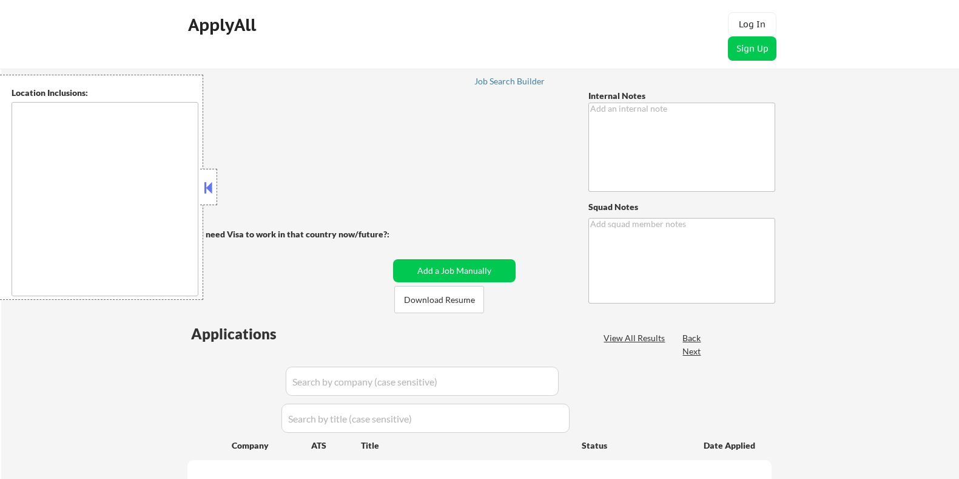
type textarea "[PERSON_NAME]"
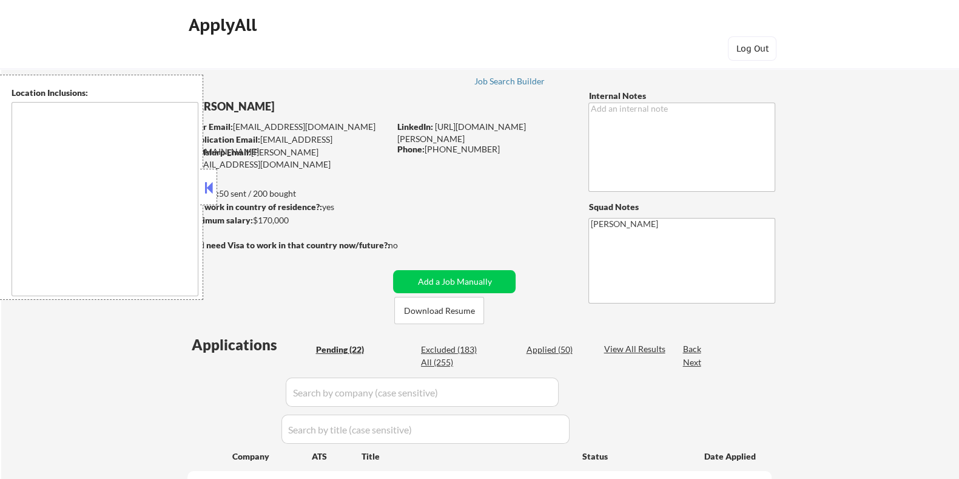
type textarea "Evanston, IL Oak Park, IL Cicero, IL Berwyn, IL Oak Lawn, IL Burbank, IL Elmwoo…"
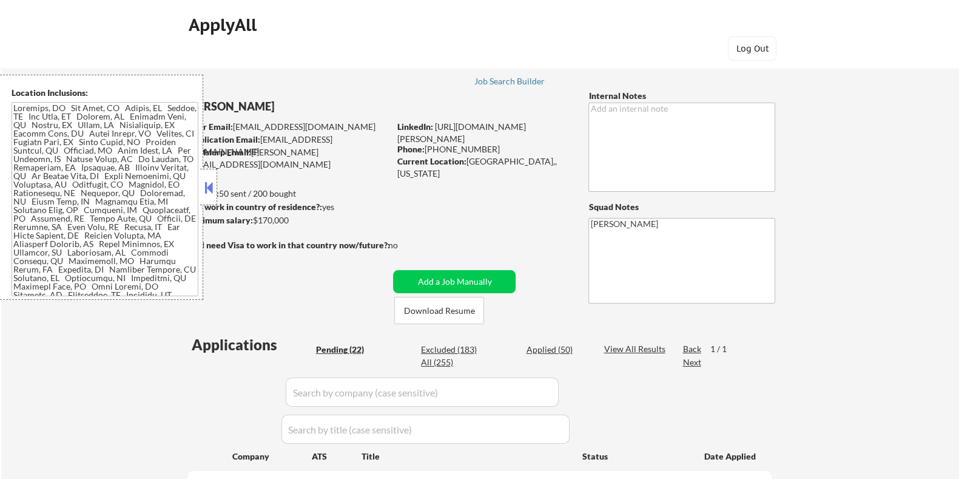
select select ""pending""
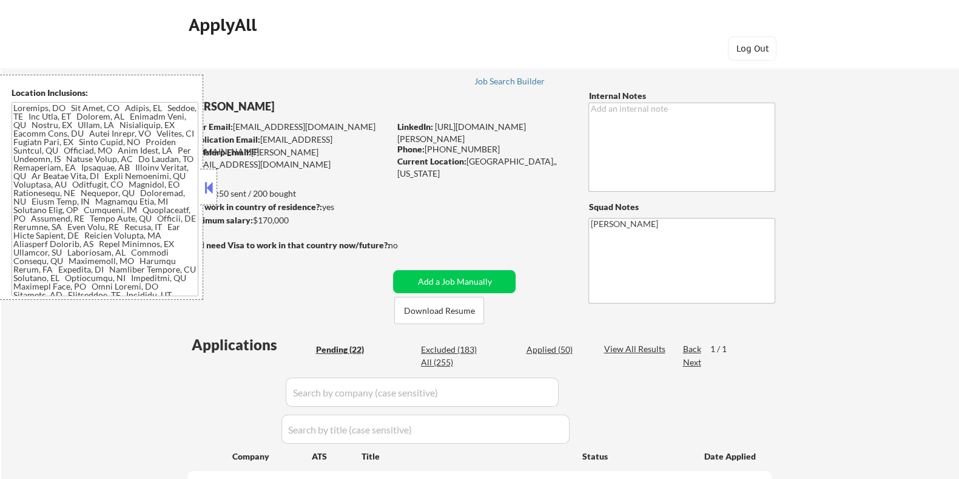
select select ""pending""
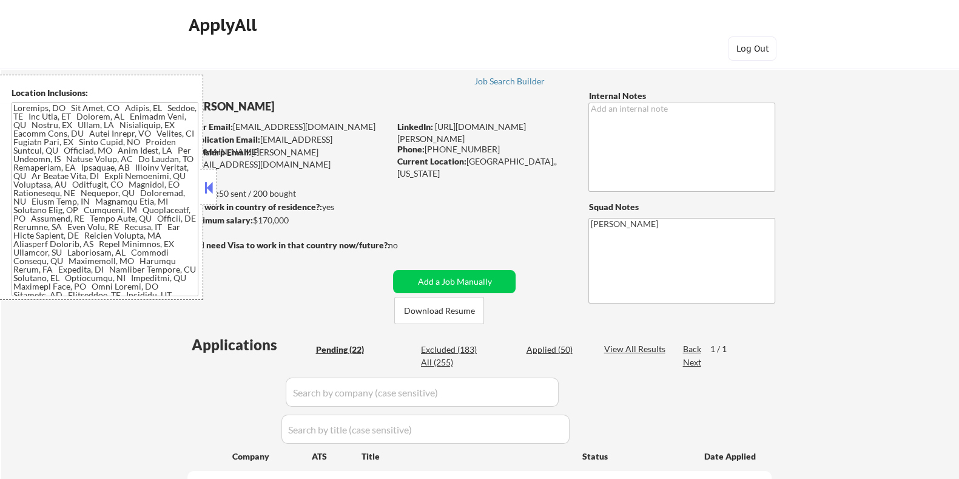
select select ""pending""
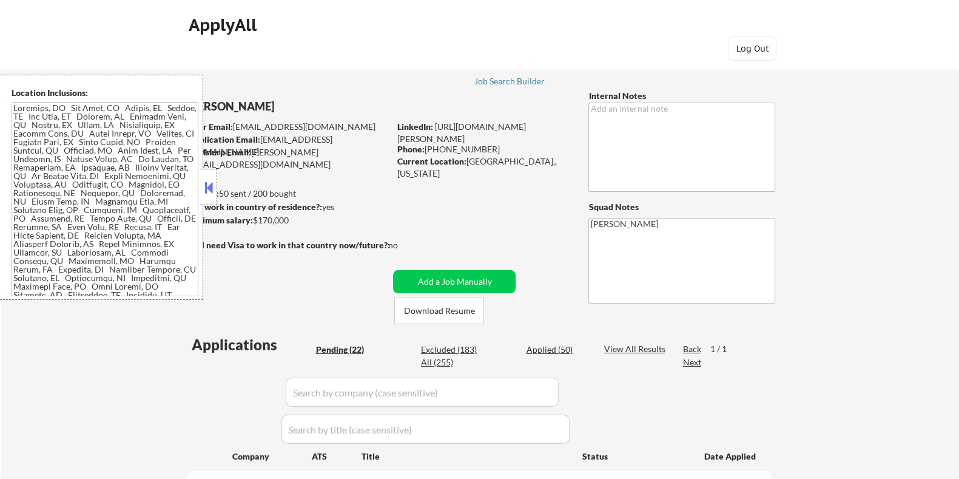
select select ""pending""
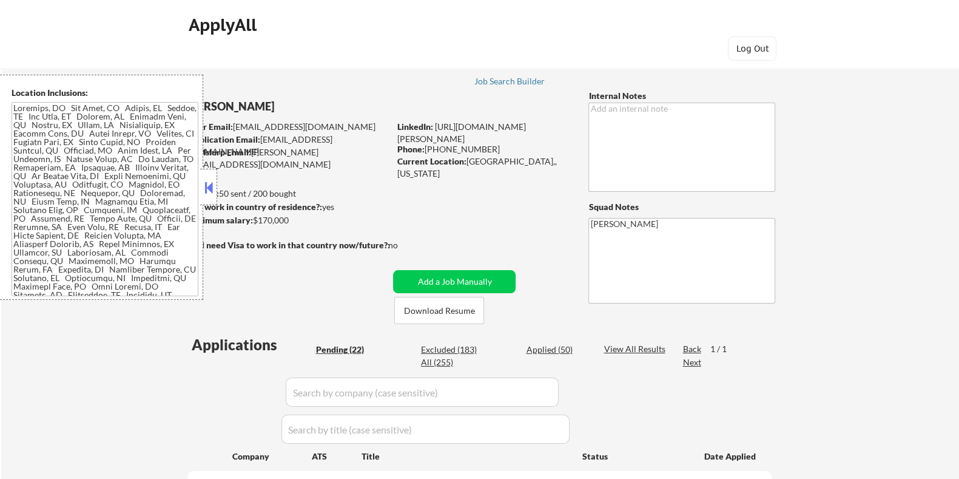
select select ""pending""
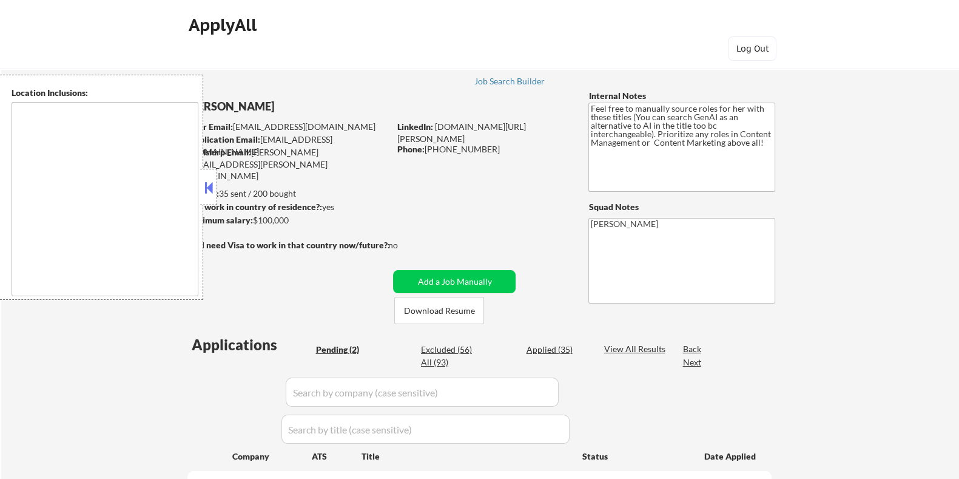
select select ""pending""
type textarea "Minneapolis, MN Saint Paul, MN Edina, MN Richfield, MN Bloomington, MN Golden V…"
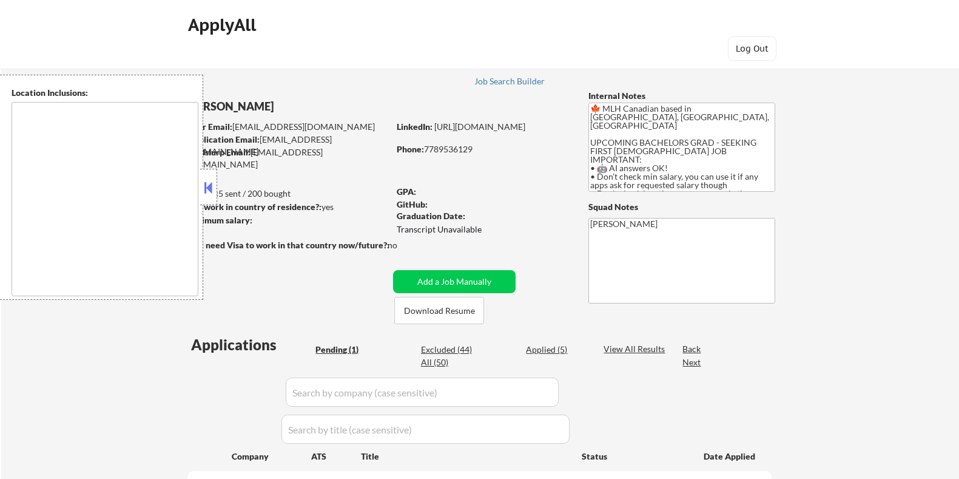
select select ""pending""
type textarea "country:CA"
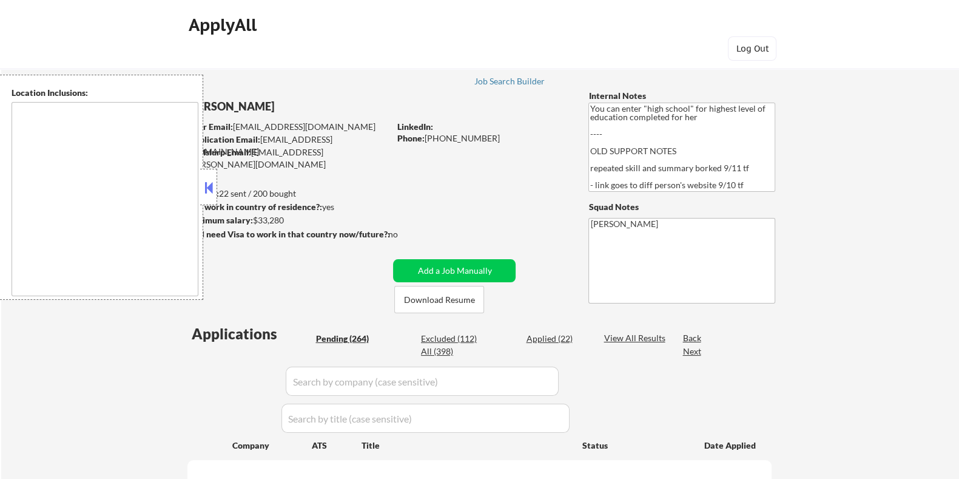
type textarea "[GEOGRAPHIC_DATA], [GEOGRAPHIC_DATA] [GEOGRAPHIC_DATA], [GEOGRAPHIC_DATA] [GEOG…"
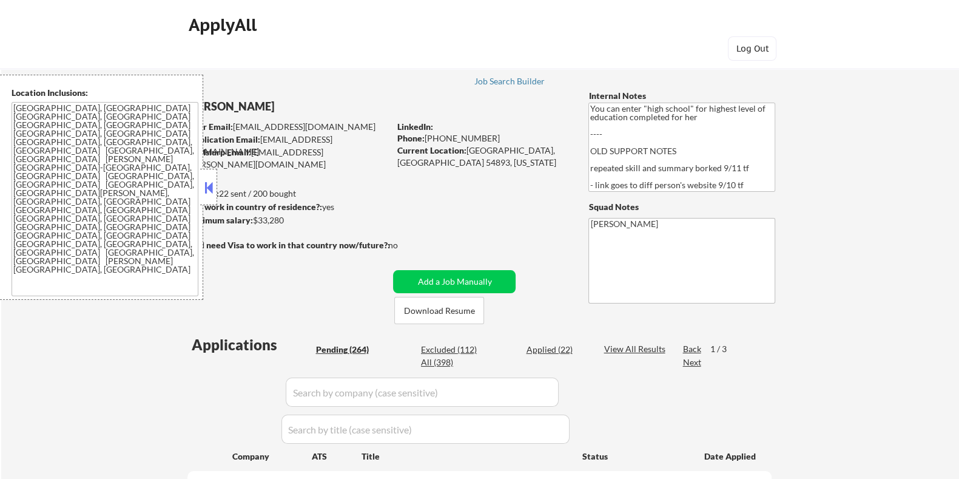
scroll to position [227, 0]
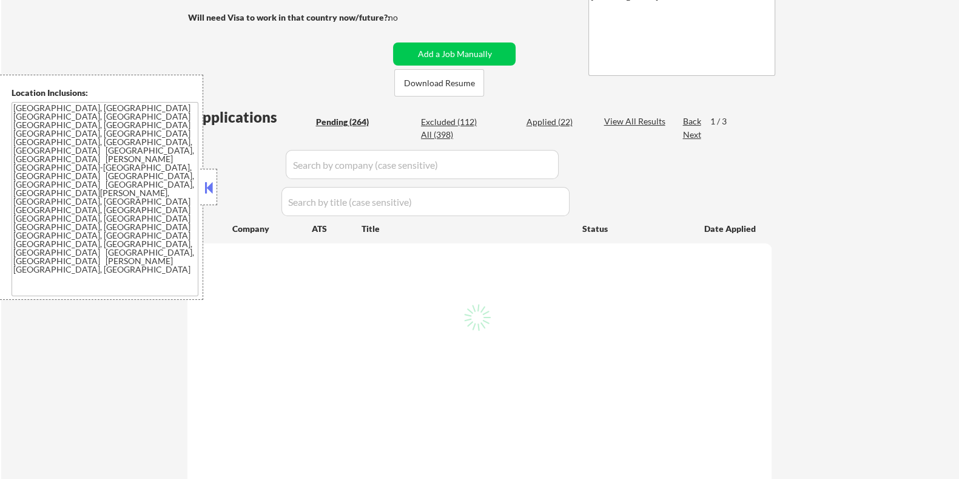
select select ""pending""
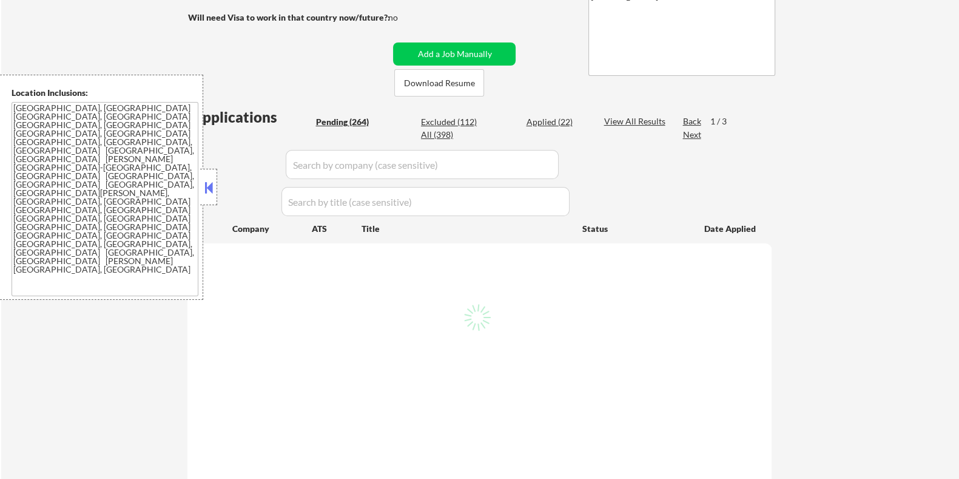
select select ""pending""
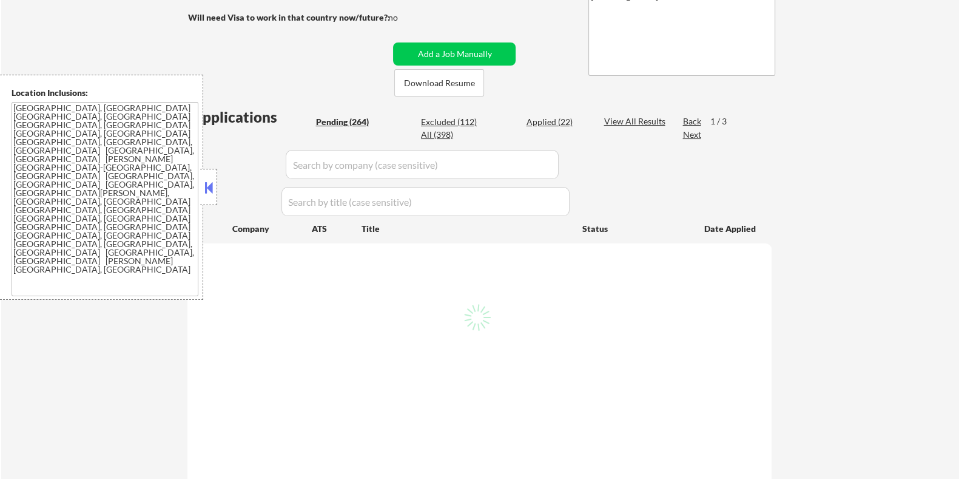
select select ""pending""
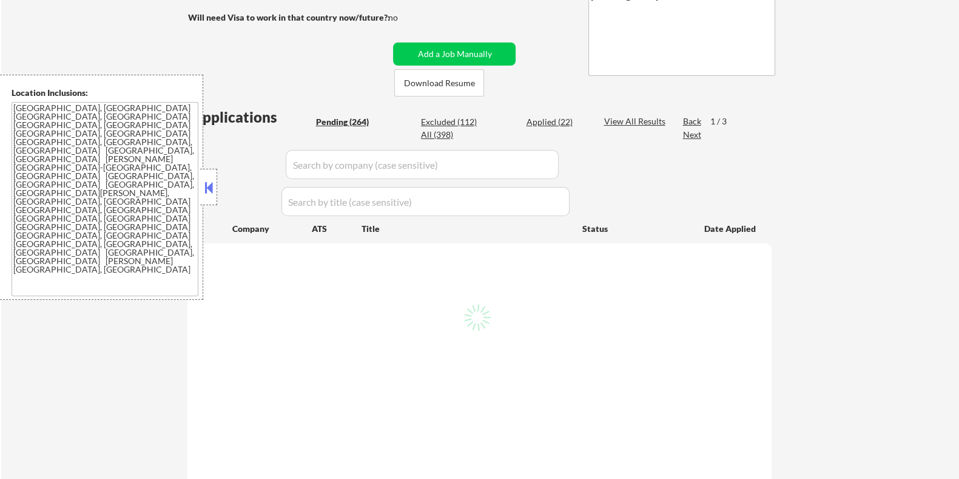
select select ""pending""
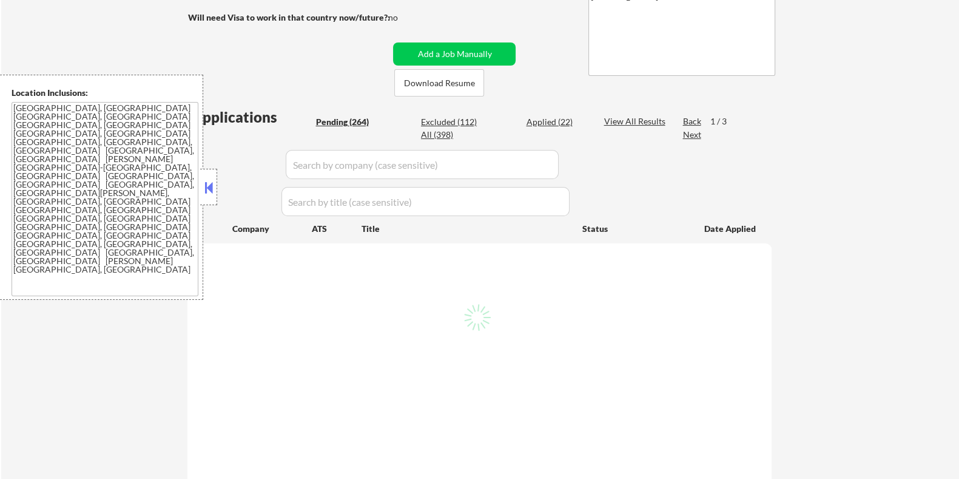
select select ""pending""
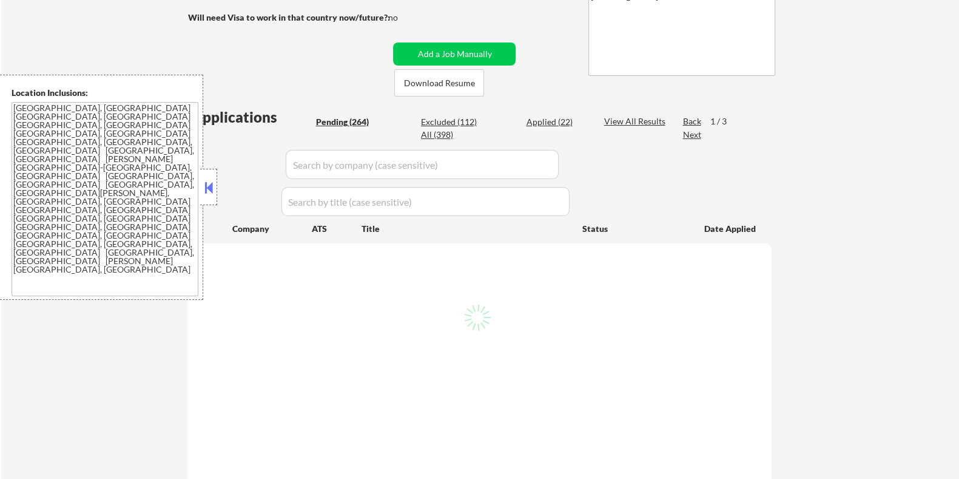
select select ""pending""
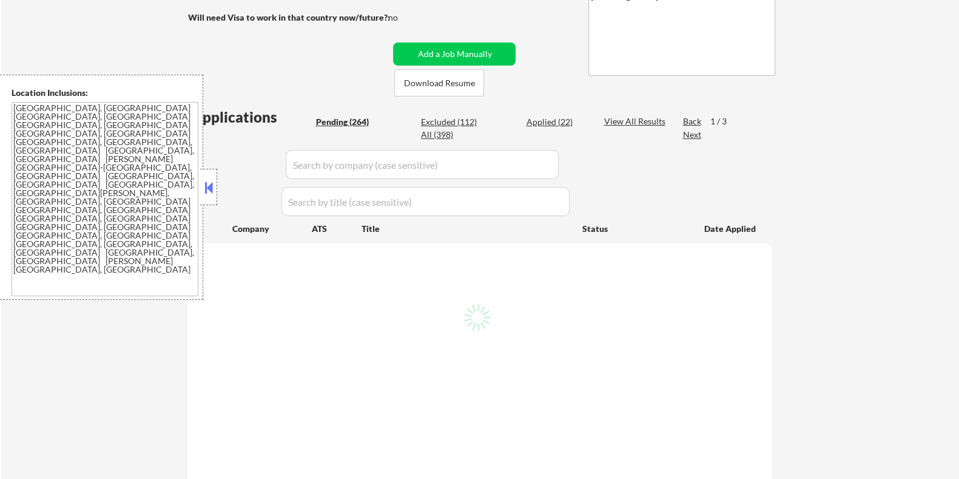
select select ""pending""
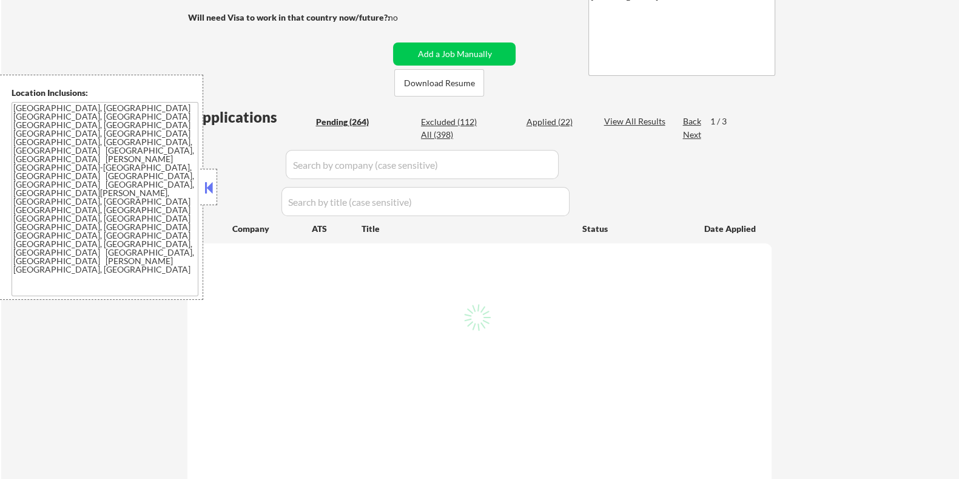
select select ""pending""
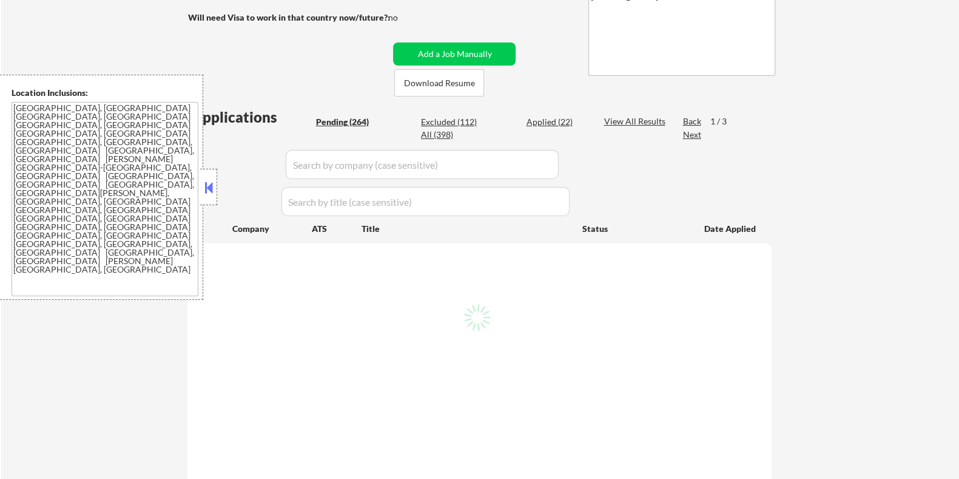
select select ""pending""
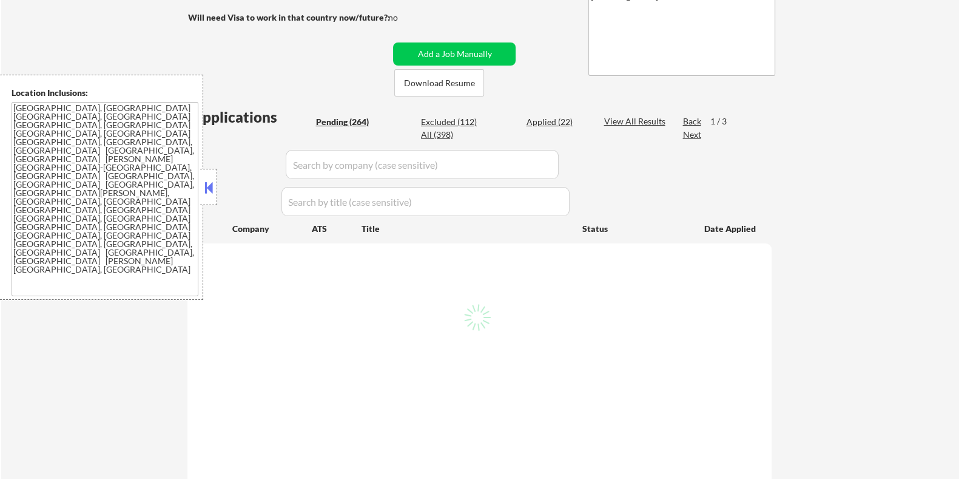
select select ""pending""
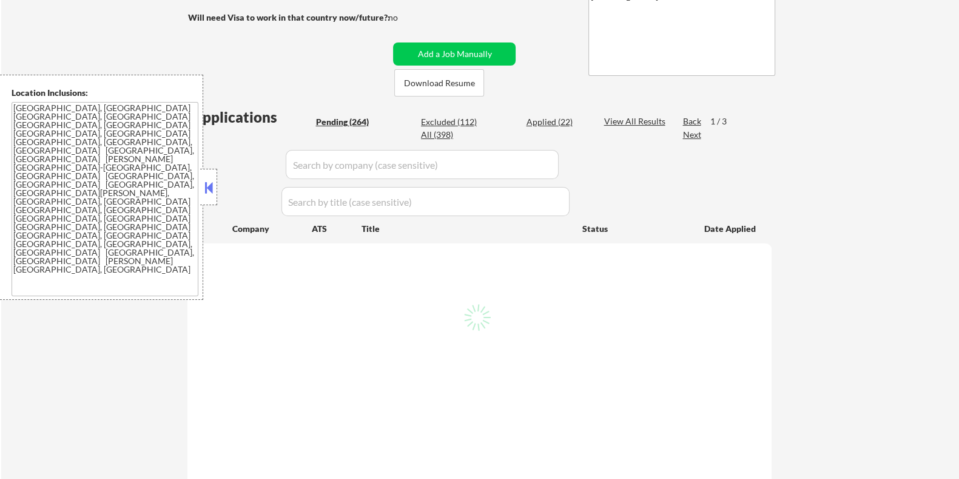
select select ""pending""
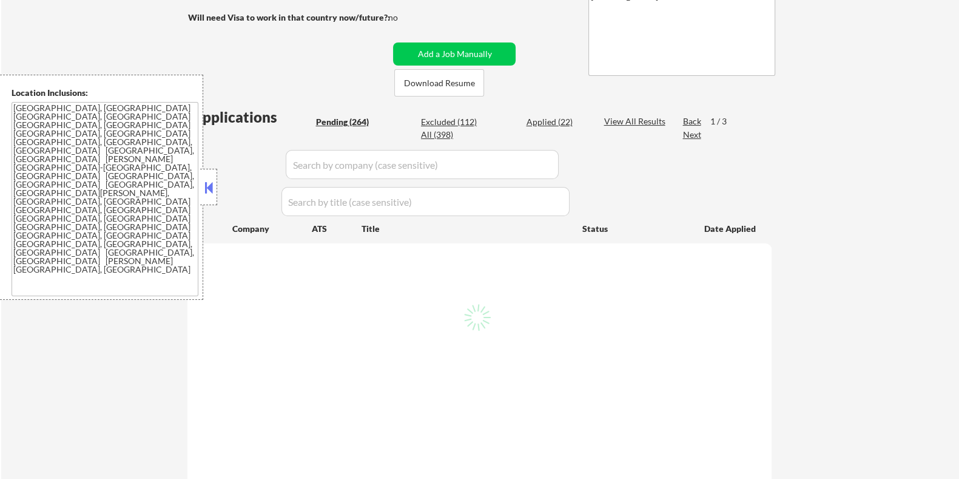
select select ""pending""
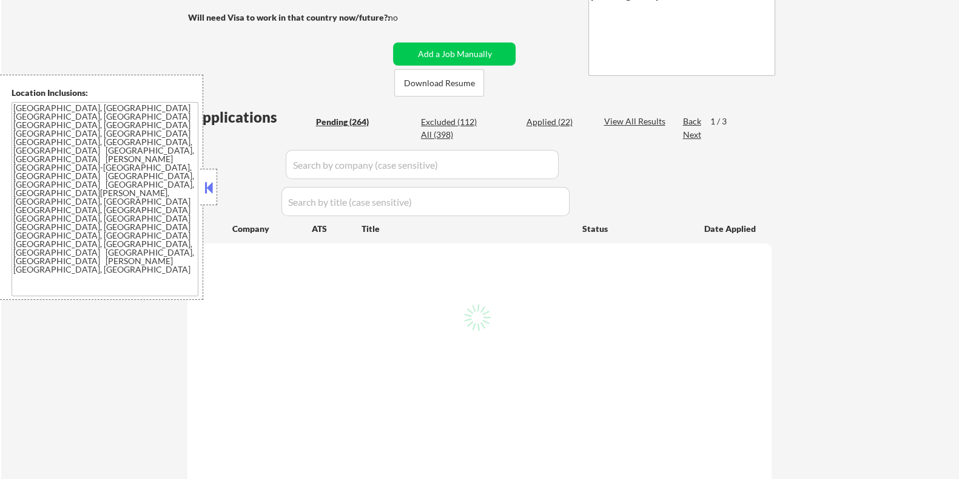
select select ""pending""
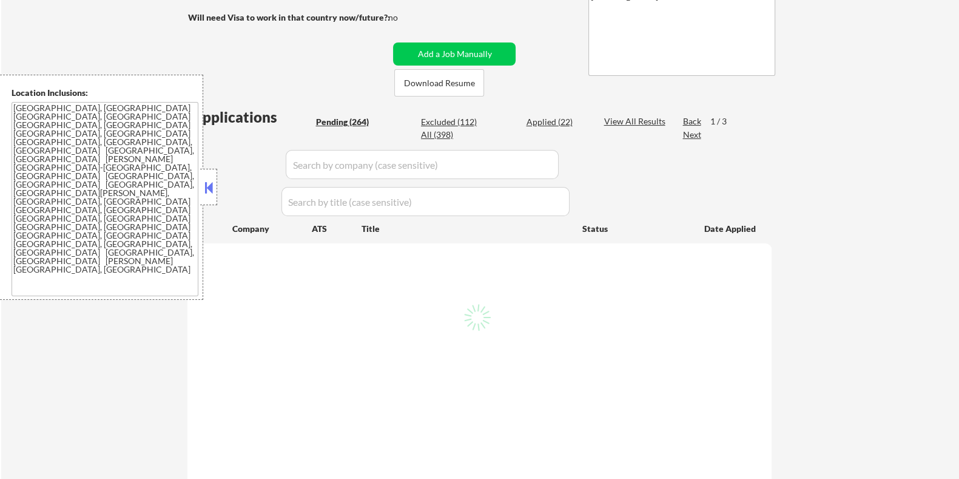
select select ""pending""
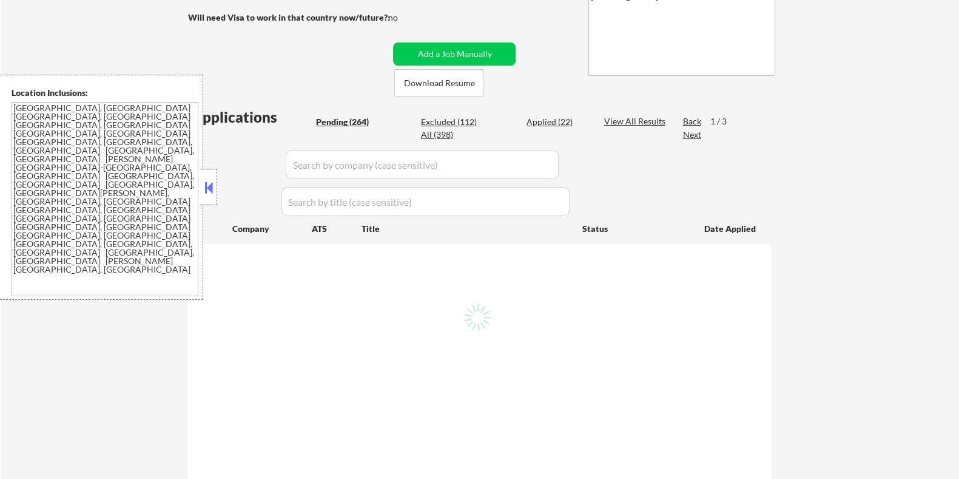
select select ""pending""
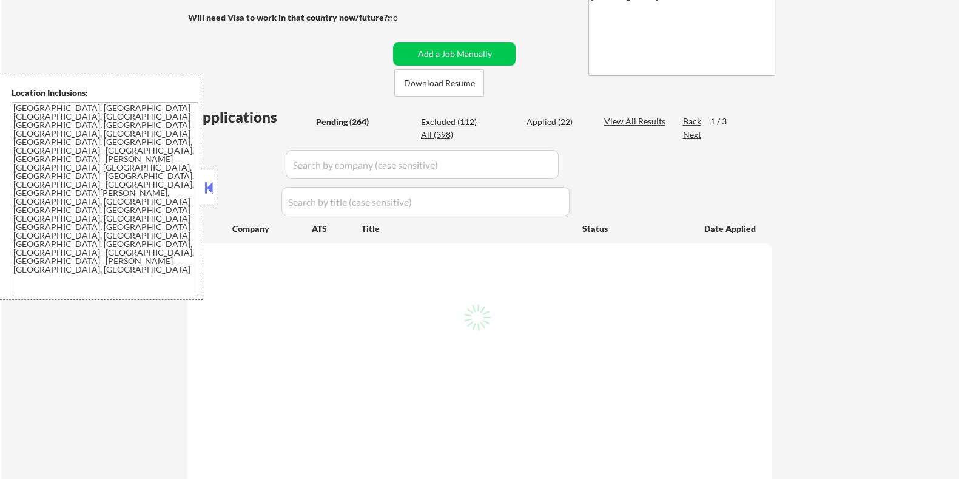
select select ""pending""
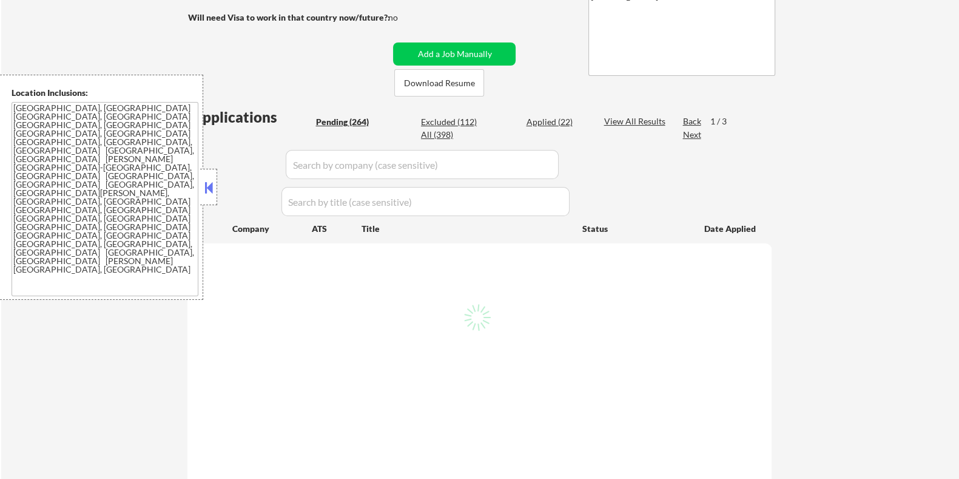
select select ""pending""
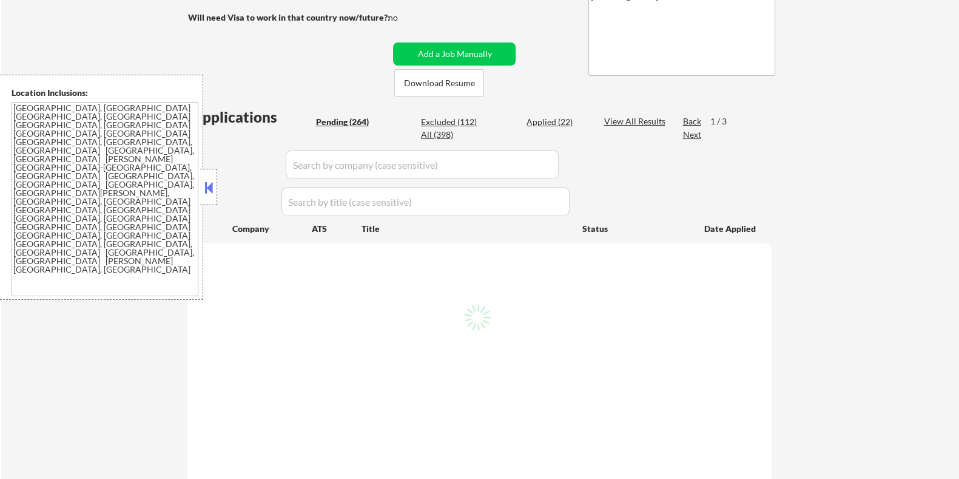
select select ""pending""
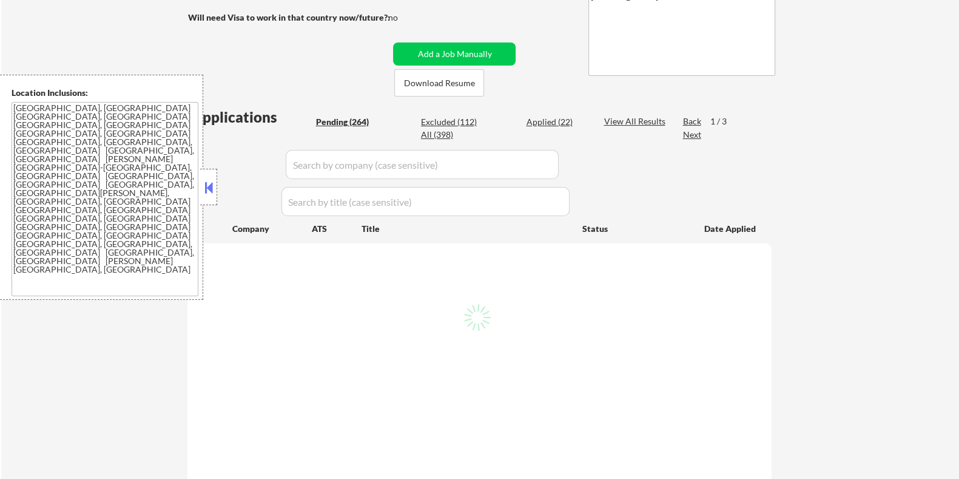
select select ""pending""
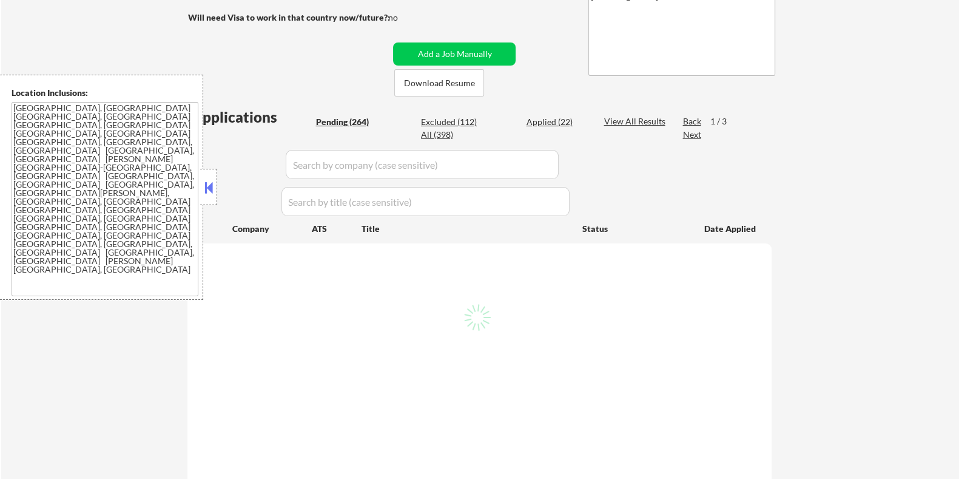
select select ""pending""
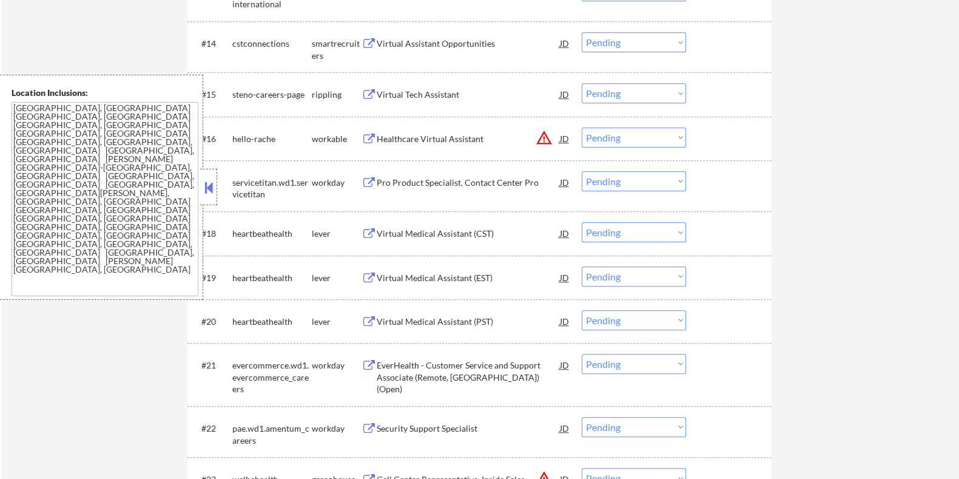
scroll to position [1137, 0]
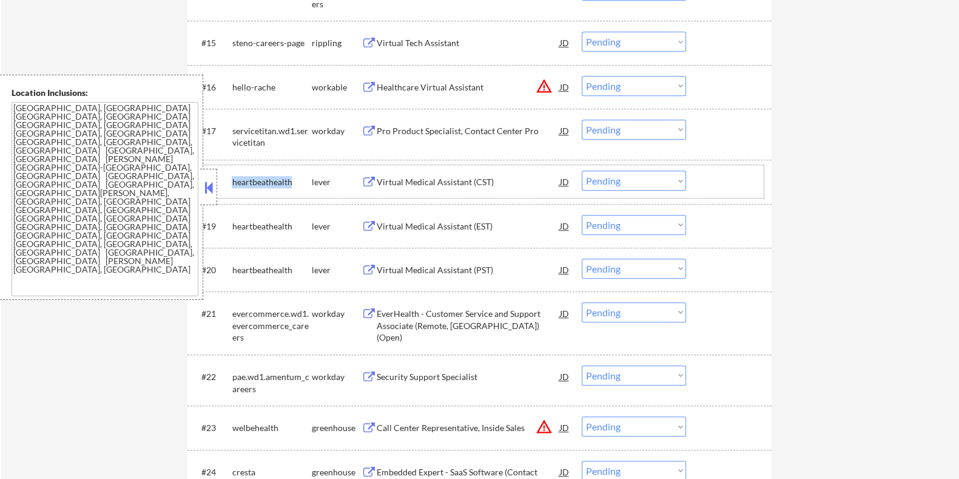
drag, startPoint x: 292, startPoint y: 180, endPoint x: 232, endPoint y: 177, distance: 60.1
click at [232, 177] on div "heartbeathealth" at bounding box center [271, 182] width 79 height 12
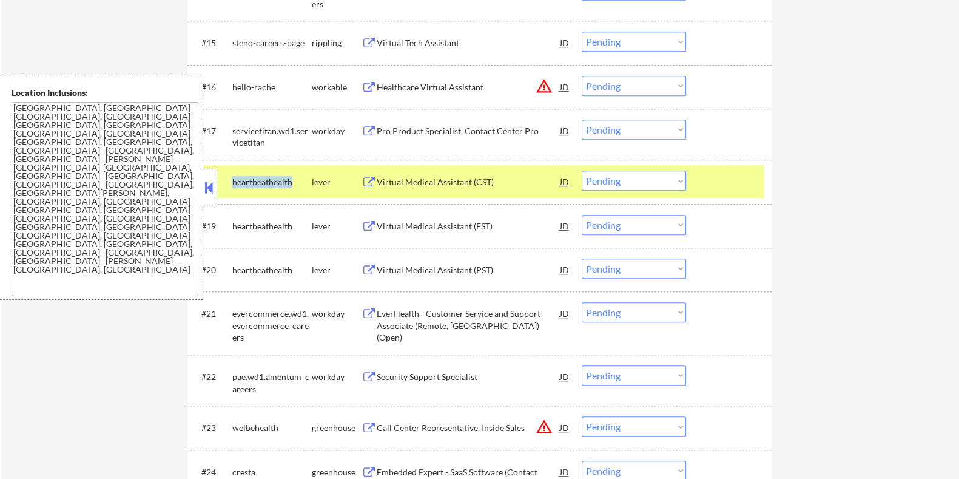
copy div "heartbeathealth"
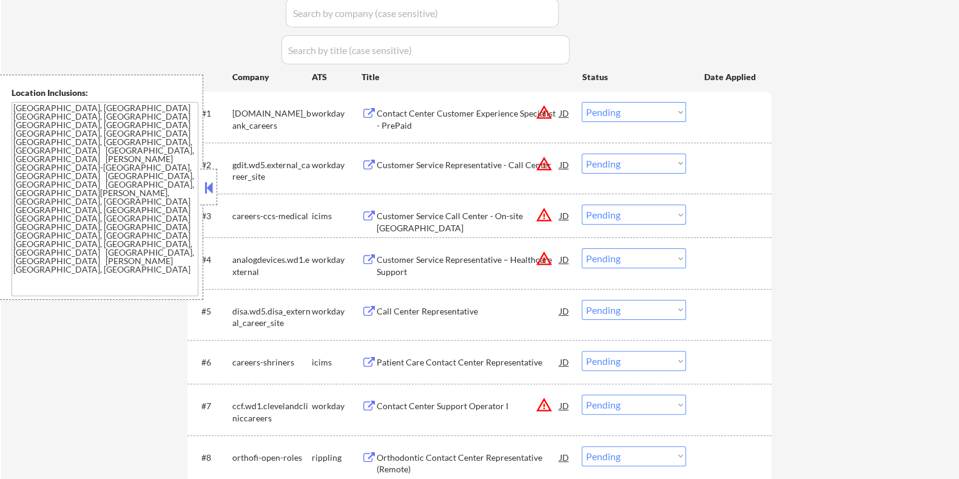
scroll to position [227, 0]
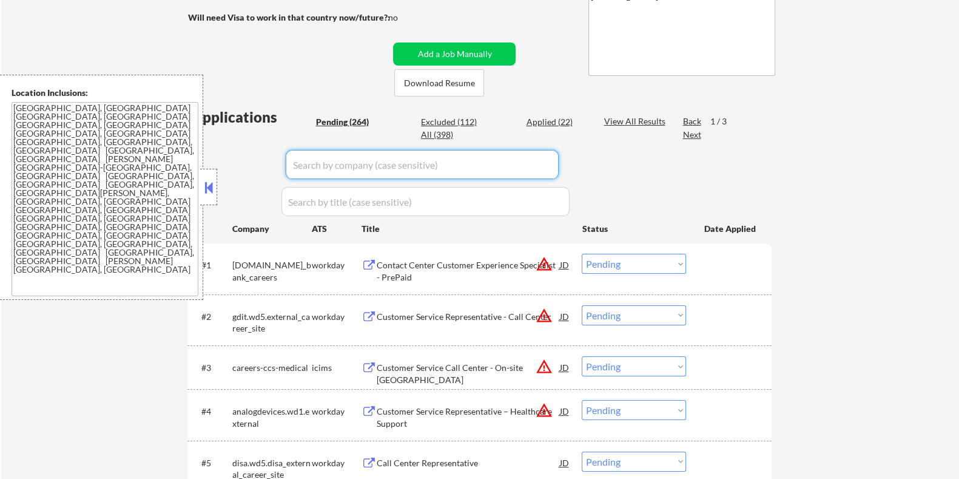
click at [313, 167] on input "input" at bounding box center [422, 164] width 273 height 29
paste input "heartbeathealth"
type input "heartbeathealth"
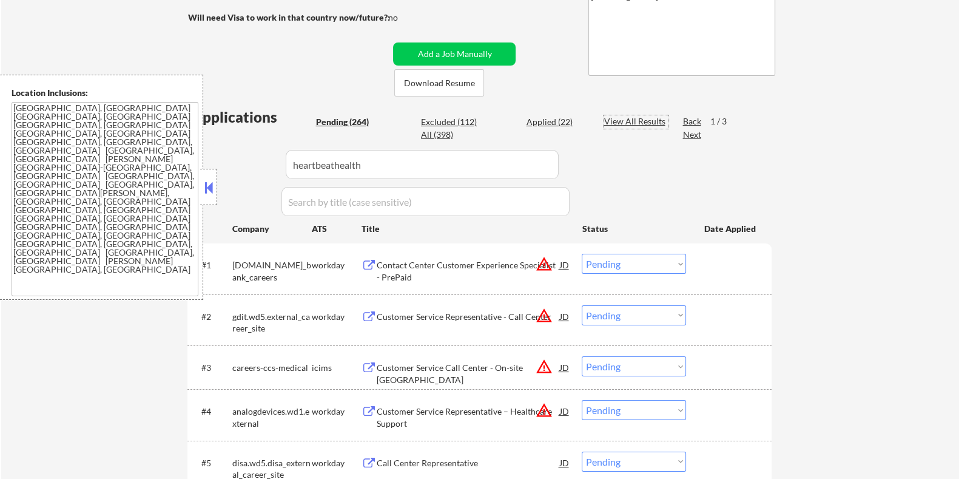
click at [625, 123] on div "View All Results" at bounding box center [636, 121] width 65 height 12
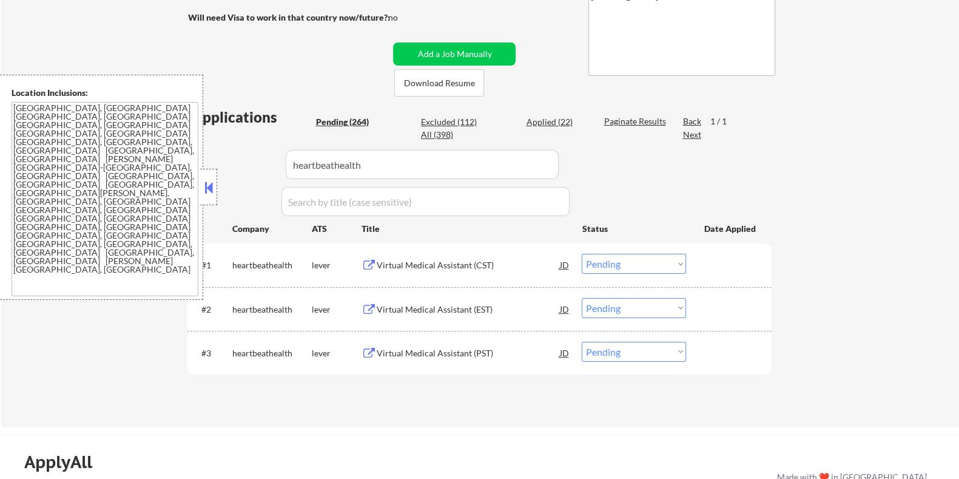
click at [449, 266] on div "Virtual Medical Assistant (CST)" at bounding box center [467, 265] width 183 height 12
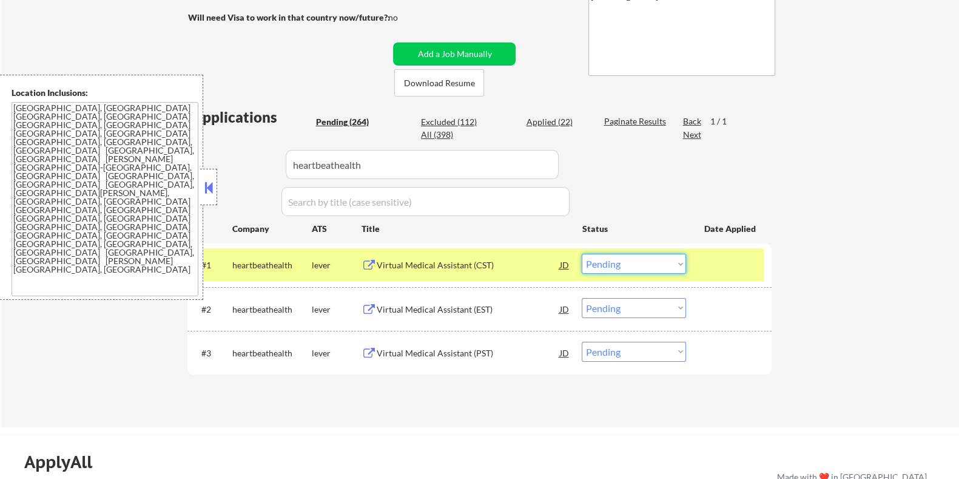
click at [634, 266] on select "Choose an option... Pending Applied Excluded (Questions) Excluded (Expired) Exc…" at bounding box center [634, 264] width 104 height 20
click at [582, 254] on select "Choose an option... Pending Applied Excluded (Questions) Excluded (Expired) Exc…" at bounding box center [634, 264] width 104 height 20
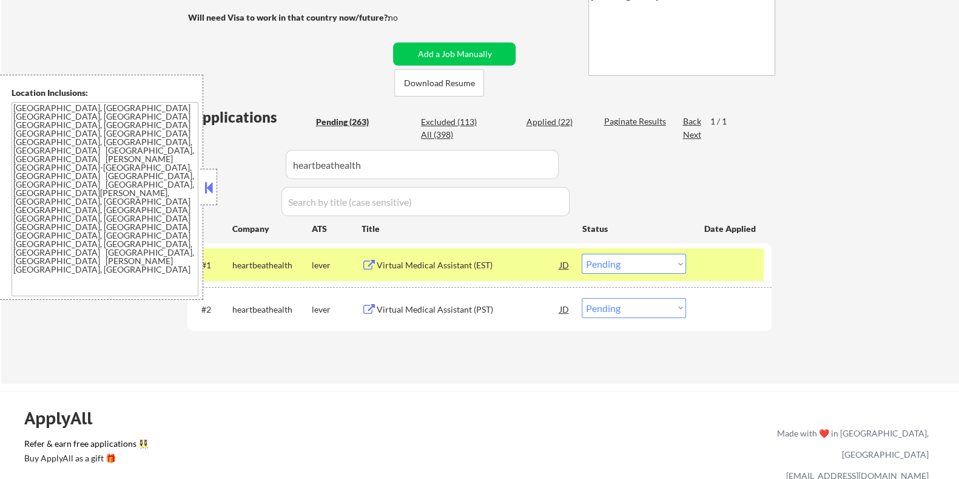
click at [426, 265] on div "Virtual Medical Assistant (EST)" at bounding box center [467, 265] width 183 height 12
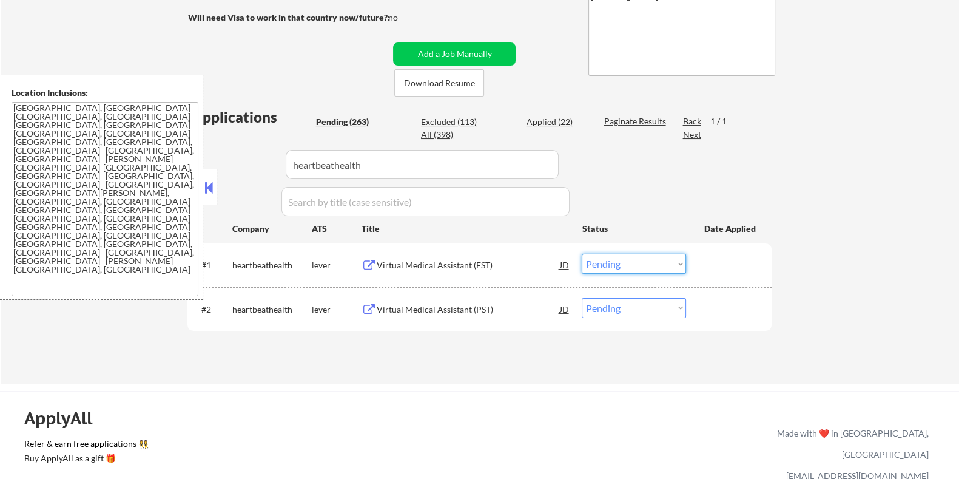
click at [605, 266] on select "Choose an option... Pending Applied Excluded (Questions) Excluded (Expired) Exc…" at bounding box center [634, 264] width 104 height 20
click at [582, 254] on select "Choose an option... Pending Applied Excluded (Questions) Excluded (Expired) Exc…" at bounding box center [634, 264] width 104 height 20
select select ""pending""
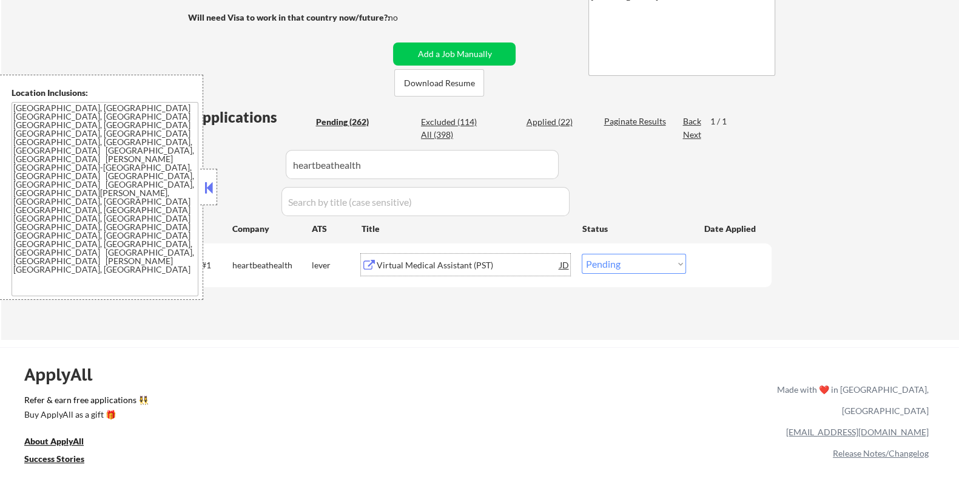
click at [414, 264] on div "Virtual Medical Assistant (PST)" at bounding box center [467, 265] width 183 height 12
